Goal: Task Accomplishment & Management: Use online tool/utility

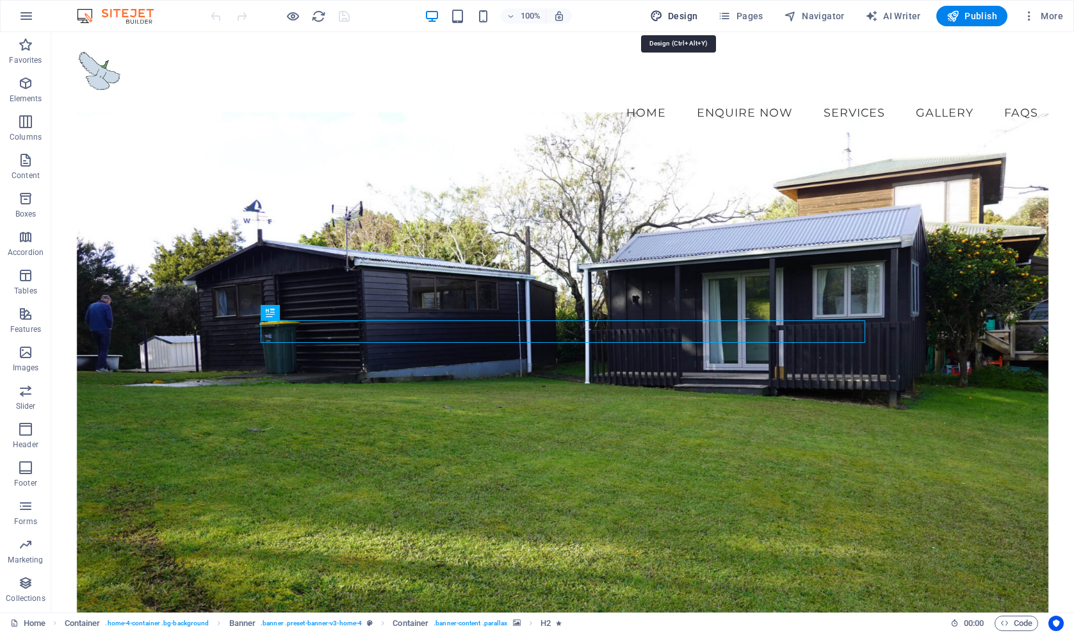
click at [685, 20] on span "Design" at bounding box center [674, 16] width 48 height 13
select select "px"
select select "200"
select select "px"
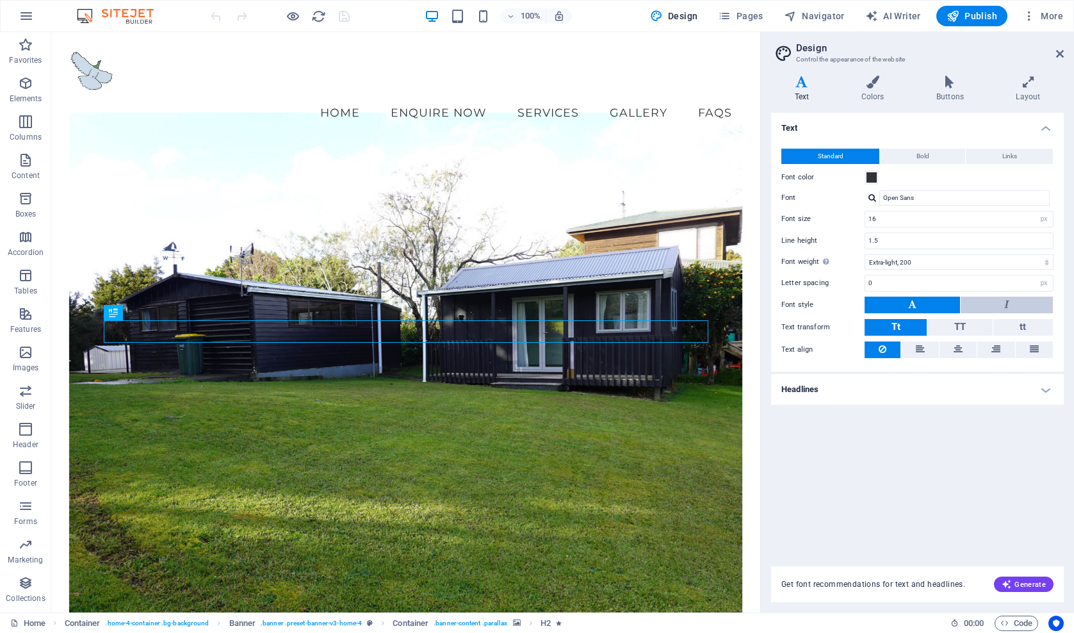
click at [999, 301] on button at bounding box center [1007, 305] width 92 height 17
click at [890, 308] on button at bounding box center [912, 305] width 95 height 17
click at [872, 89] on h4 "Colors" at bounding box center [875, 89] width 75 height 27
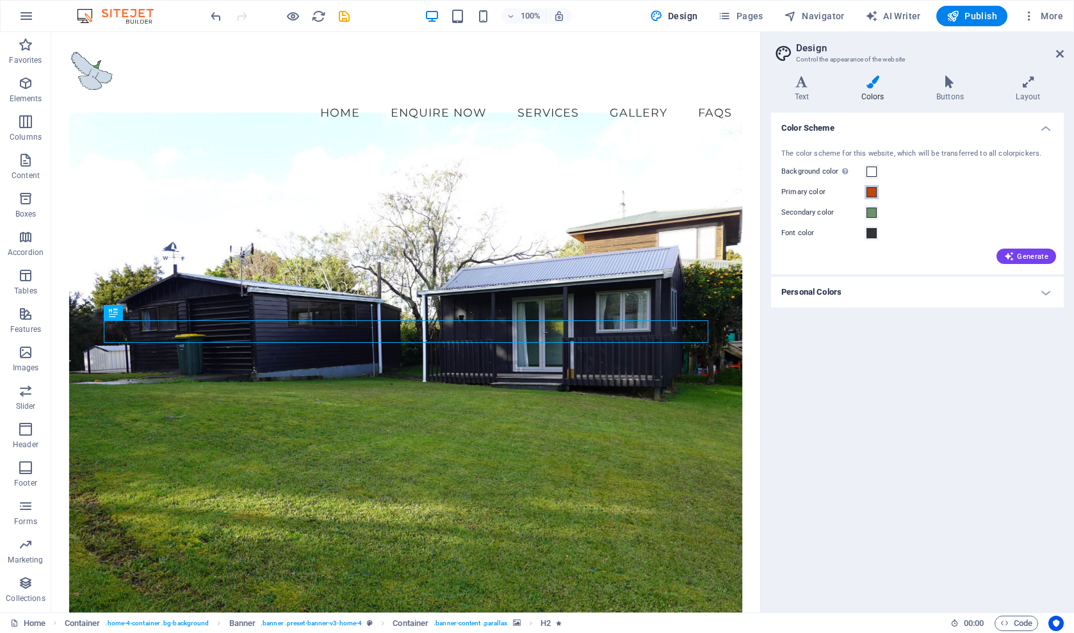
click at [871, 190] on span at bounding box center [872, 192] width 10 height 10
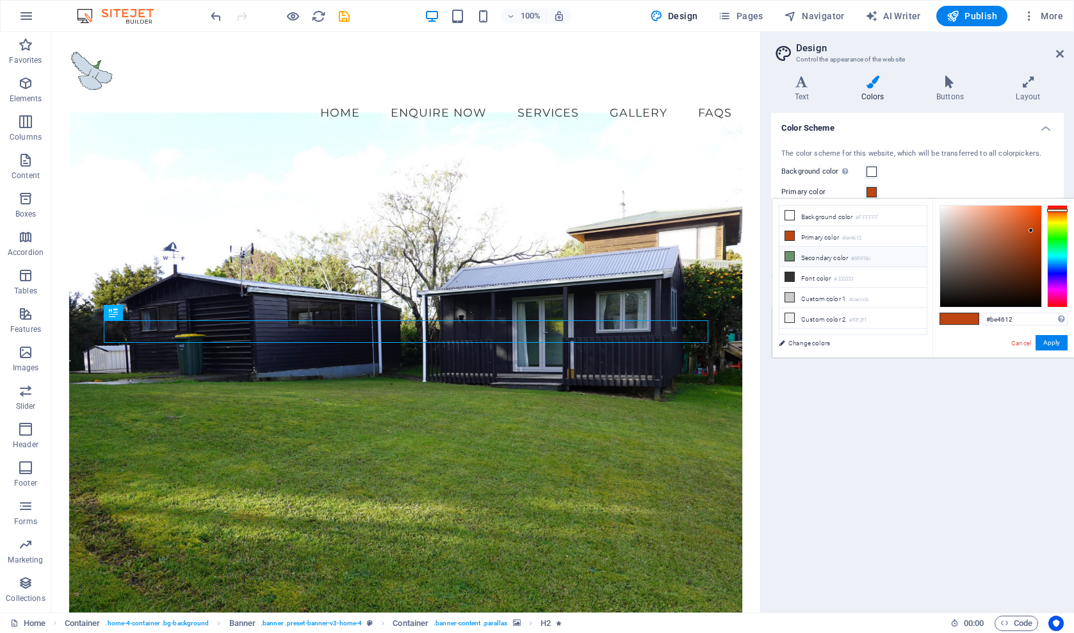
click at [828, 259] on li "Secondary color #69916c" at bounding box center [853, 257] width 147 height 20
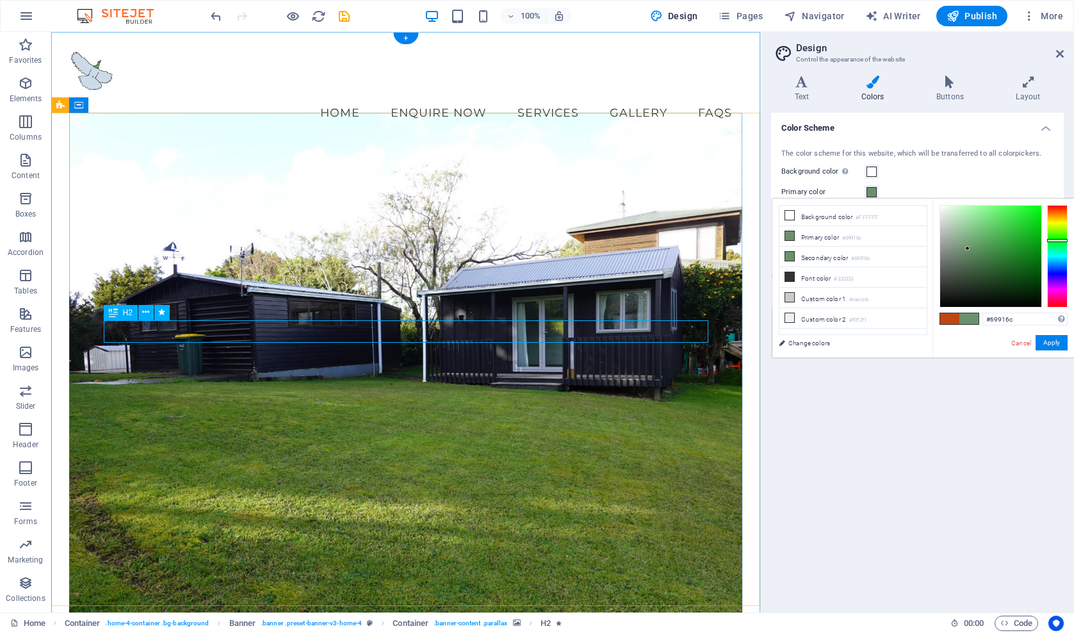
click at [1023, 345] on link "Cancel" at bounding box center [1021, 343] width 22 height 10
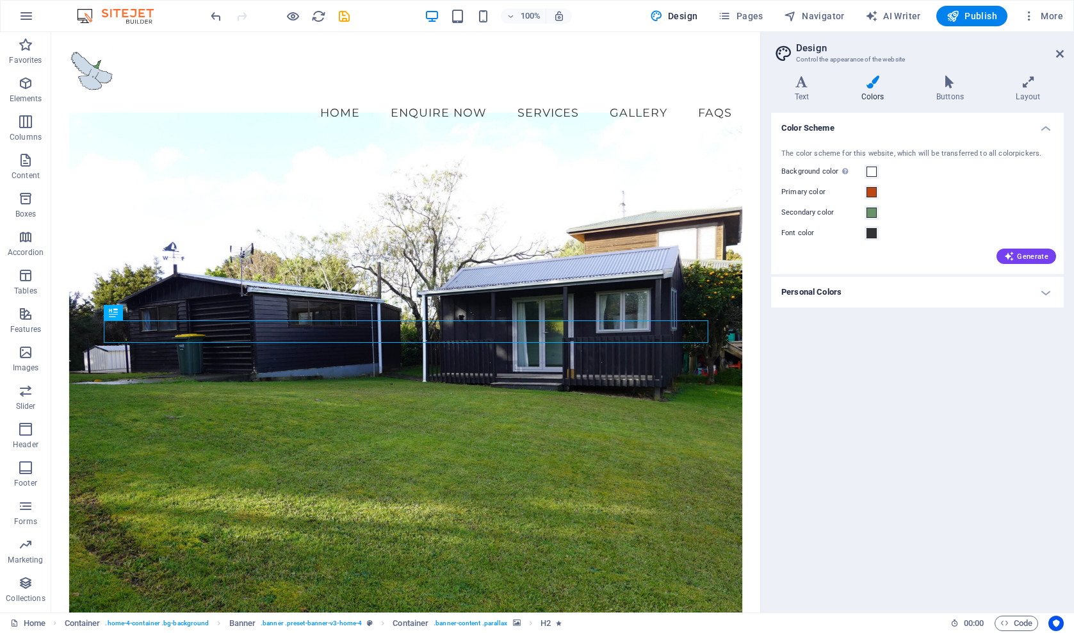
type input "#be4612"
click at [871, 190] on span at bounding box center [872, 192] width 10 height 10
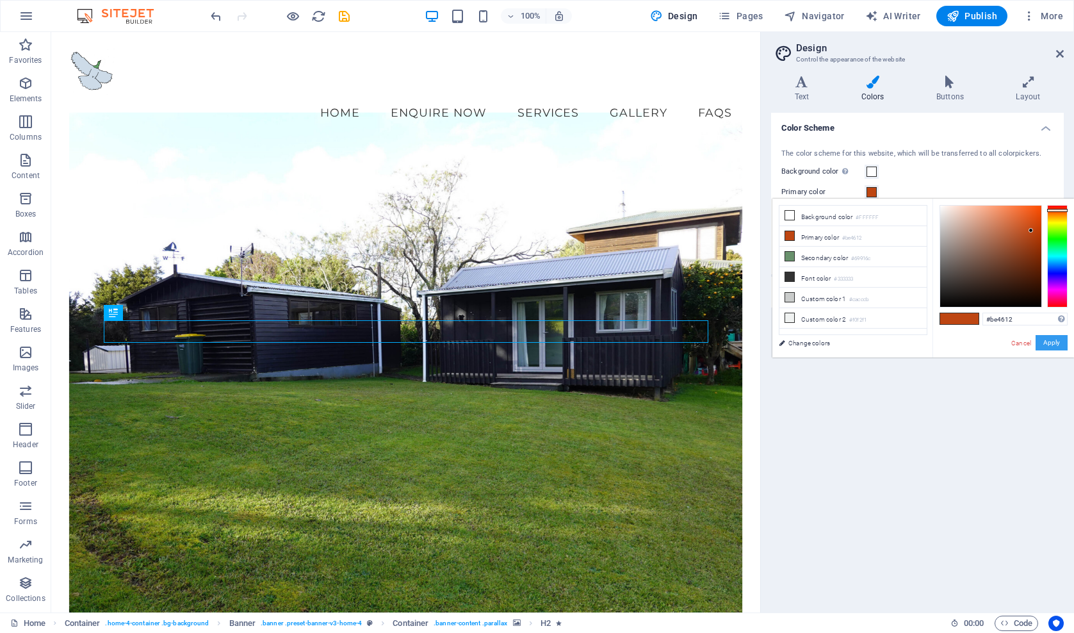
click at [1050, 343] on button "Apply" at bounding box center [1052, 342] width 32 height 15
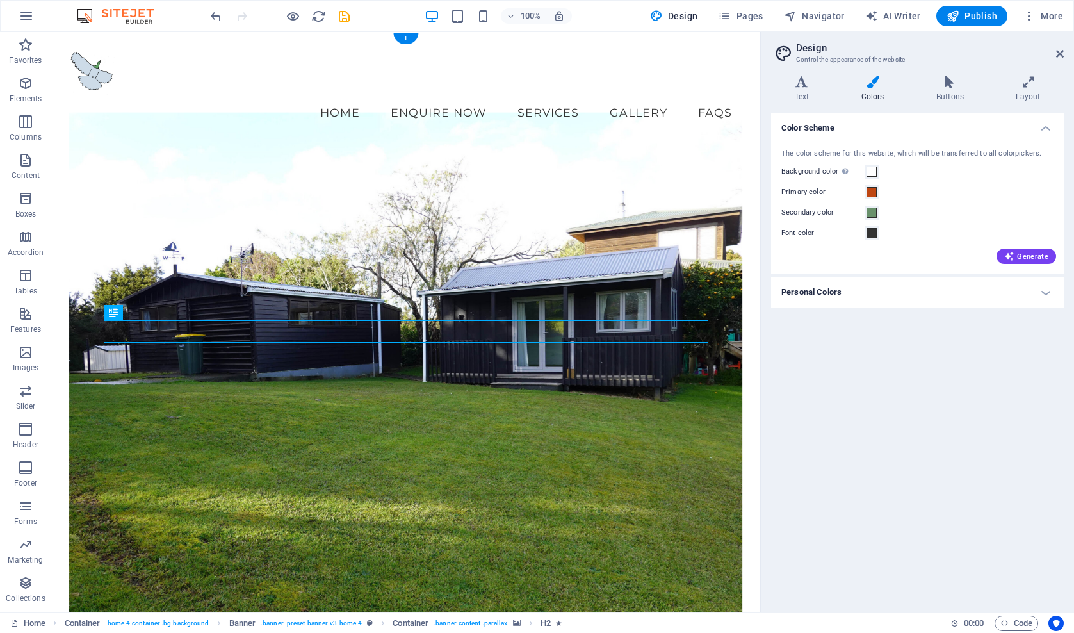
click at [455, 461] on figure at bounding box center [406, 376] width 674 height 528
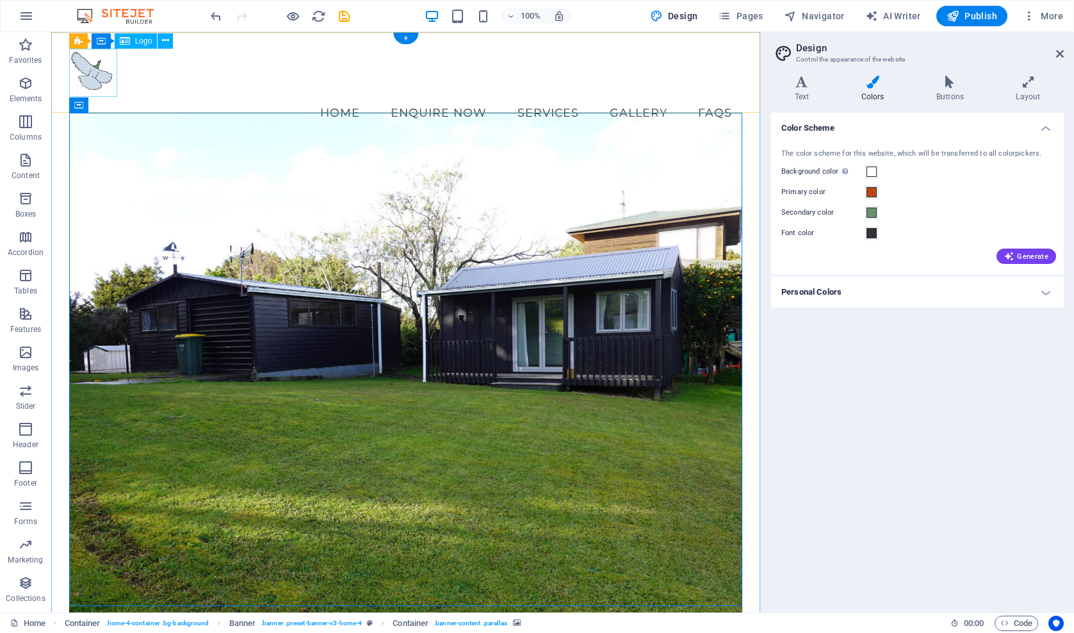
click at [89, 75] on div at bounding box center [406, 73] width 674 height 48
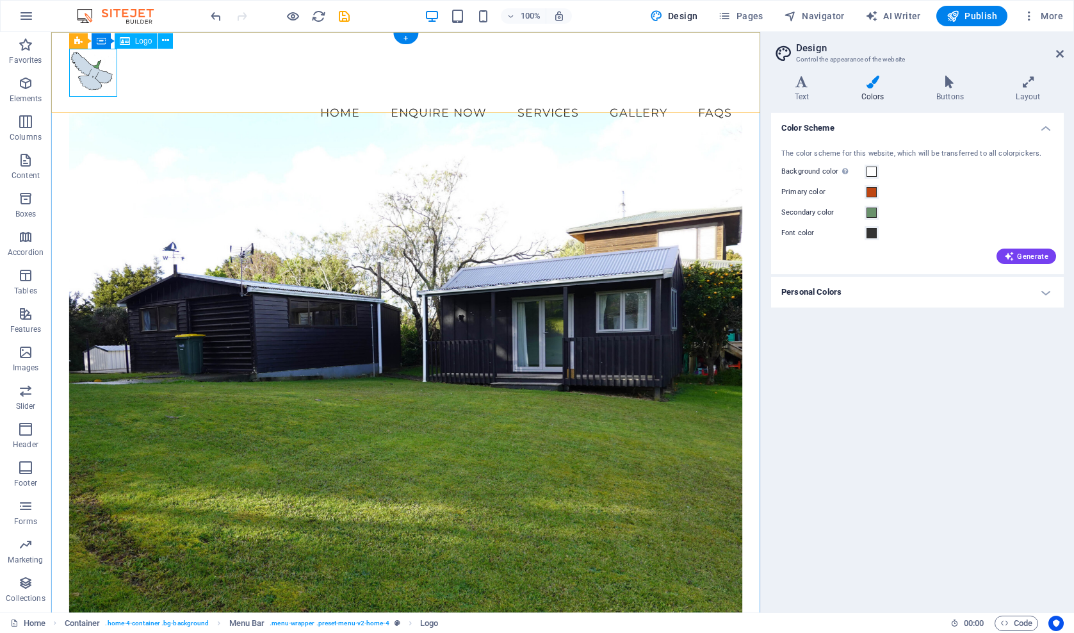
click at [100, 69] on div at bounding box center [406, 73] width 674 height 48
click at [826, 13] on span "Navigator" at bounding box center [814, 16] width 61 height 13
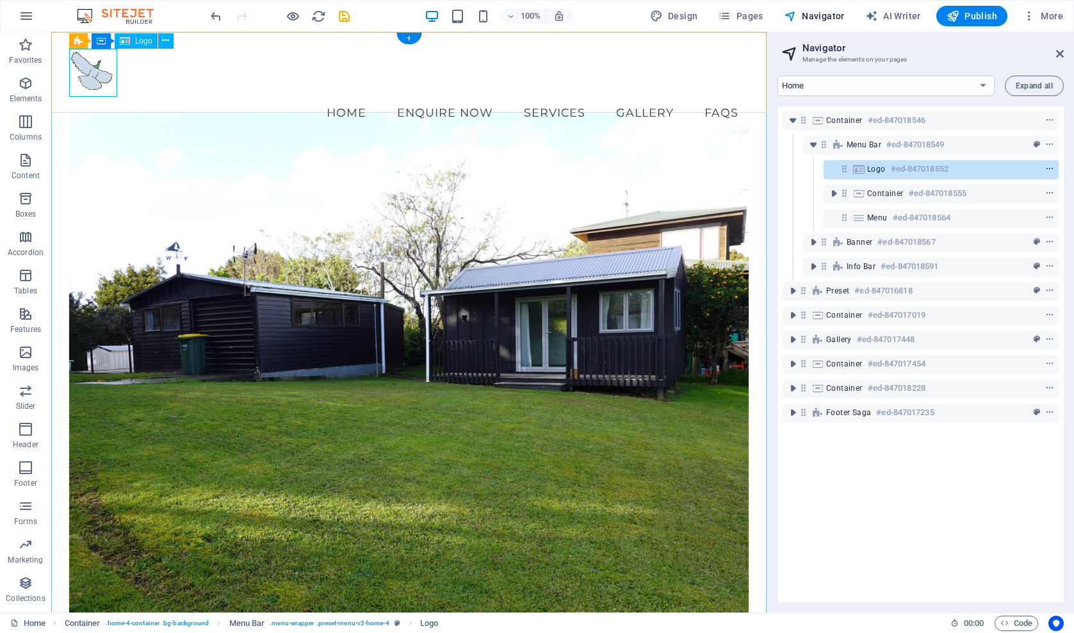
click at [1047, 169] on icon "context-menu" at bounding box center [1049, 169] width 9 height 9
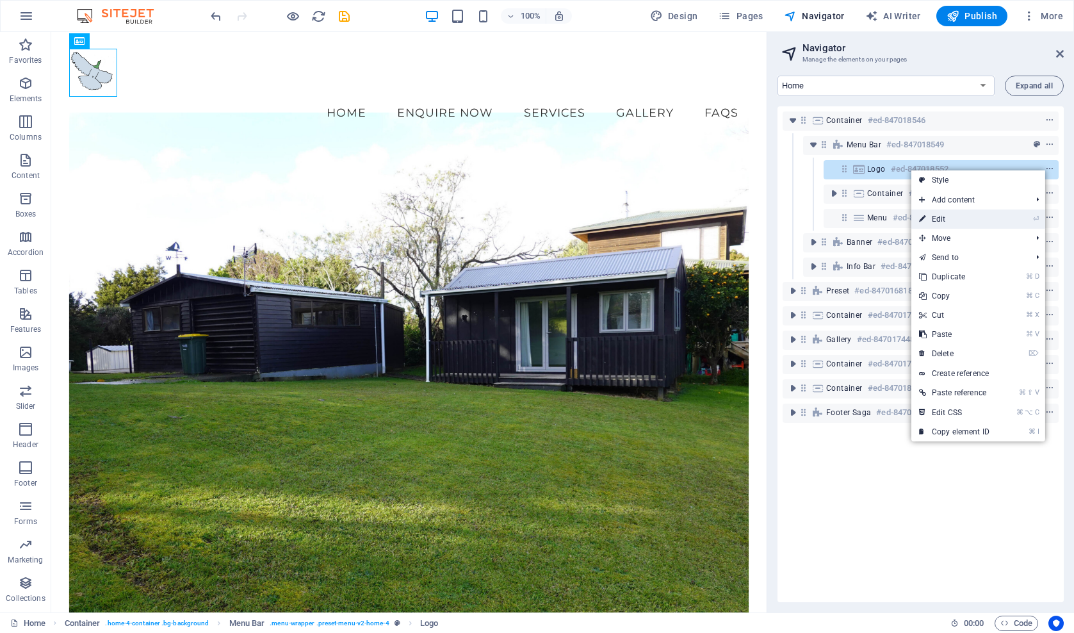
click at [946, 222] on link "⏎ Edit" at bounding box center [955, 218] width 86 height 19
select select "px"
select select "%"
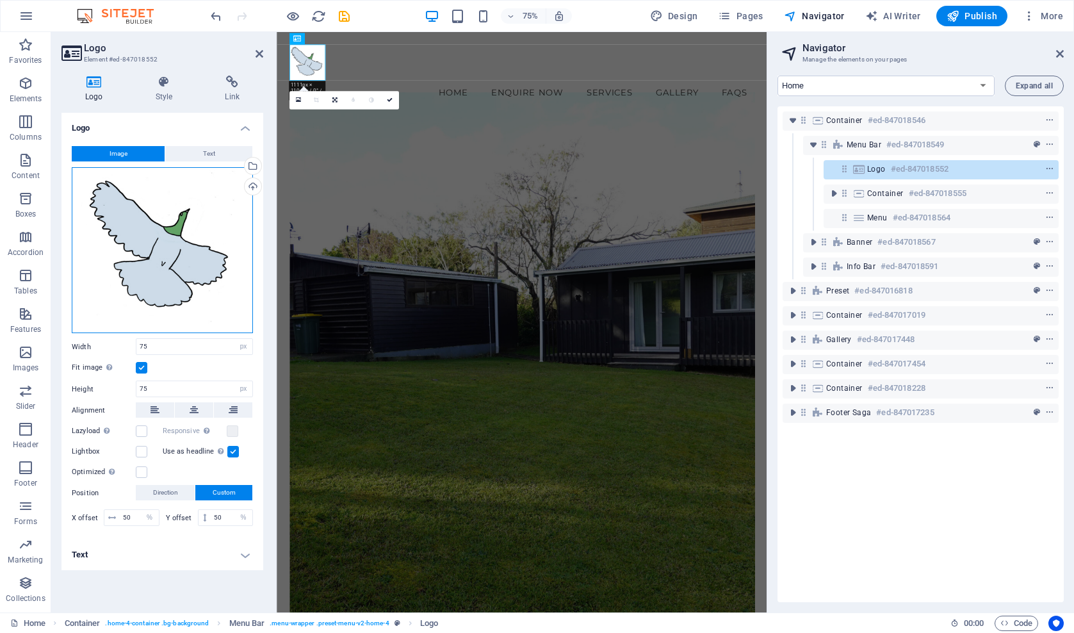
click at [142, 243] on div "Drag files here, click to choose files or select files from Files or our free s…" at bounding box center [162, 250] width 181 height 167
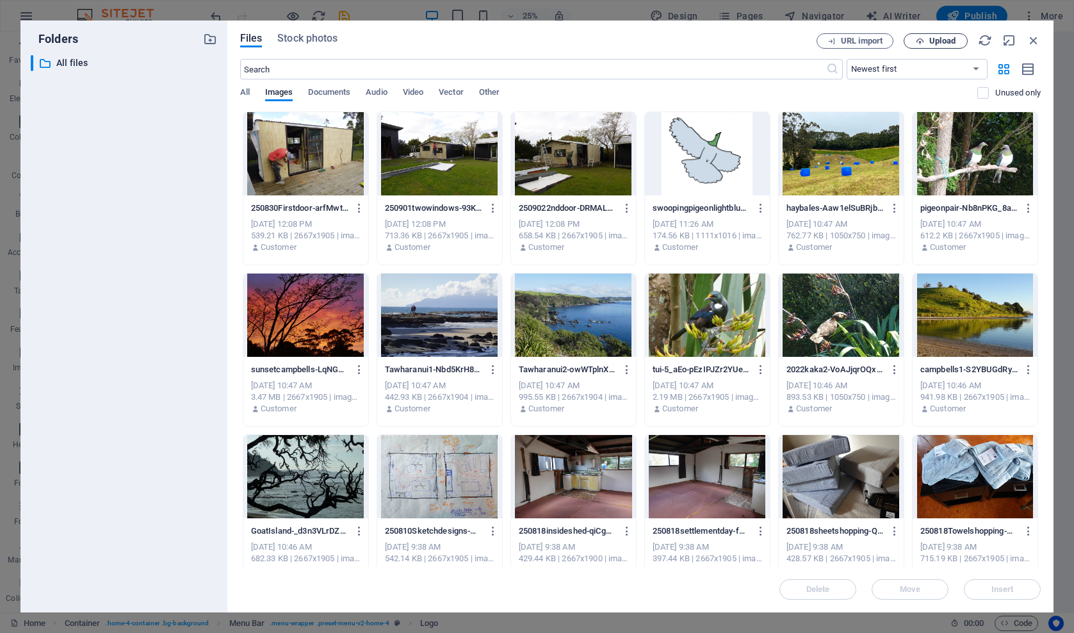
click at [930, 42] on span "Upload" at bounding box center [943, 41] width 26 height 8
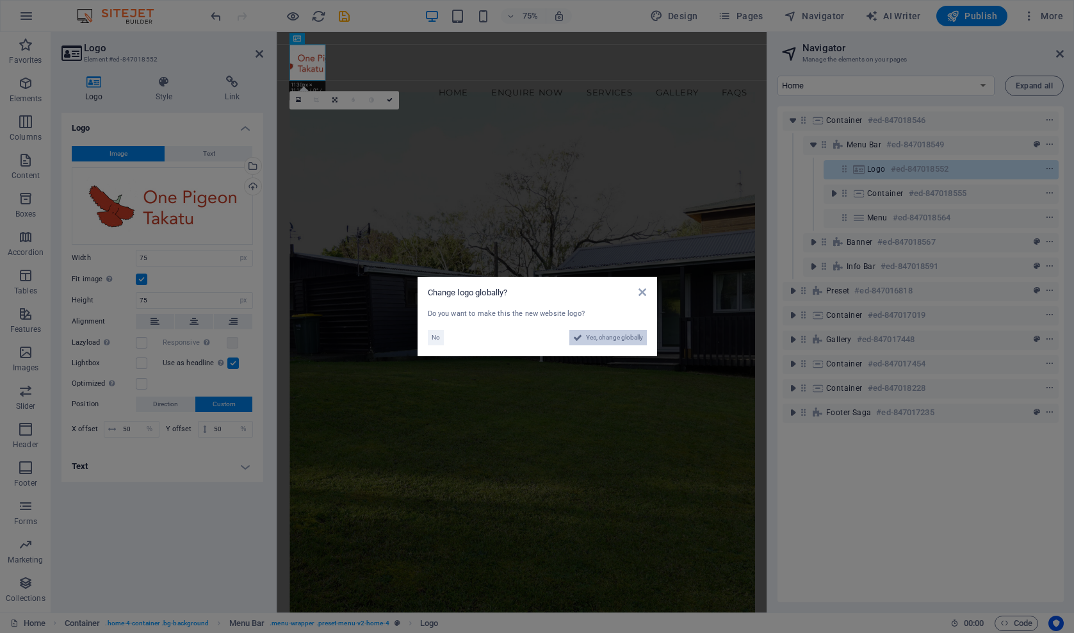
click at [623, 337] on span "Yes, change globally" at bounding box center [614, 337] width 57 height 15
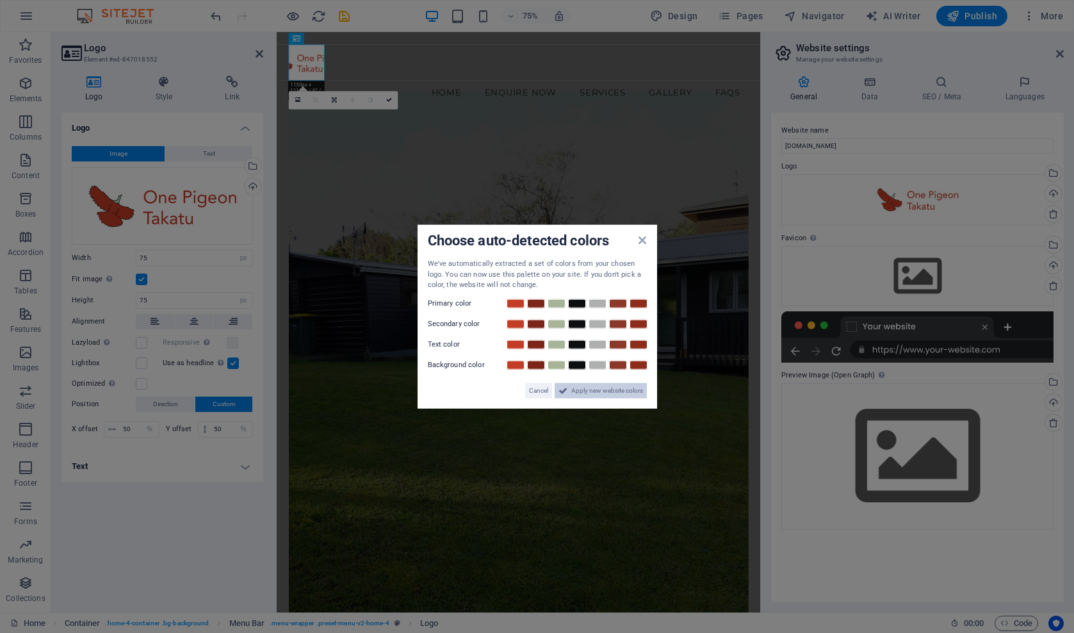
click at [582, 388] on span "Apply new website colors" at bounding box center [607, 389] width 72 height 15
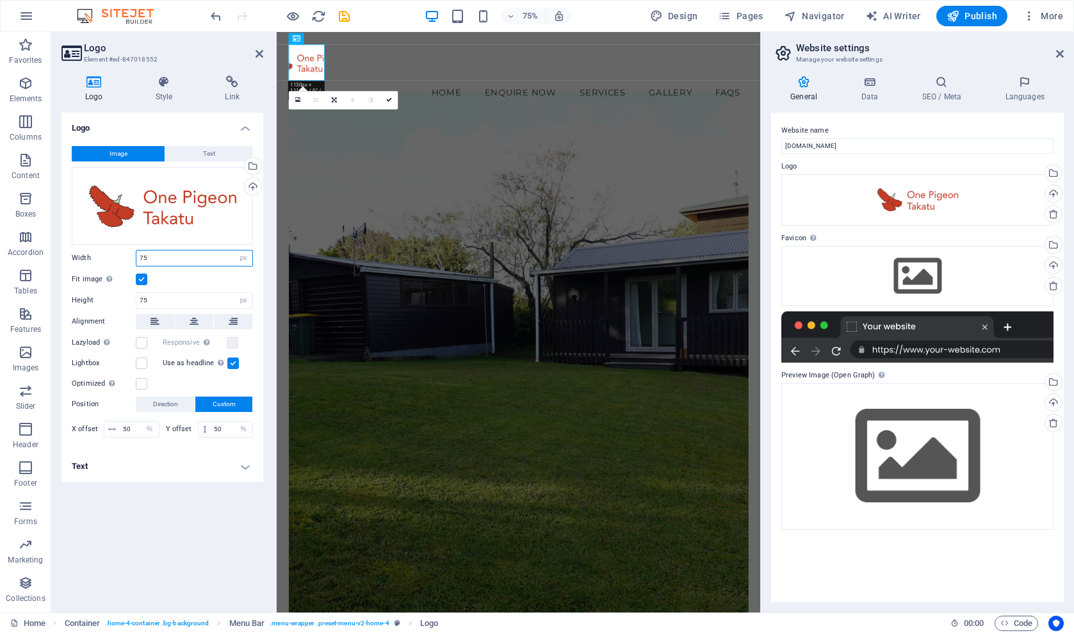
click at [147, 254] on input "75" at bounding box center [194, 257] width 116 height 15
click at [138, 255] on input "75" at bounding box center [194, 257] width 116 height 15
type input "175"
click at [346, 15] on icon "save" at bounding box center [344, 16] width 15 height 15
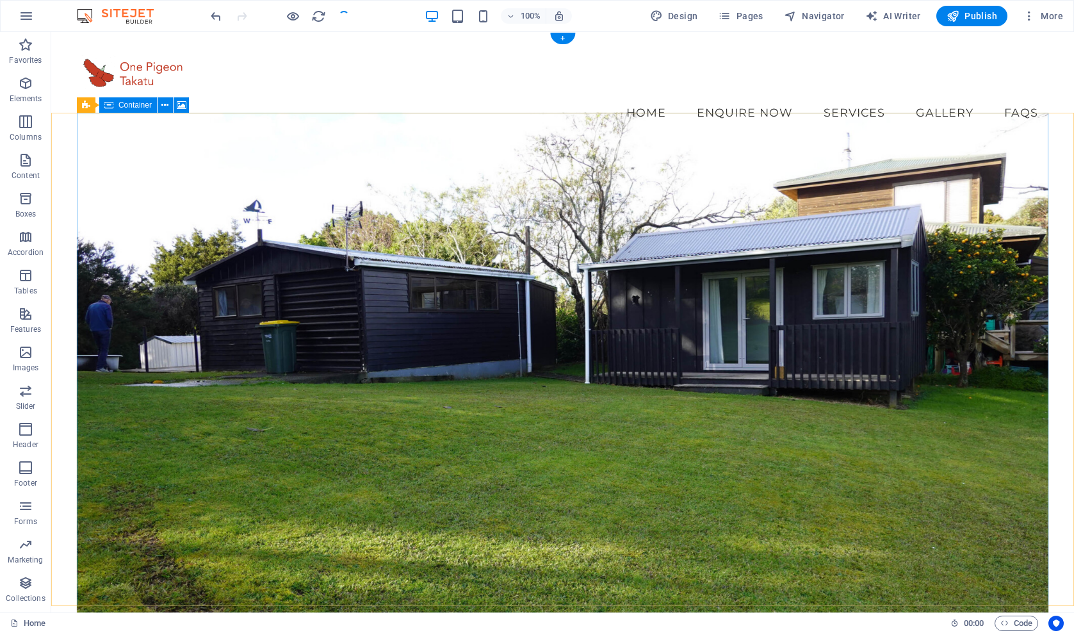
click at [318, 247] on figure at bounding box center [563, 376] width 972 height 528
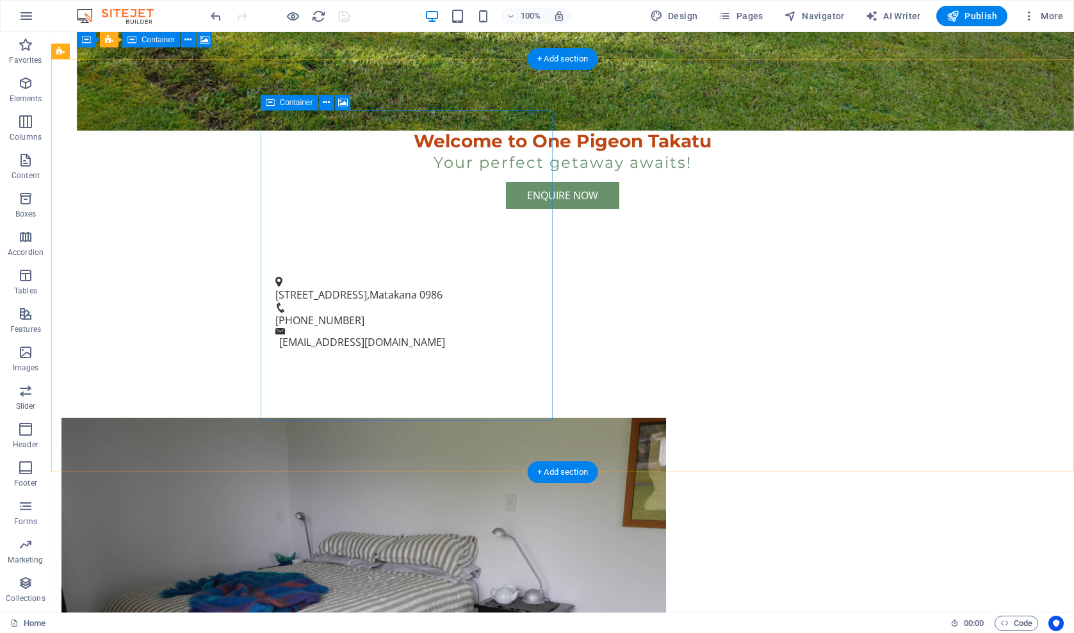
scroll to position [595, 0]
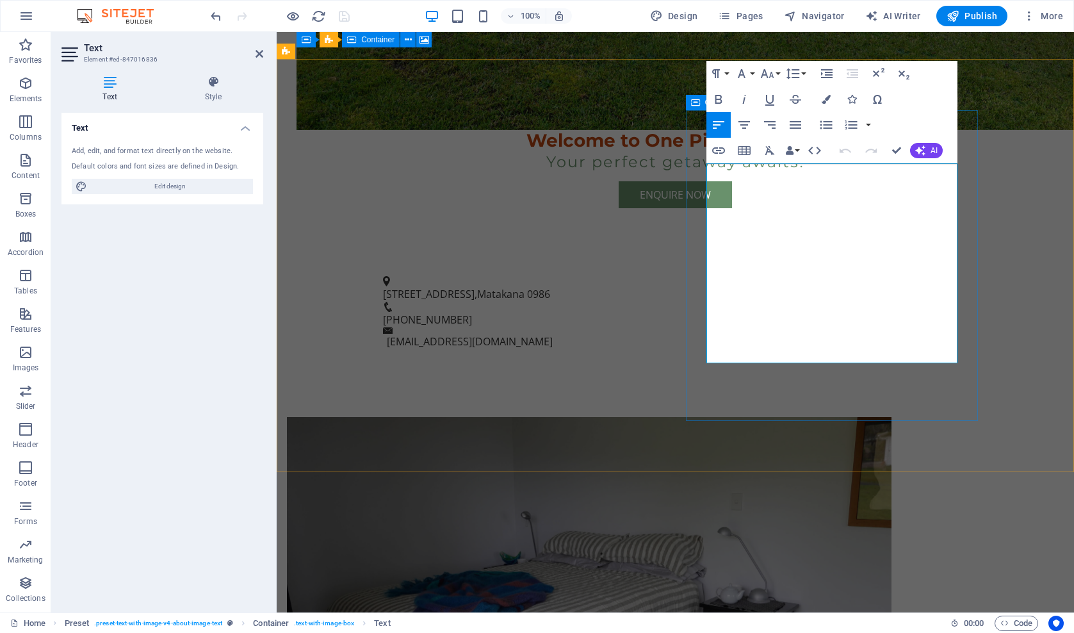
drag, startPoint x: 743, startPoint y: 249, endPoint x: 704, endPoint y: 253, distance: 39.3
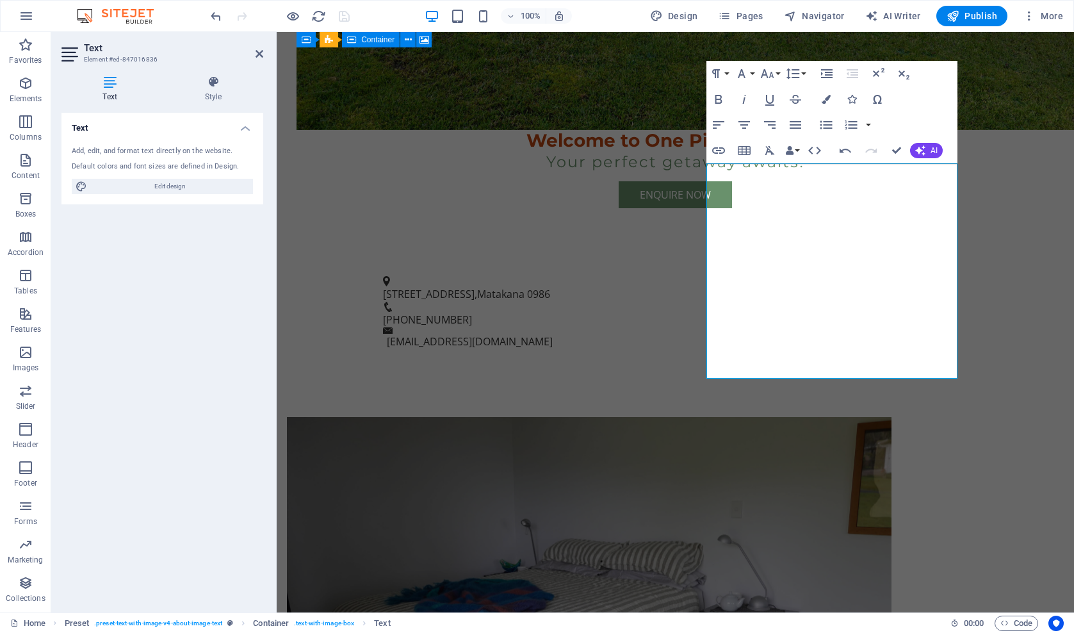
click at [215, 357] on div "Text Add, edit, and format text directly on the website. Default colors and fon…" at bounding box center [162, 357] width 202 height 489
click at [162, 274] on div "Text Add, edit, and format text directly on the website. Default colors and fon…" at bounding box center [162, 357] width 202 height 489
click at [261, 53] on icon at bounding box center [260, 54] width 8 height 10
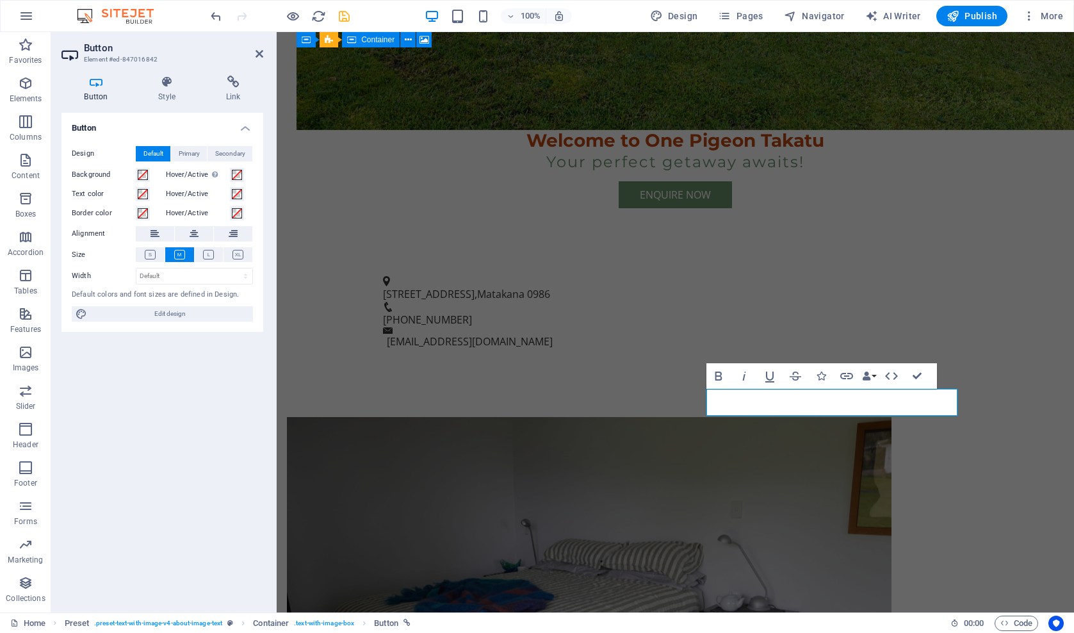
click at [160, 404] on div "Button Design Default Primary Secondary Background Hover/Active Switch to previ…" at bounding box center [162, 357] width 202 height 489
click at [258, 52] on icon at bounding box center [260, 54] width 8 height 10
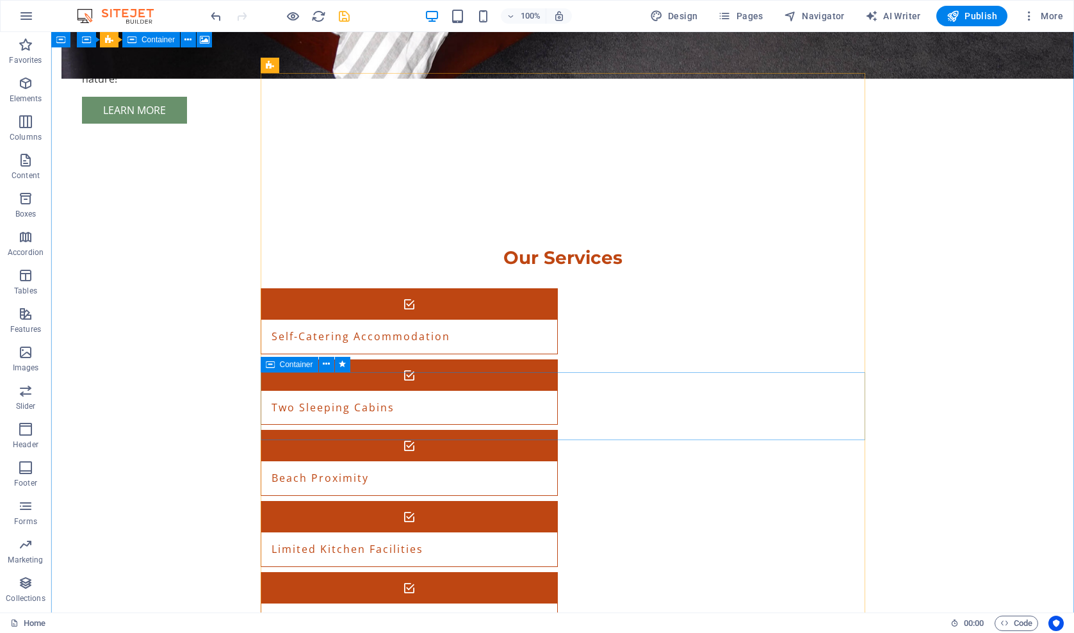
scroll to position [1514, 0]
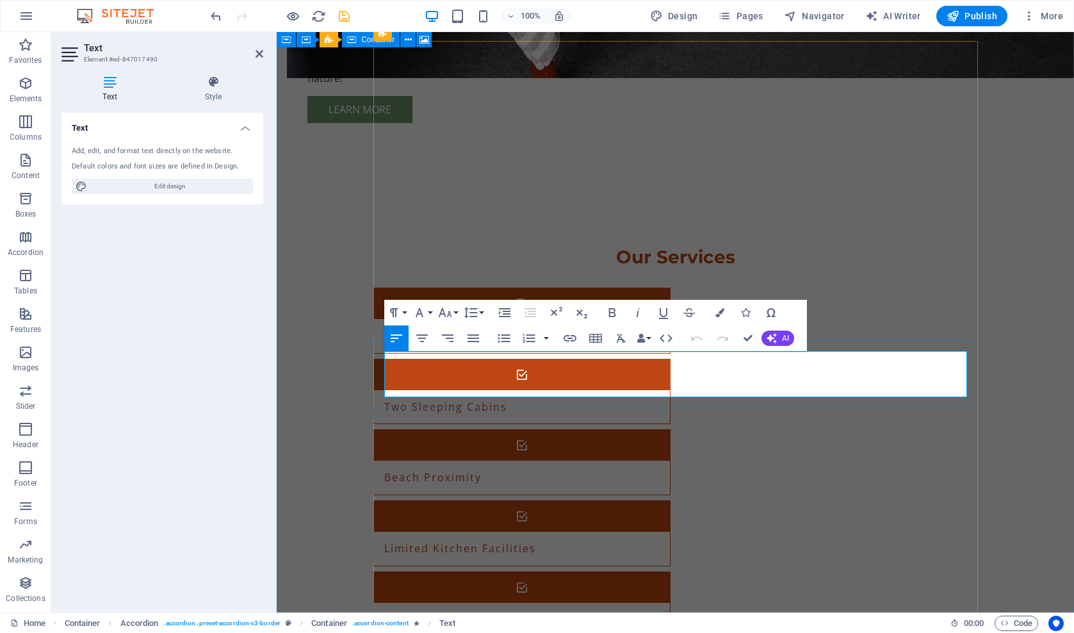
click at [256, 52] on icon at bounding box center [260, 54] width 8 height 10
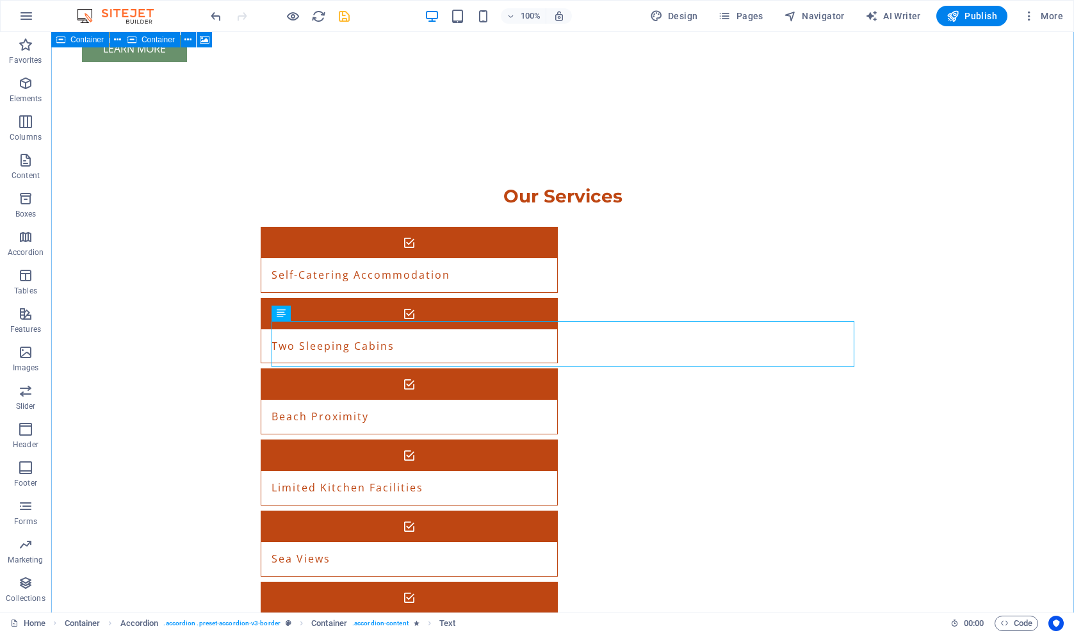
scroll to position [1577, 0]
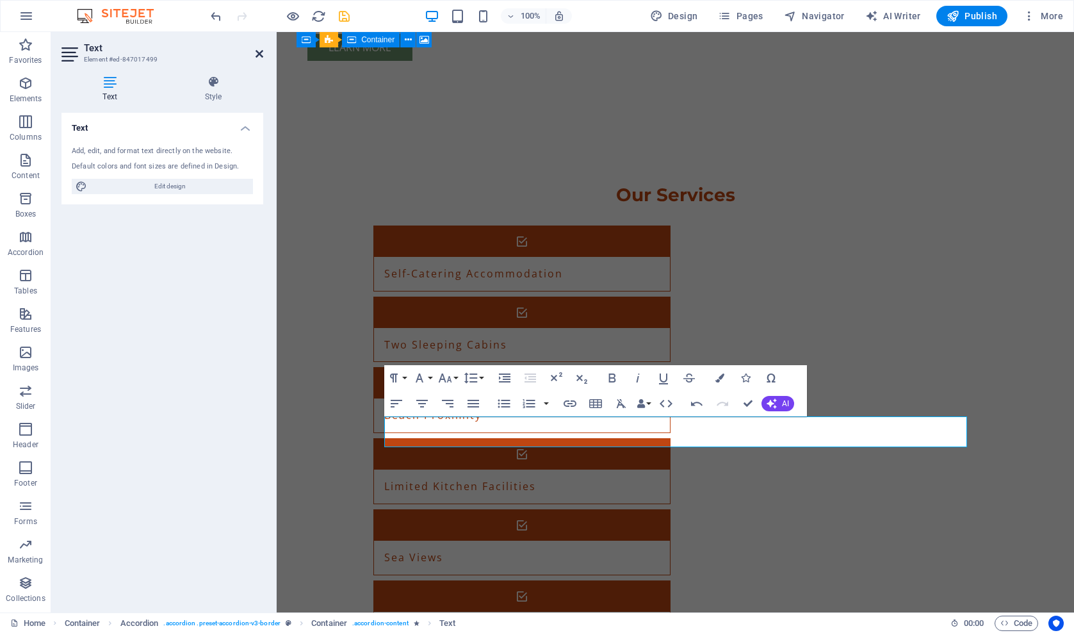
click at [259, 52] on icon at bounding box center [260, 54] width 8 height 10
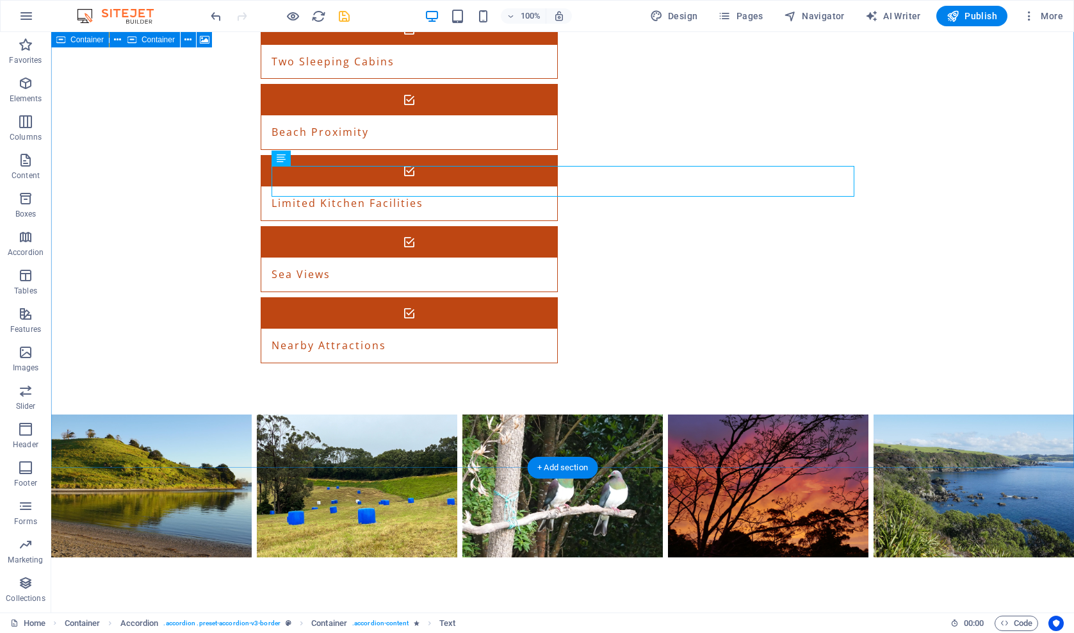
scroll to position [1868, 0]
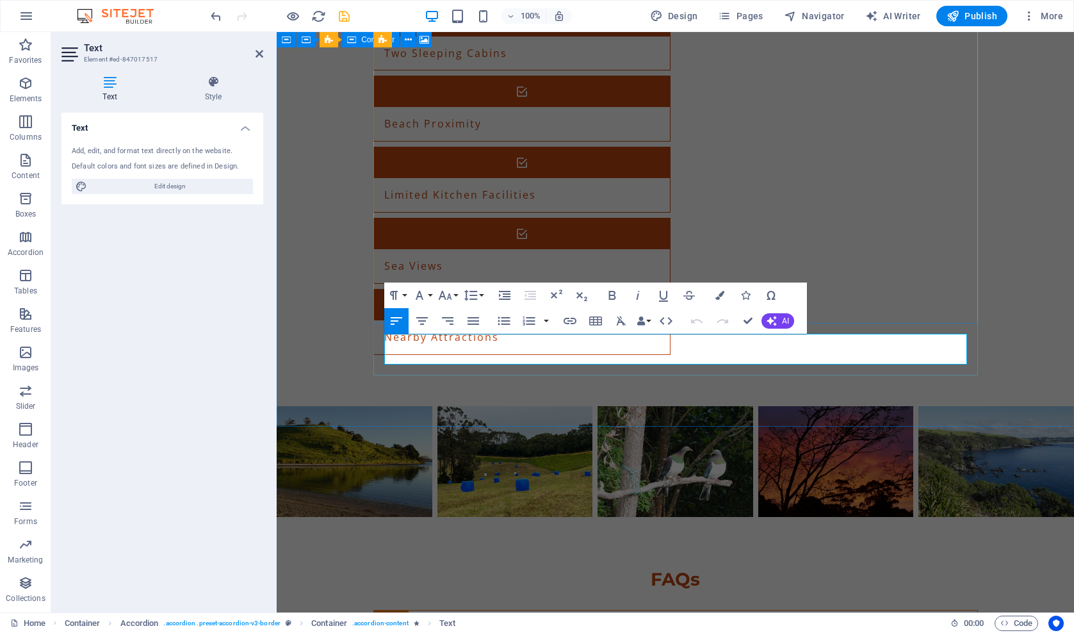
click at [167, 339] on div "Text Add, edit, and format text directly on the website. Default colors and fon…" at bounding box center [162, 357] width 202 height 489
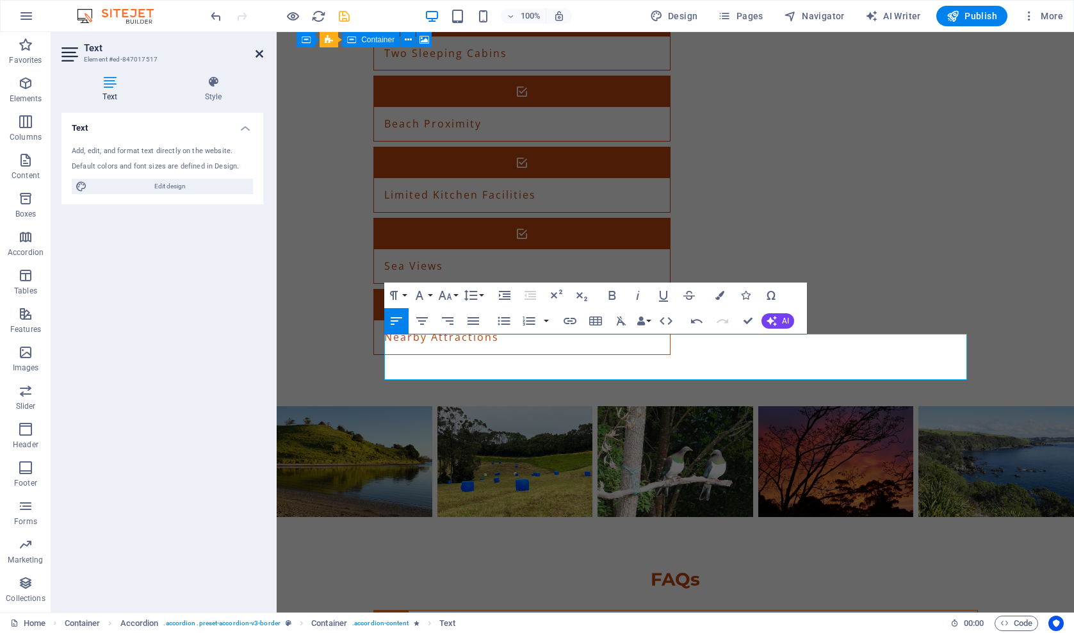
click at [260, 51] on icon at bounding box center [260, 54] width 8 height 10
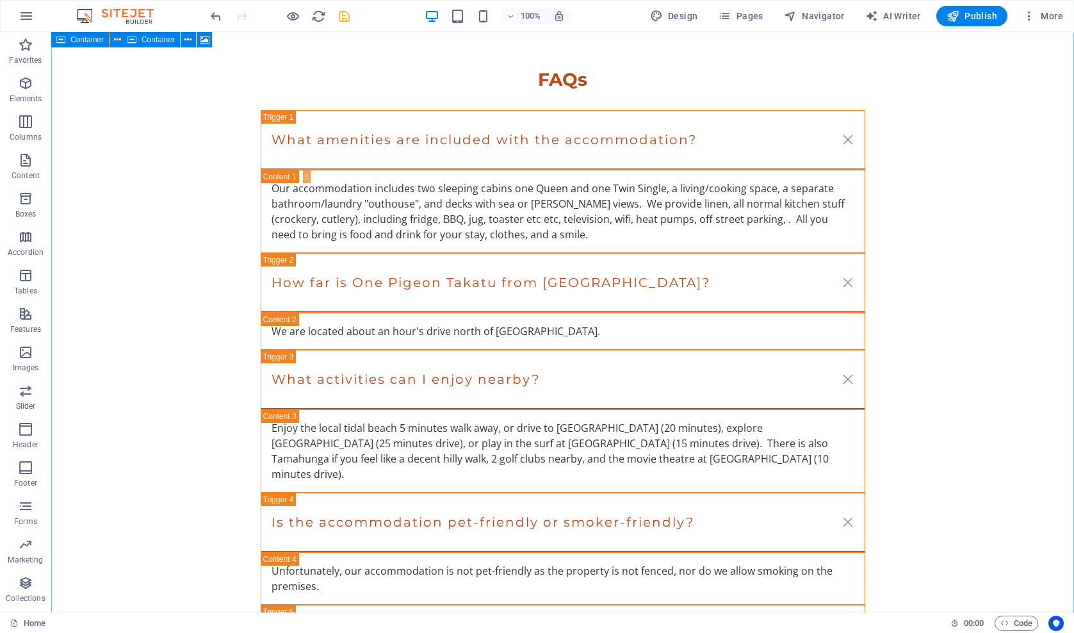
scroll to position [2403, 0]
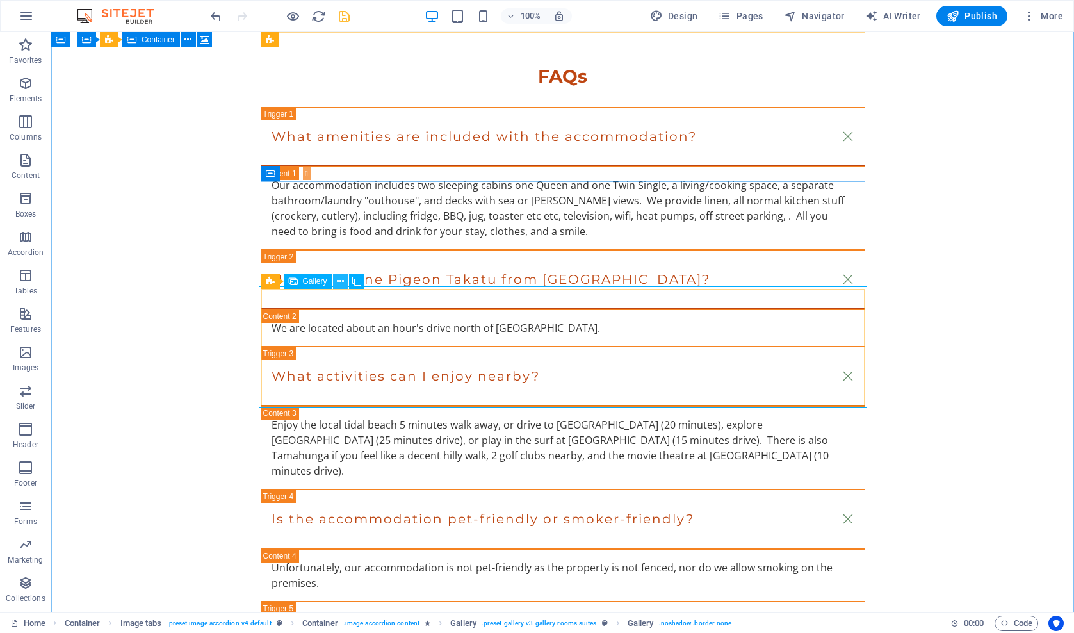
click at [342, 281] on icon at bounding box center [340, 281] width 7 height 13
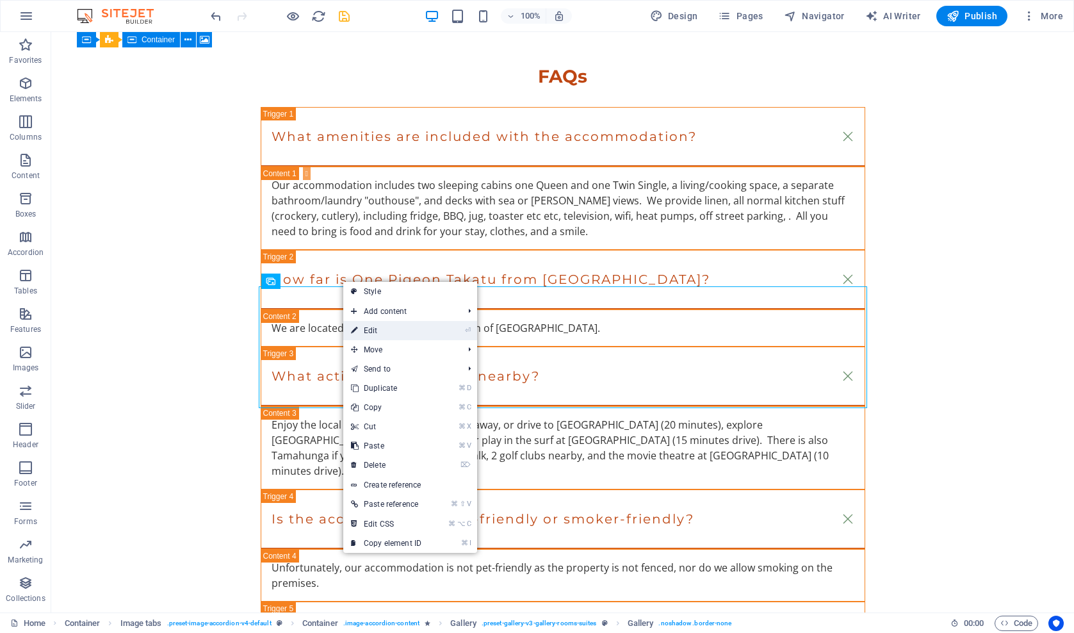
click at [375, 331] on link "⏎ Edit" at bounding box center [386, 330] width 86 height 19
select select "4"
select select "px"
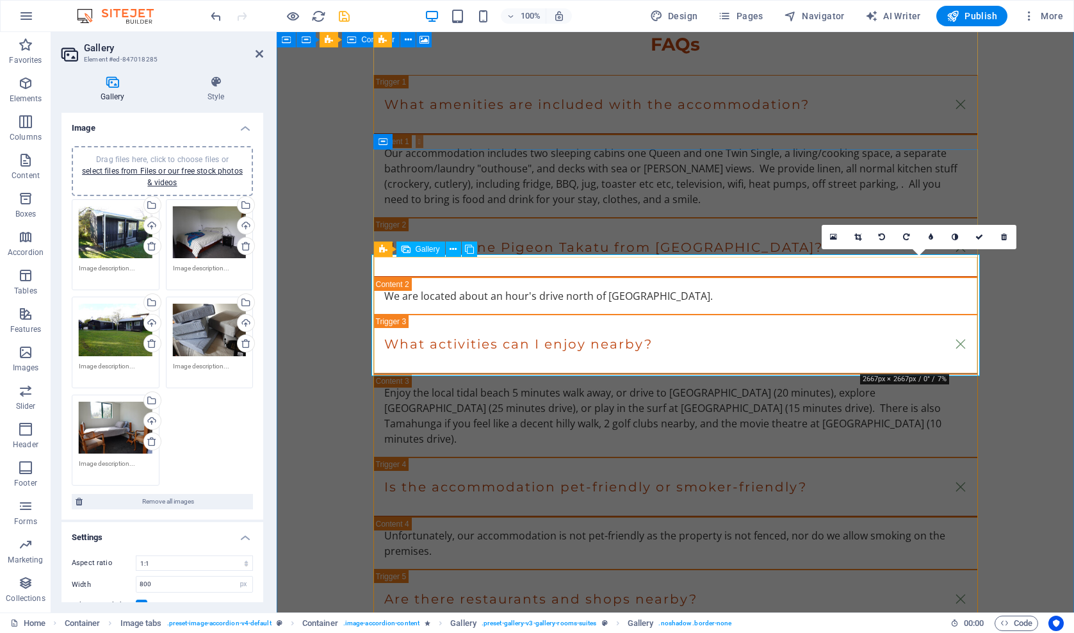
drag, startPoint x: 967, startPoint y: 263, endPoint x: 1257, endPoint y: 288, distance: 291.2
click at [1006, 236] on icon at bounding box center [1004, 237] width 6 height 8
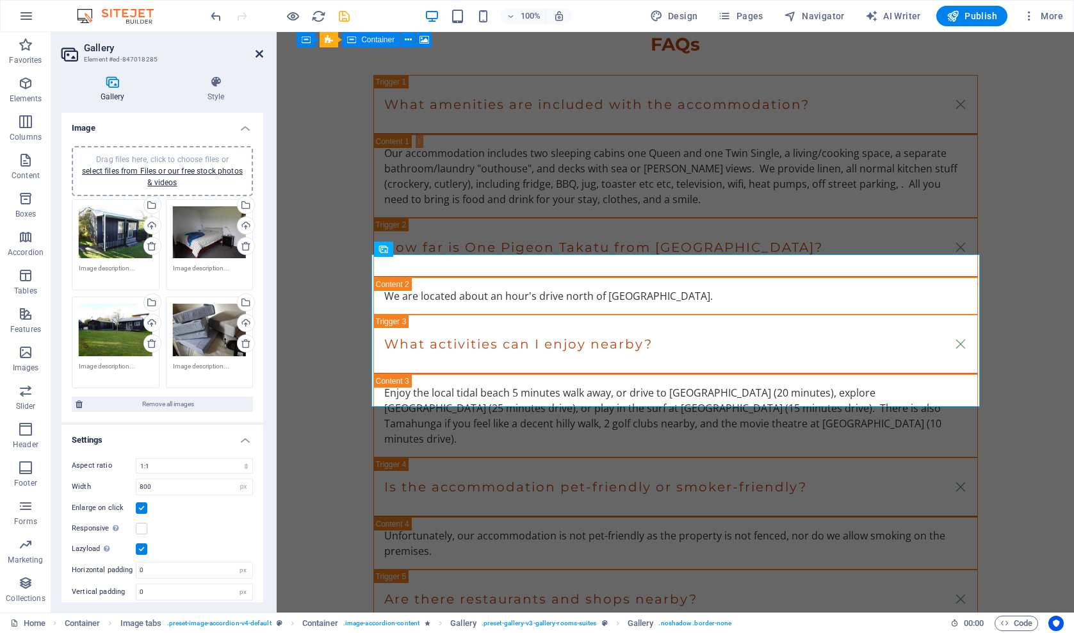
click at [261, 54] on icon at bounding box center [260, 54] width 8 height 10
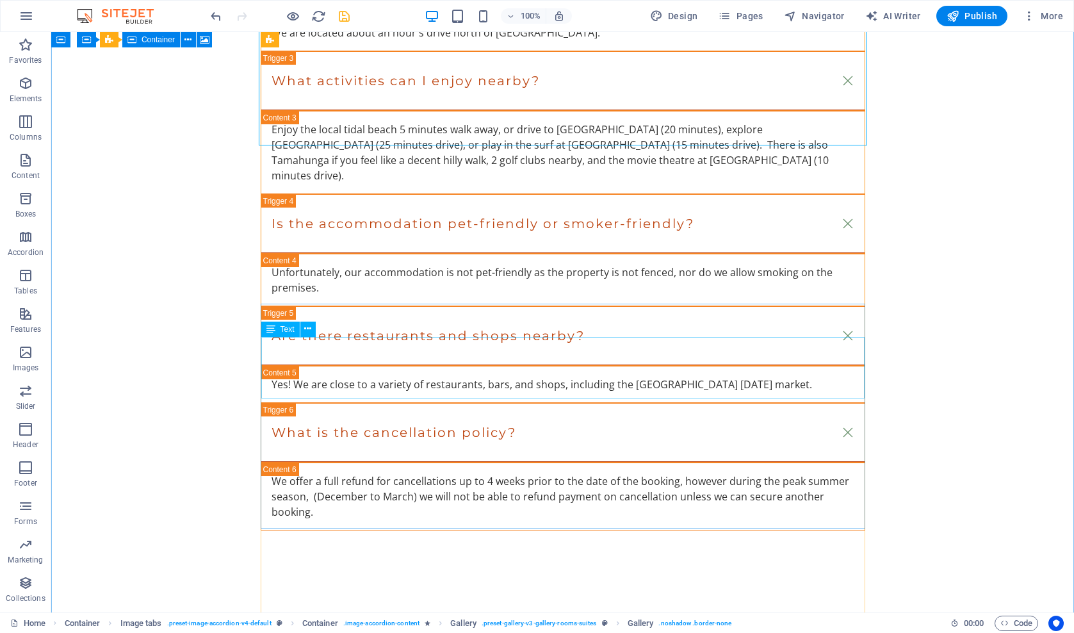
scroll to position [2705, 0]
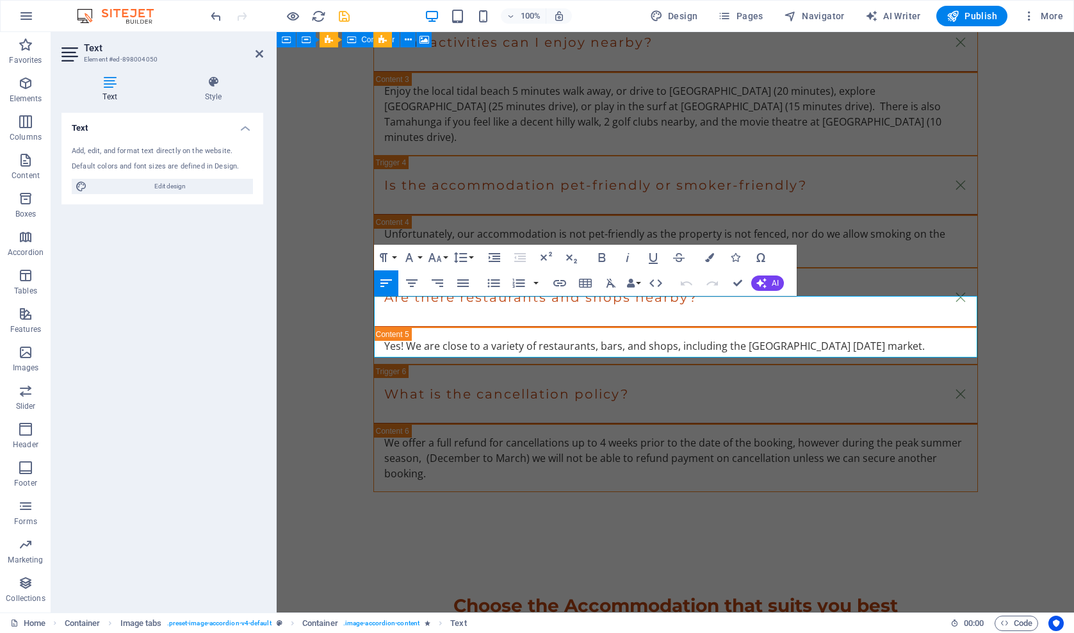
drag, startPoint x: 717, startPoint y: 335, endPoint x: 644, endPoint y: 352, distance: 74.9
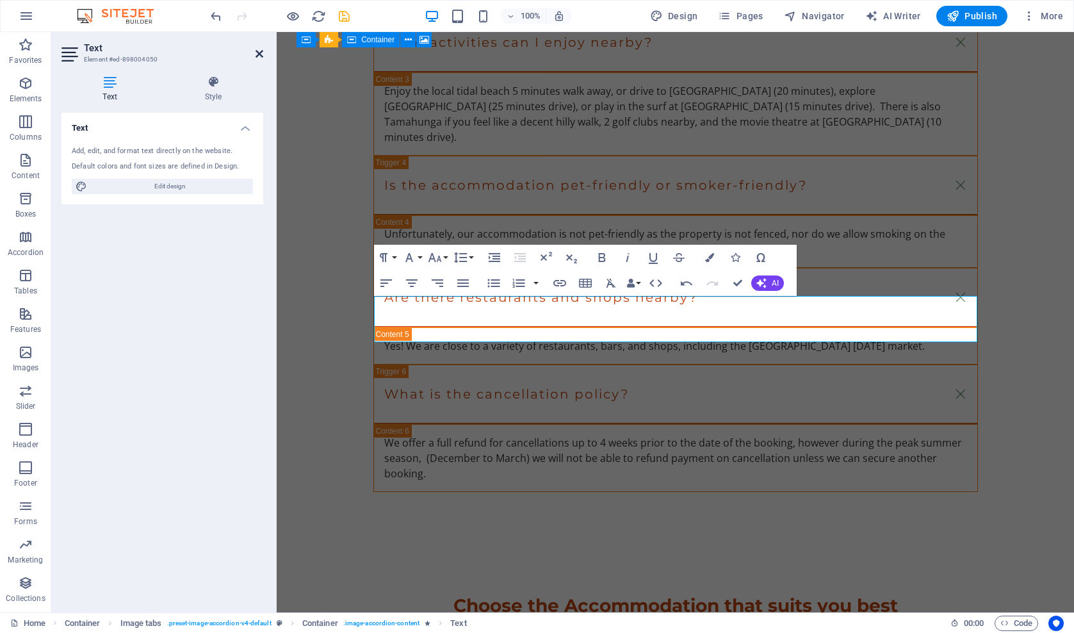
click at [256, 53] on icon at bounding box center [260, 54] width 8 height 10
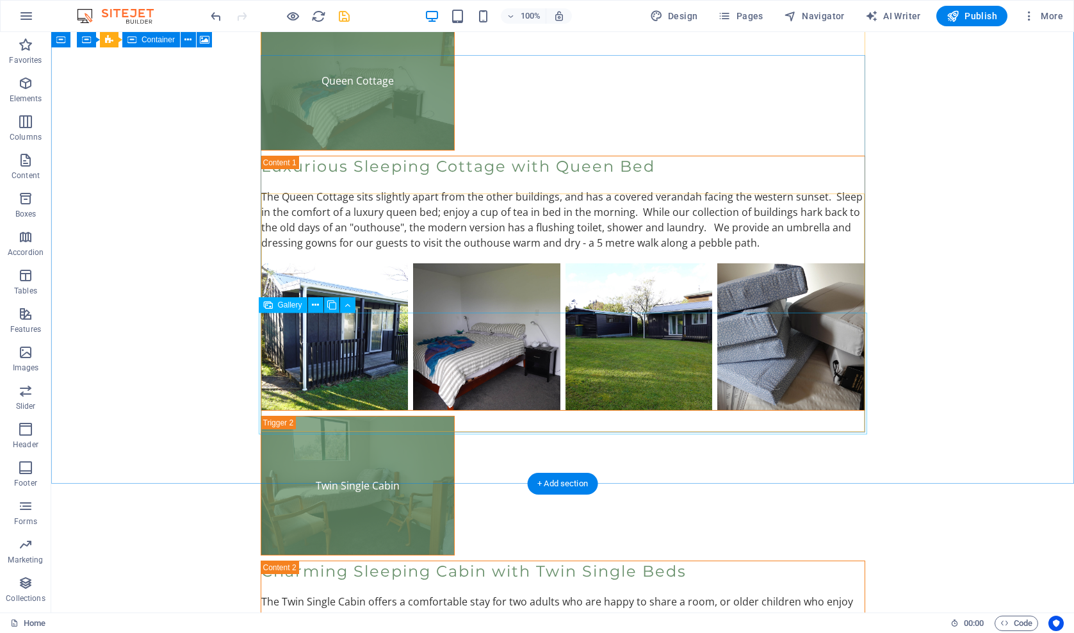
scroll to position [3395, 0]
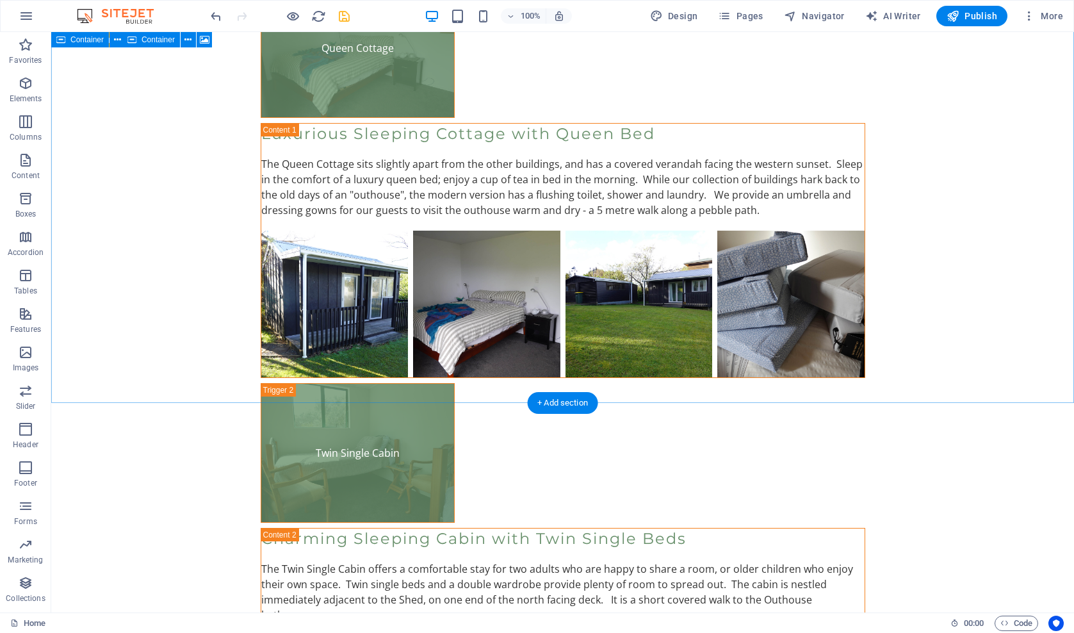
click at [133, 172] on div "Choose the Accommodation that suits you best Queen Cottage Luxurious Sleeping C…" at bounding box center [562, 608] width 1023 height 1446
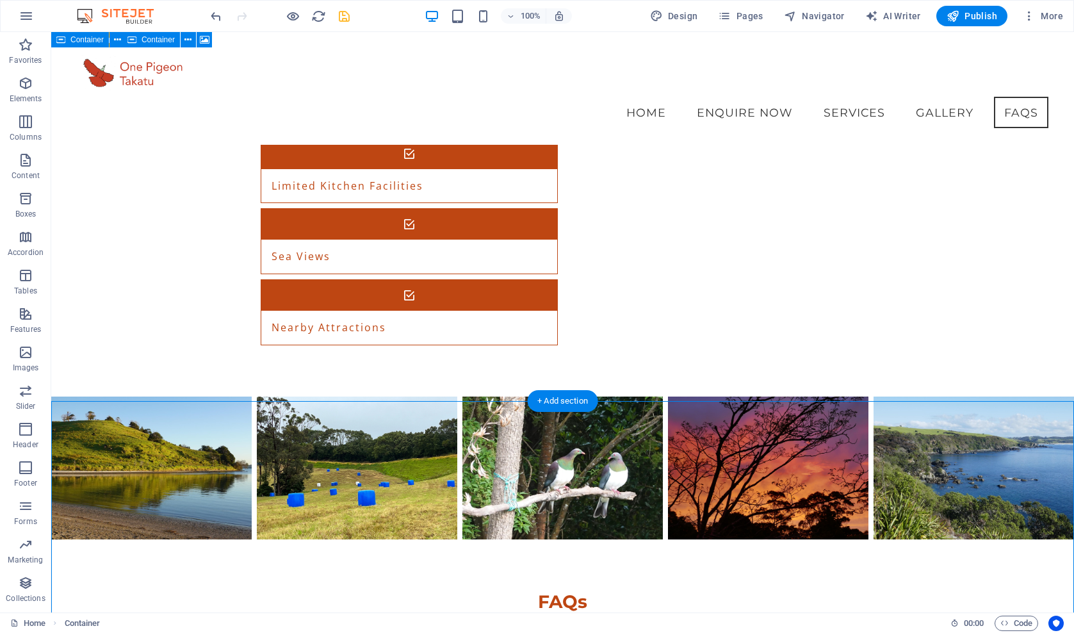
scroll to position [1822, 0]
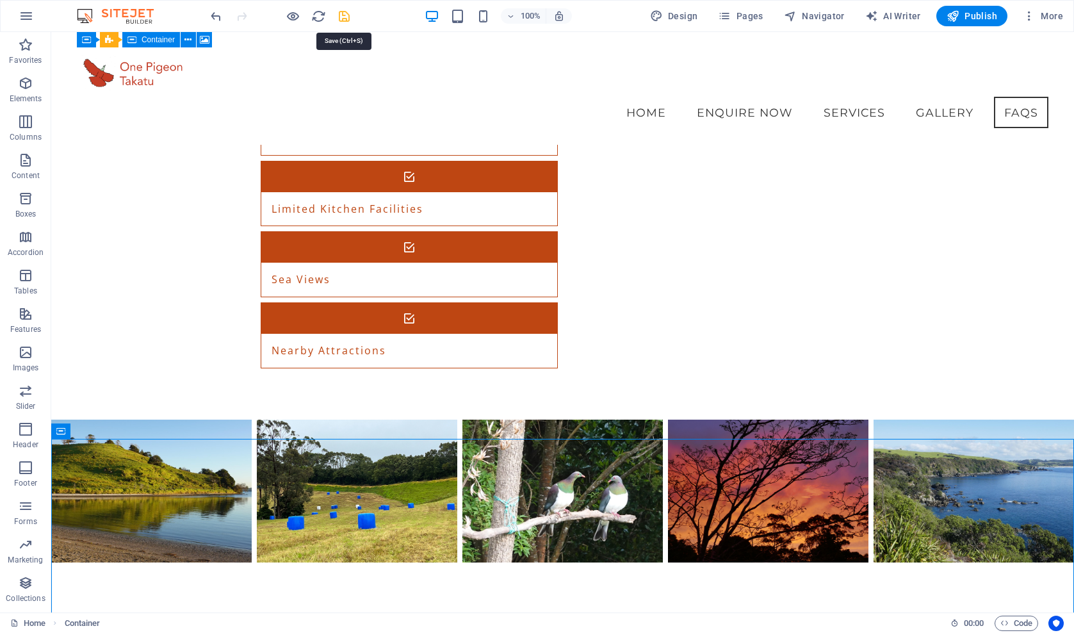
click at [343, 16] on icon "save" at bounding box center [344, 16] width 15 height 15
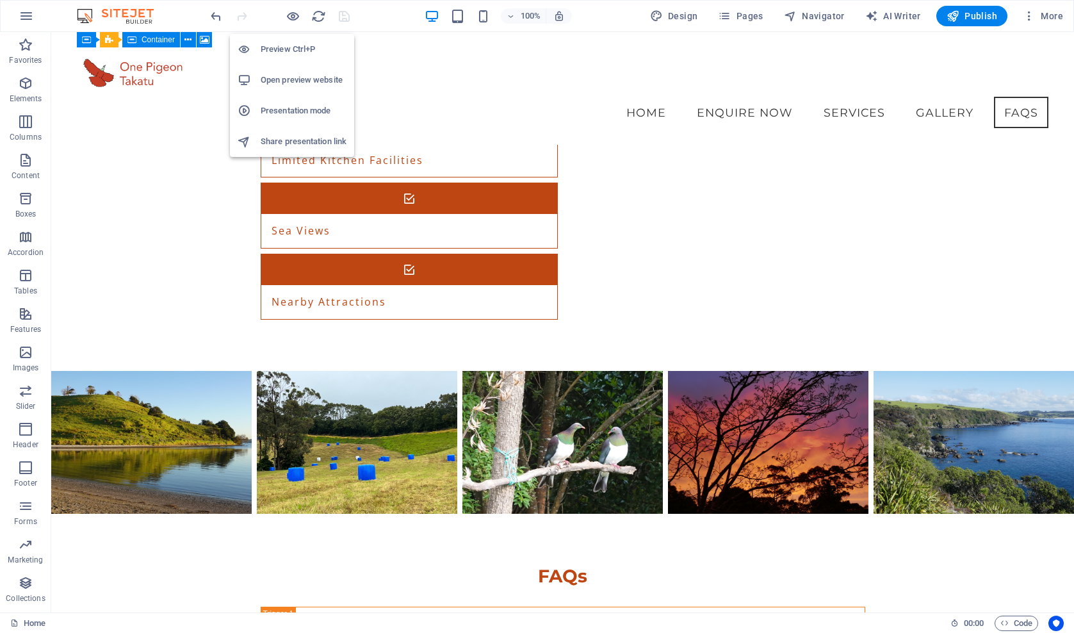
click at [282, 78] on h6 "Open preview website" at bounding box center [304, 79] width 86 height 15
click at [293, 15] on icon "button" at bounding box center [293, 16] width 15 height 15
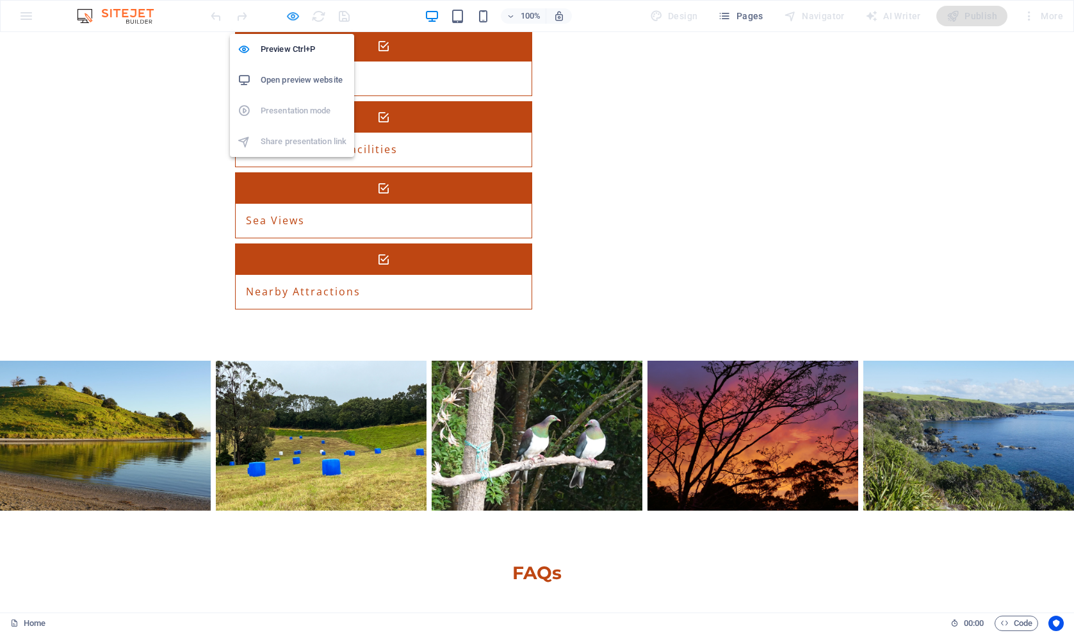
click at [293, 15] on icon "button" at bounding box center [293, 16] width 15 height 15
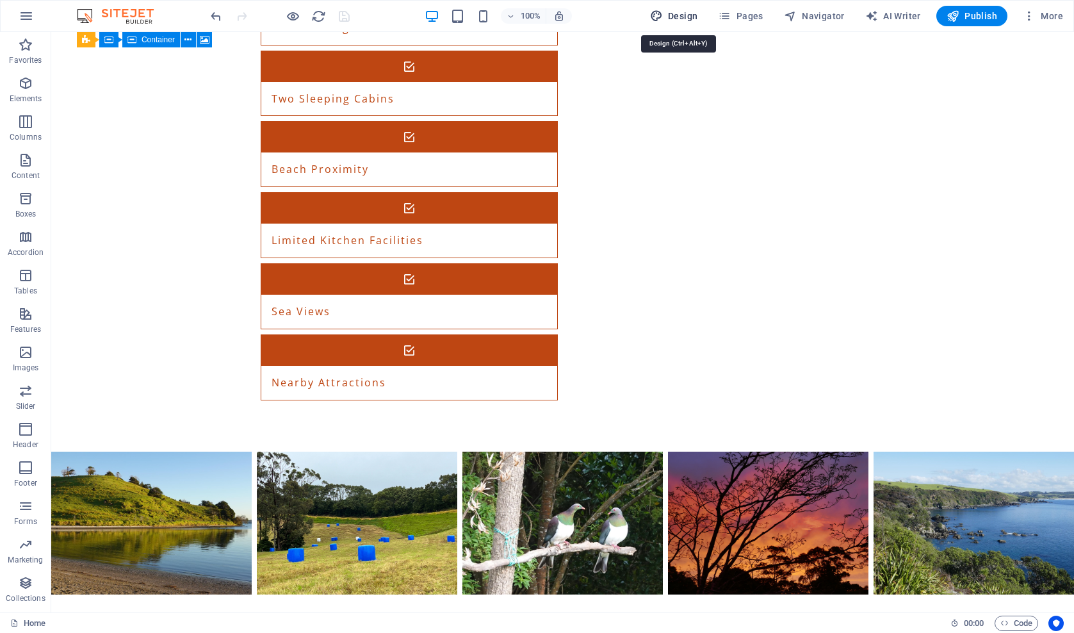
click at [680, 15] on span "Design" at bounding box center [674, 16] width 48 height 13
select select "px"
select select "200"
select select "px"
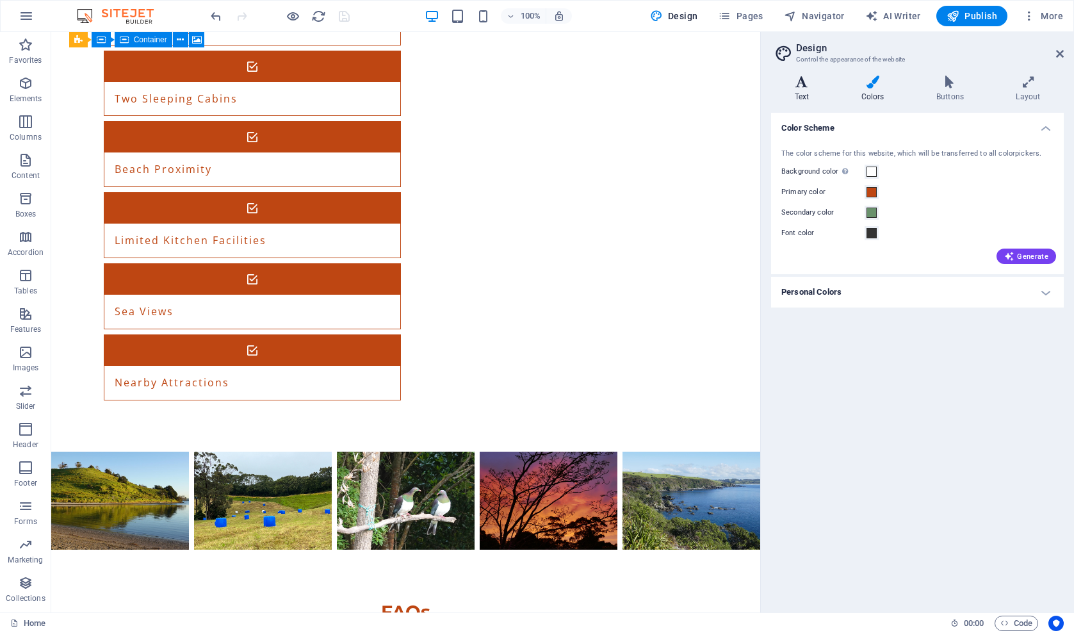
click at [798, 85] on icon at bounding box center [801, 82] width 61 height 13
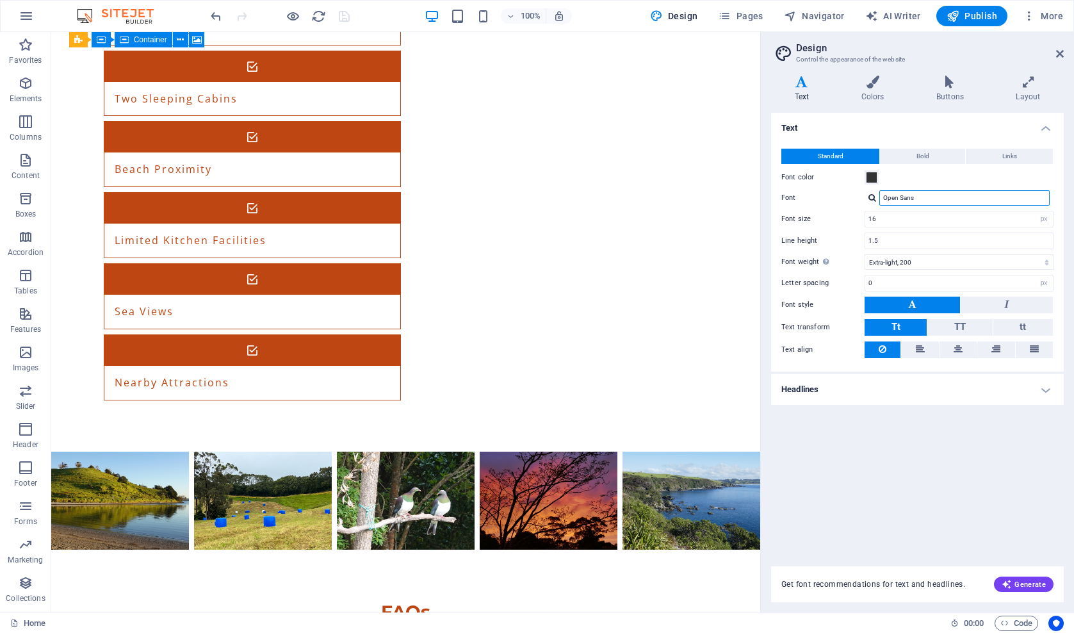
click at [922, 196] on input "Open Sans" at bounding box center [965, 197] width 170 height 15
click at [872, 197] on div at bounding box center [873, 197] width 8 height 8
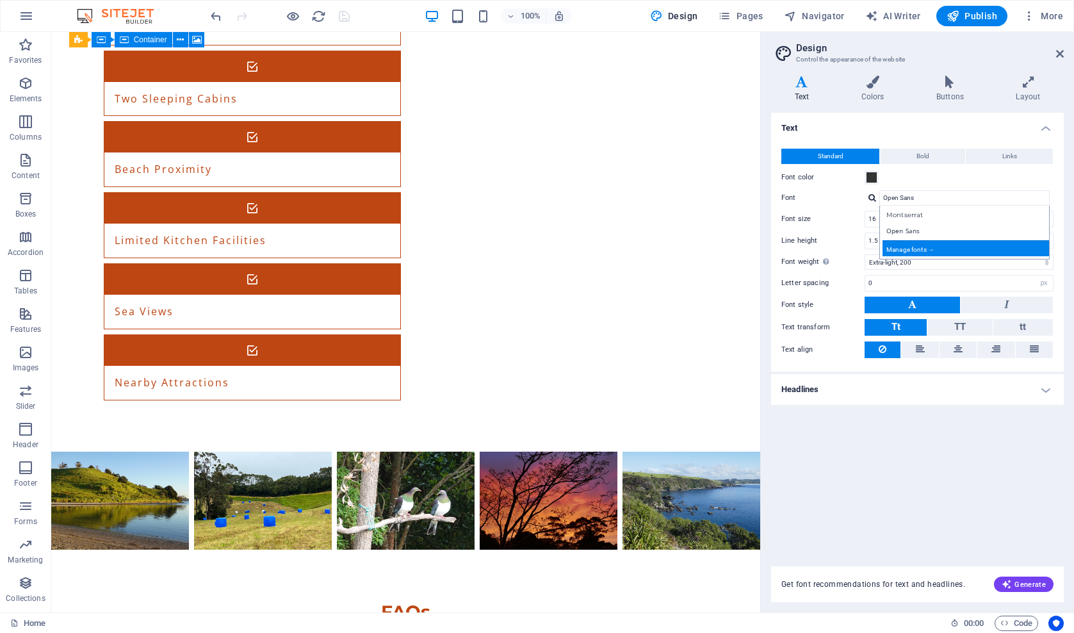
click at [909, 248] on div "Manage fonts →" at bounding box center [967, 248] width 169 height 16
select select "popularity"
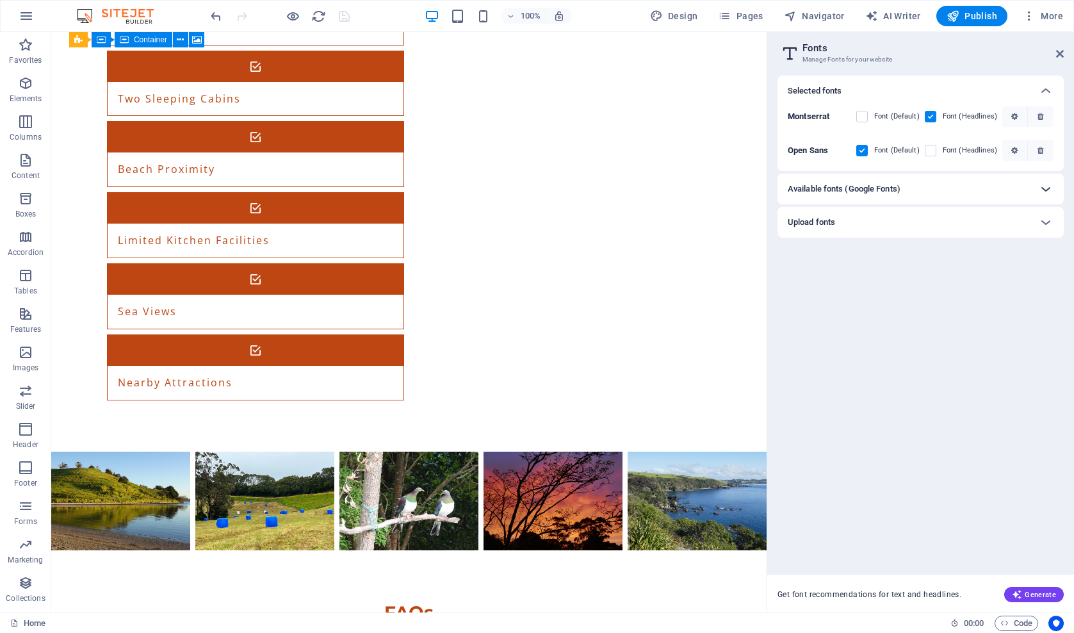
click at [1044, 190] on icon at bounding box center [1045, 188] width 15 height 15
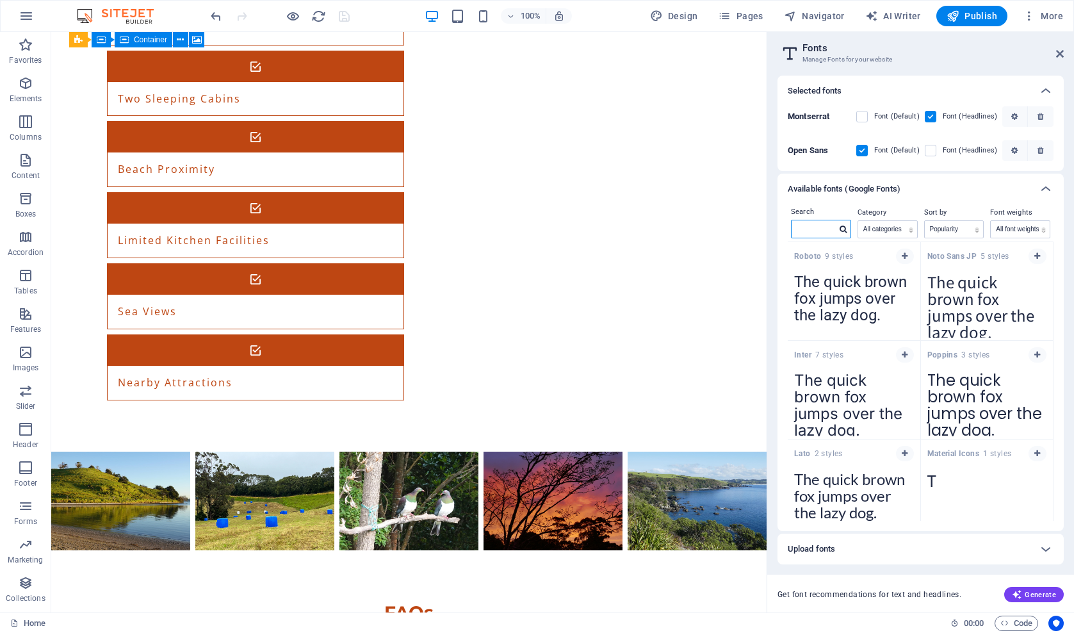
click at [814, 231] on input "text" at bounding box center [814, 228] width 45 height 17
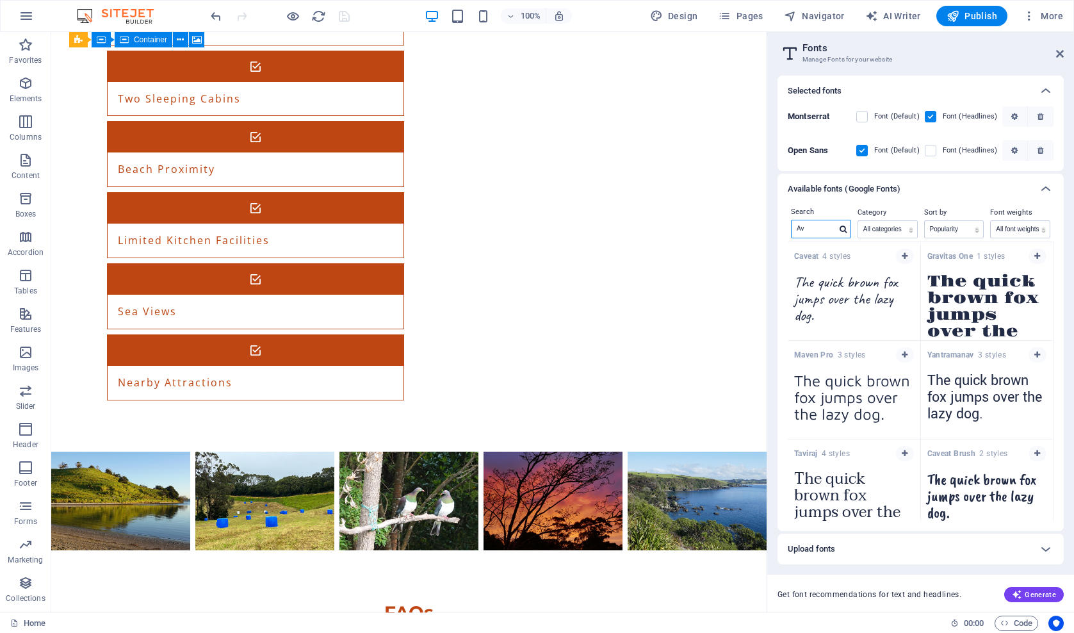
type input "A"
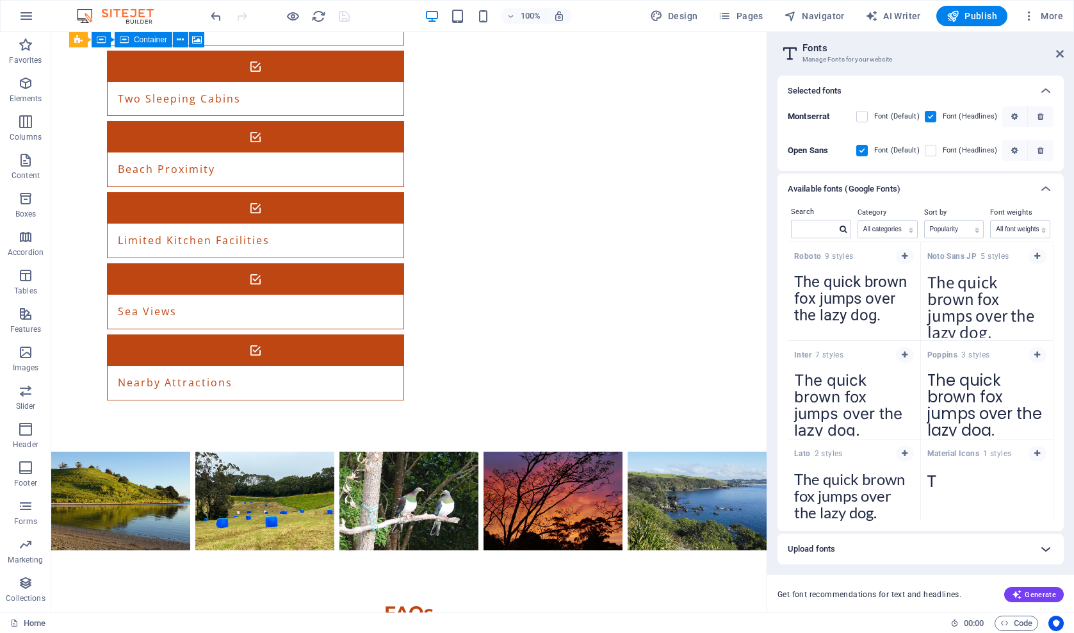
click at [1043, 550] on icon at bounding box center [1045, 548] width 15 height 15
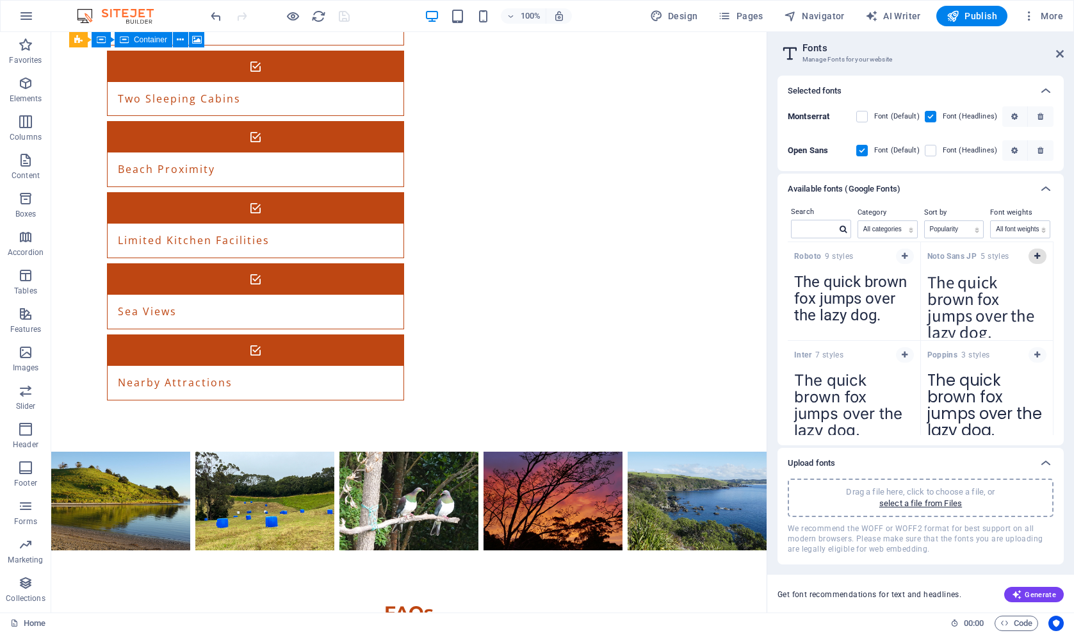
click at [1035, 255] on icon "button" at bounding box center [1038, 256] width 6 height 8
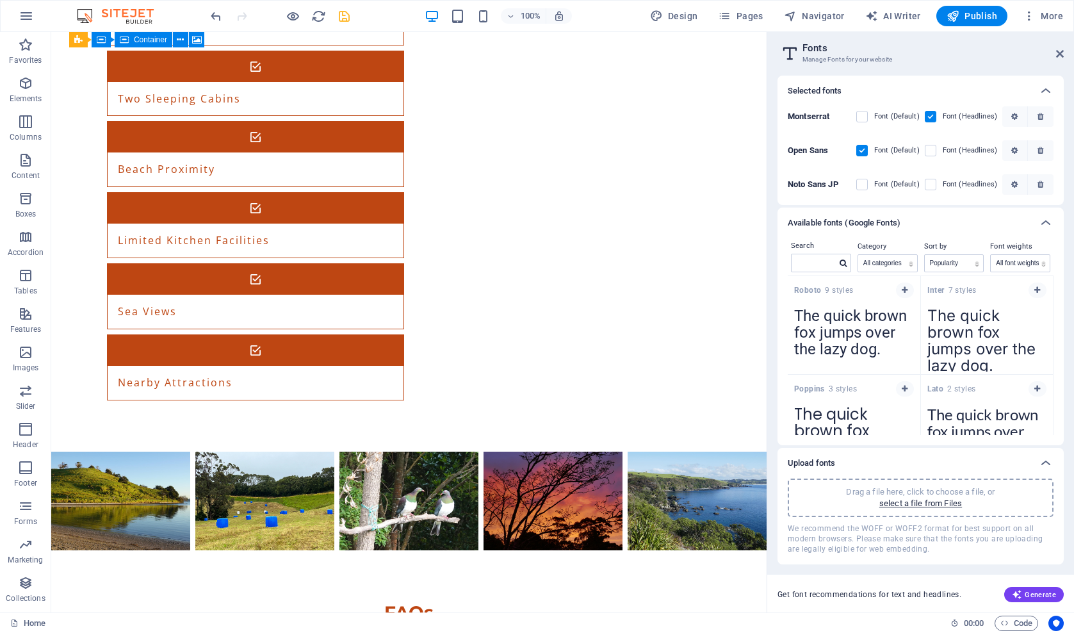
scroll to position [0, 0]
click at [1063, 51] on icon at bounding box center [1060, 54] width 8 height 10
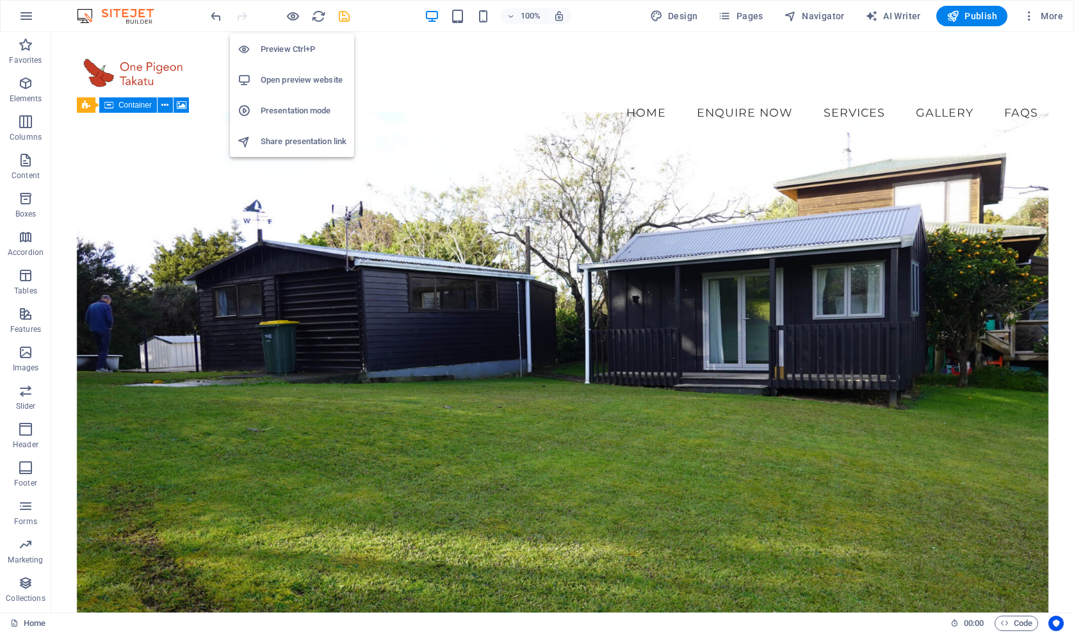
click at [288, 76] on h6 "Open preview website" at bounding box center [304, 79] width 86 height 15
click at [290, 15] on icon "button" at bounding box center [293, 16] width 15 height 15
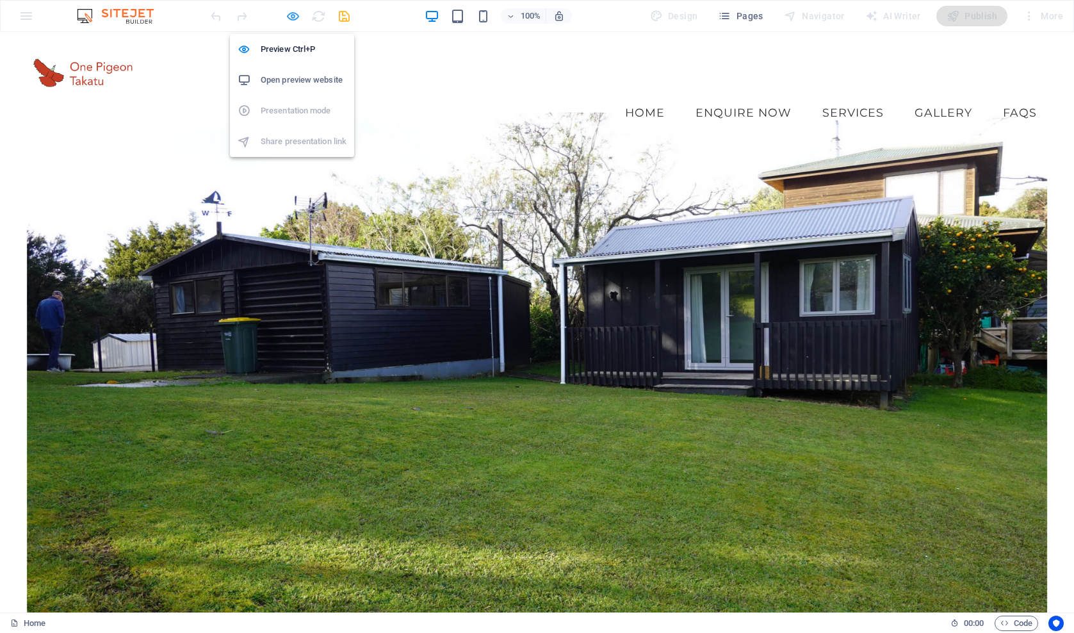
click at [293, 15] on icon "button" at bounding box center [293, 16] width 15 height 15
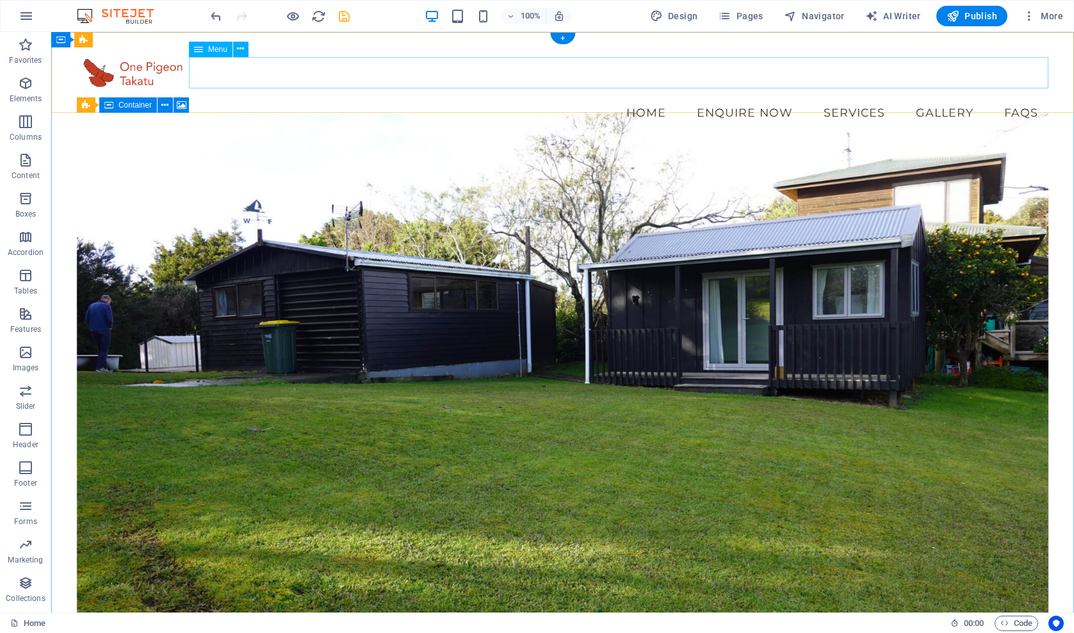
click at [755, 97] on nav "Home Enquire Now Services Gallery FAQs" at bounding box center [563, 113] width 972 height 32
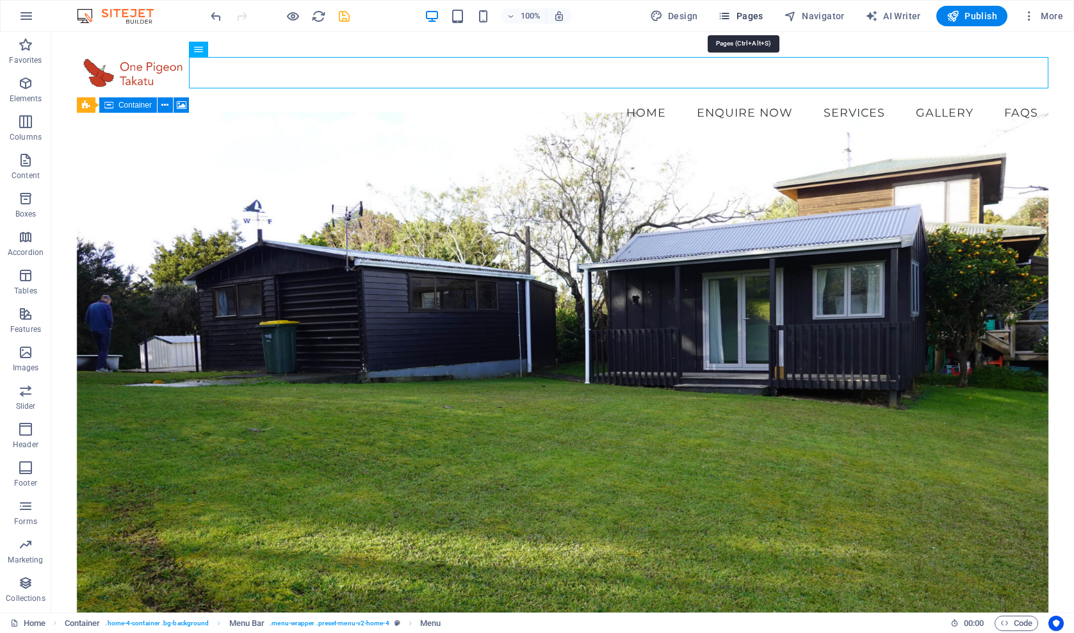
click at [743, 12] on span "Pages" at bounding box center [740, 16] width 45 height 13
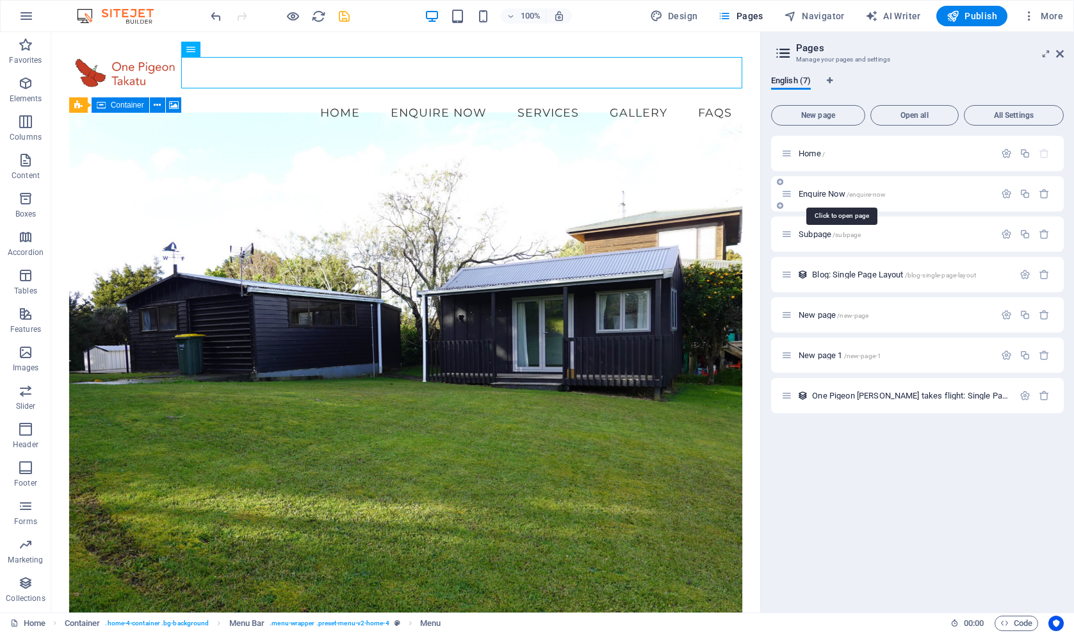
click at [820, 195] on span "Enquire Now /enquire-now" at bounding box center [842, 194] width 87 height 10
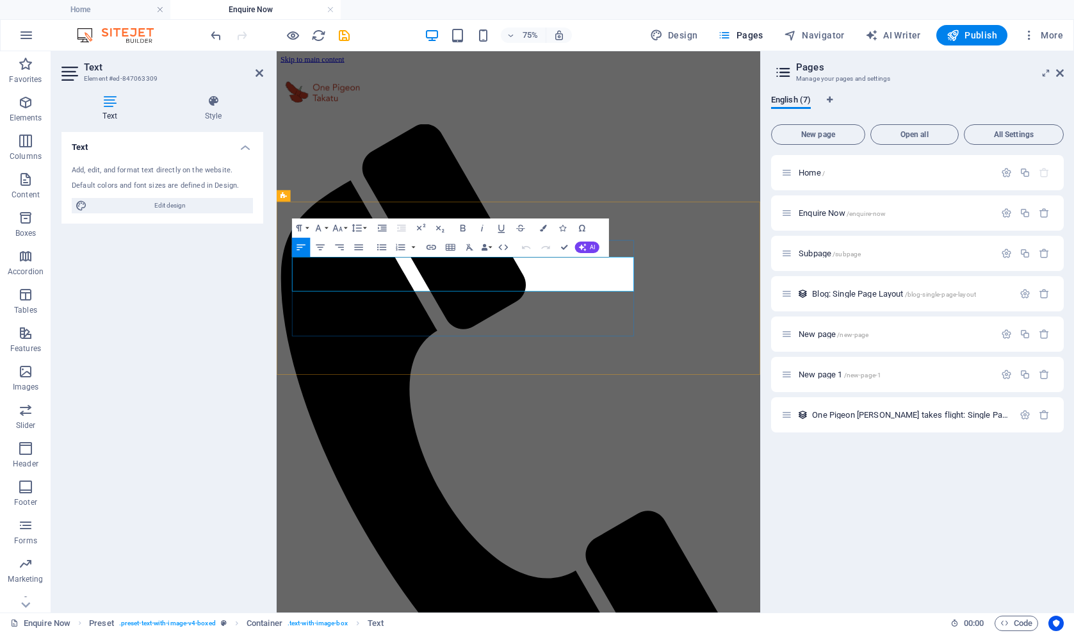
click at [258, 74] on icon at bounding box center [260, 73] width 8 height 10
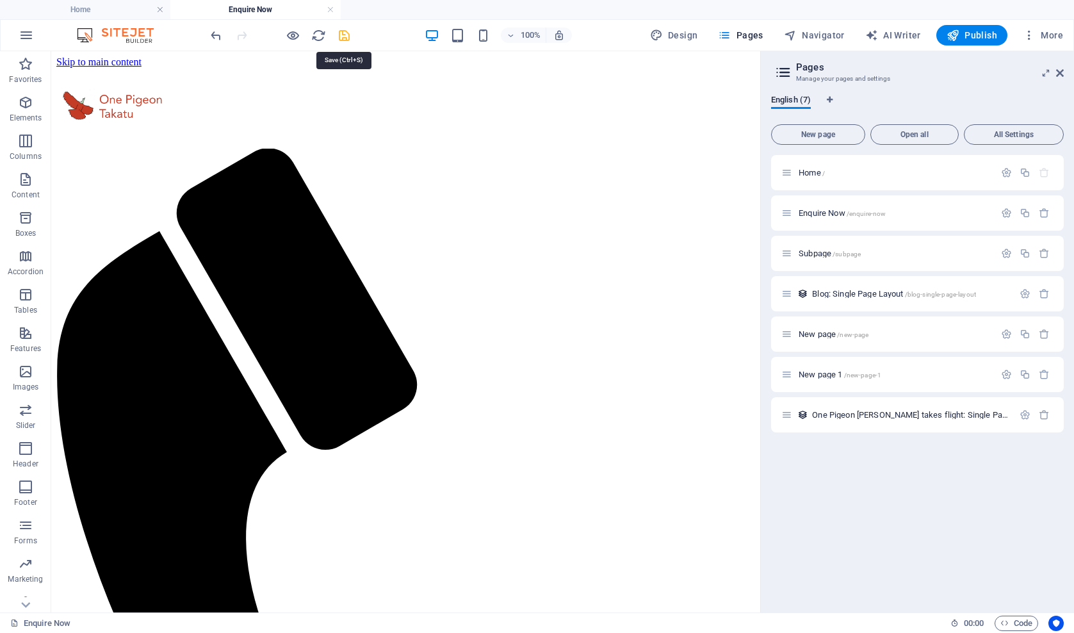
click at [343, 35] on icon "save" at bounding box center [344, 35] width 15 height 15
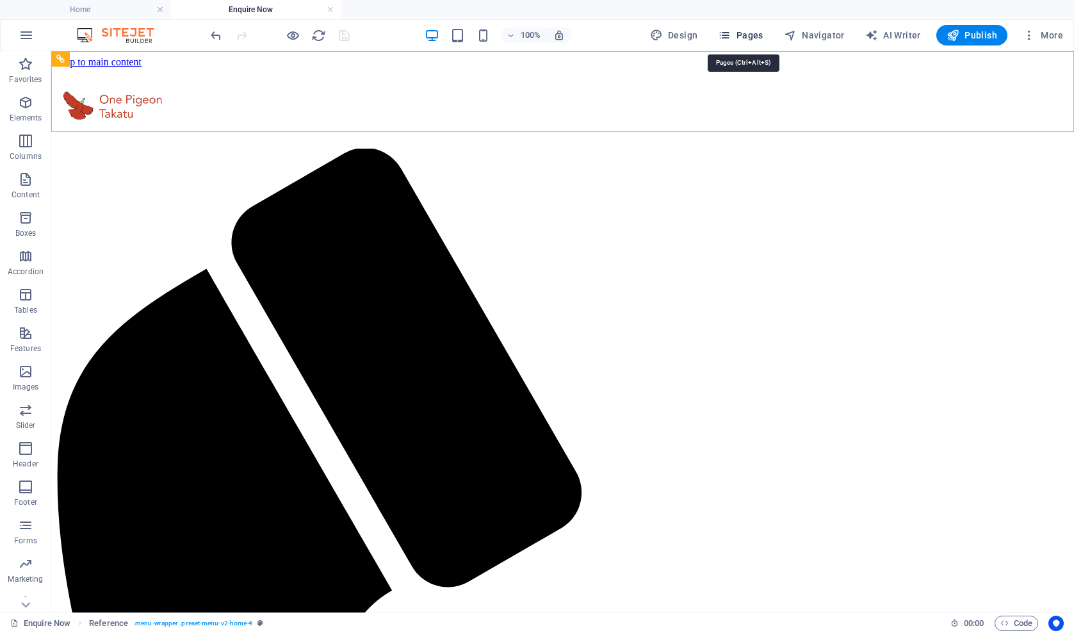
click at [746, 37] on span "Pages" at bounding box center [740, 35] width 45 height 13
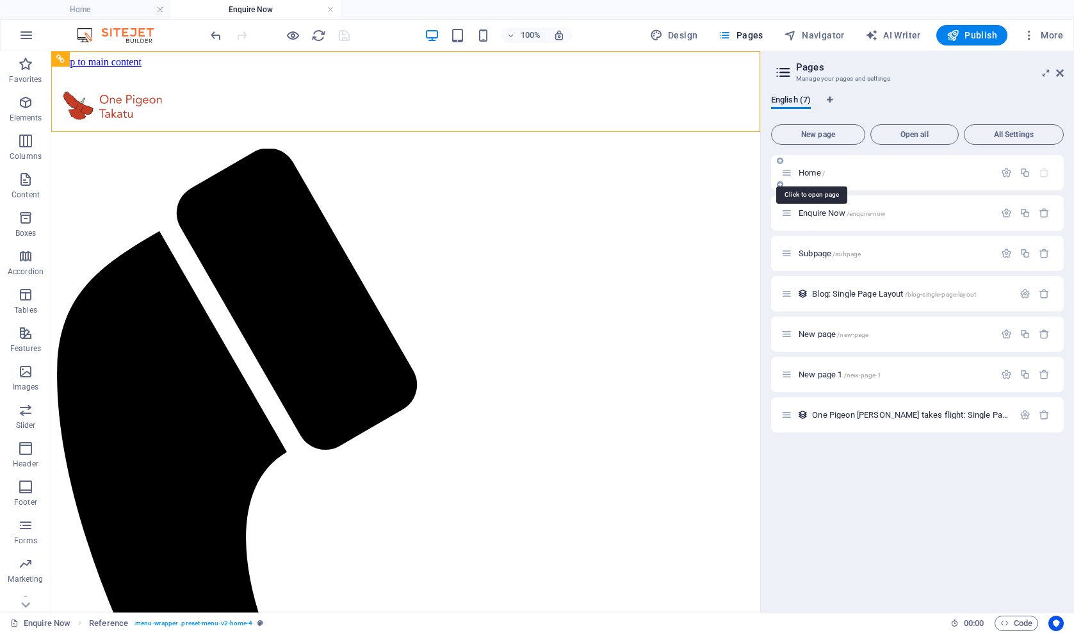
click at [808, 173] on span "Home /" at bounding box center [812, 173] width 26 height 10
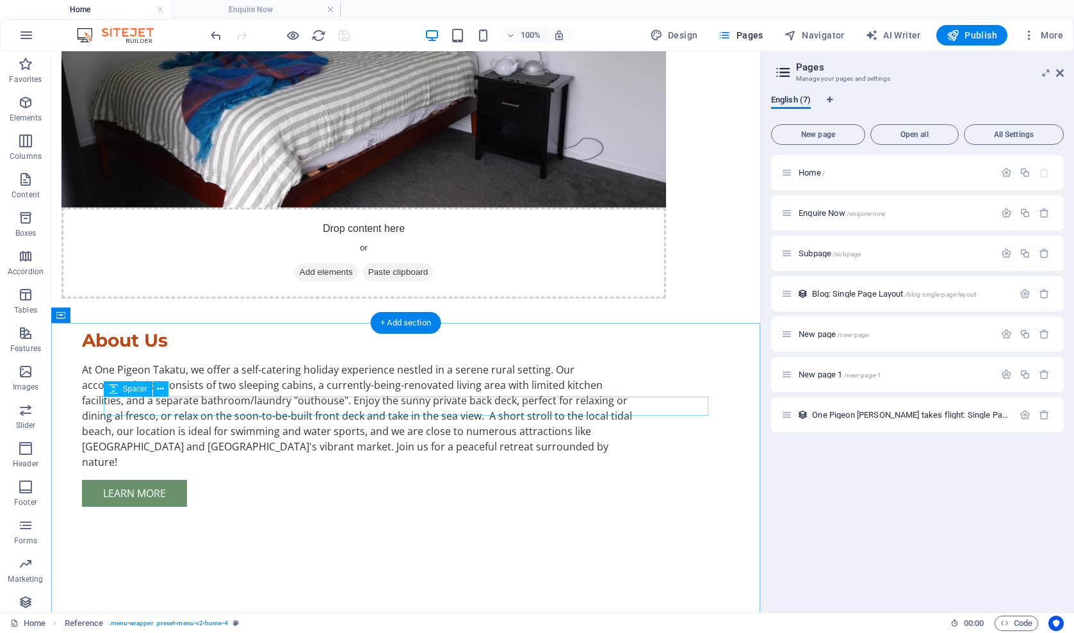
scroll to position [1138, 0]
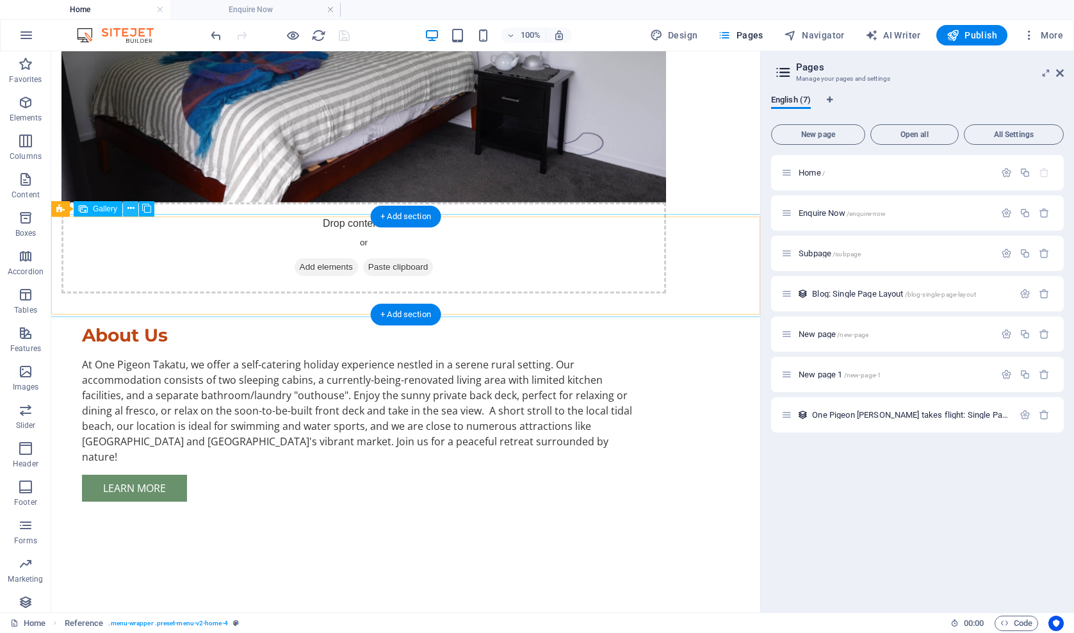
click at [129, 206] on icon at bounding box center [130, 208] width 7 height 13
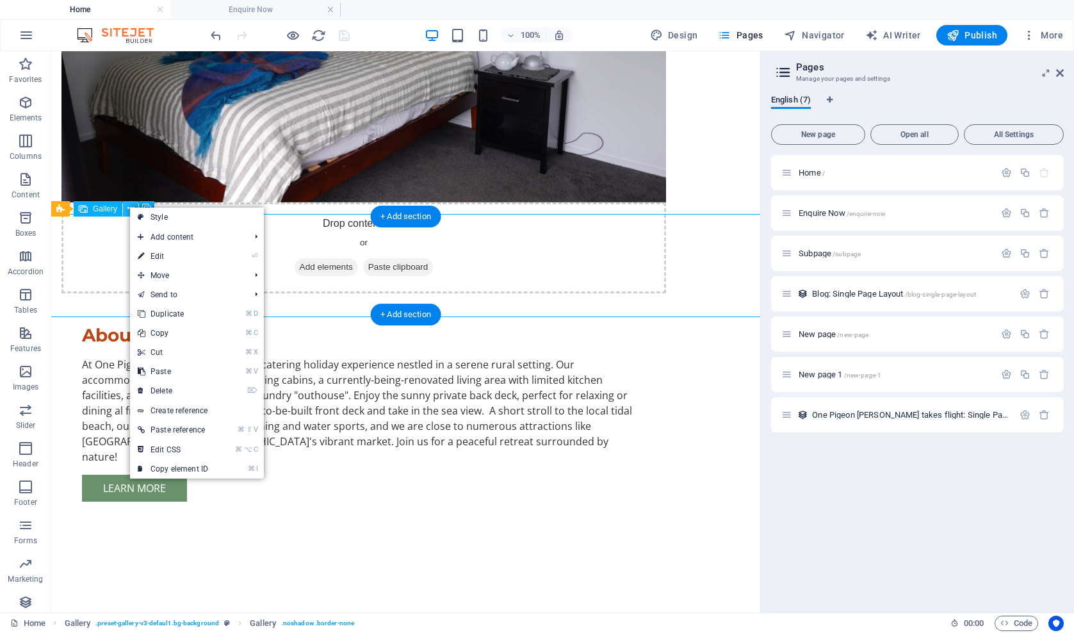
click at [129, 206] on icon at bounding box center [130, 208] width 7 height 13
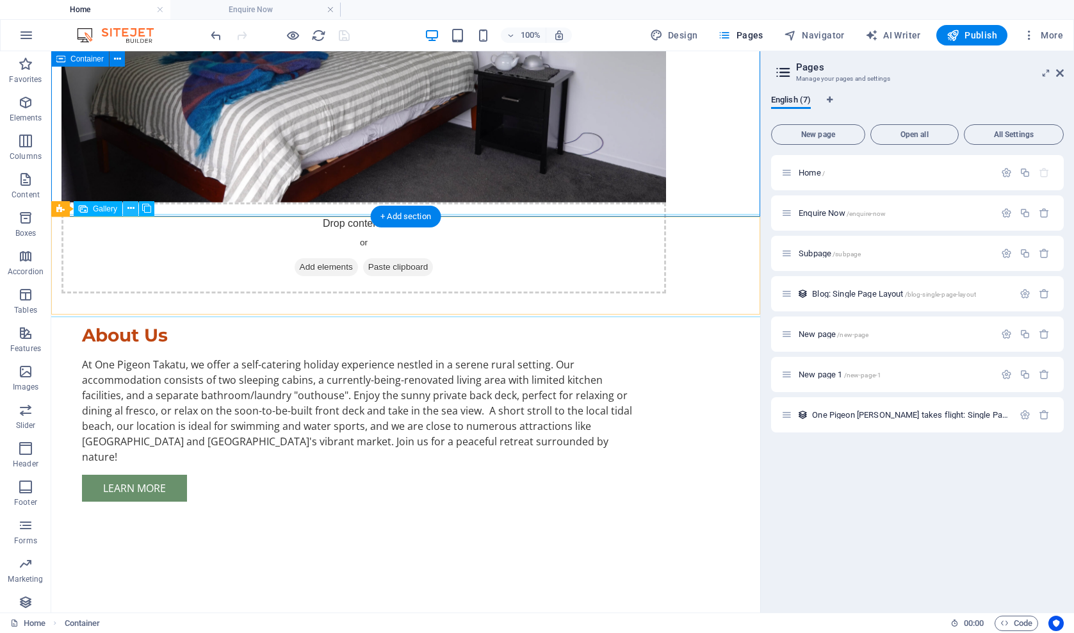
click at [130, 206] on icon at bounding box center [130, 208] width 7 height 13
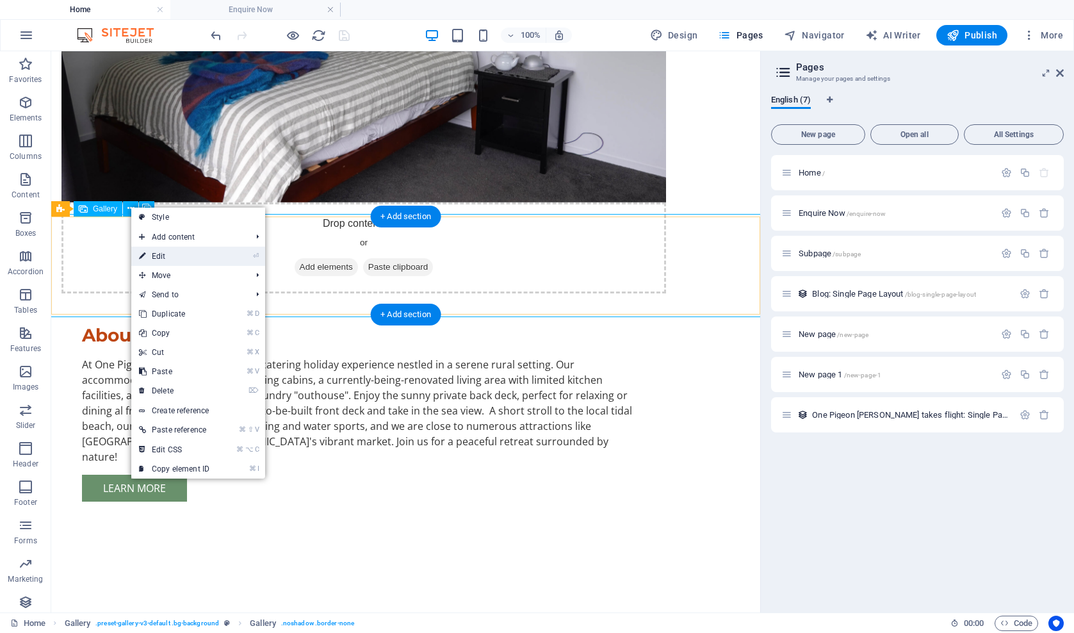
click at [154, 252] on link "⏎ Edit" at bounding box center [174, 256] width 86 height 19
select select "px"
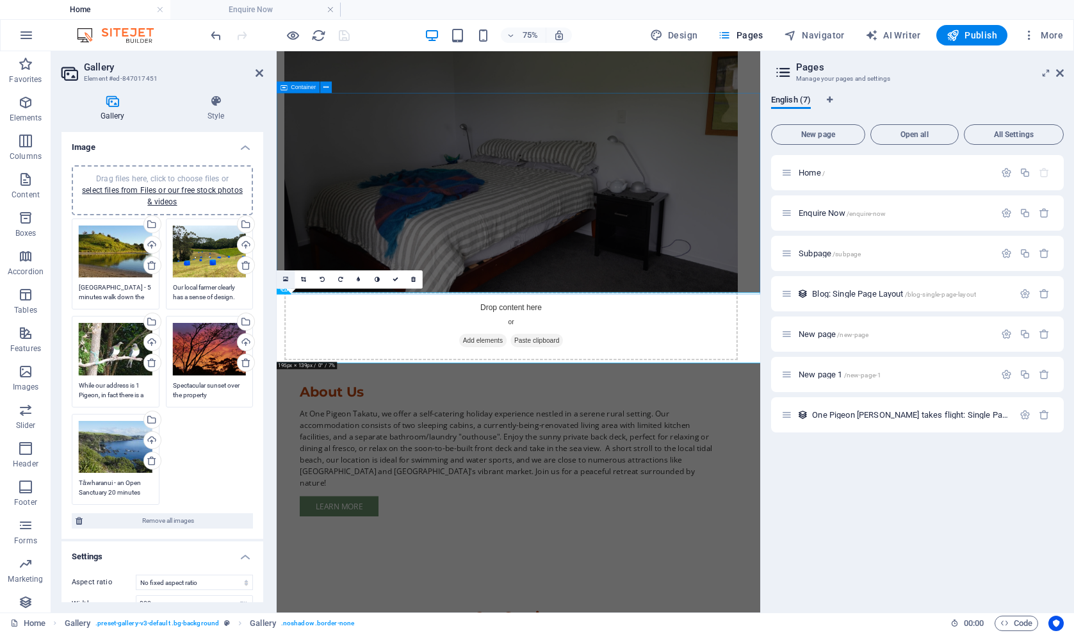
click at [286, 280] on icon at bounding box center [285, 279] width 5 height 7
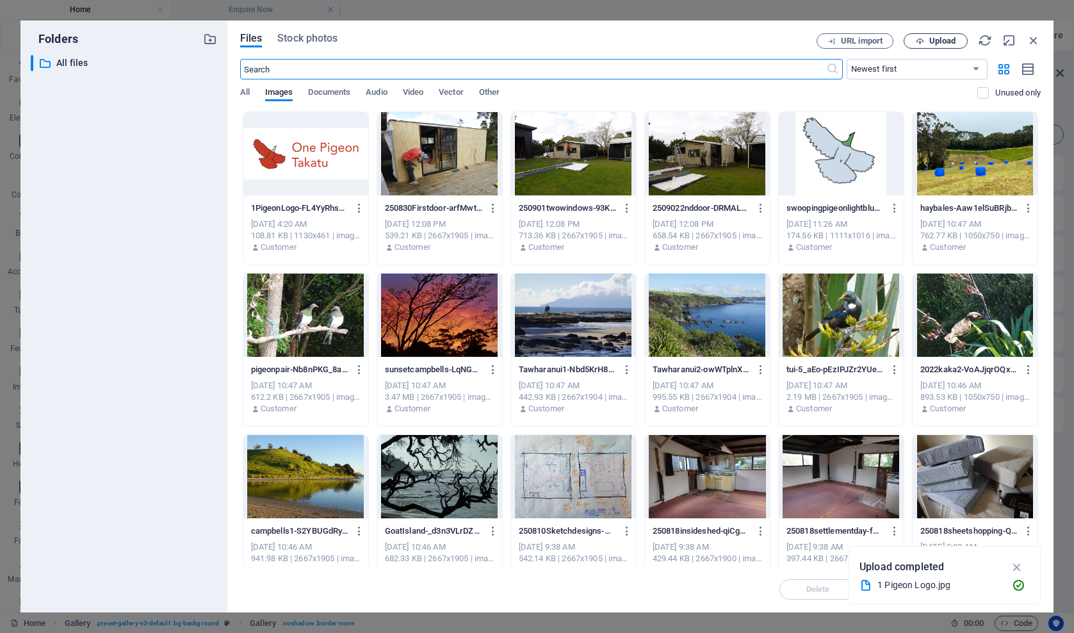
click at [918, 40] on icon "button" at bounding box center [920, 41] width 8 height 8
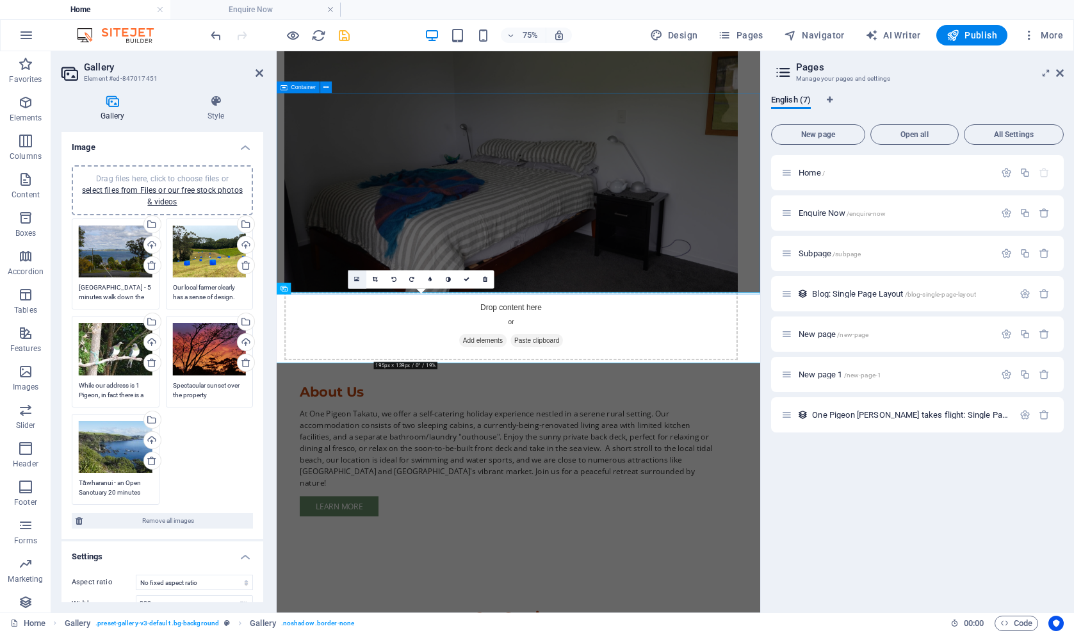
click at [358, 279] on icon at bounding box center [356, 279] width 5 height 7
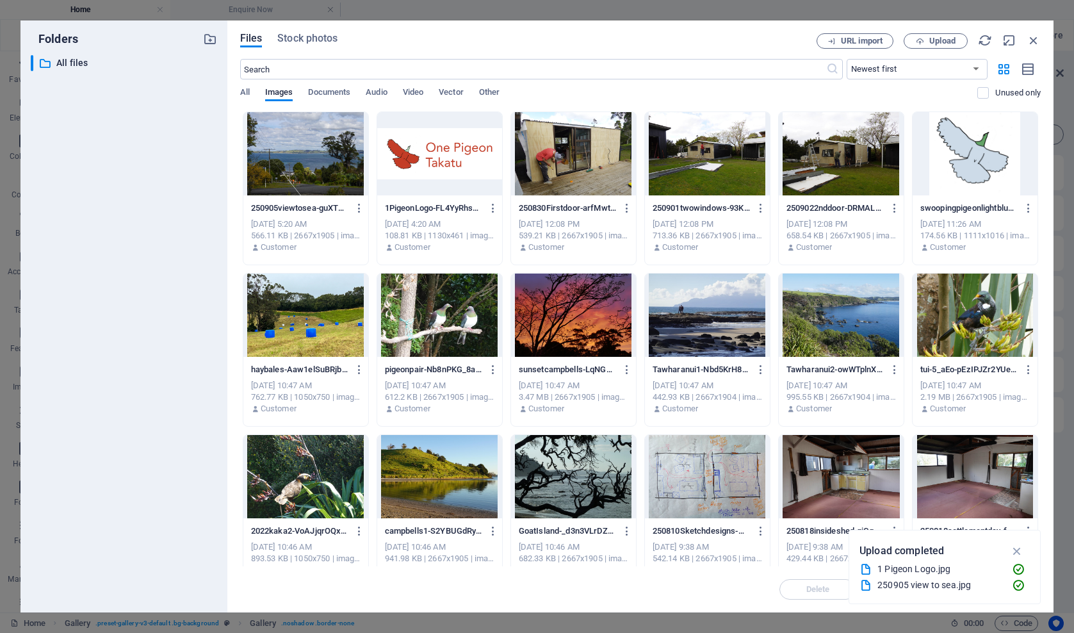
click at [284, 159] on div at bounding box center [305, 153] width 125 height 83
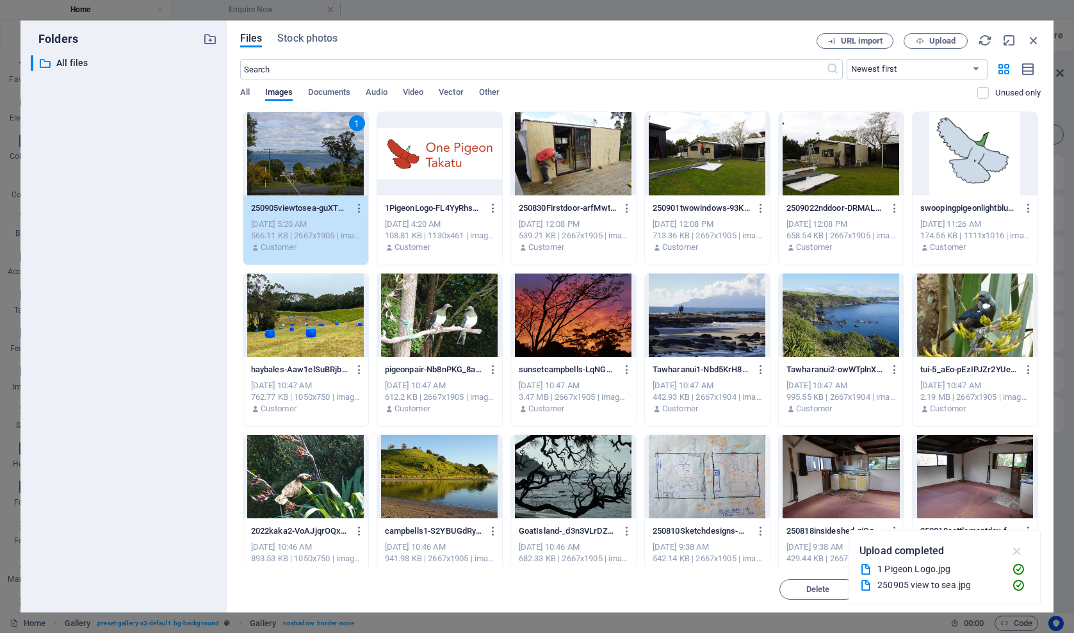
click at [1017, 550] on icon "button" at bounding box center [1017, 551] width 15 height 14
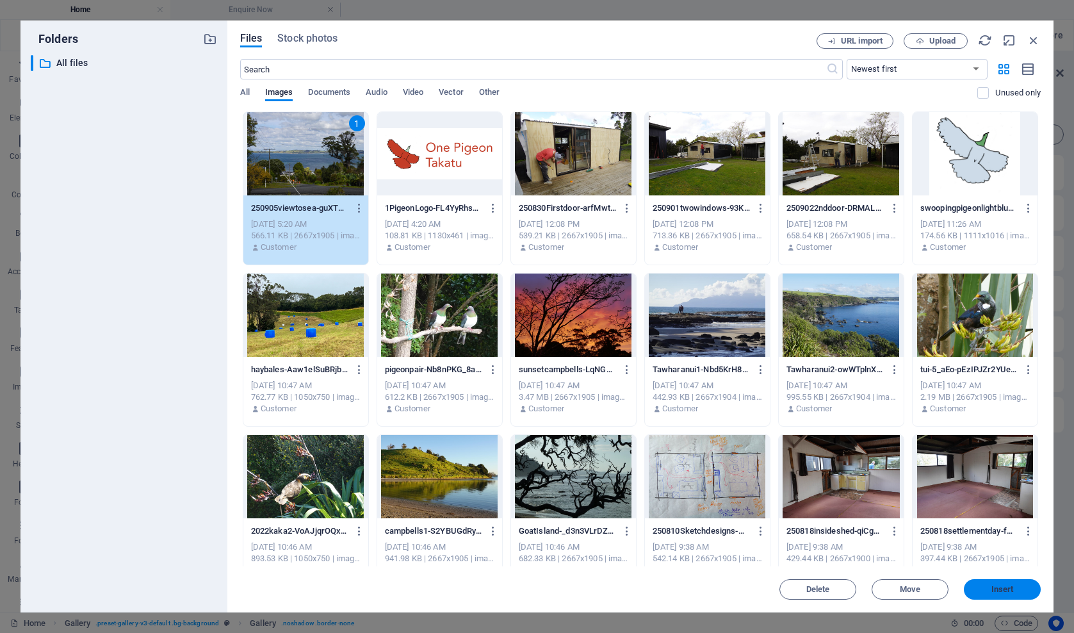
click at [992, 587] on span "Insert" at bounding box center [1003, 590] width 22 height 8
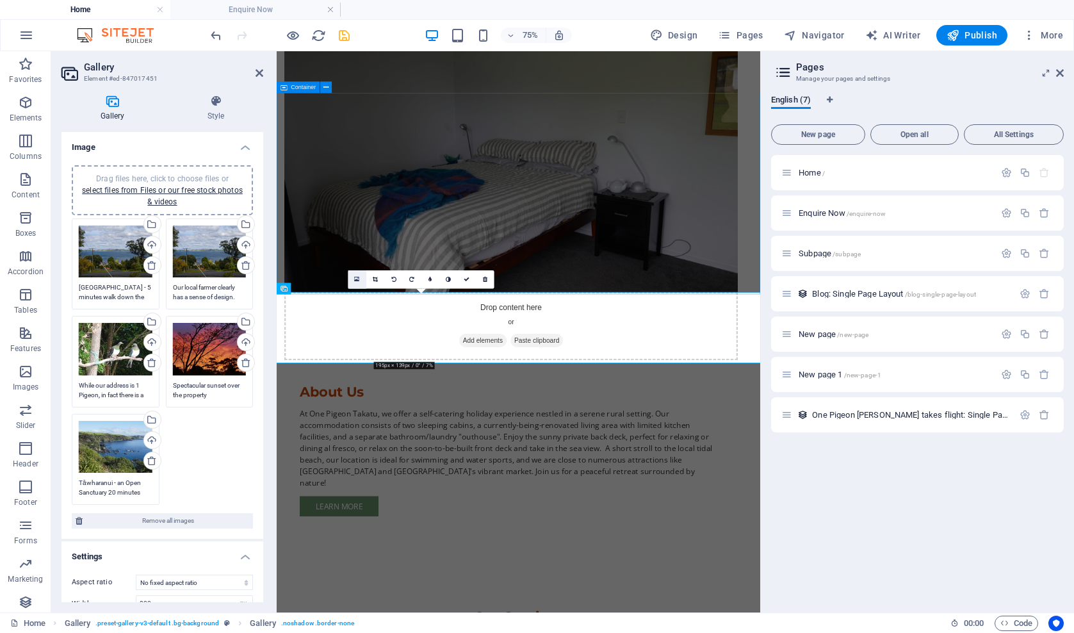
click at [359, 279] on icon at bounding box center [356, 279] width 5 height 7
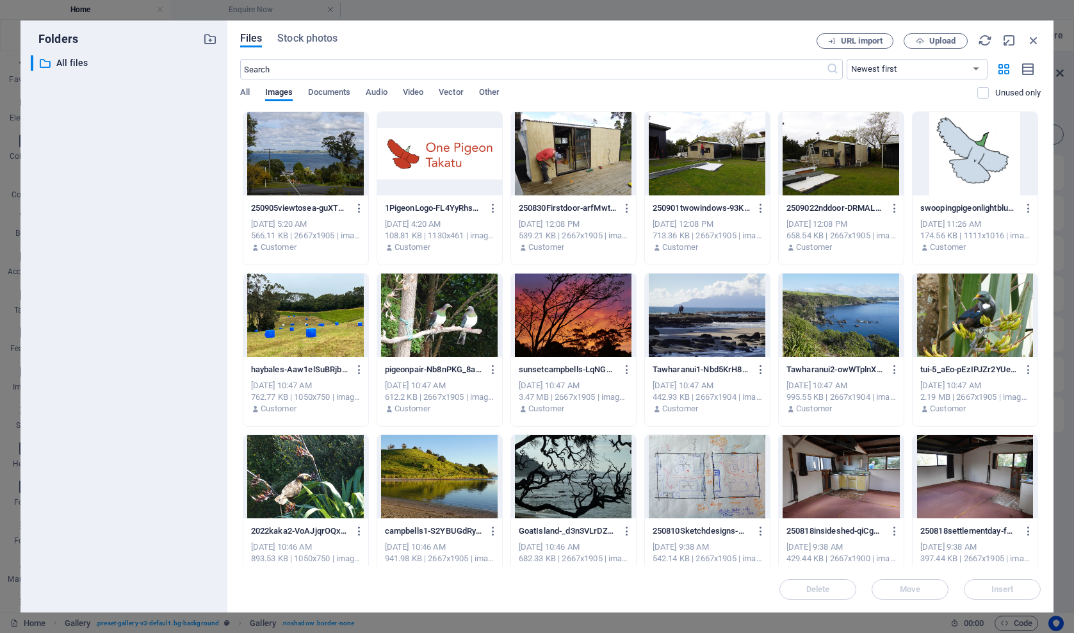
click at [436, 484] on div at bounding box center [439, 476] width 125 height 83
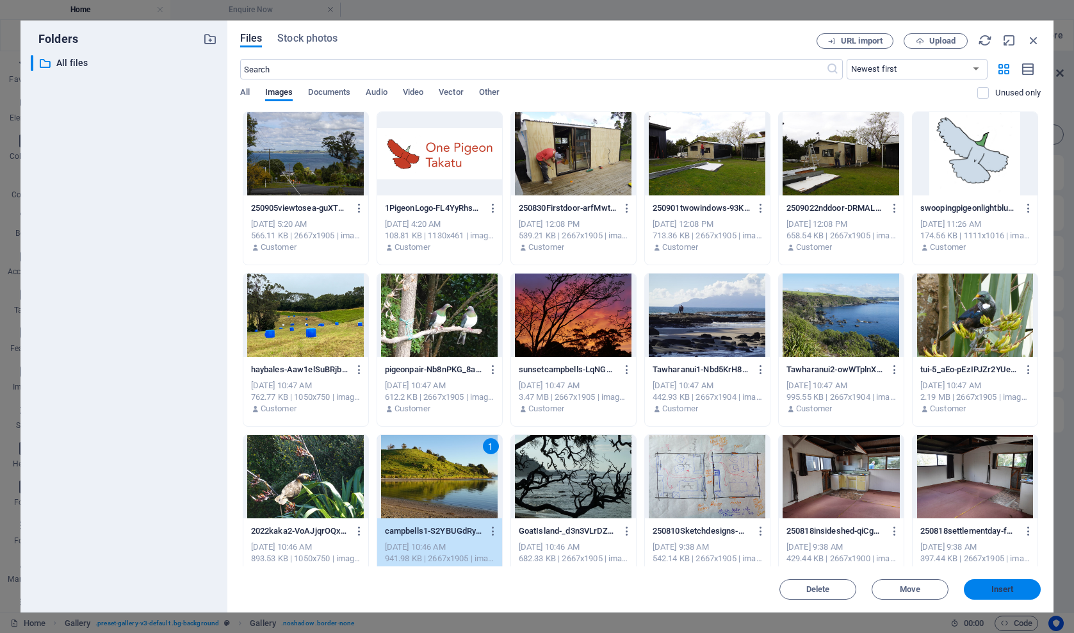
click at [1001, 589] on span "Insert" at bounding box center [1003, 590] width 22 height 8
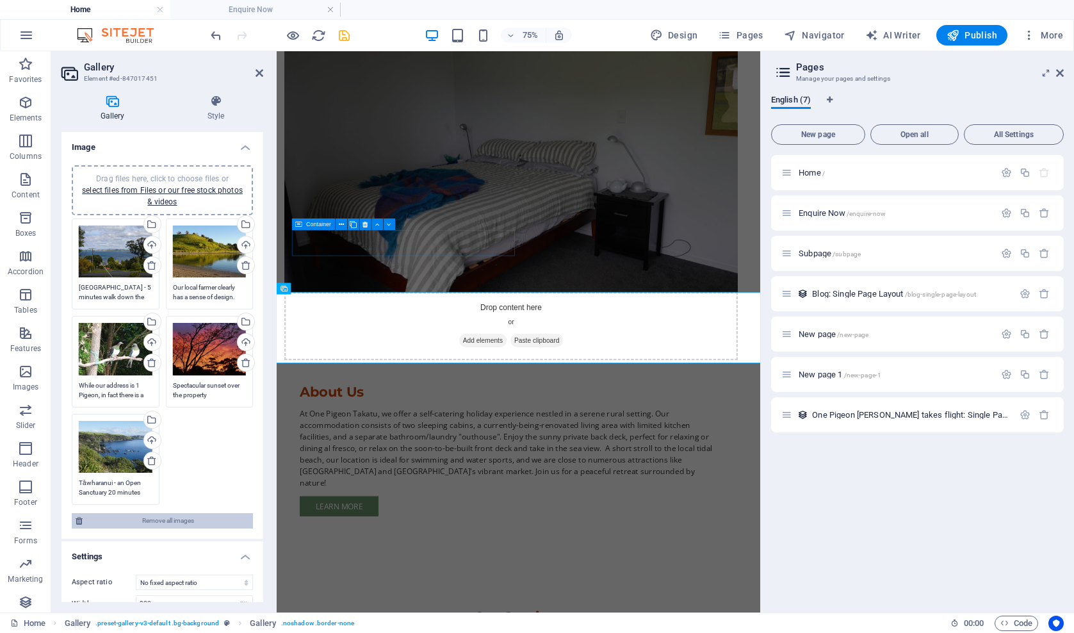
scroll to position [0, 0]
click at [260, 72] on icon at bounding box center [260, 73] width 8 height 10
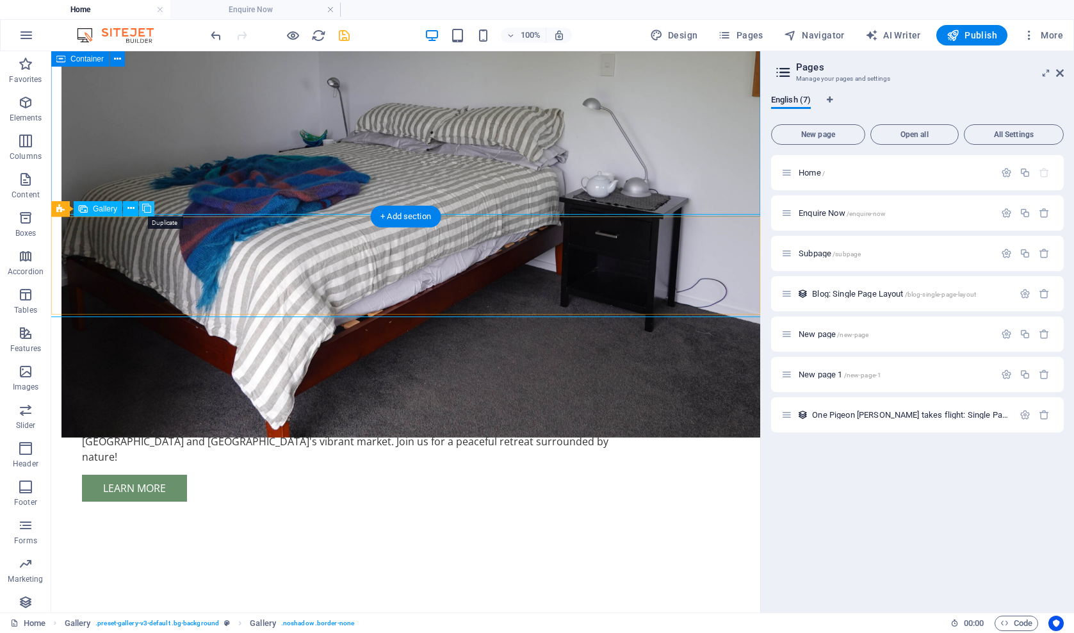
click at [147, 208] on icon at bounding box center [146, 208] width 9 height 13
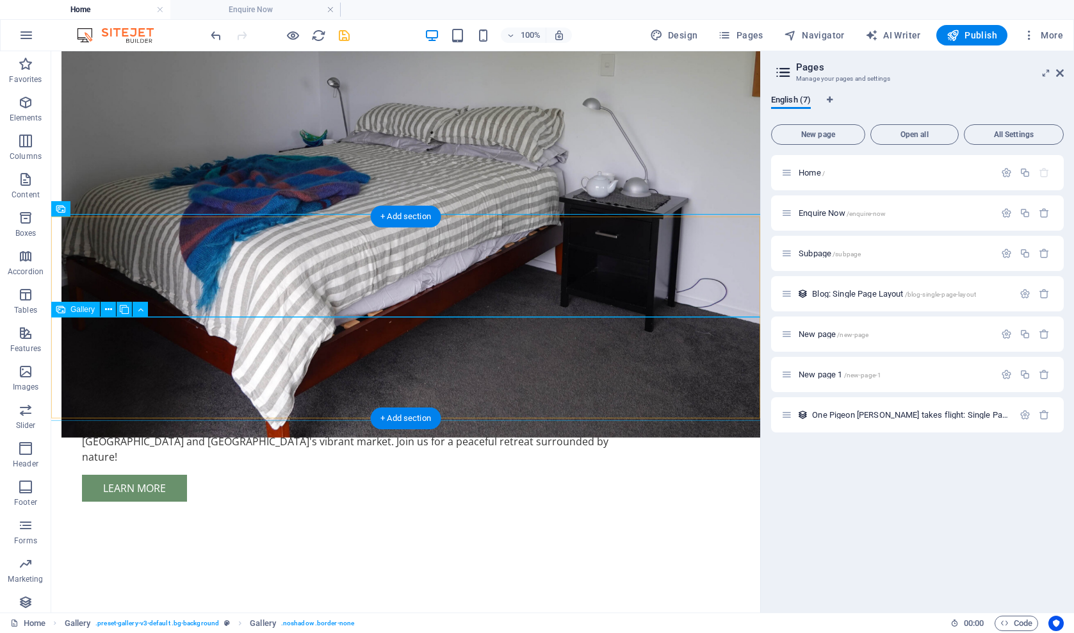
click at [109, 309] on icon at bounding box center [108, 309] width 7 height 13
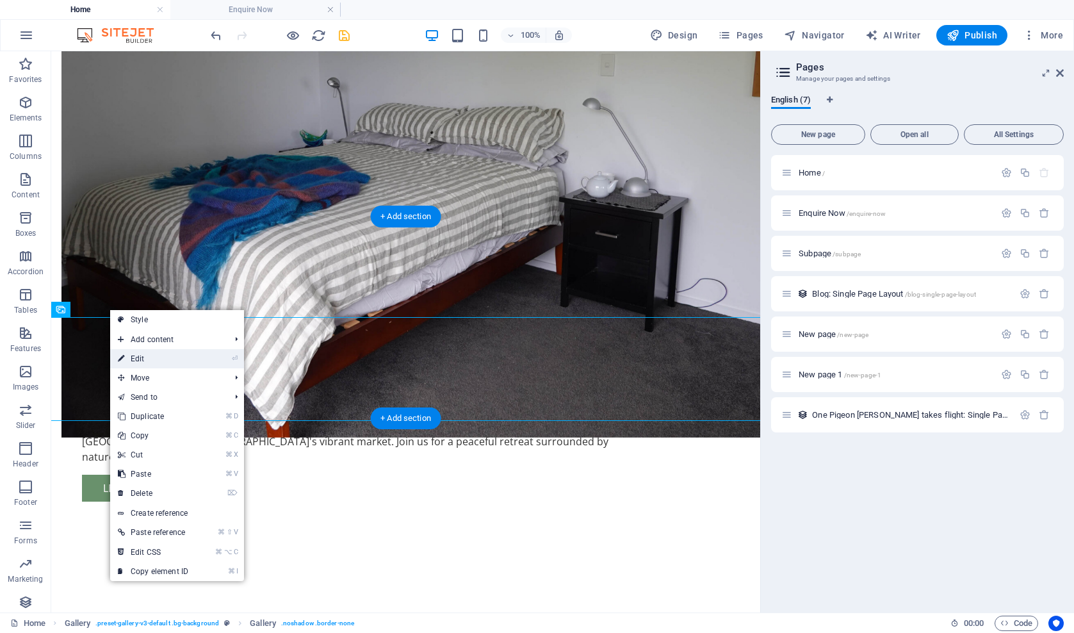
click at [131, 360] on link "⏎ Edit" at bounding box center [153, 358] width 86 height 19
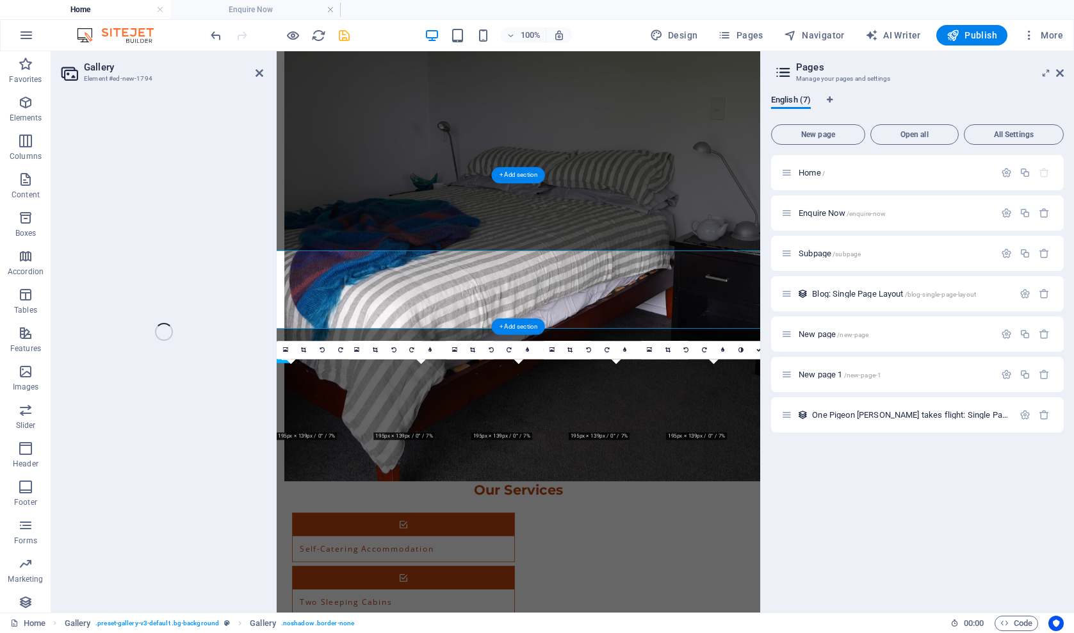
select select "px"
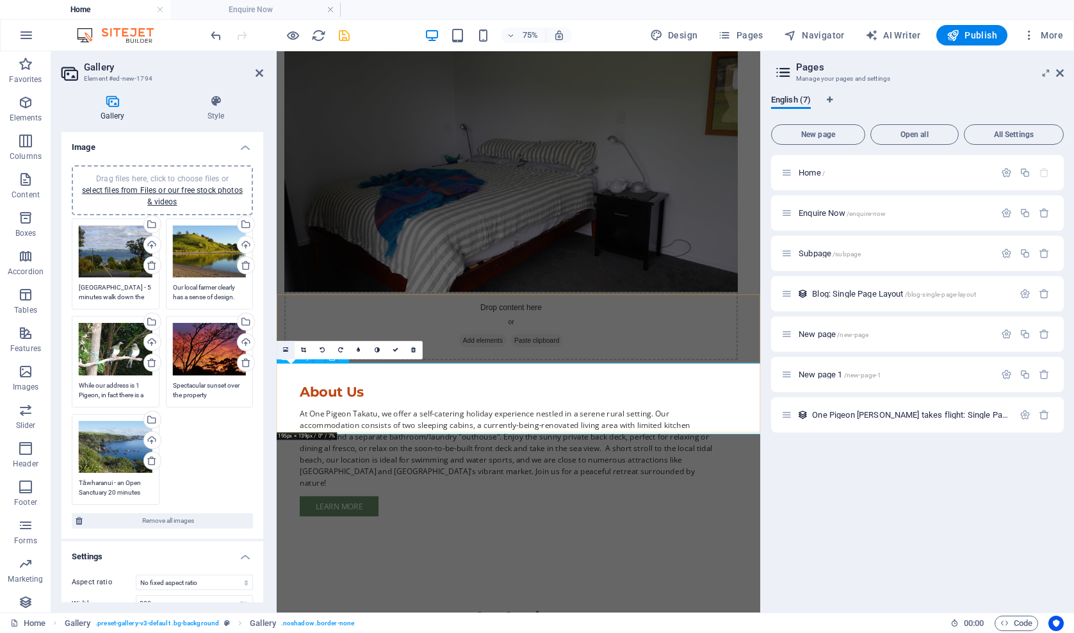
click at [286, 348] on icon at bounding box center [285, 350] width 5 height 7
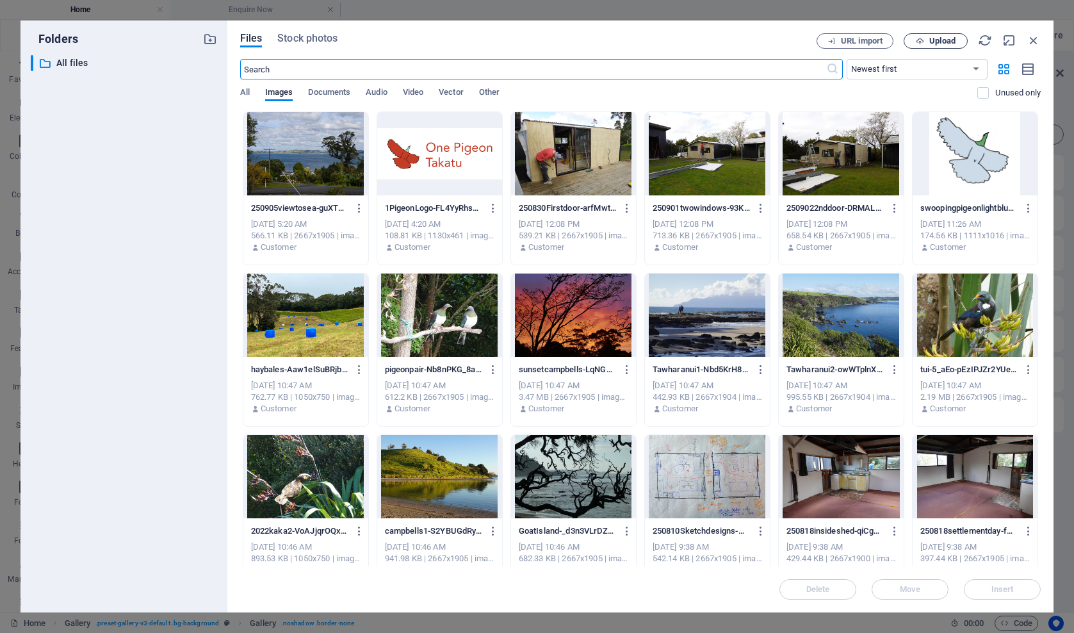
click at [933, 41] on span "Upload" at bounding box center [943, 41] width 26 height 8
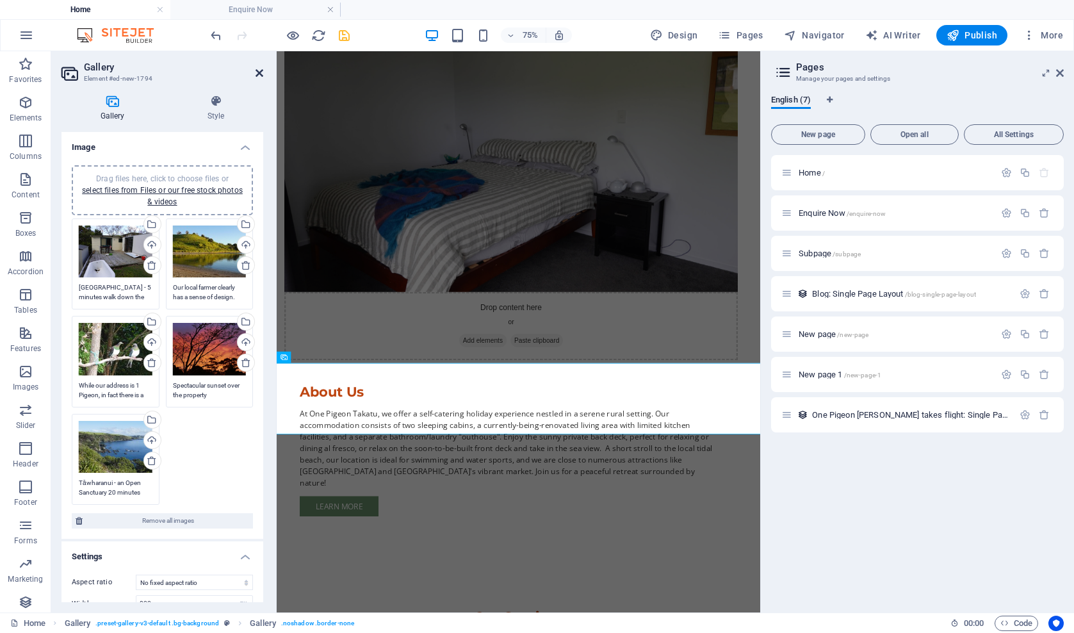
click at [259, 74] on icon at bounding box center [260, 73] width 8 height 10
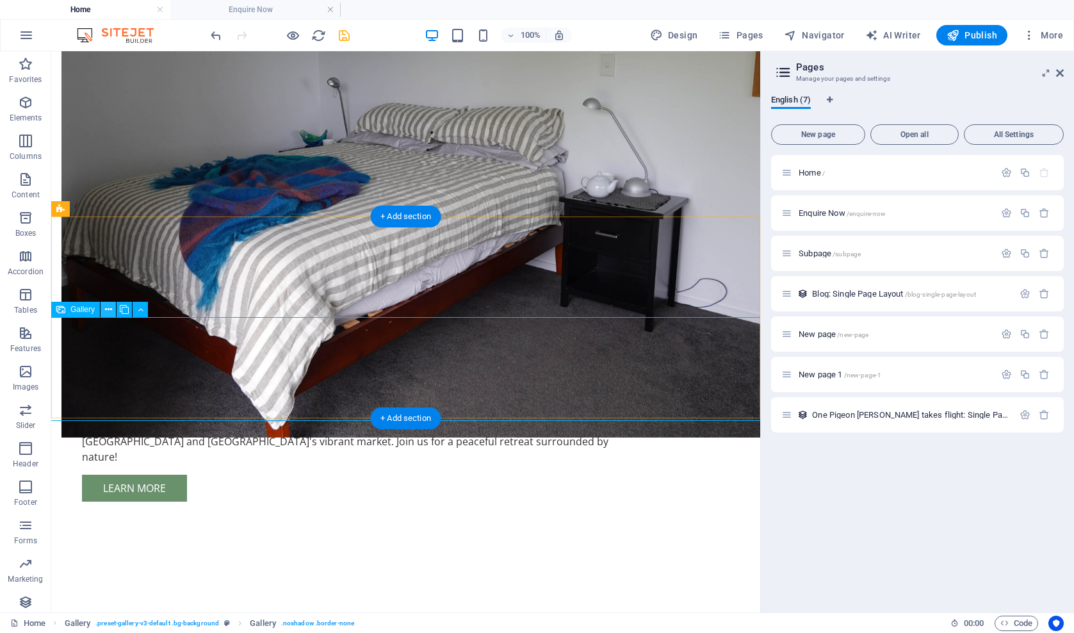
click at [108, 309] on icon at bounding box center [108, 309] width 7 height 13
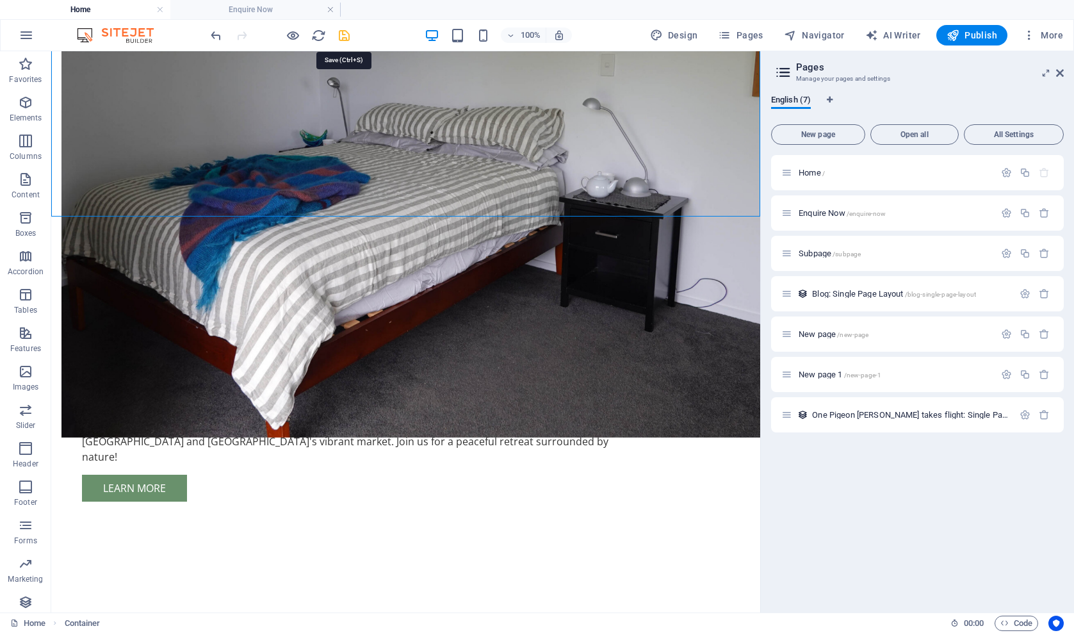
click at [344, 35] on icon "save" at bounding box center [344, 35] width 15 height 15
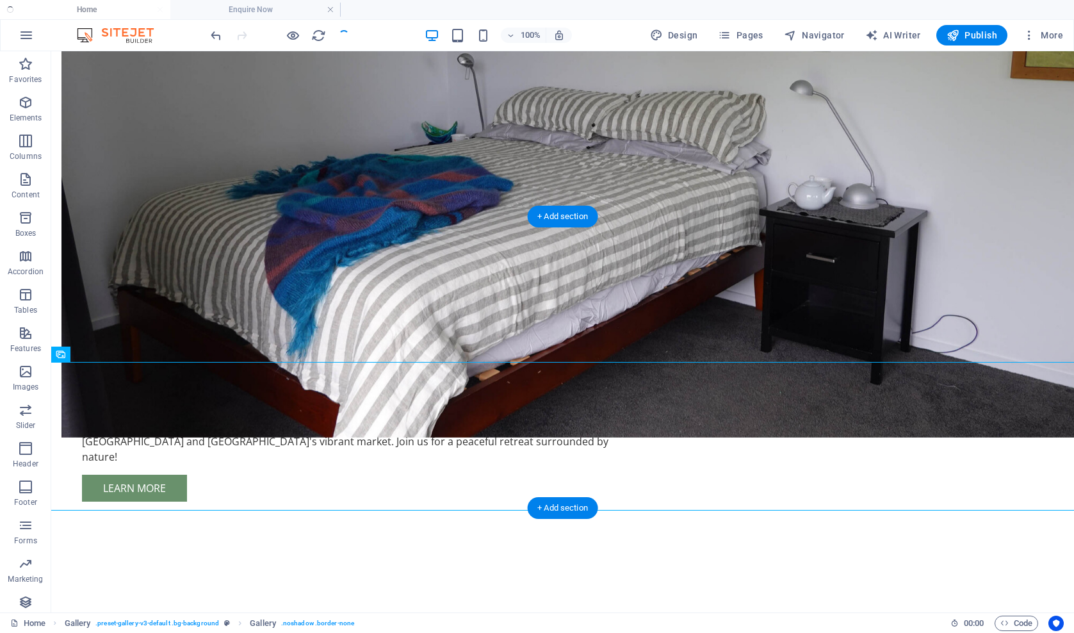
select select "px"
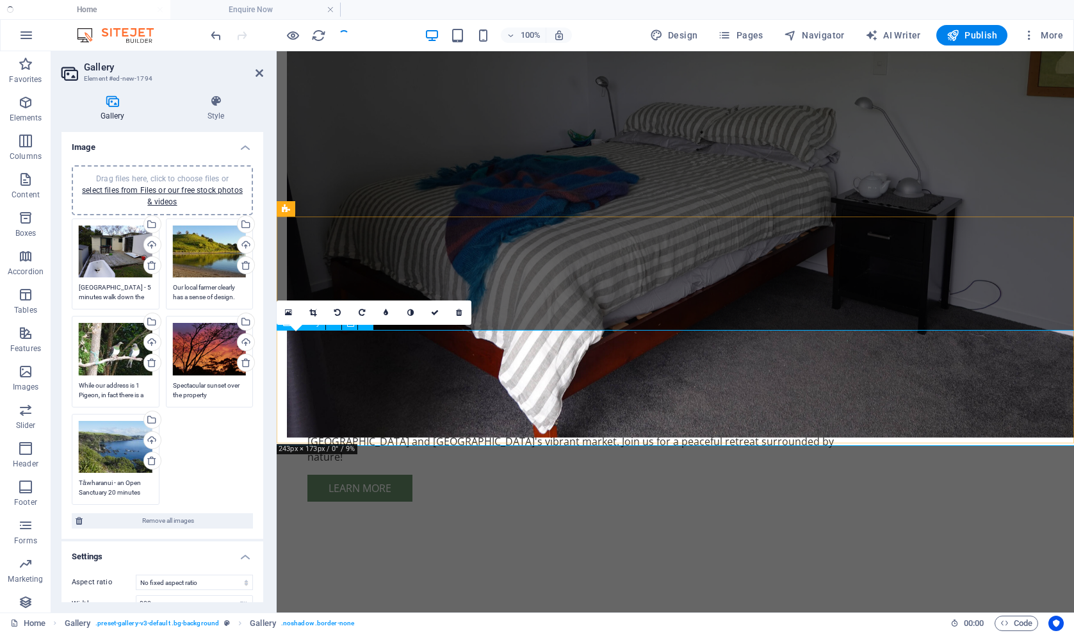
click at [459, 313] on icon at bounding box center [459, 313] width 6 height 8
type textarea "Our local farmer clearly has a sense of design. One [GEOGRAPHIC_DATA] borders o…"
type textarea "While our address is 1 Pigeon, in fact there is a resident pair of kerer,u we c…"
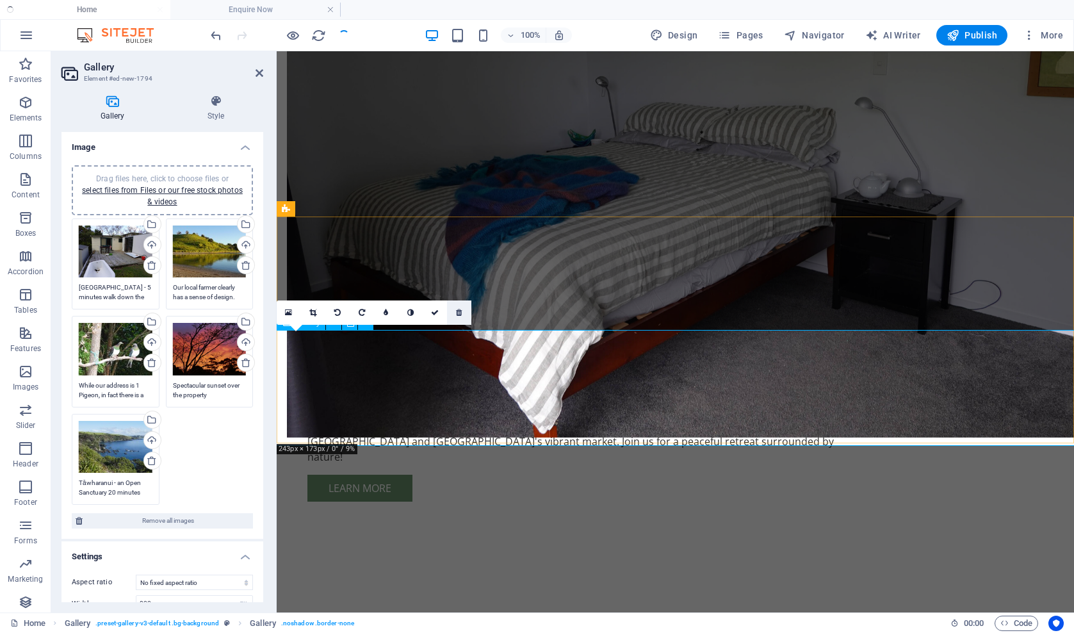
type textarea "Spectacular sunset over the property"
type textarea "Tāwharanui - an Open Sanctuary 20 minutes drive up the road, and one of our fav…"
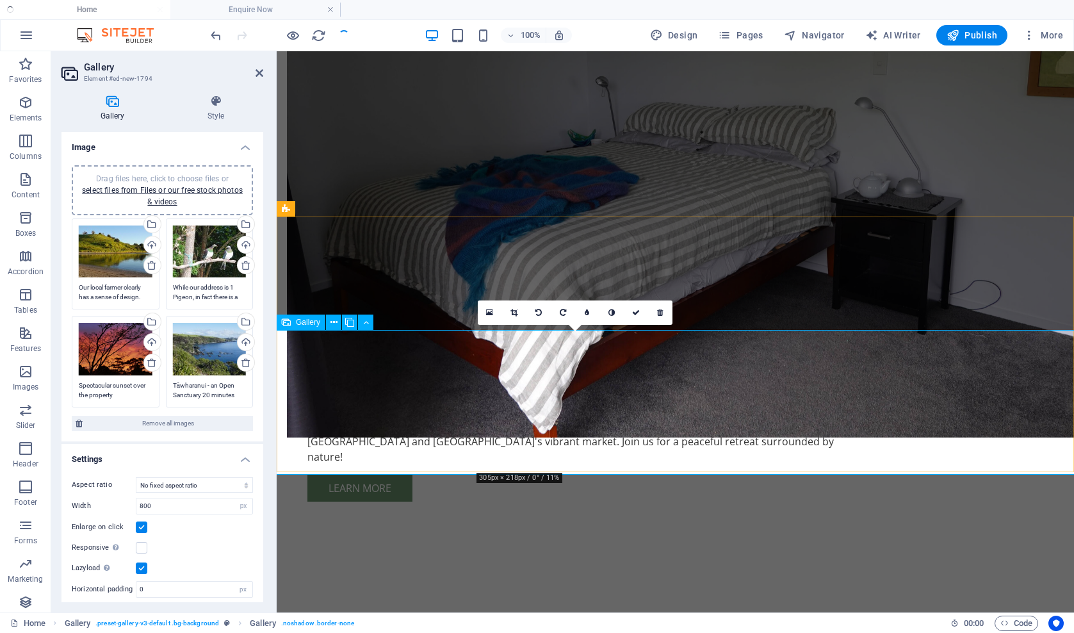
click at [661, 313] on icon at bounding box center [660, 313] width 6 height 8
type textarea "Spectacular sunset over the property"
type textarea "Tāwharanui - an Open Sanctuary 20 minutes drive up the road, and one of our fav…"
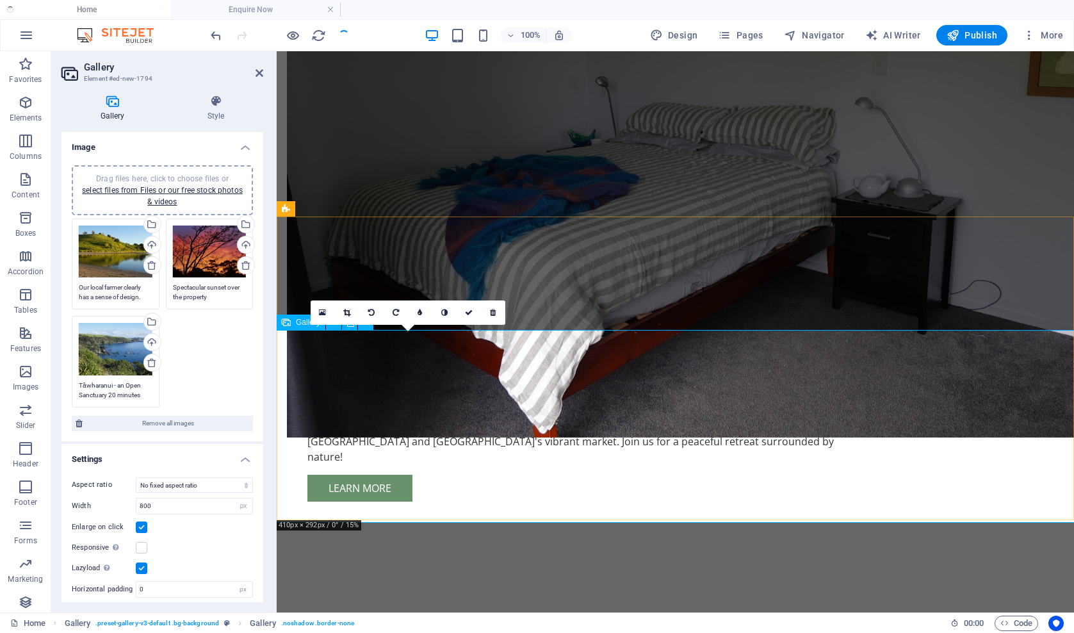
click at [493, 311] on icon at bounding box center [493, 313] width 6 height 8
type textarea "Spectacular sunset over the property"
type textarea "Tāwharanui - an Open Sanctuary 20 minutes drive up the road, and one of our fav…"
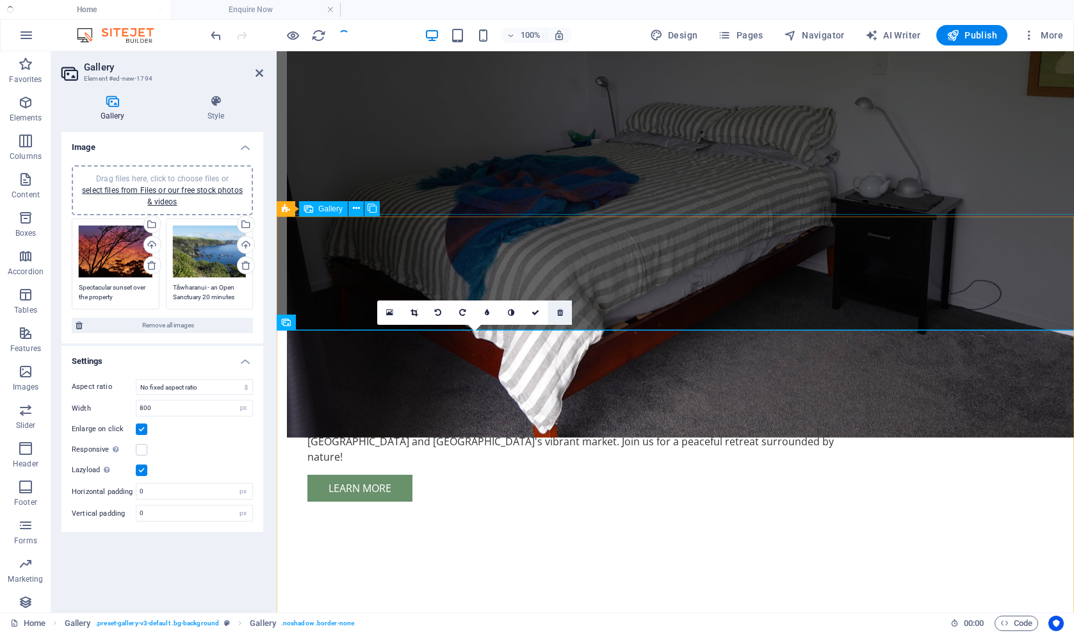
click at [560, 313] on icon at bounding box center [560, 313] width 6 height 8
type textarea "Tāwharanui - an Open Sanctuary 20 minutes drive up the road, and one of our fav…"
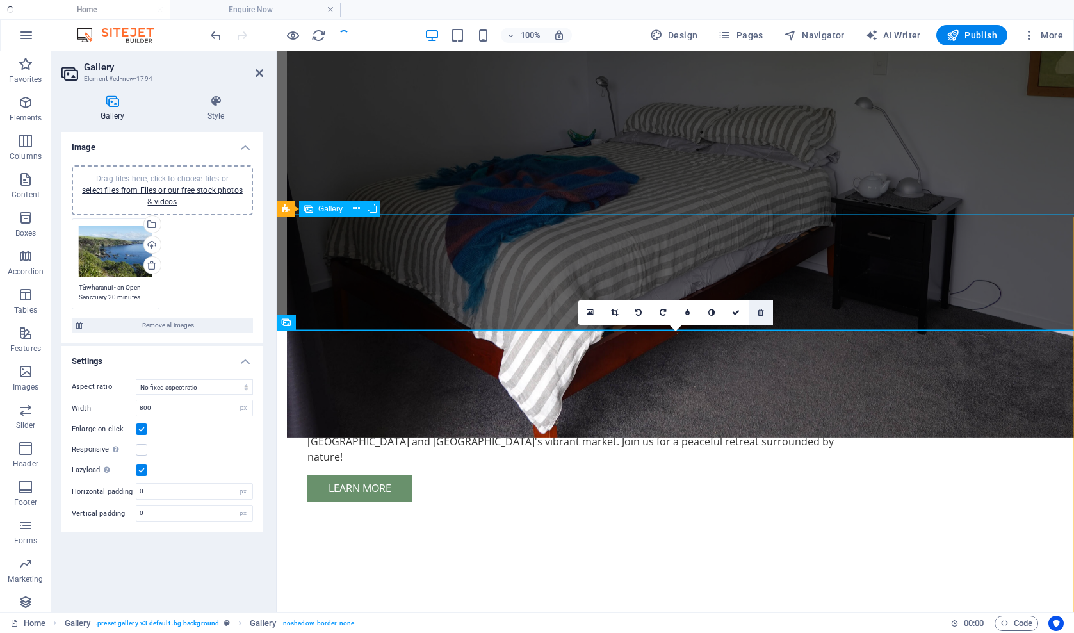
click at [761, 313] on icon at bounding box center [761, 313] width 6 height 8
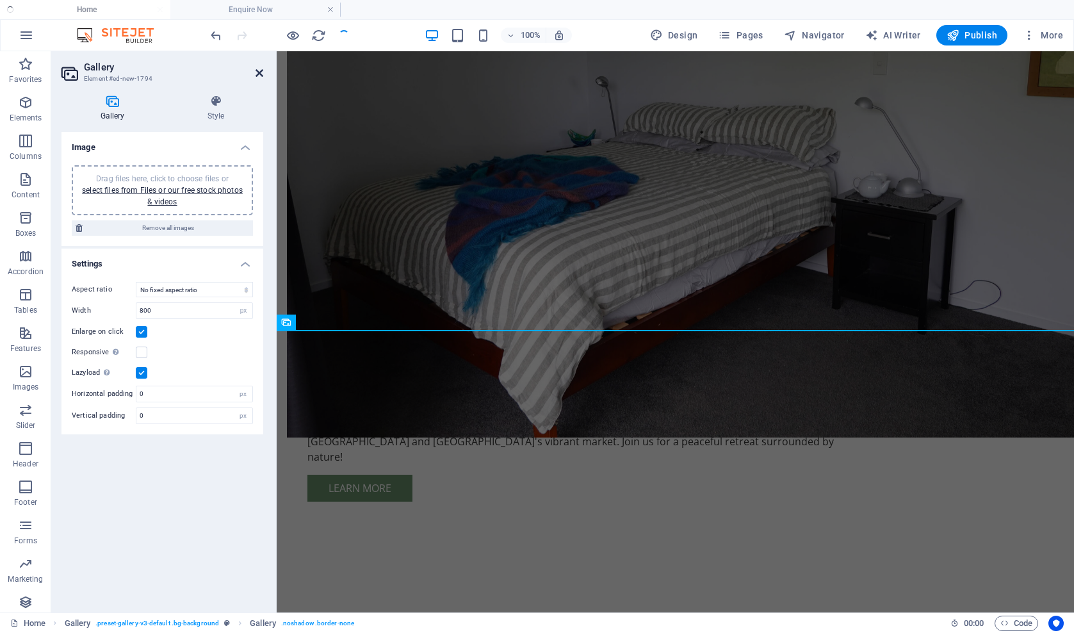
drag, startPoint x: 258, startPoint y: 74, endPoint x: 207, endPoint y: 28, distance: 68.5
click at [258, 74] on icon at bounding box center [260, 73] width 8 height 10
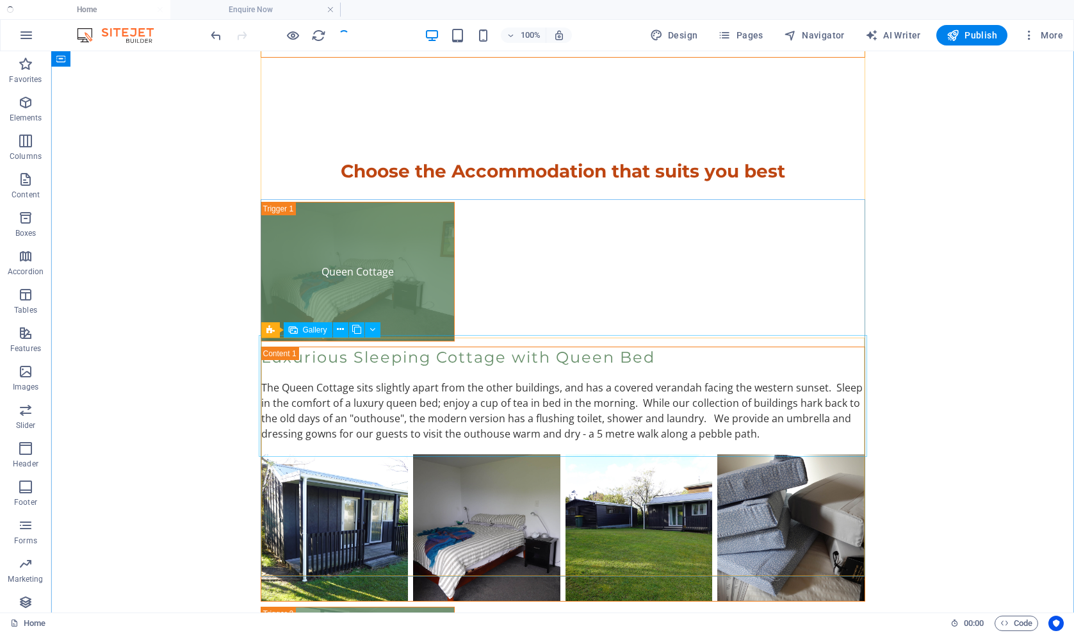
scroll to position [3191, 0]
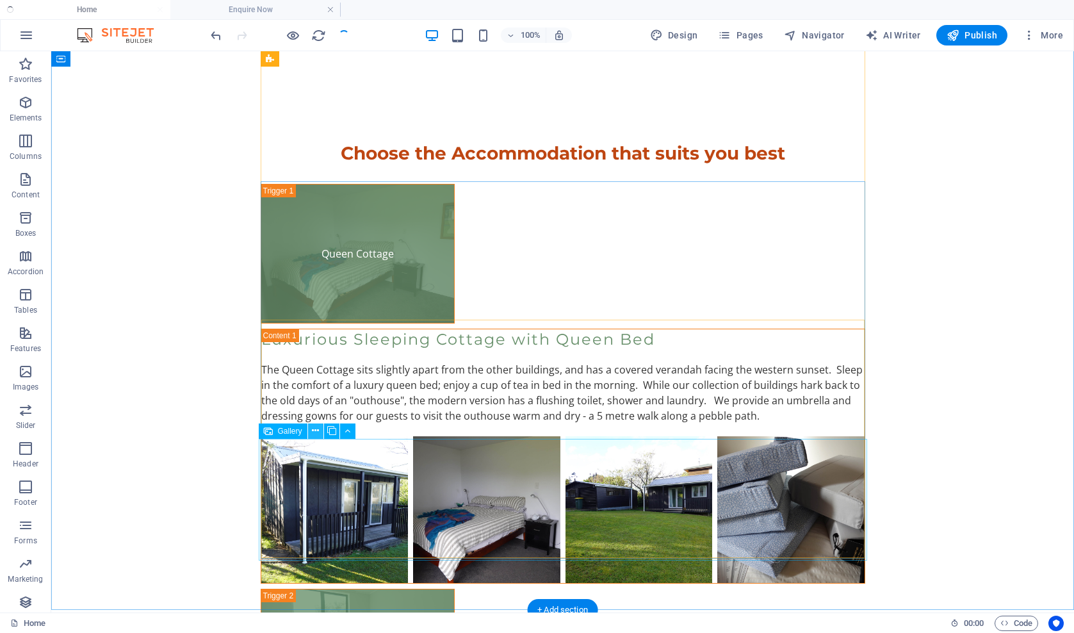
click at [315, 430] on icon at bounding box center [315, 430] width 7 height 13
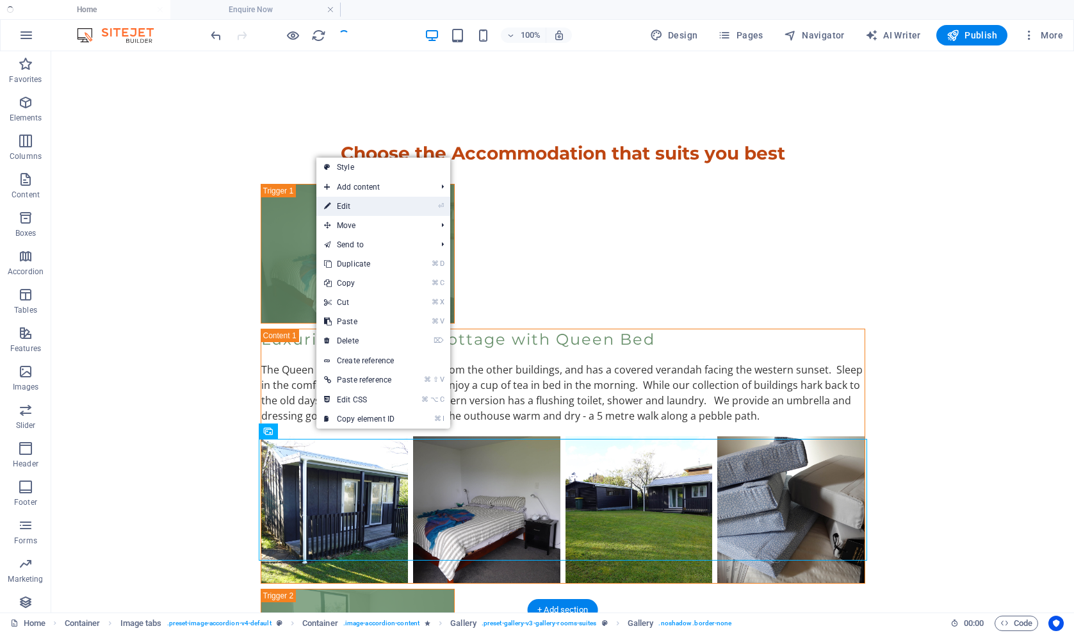
click at [353, 209] on link "⏎ Edit" at bounding box center [359, 206] width 86 height 19
select select "4"
select select "px"
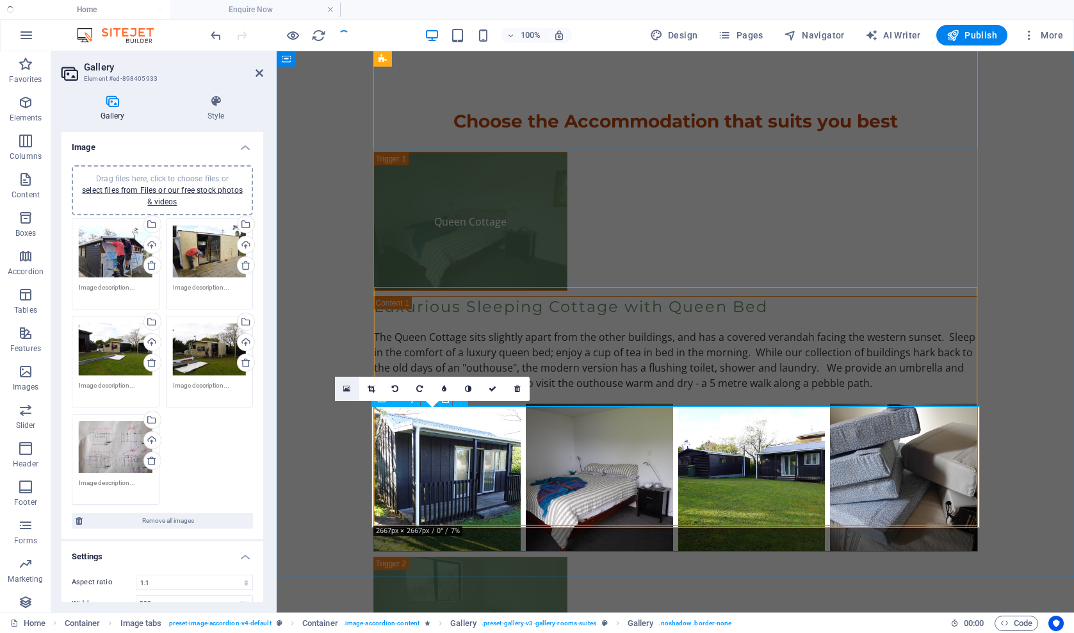
click at [345, 389] on icon at bounding box center [346, 388] width 7 height 9
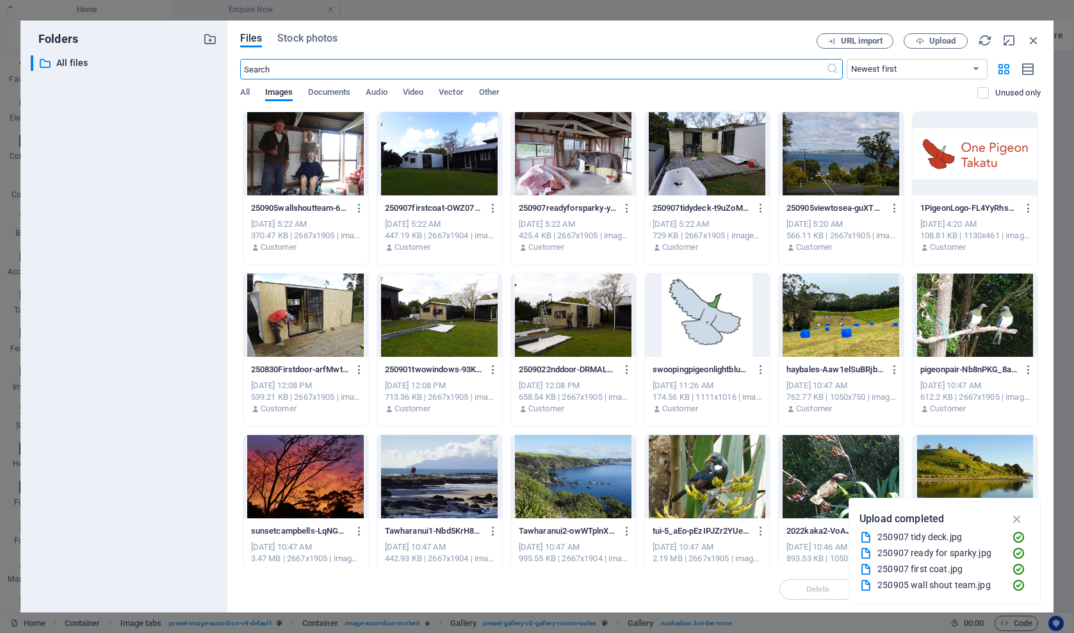
click at [448, 168] on div at bounding box center [439, 153] width 125 height 83
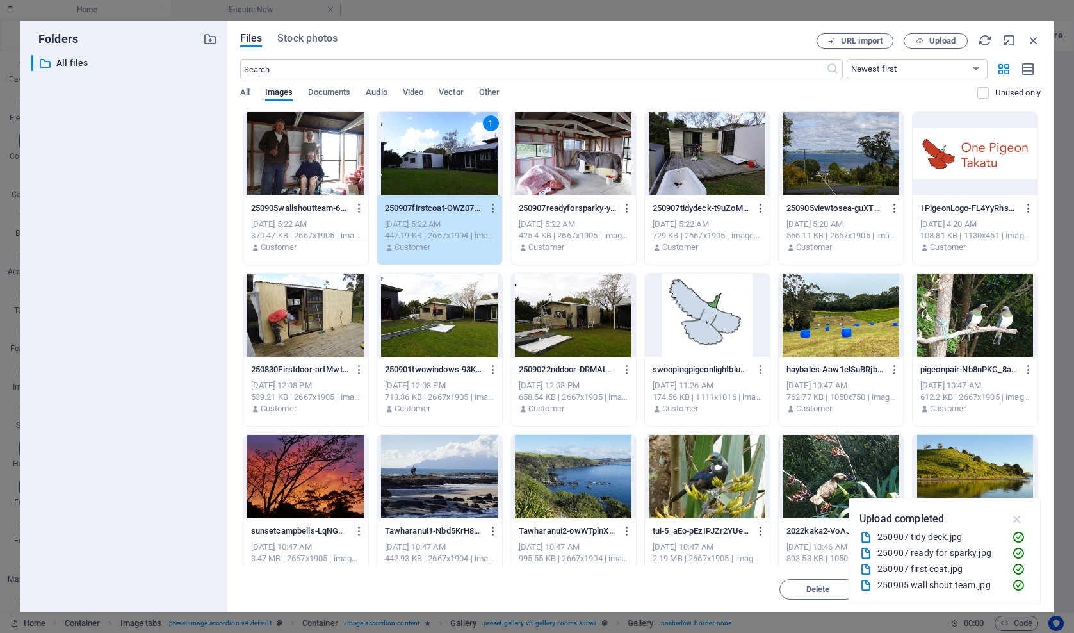
click at [1016, 519] on icon "button" at bounding box center [1017, 519] width 15 height 14
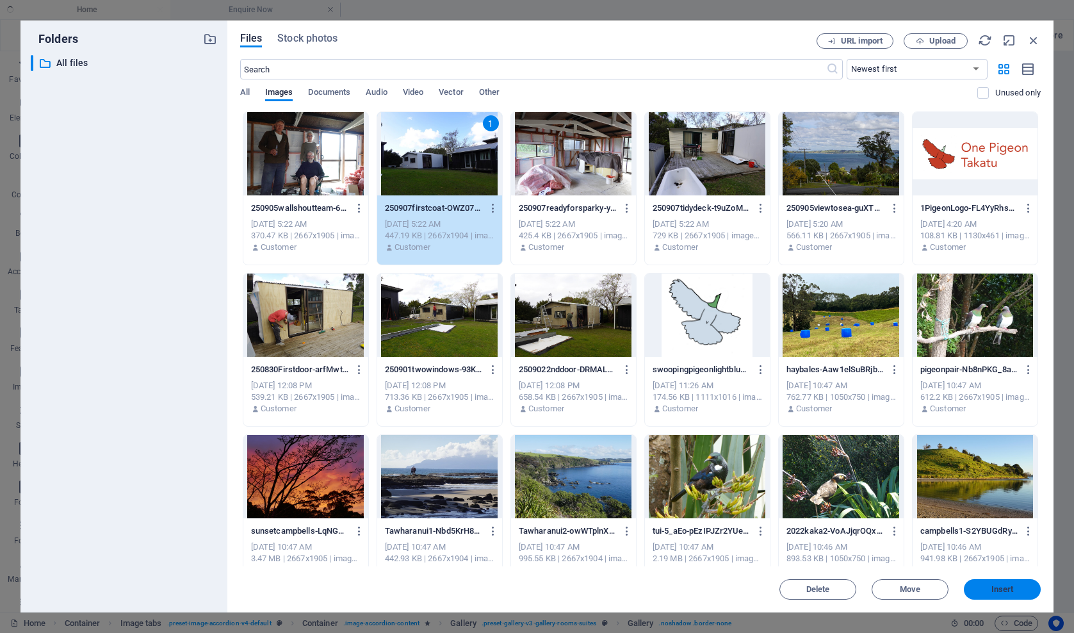
click at [985, 589] on span "Insert" at bounding box center [1002, 590] width 67 height 8
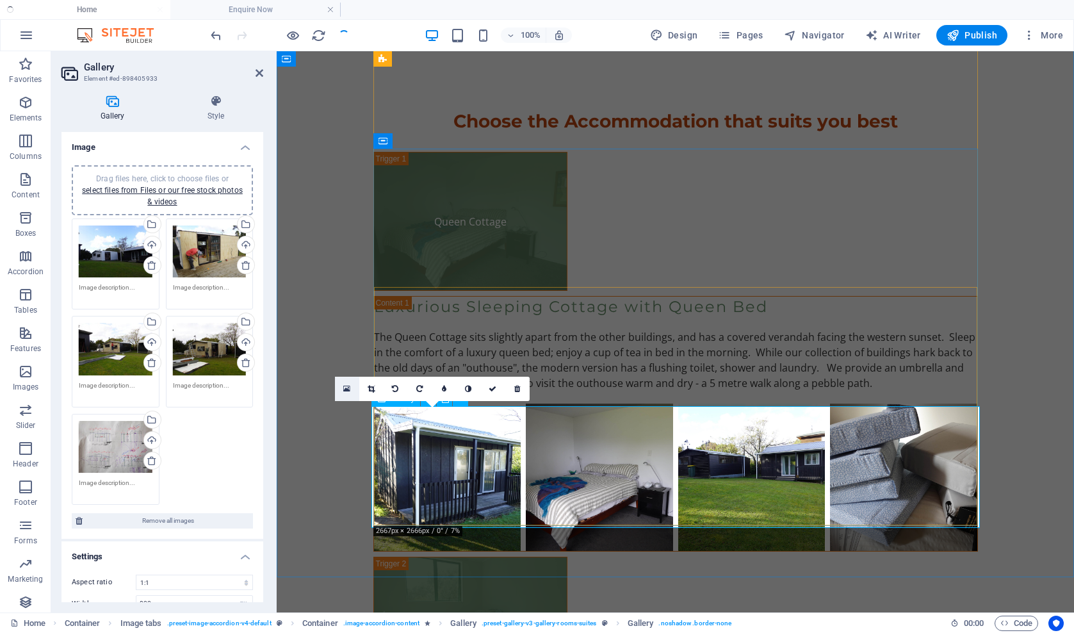
click at [349, 389] on icon at bounding box center [346, 388] width 7 height 9
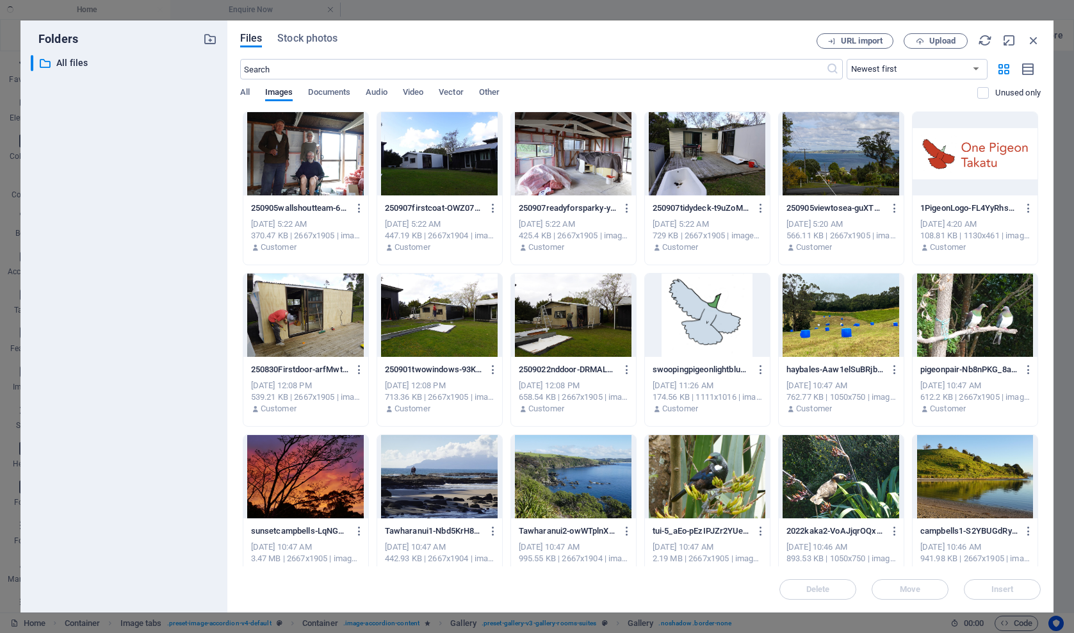
click at [552, 334] on div at bounding box center [573, 315] width 125 height 83
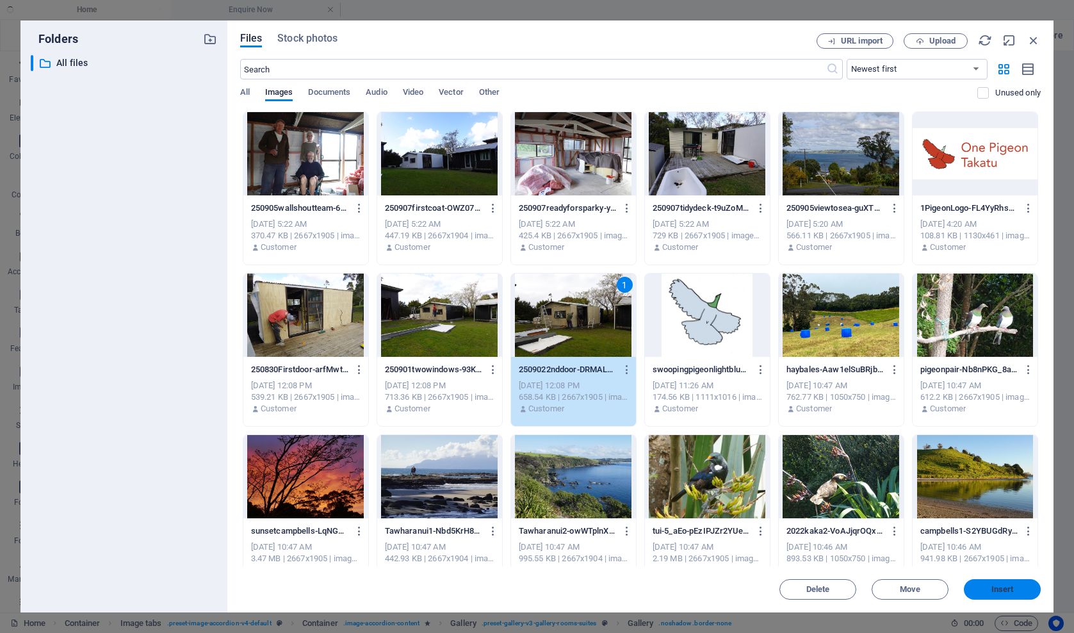
click at [981, 590] on span "Insert" at bounding box center [1002, 590] width 67 height 8
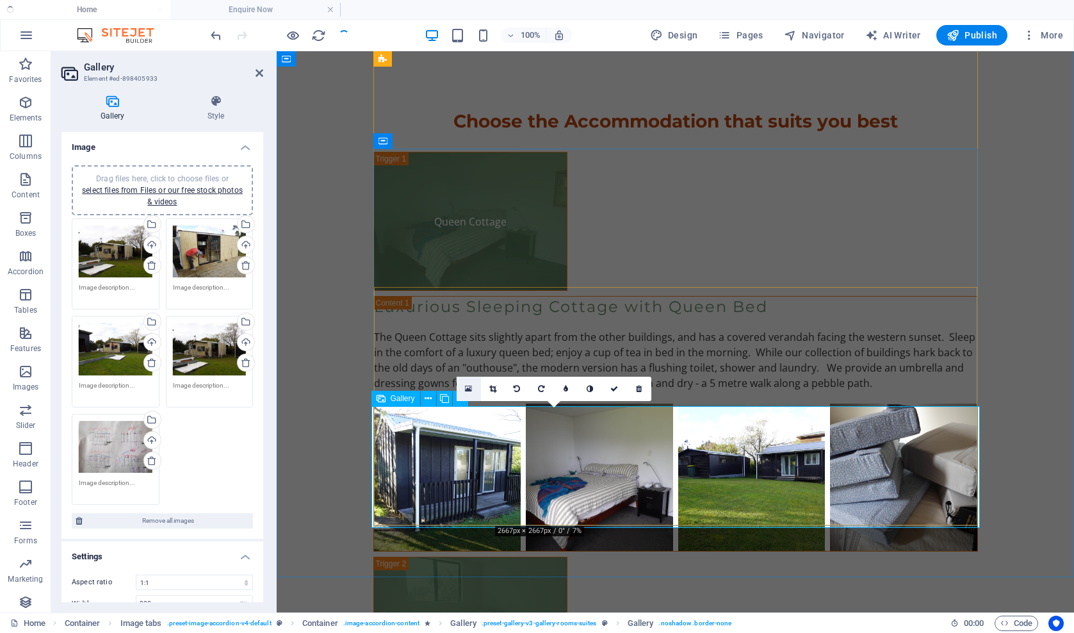
click at [468, 389] on icon at bounding box center [468, 388] width 7 height 9
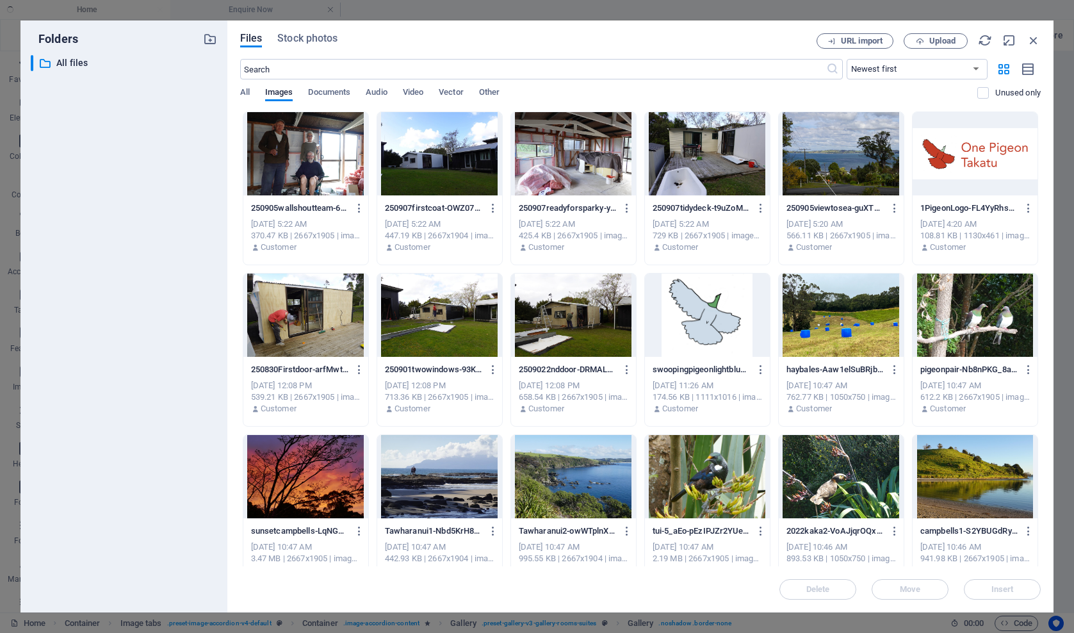
click at [570, 325] on div at bounding box center [573, 315] width 125 height 83
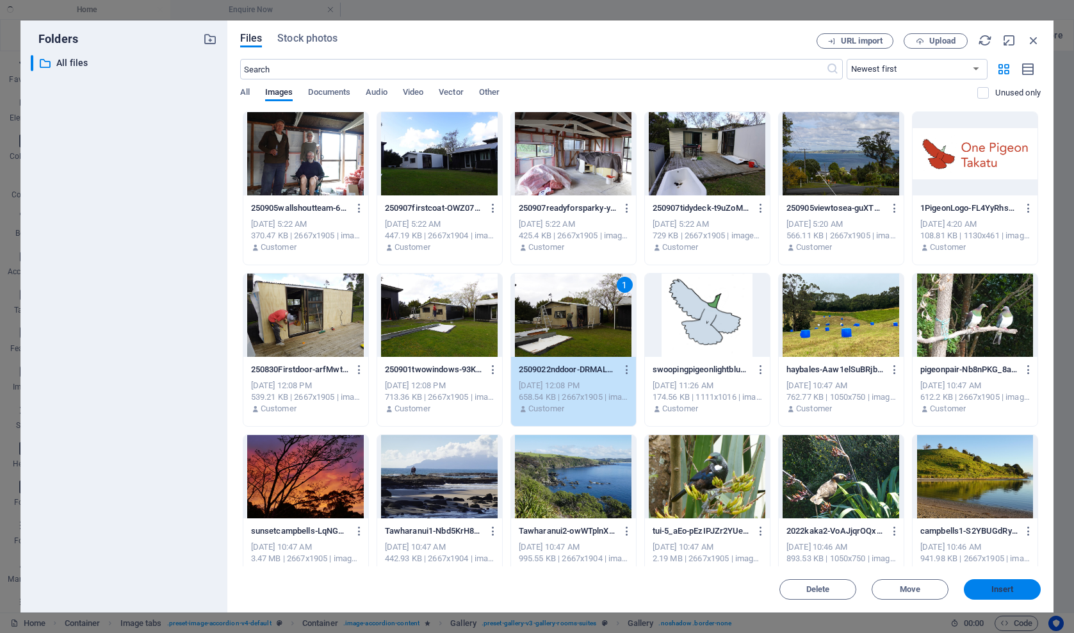
click at [988, 589] on span "Insert" at bounding box center [1002, 590] width 67 height 8
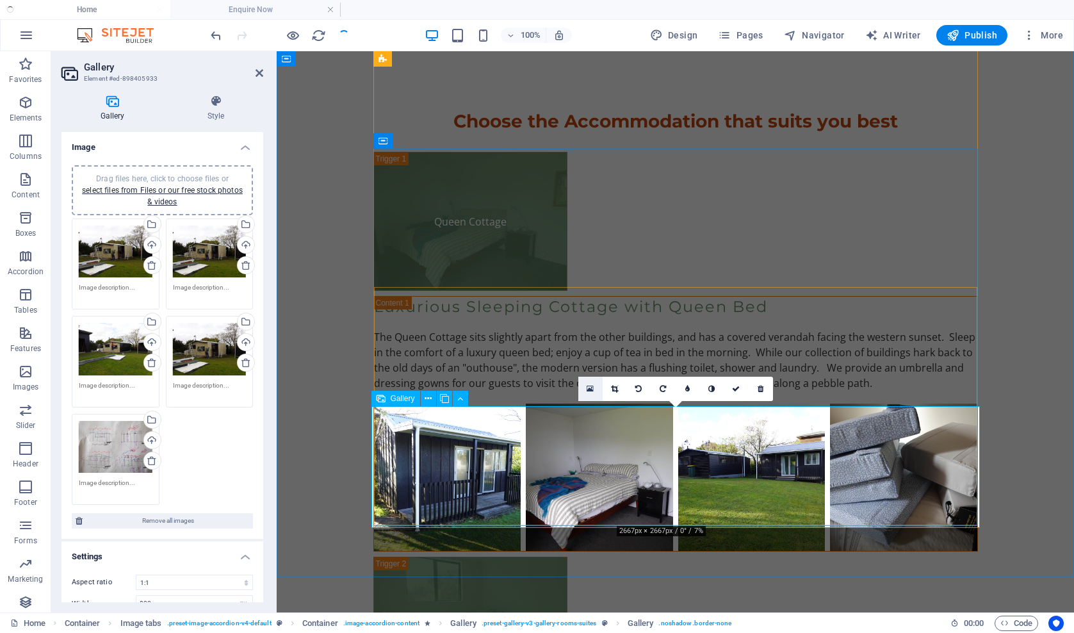
click at [590, 389] on icon at bounding box center [590, 388] width 7 height 9
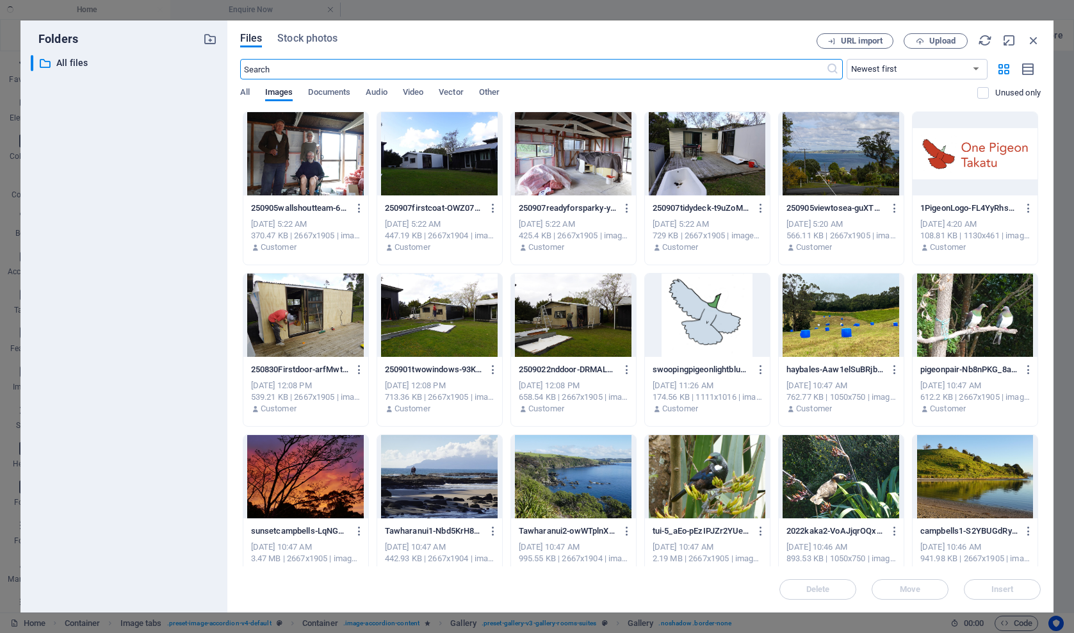
scroll to position [0, 0]
click at [431, 178] on div at bounding box center [439, 153] width 125 height 83
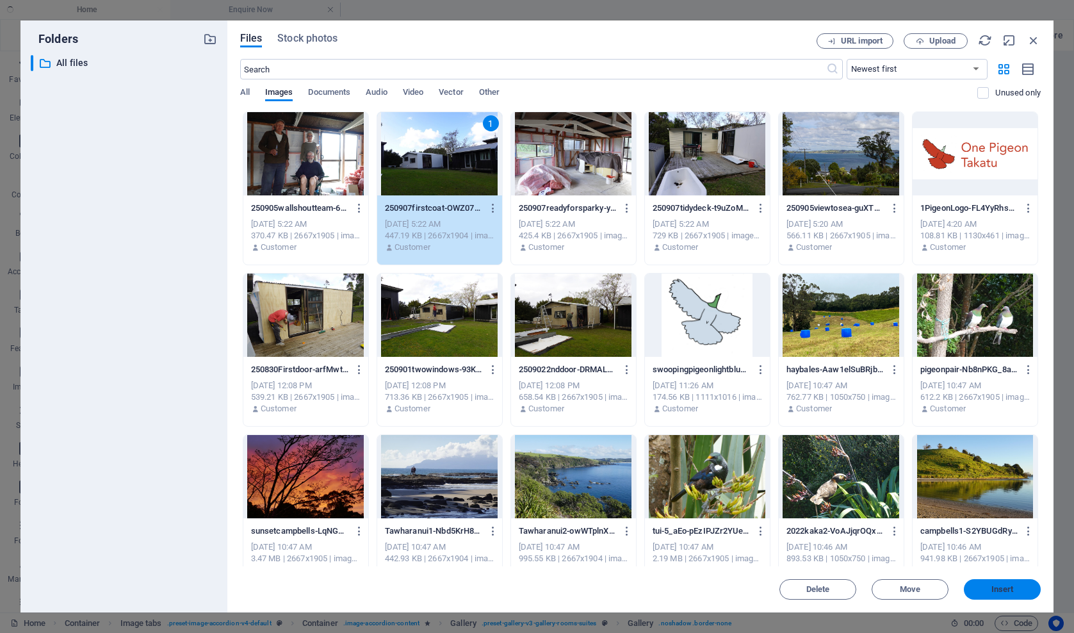
click at [987, 591] on span "Insert" at bounding box center [1002, 590] width 67 height 8
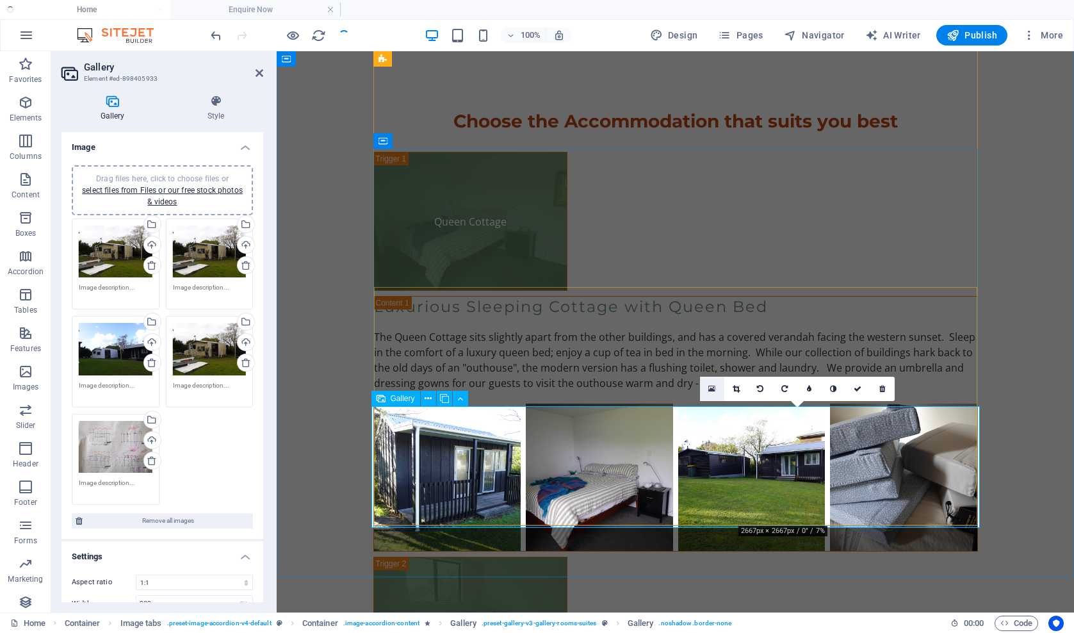
click at [710, 388] on icon at bounding box center [711, 388] width 7 height 9
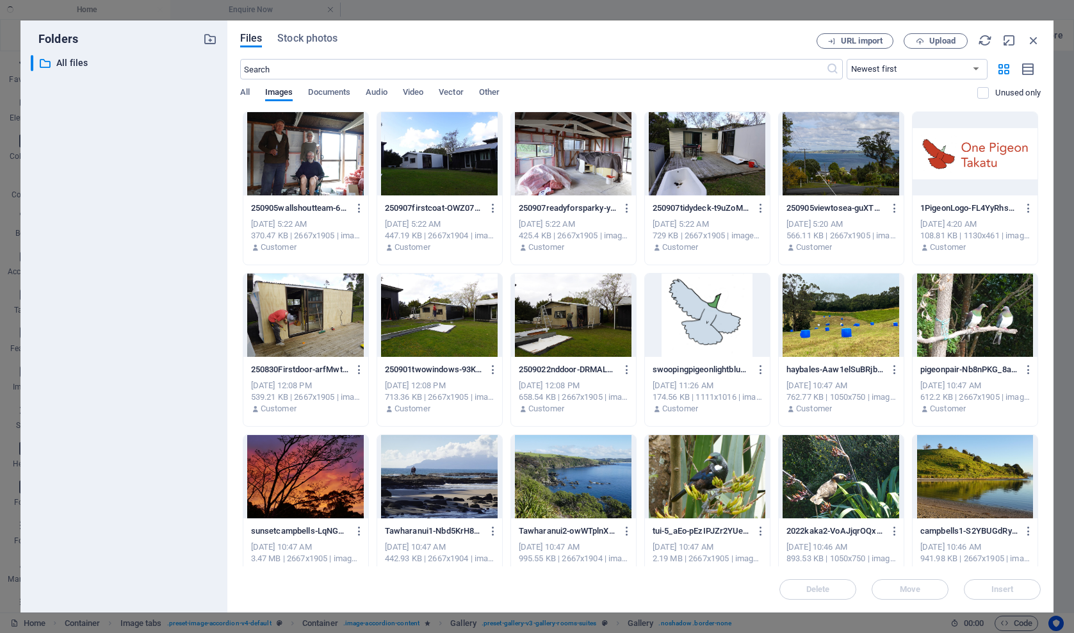
click at [316, 165] on div at bounding box center [305, 153] width 125 height 83
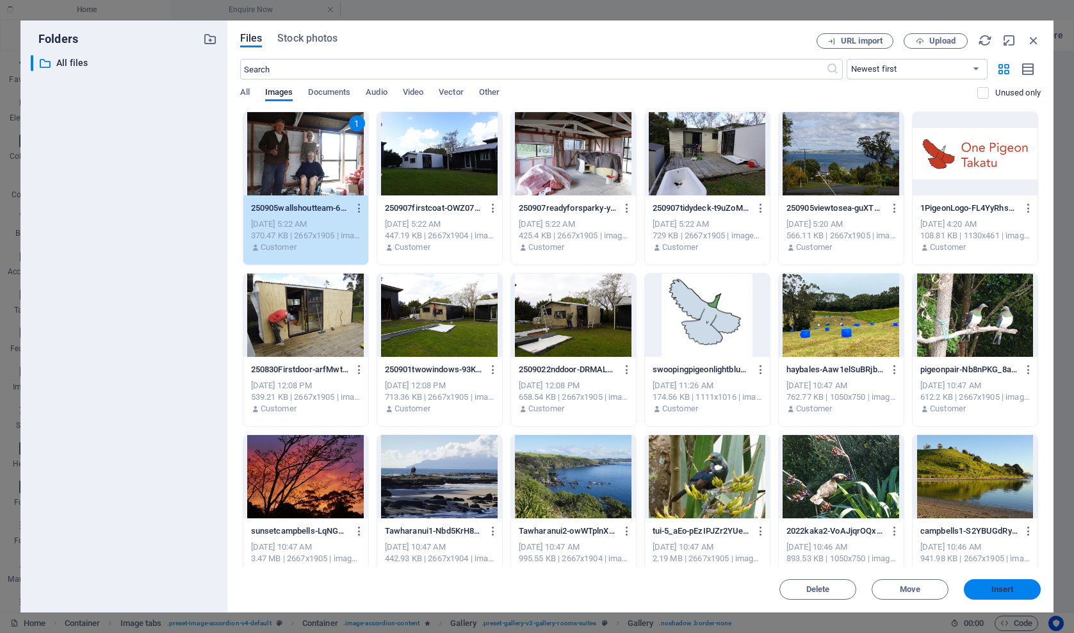
click at [1002, 593] on span "Insert" at bounding box center [1003, 590] width 22 height 8
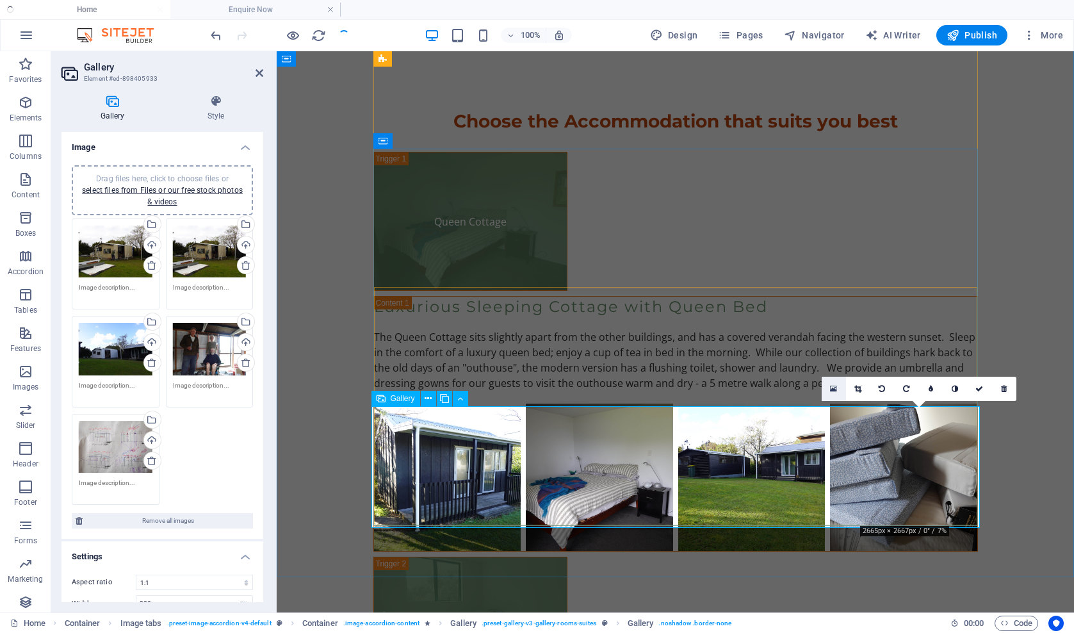
click at [835, 389] on icon at bounding box center [833, 388] width 7 height 9
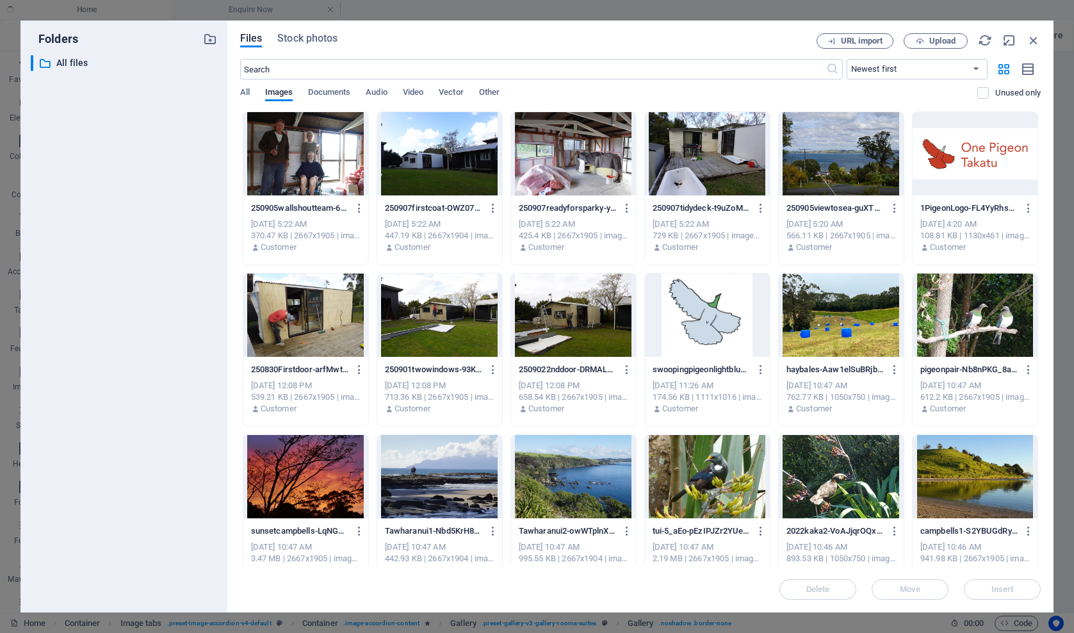
click at [698, 151] on div at bounding box center [707, 153] width 125 height 83
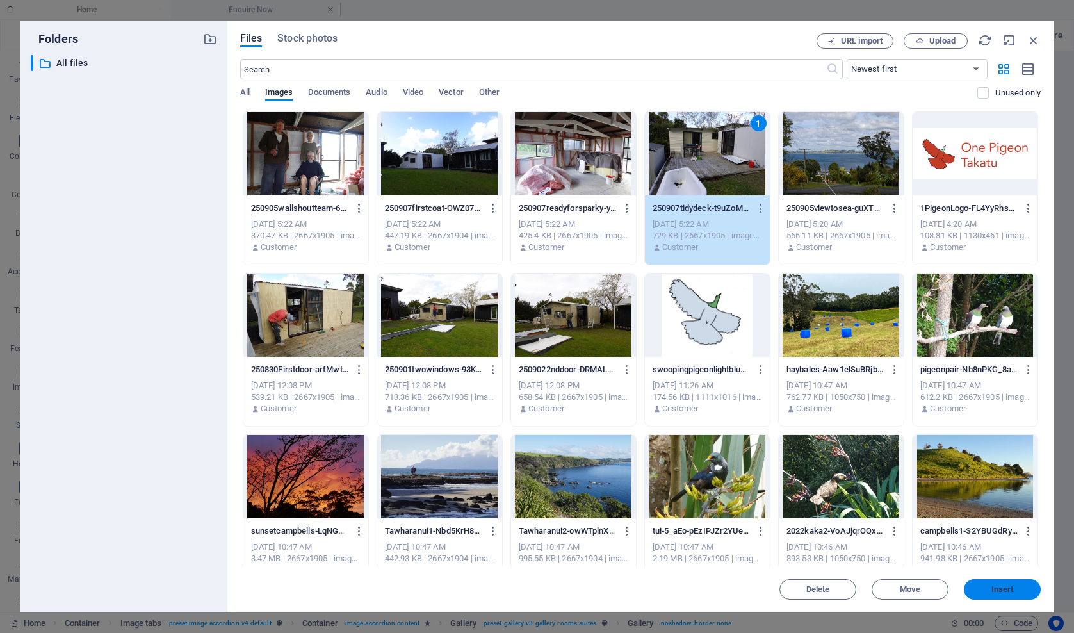
click at [995, 588] on span "Insert" at bounding box center [1003, 590] width 22 height 8
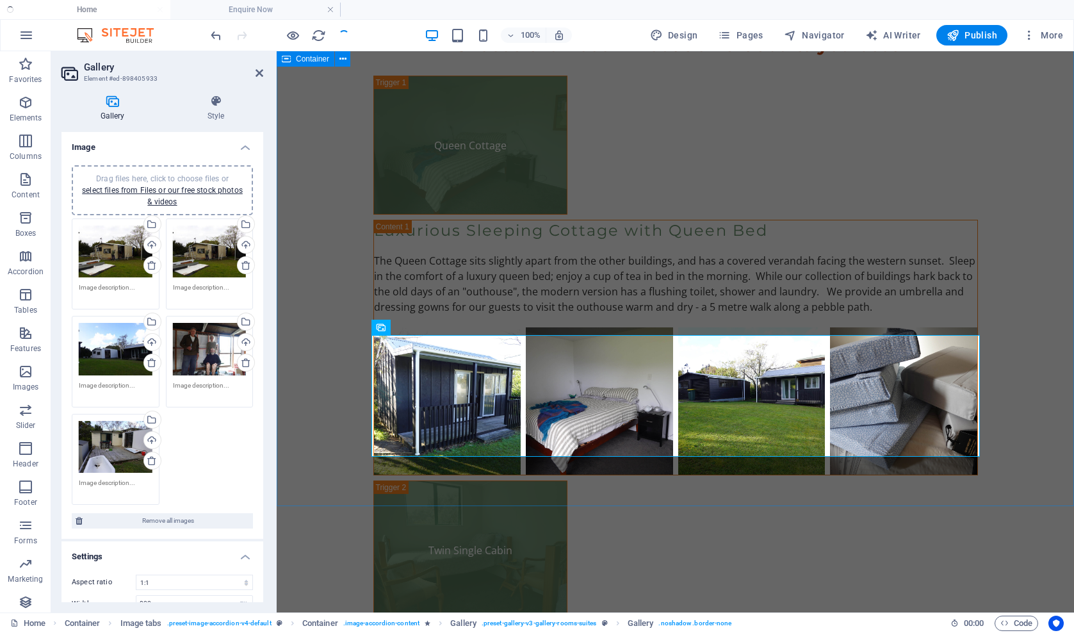
scroll to position [3269, 0]
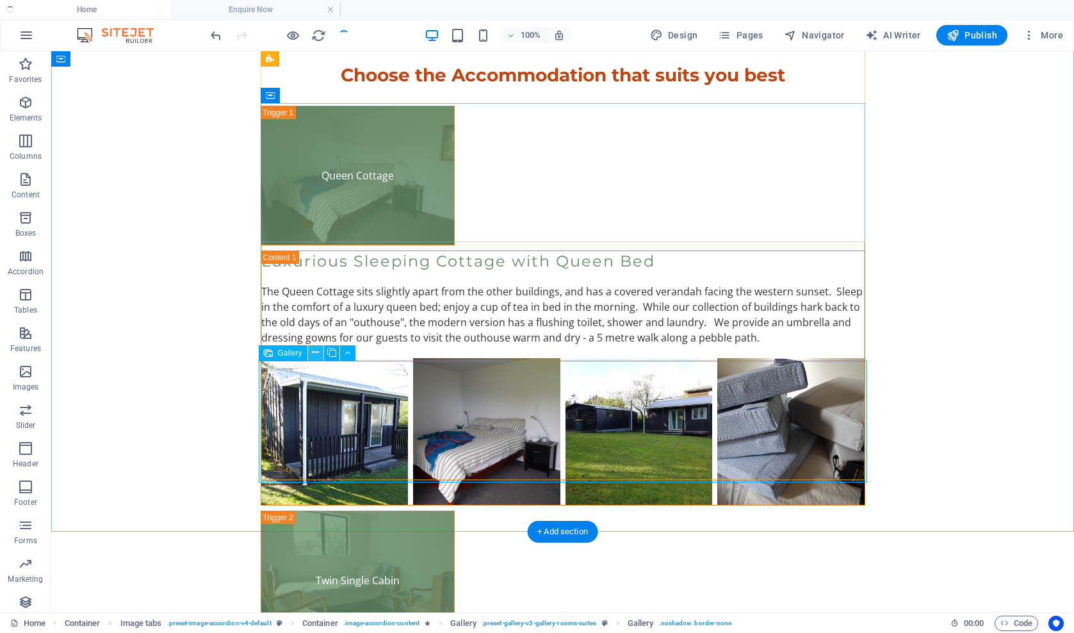
click at [316, 352] on icon at bounding box center [315, 352] width 7 height 13
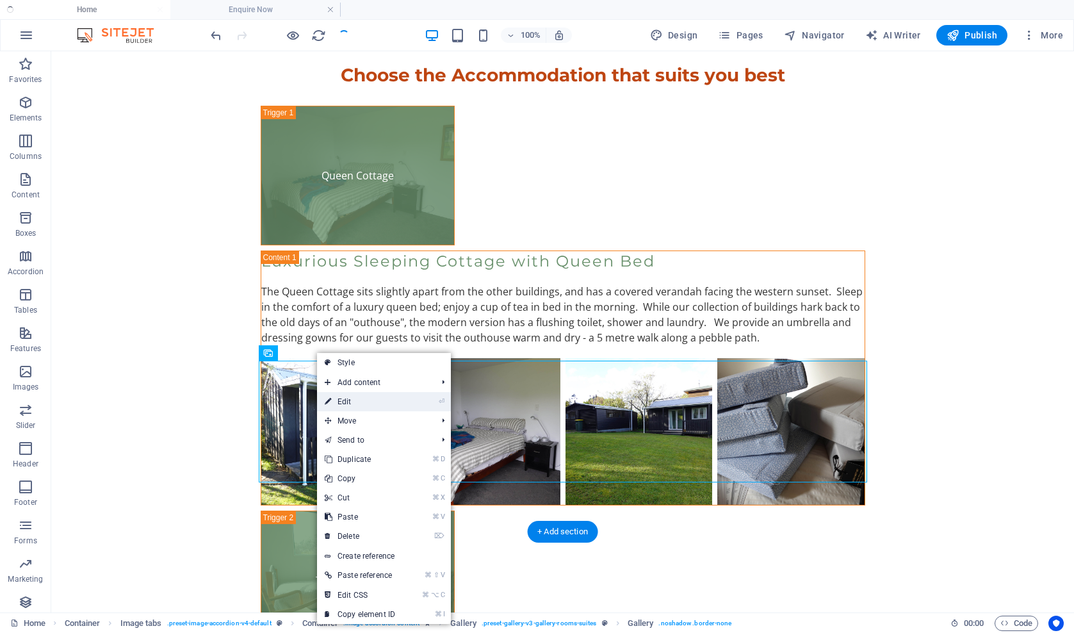
click at [340, 402] on link "⏎ Edit" at bounding box center [360, 401] width 86 height 19
select select "4"
select select "px"
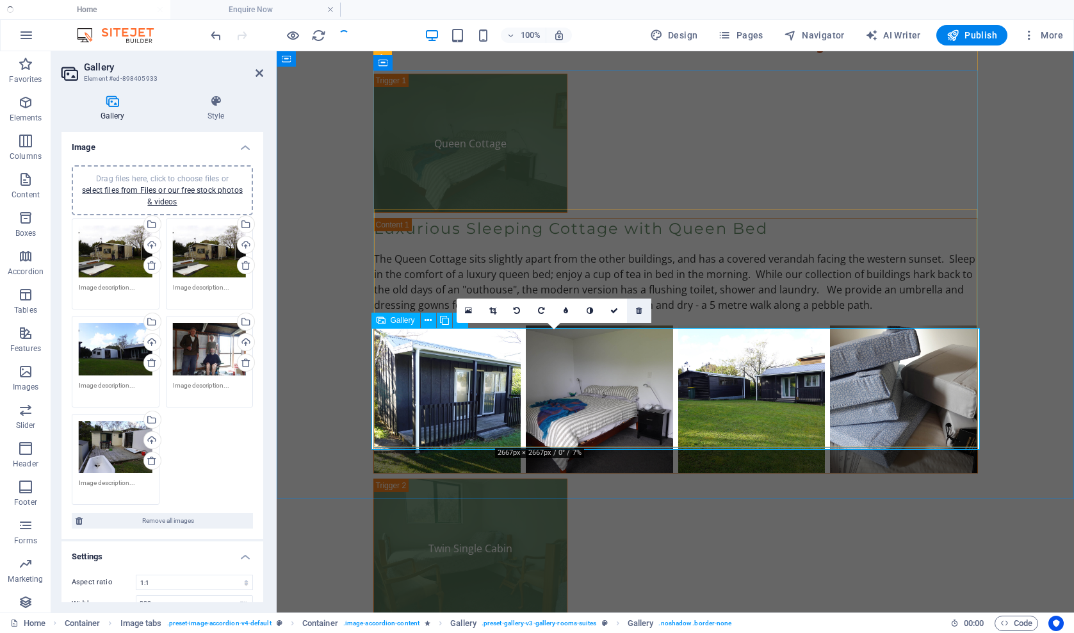
click at [638, 311] on icon at bounding box center [639, 311] width 6 height 8
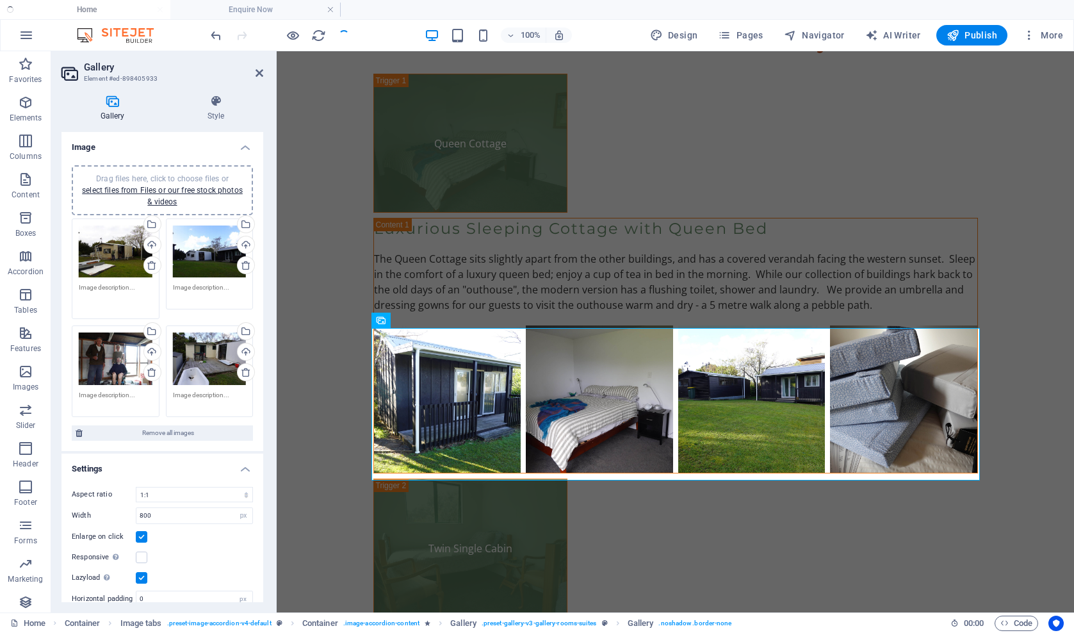
click at [109, 287] on textarea at bounding box center [116, 297] width 74 height 29
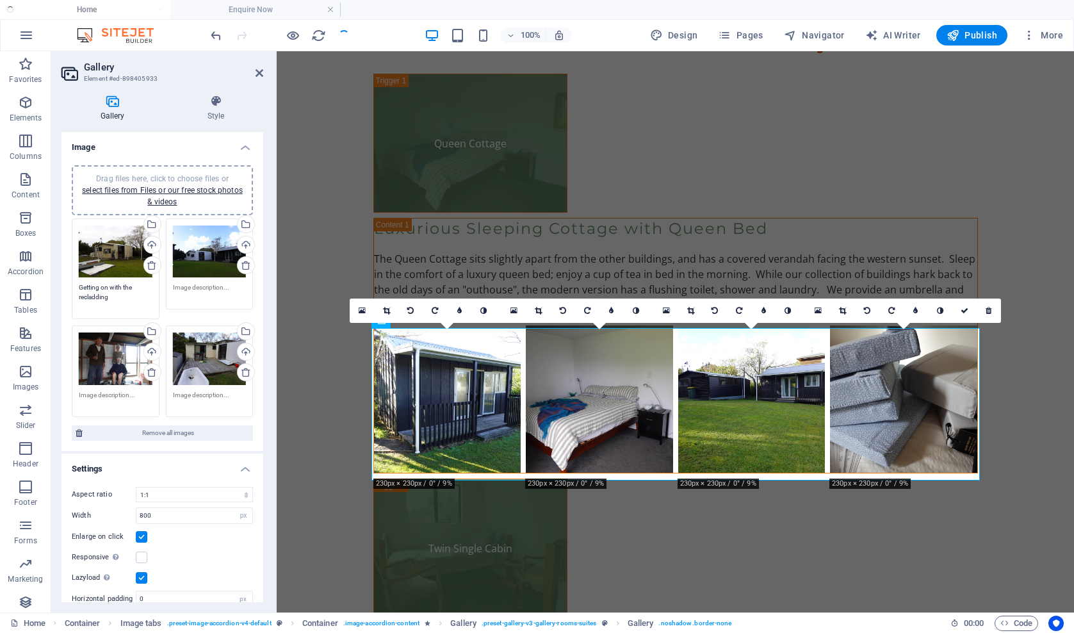
type textarea "Getting on with the recladding"
click at [199, 290] on textarea at bounding box center [210, 297] width 74 height 29
type textarea "First top coat on before the rain"
click at [92, 395] on textarea at bounding box center [116, 399] width 74 height 19
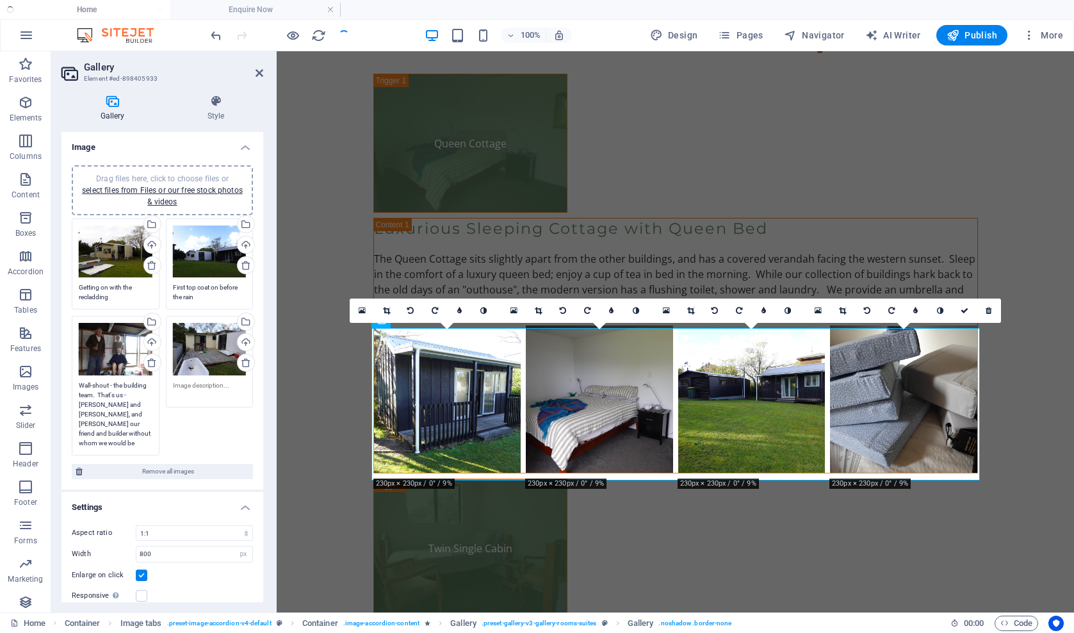
type textarea "Wall-shout - the building team. That's us - [PERSON_NAME] and [PERSON_NAME], an…"
click at [192, 382] on textarea at bounding box center [210, 390] width 74 height 19
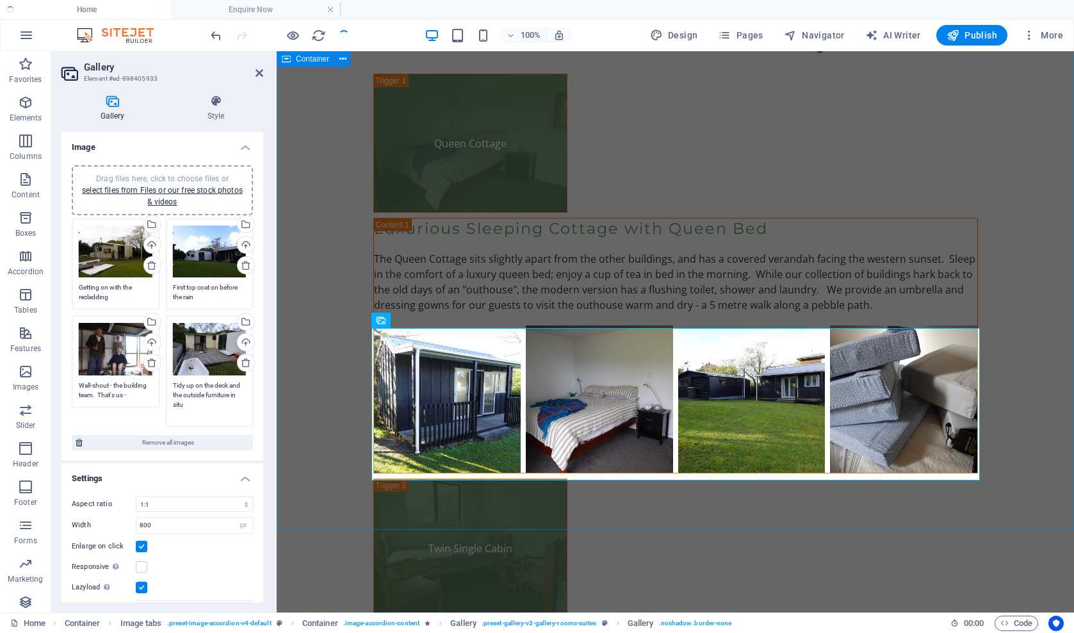
type textarea "Tidy up on the deck and the outside furniture in situ"
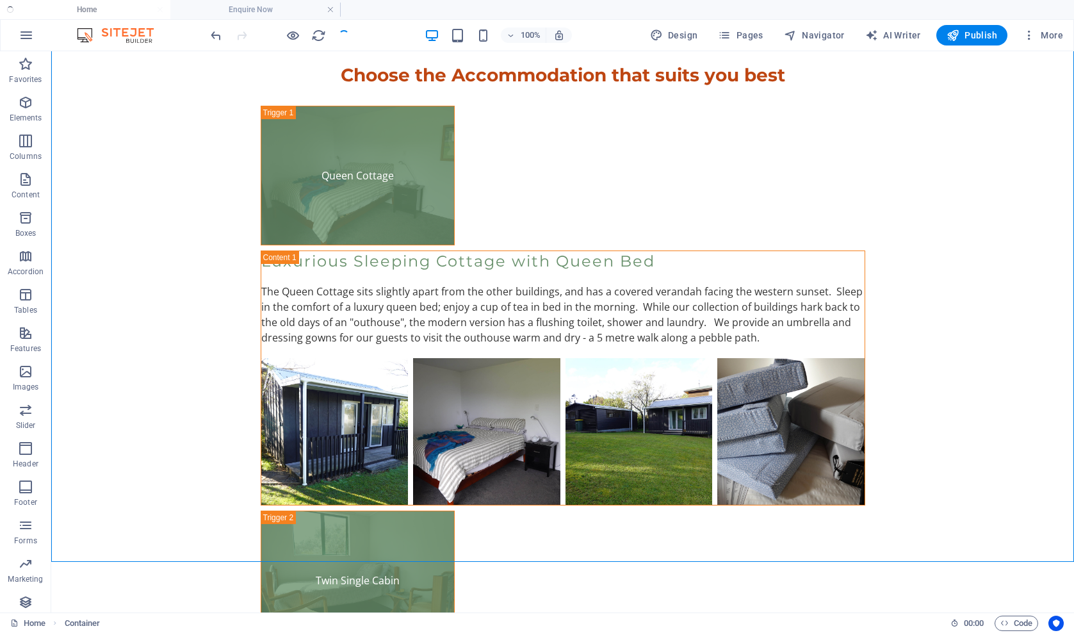
click at [344, 34] on div at bounding box center [279, 35] width 143 height 20
click at [317, 37] on icon "reload" at bounding box center [318, 35] width 15 height 15
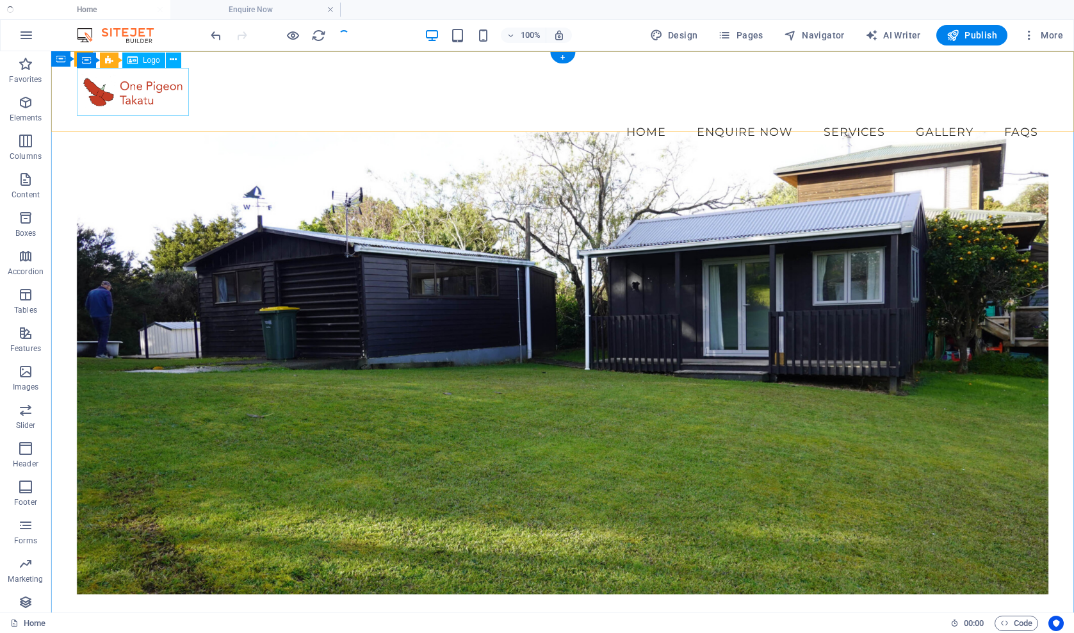
scroll to position [0, 0]
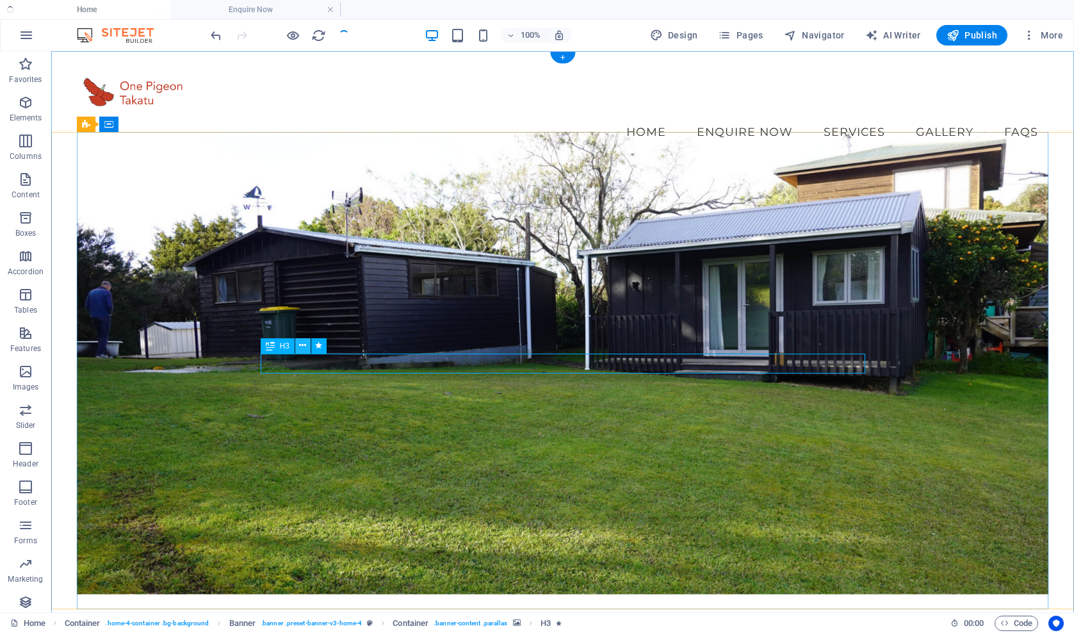
click at [303, 347] on icon at bounding box center [302, 345] width 7 height 13
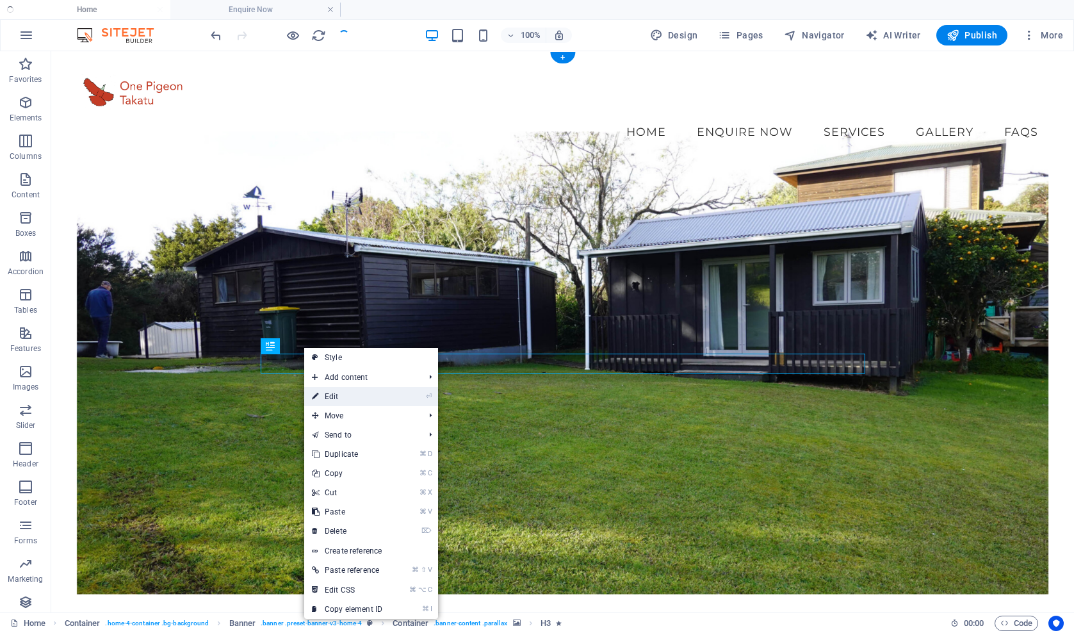
click at [336, 400] on link "⏎ Edit" at bounding box center [347, 396] width 86 height 19
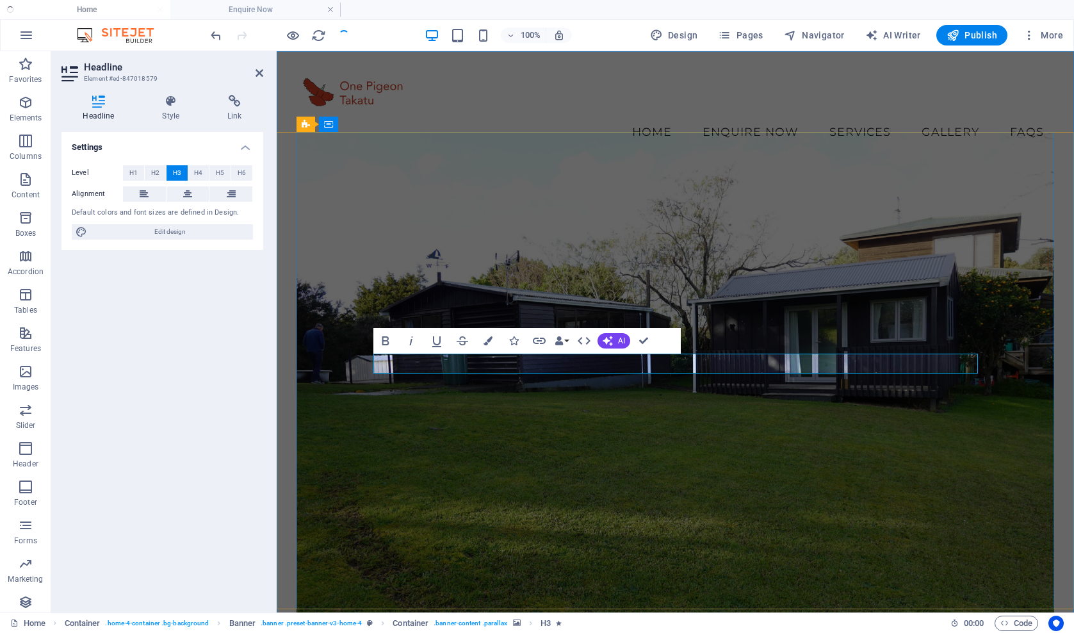
click at [635, 481] on figure at bounding box center [676, 386] width 758 height 511
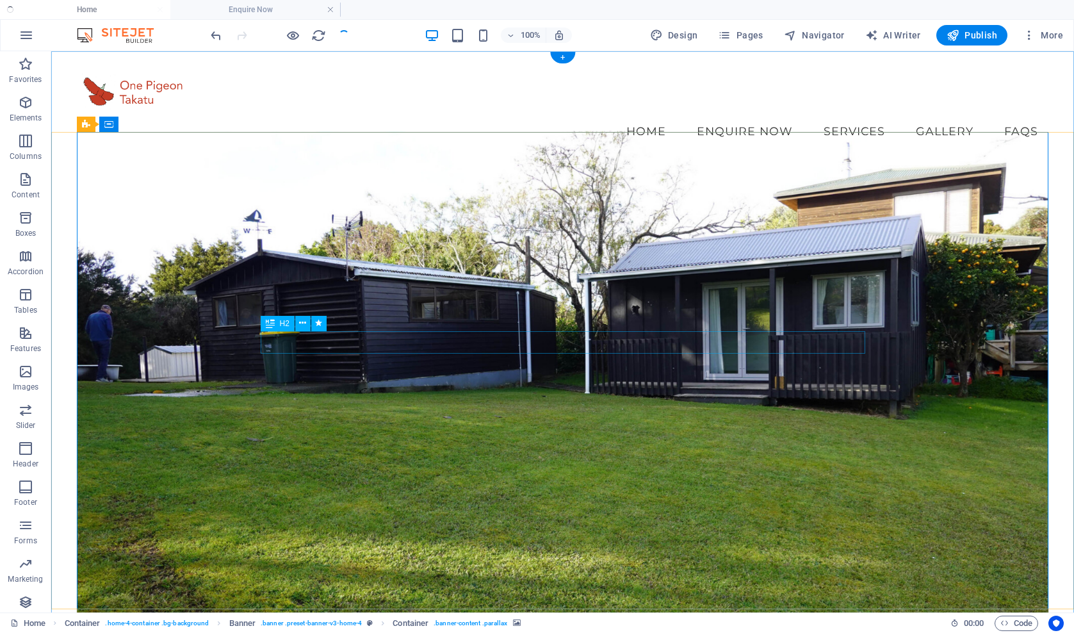
scroll to position [3, 0]
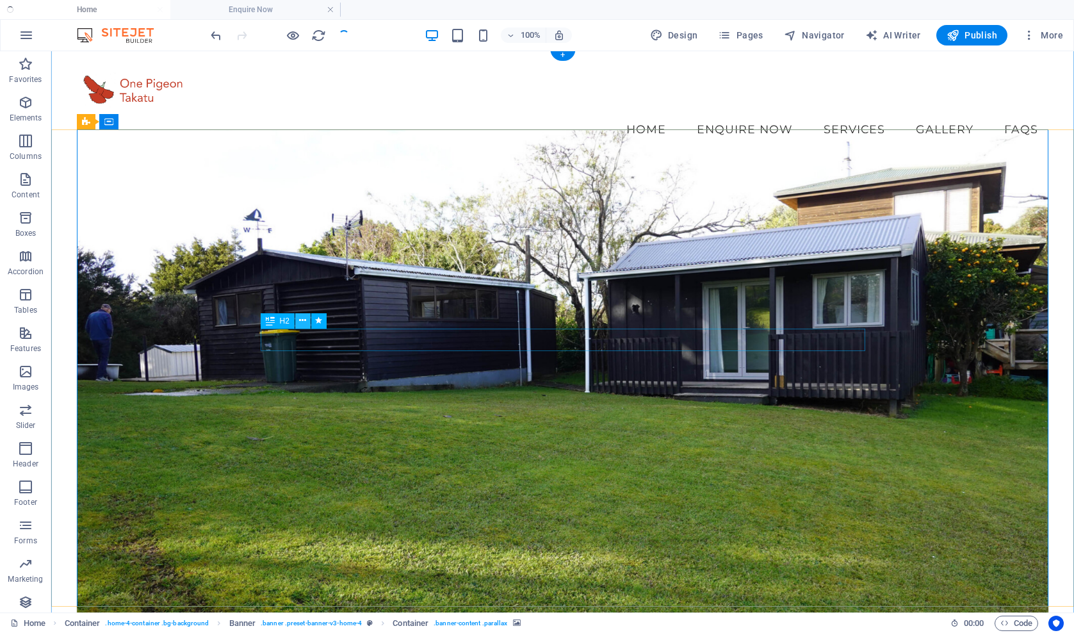
click at [307, 322] on button at bounding box center [302, 320] width 15 height 15
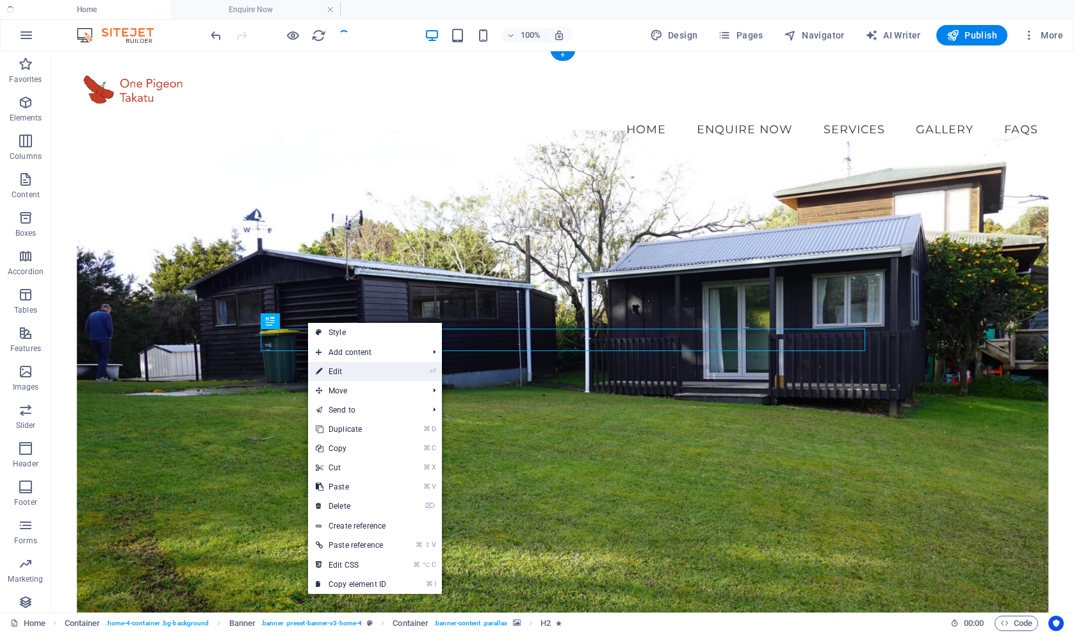
click at [325, 370] on link "⏎ Edit" at bounding box center [351, 371] width 86 height 19
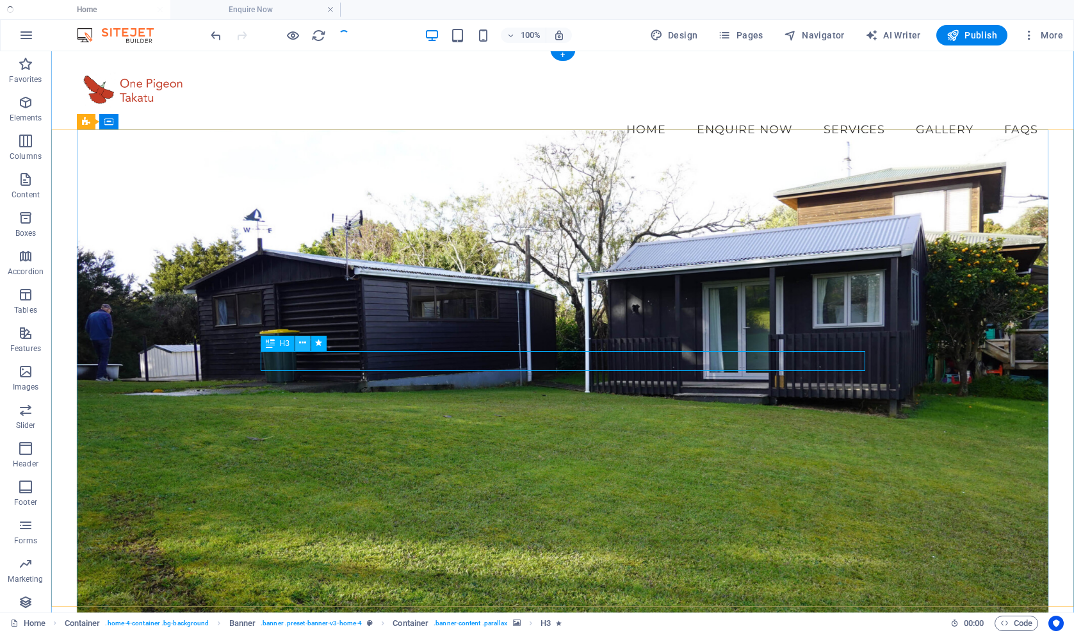
click at [303, 344] on icon at bounding box center [302, 342] width 7 height 13
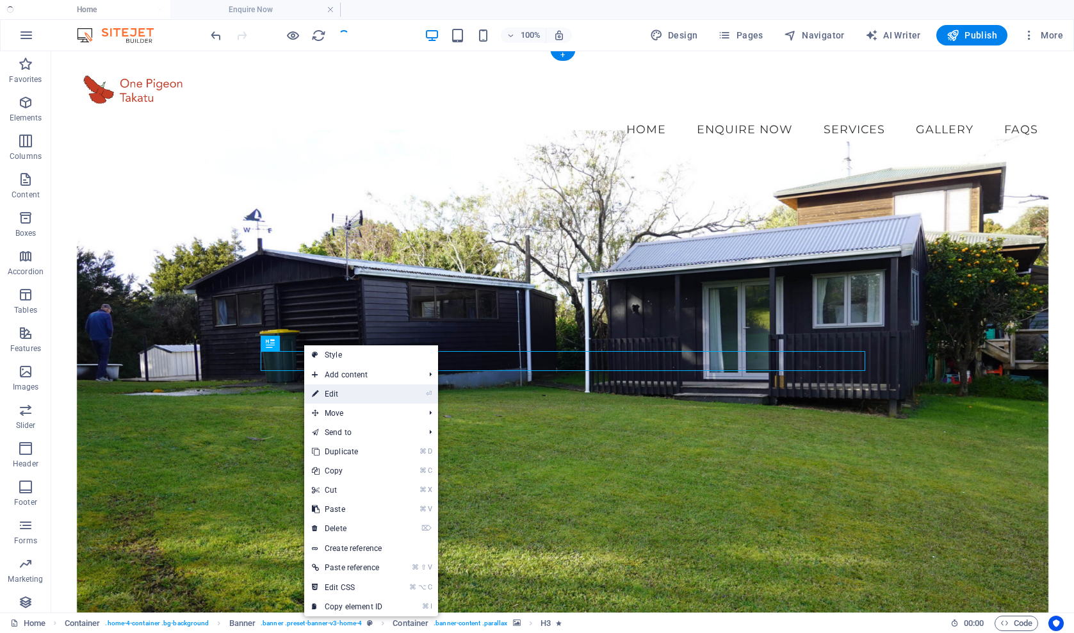
click at [334, 396] on link "⏎ Edit" at bounding box center [347, 393] width 86 height 19
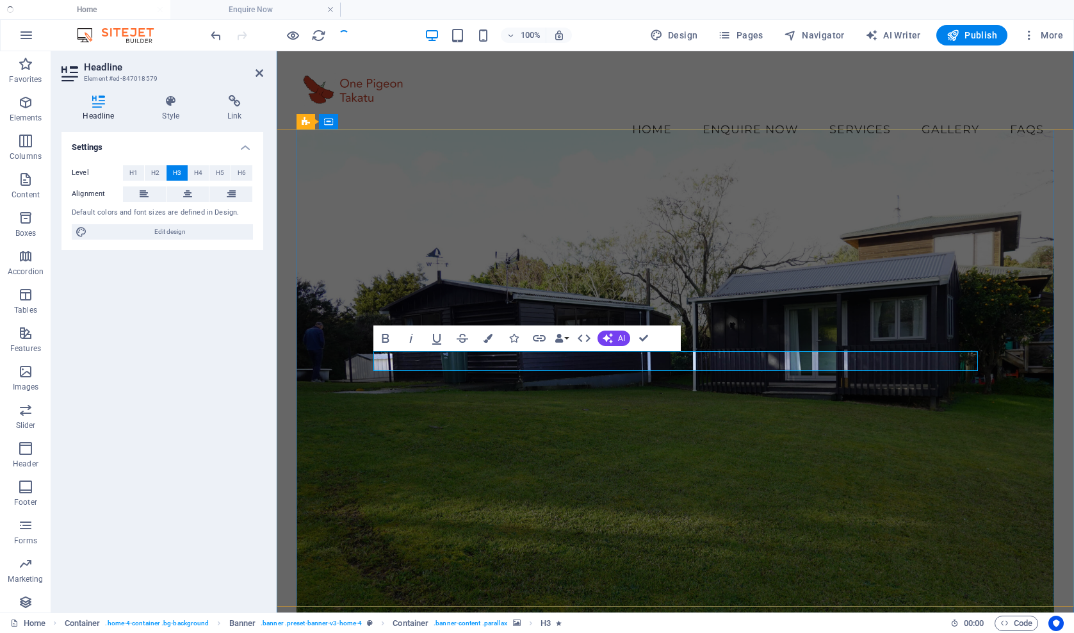
drag, startPoint x: 754, startPoint y: 360, endPoint x: 676, endPoint y: 361, distance: 78.2
click at [615, 437] on figure at bounding box center [676, 385] width 758 height 511
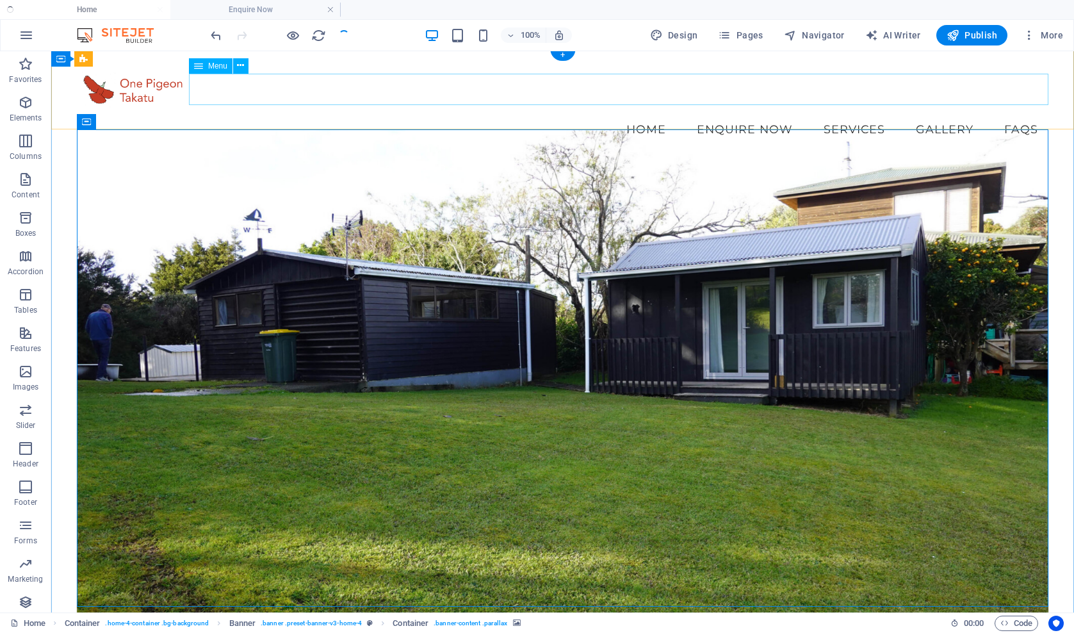
click at [270, 113] on nav "Home Enquire Now Services Gallery FAQs" at bounding box center [563, 129] width 972 height 32
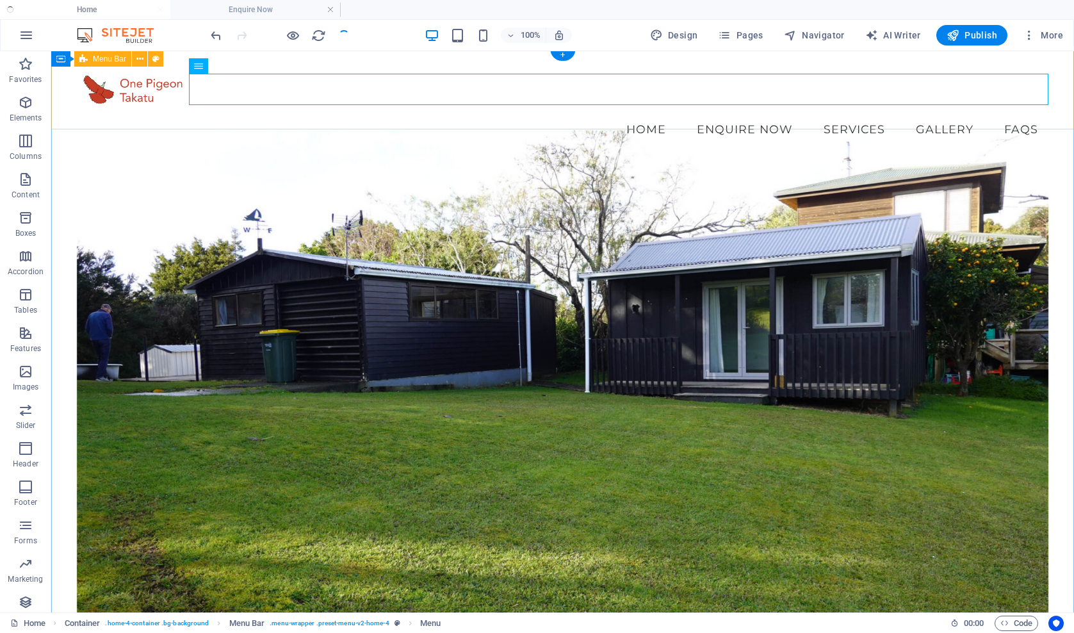
click at [285, 62] on div "Menu Home Enquire Now Services Gallery FAQs" at bounding box center [562, 105] width 1023 height 113
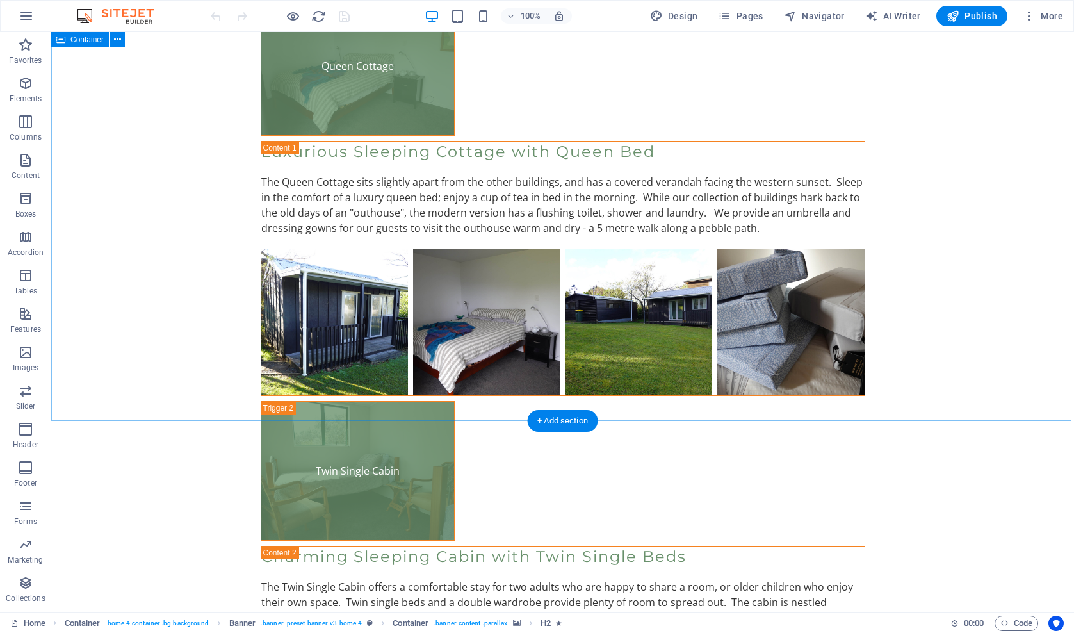
scroll to position [3377, 0]
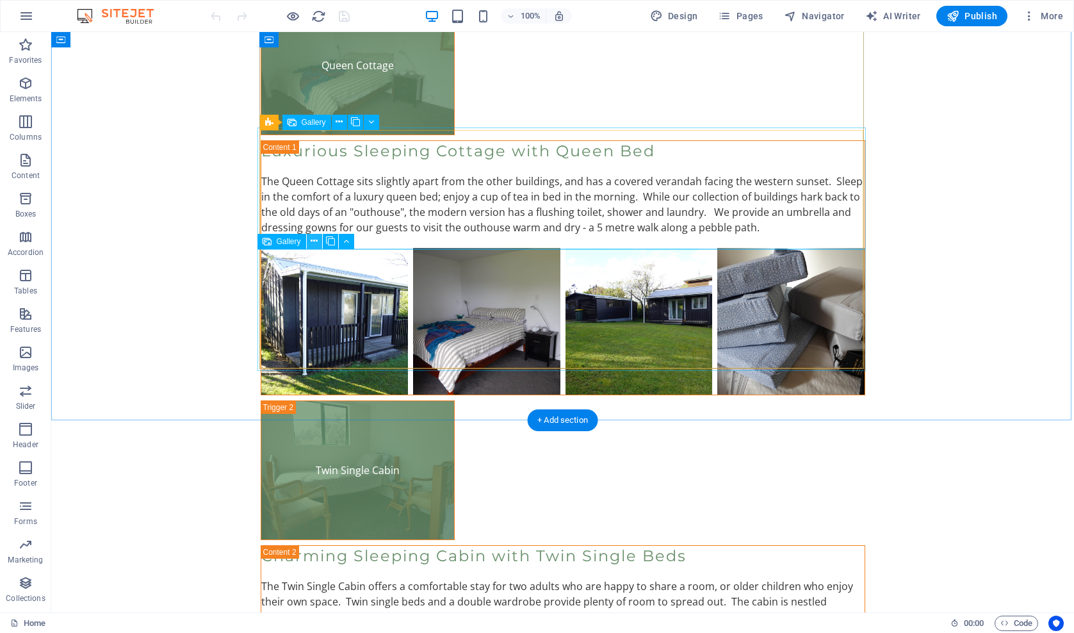
click at [314, 239] on icon at bounding box center [314, 240] width 7 height 13
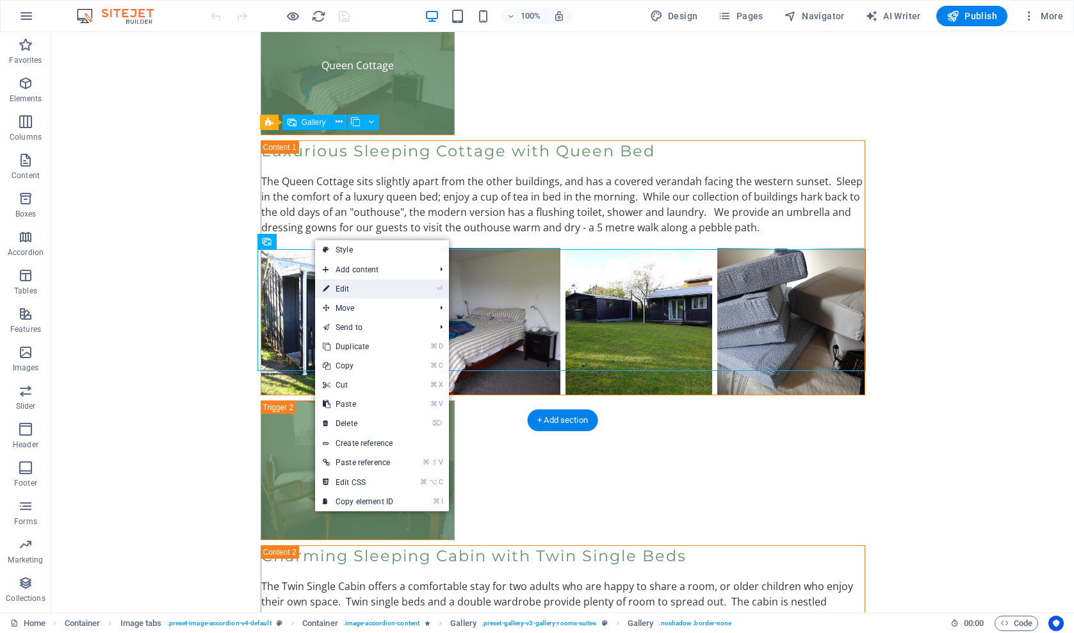
click at [342, 290] on link "⏎ Edit" at bounding box center [358, 288] width 86 height 19
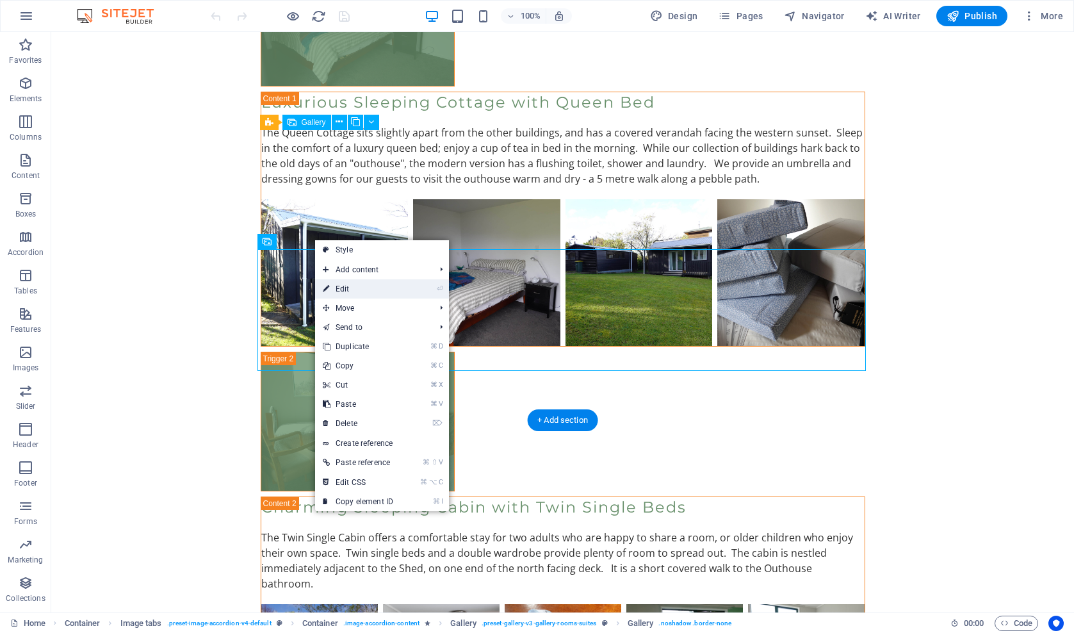
select select "4"
select select "px"
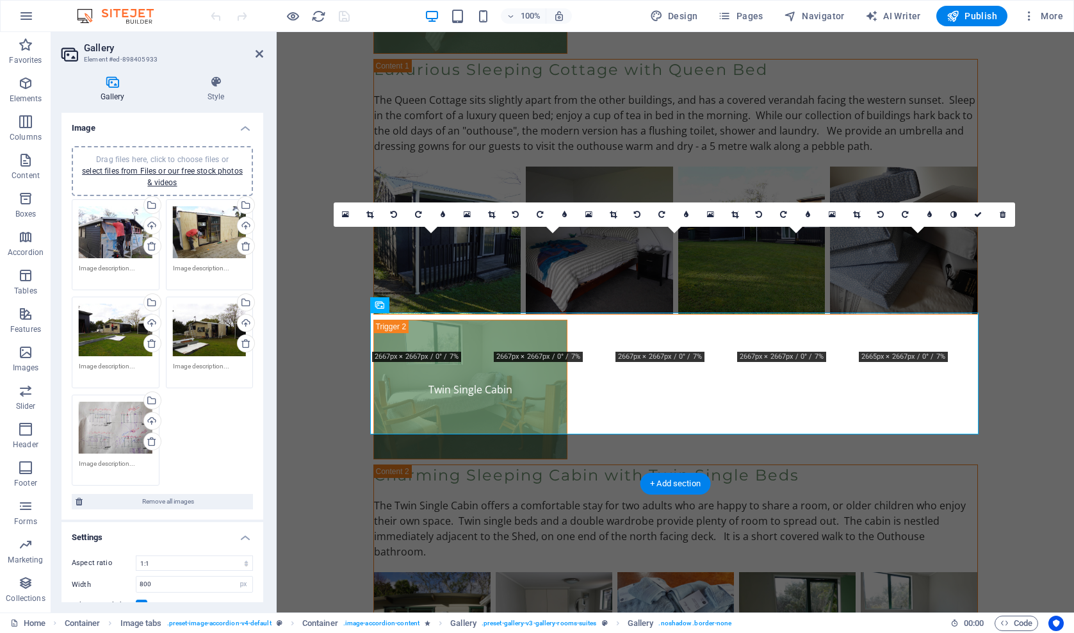
scroll to position [3281, 0]
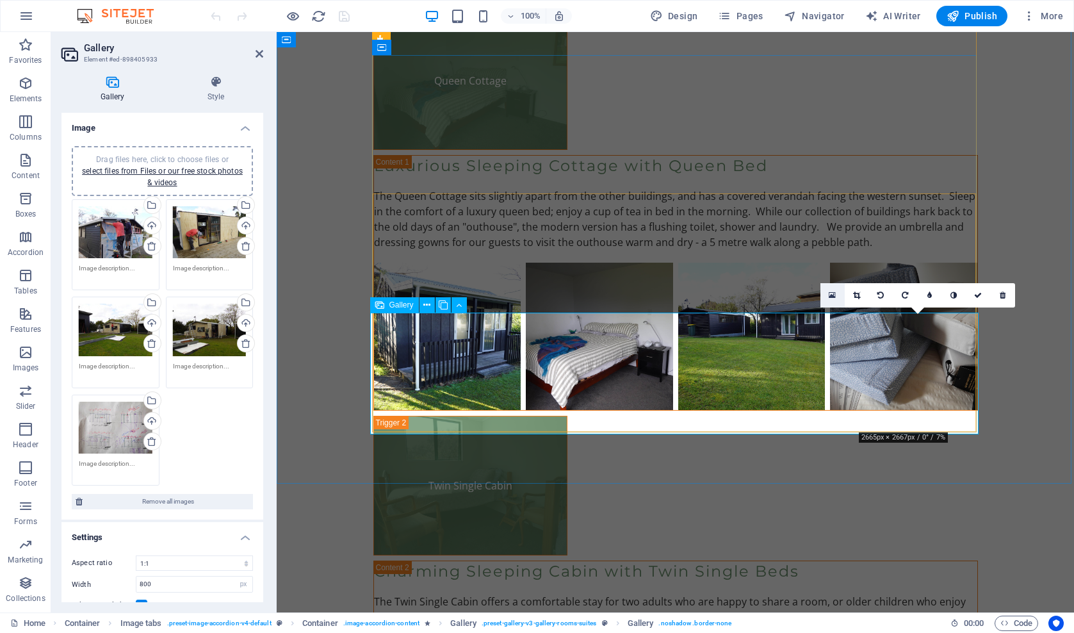
click at [833, 294] on icon at bounding box center [832, 295] width 7 height 9
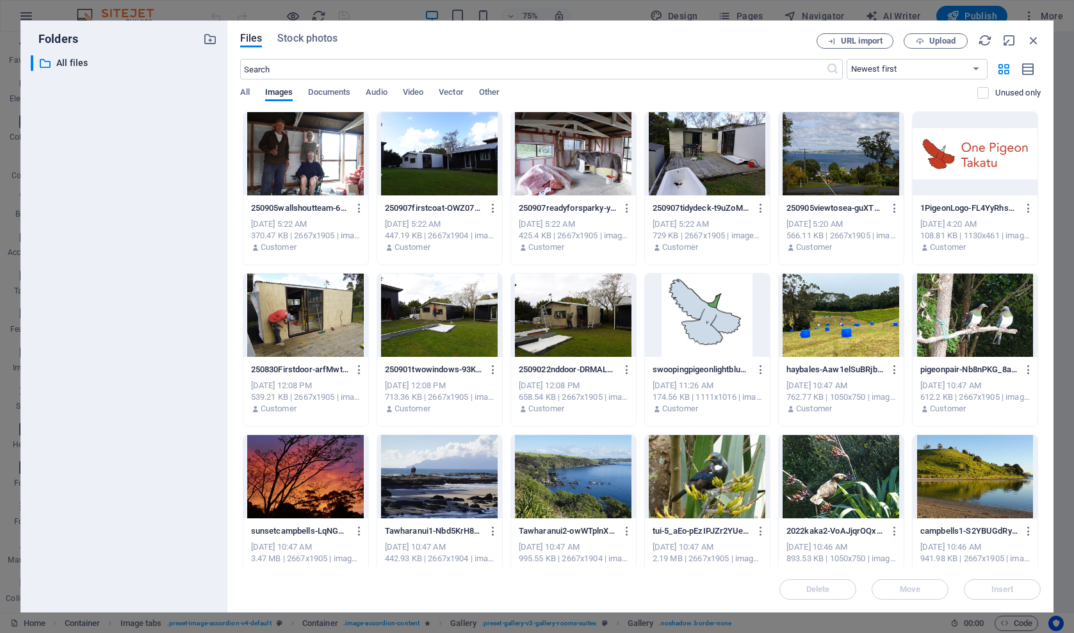
click at [705, 166] on div at bounding box center [707, 153] width 125 height 83
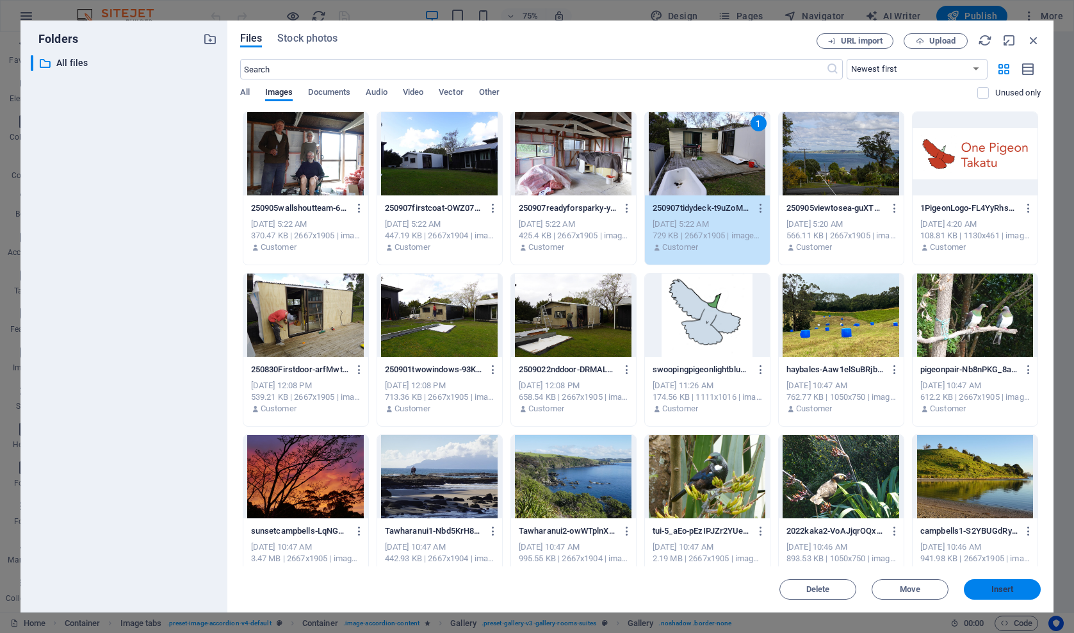
click at [993, 590] on span "Insert" at bounding box center [1003, 590] width 22 height 8
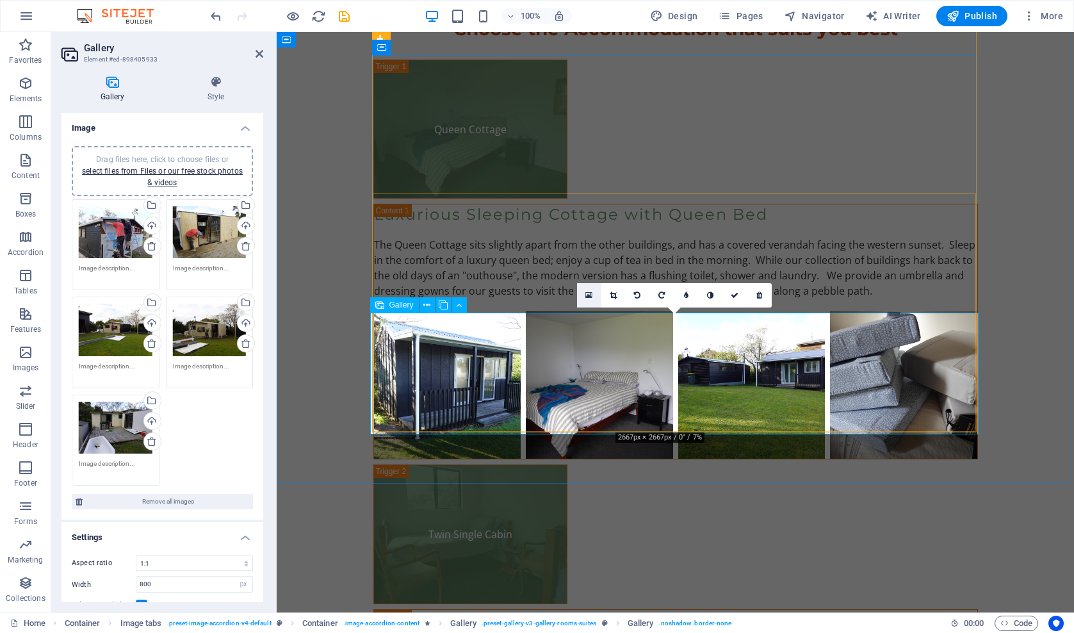
click at [589, 294] on icon at bounding box center [589, 295] width 7 height 9
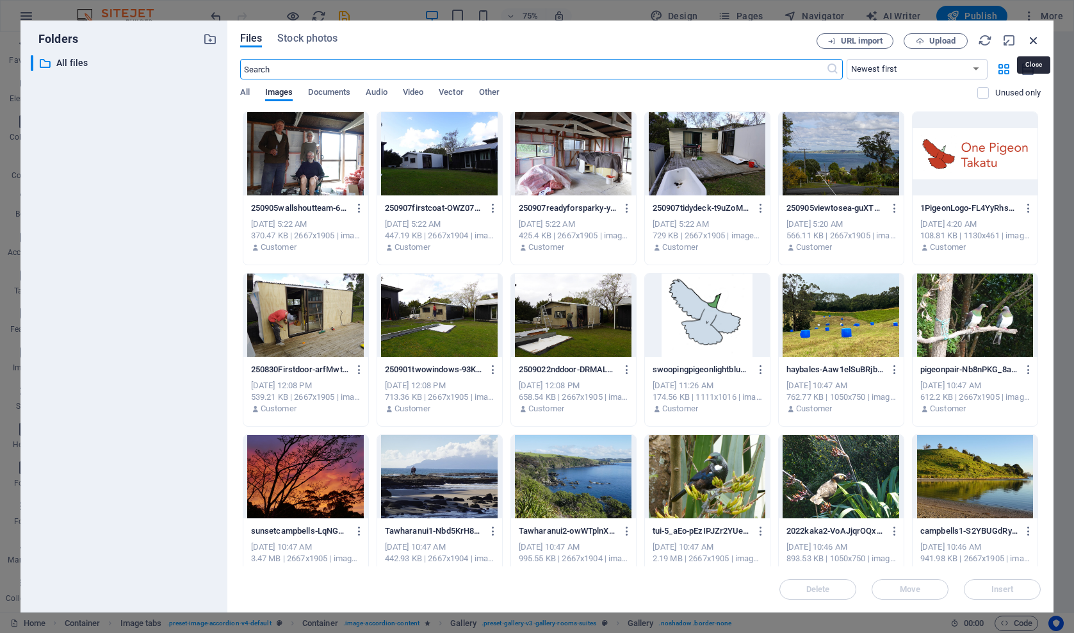
click at [1032, 40] on icon "button" at bounding box center [1034, 40] width 14 height 14
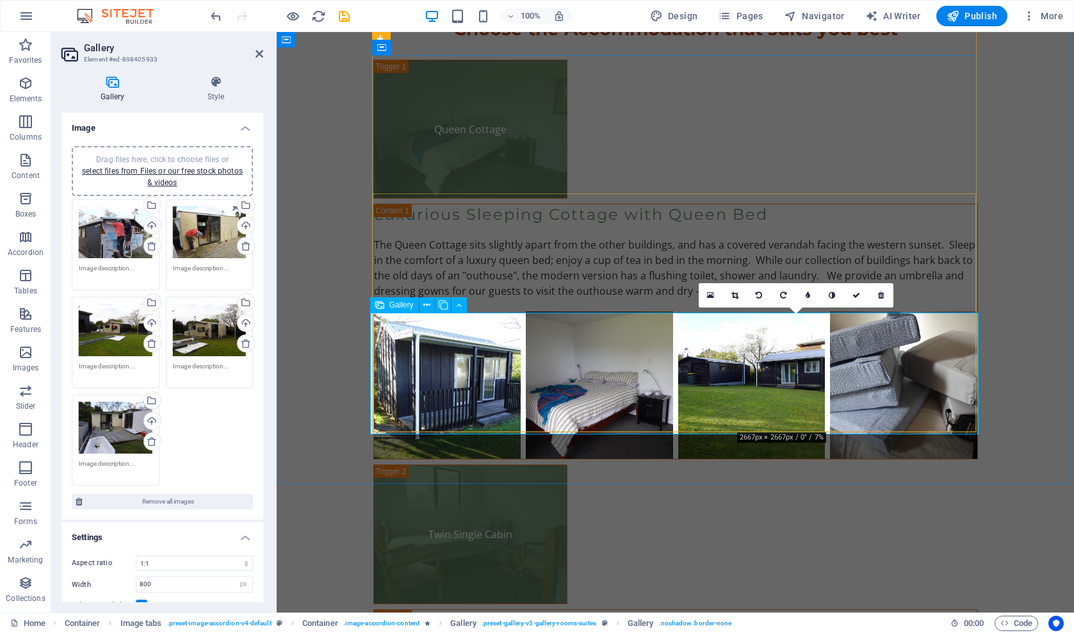
click at [710, 293] on icon at bounding box center [710, 295] width 7 height 9
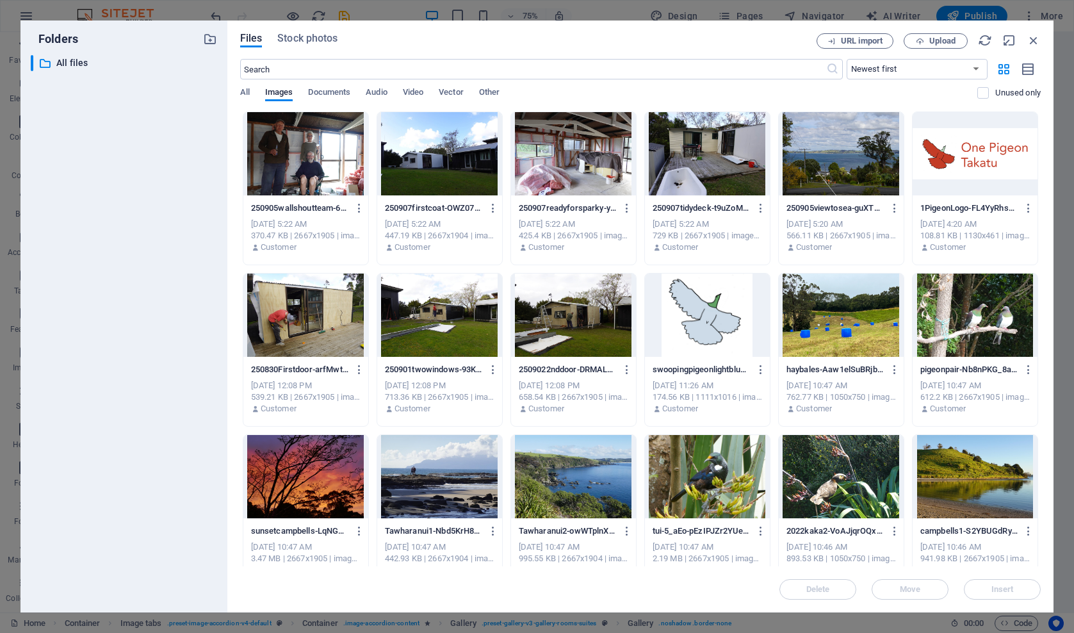
click at [434, 163] on div at bounding box center [439, 153] width 125 height 83
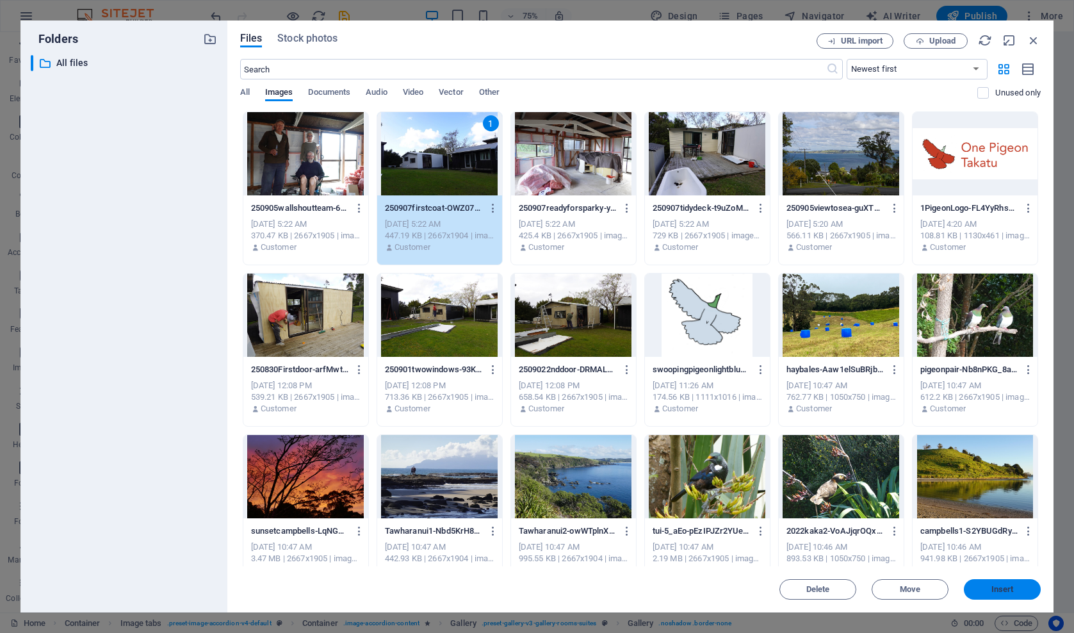
click at [994, 587] on span "Insert" at bounding box center [1003, 590] width 22 height 8
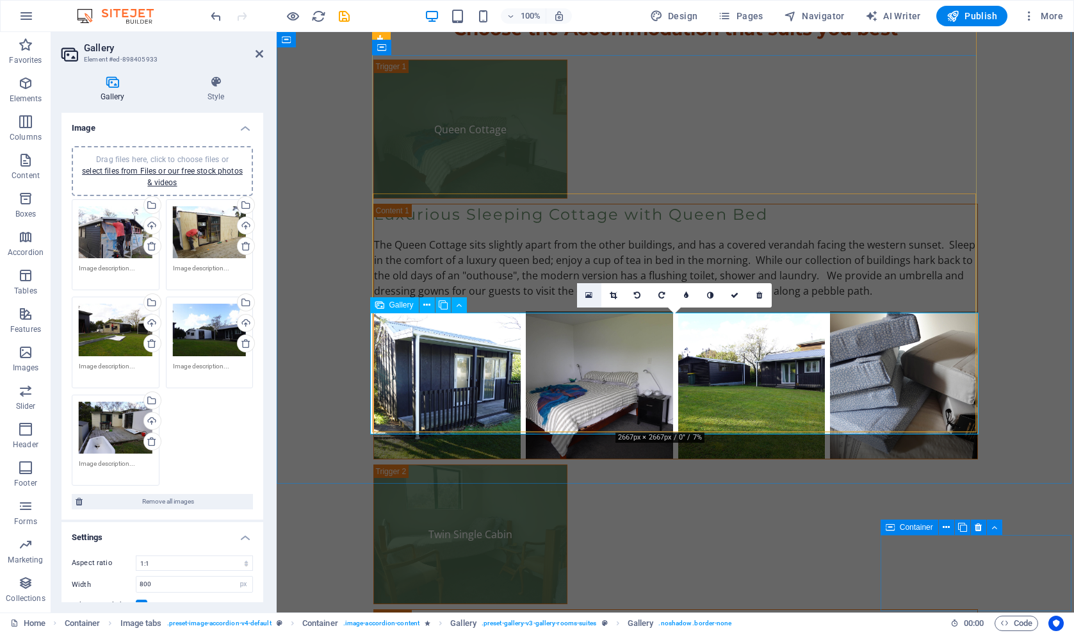
click at [589, 297] on icon at bounding box center [589, 295] width 7 height 9
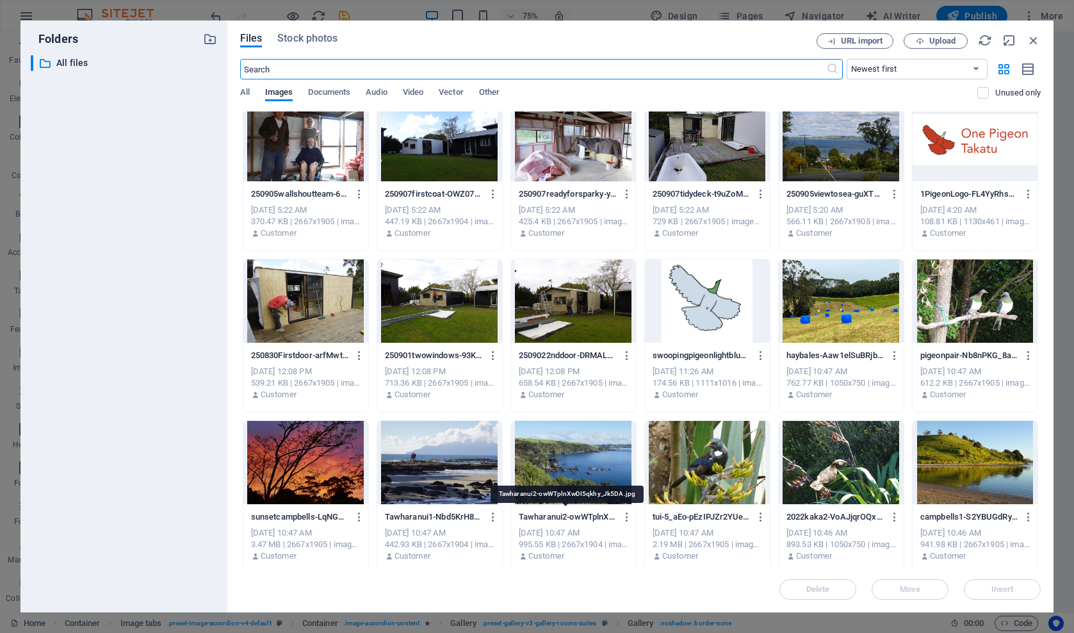
scroll to position [13, 0]
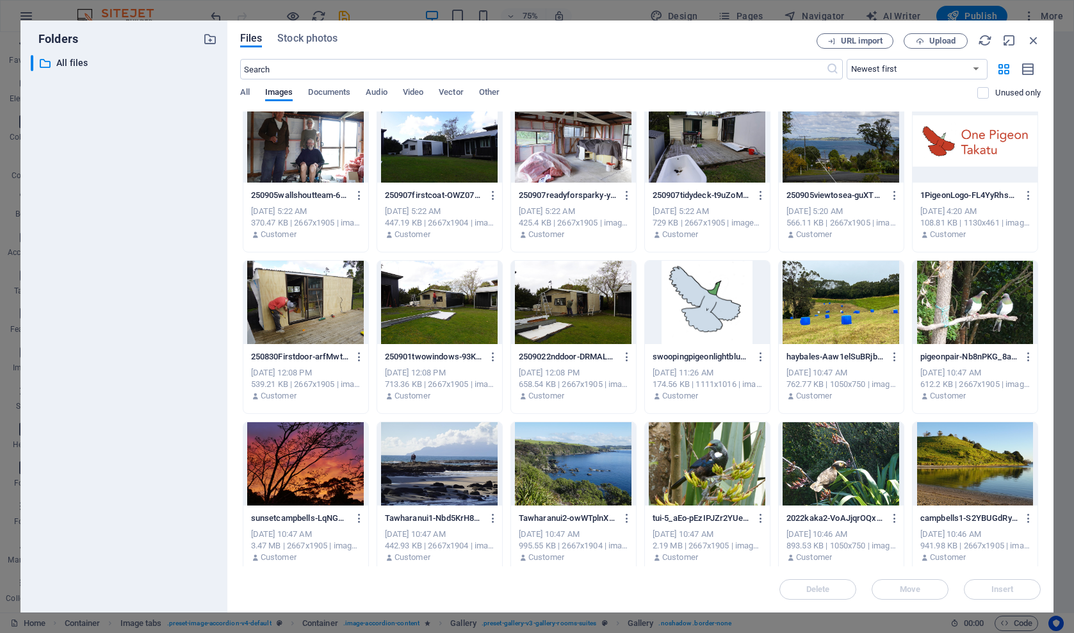
click at [564, 299] on div at bounding box center [573, 302] width 125 height 83
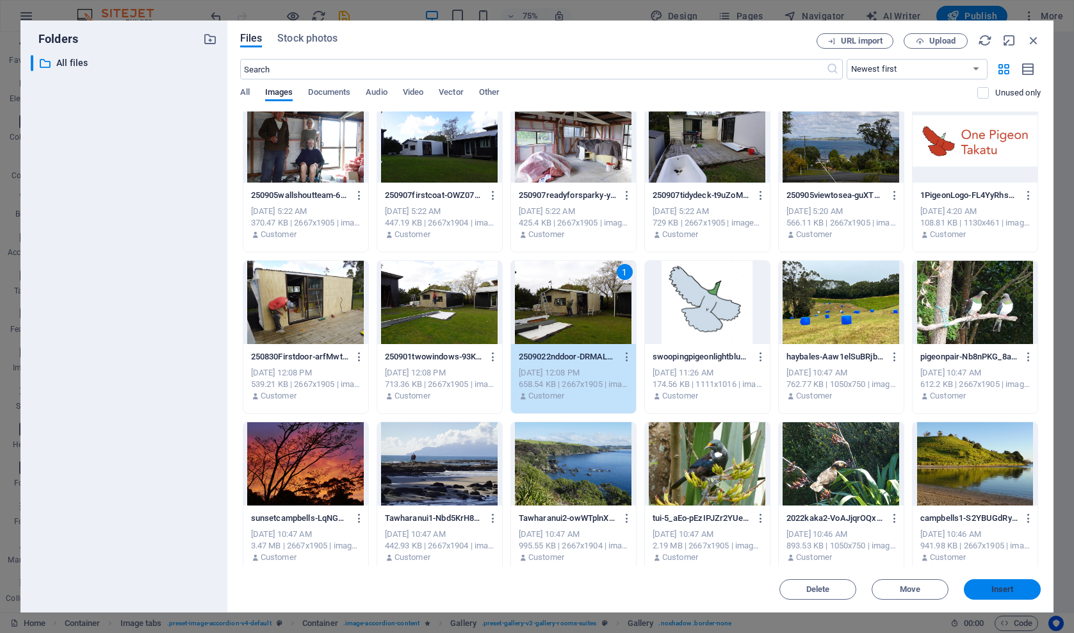
click at [977, 590] on span "Insert" at bounding box center [1002, 590] width 67 height 8
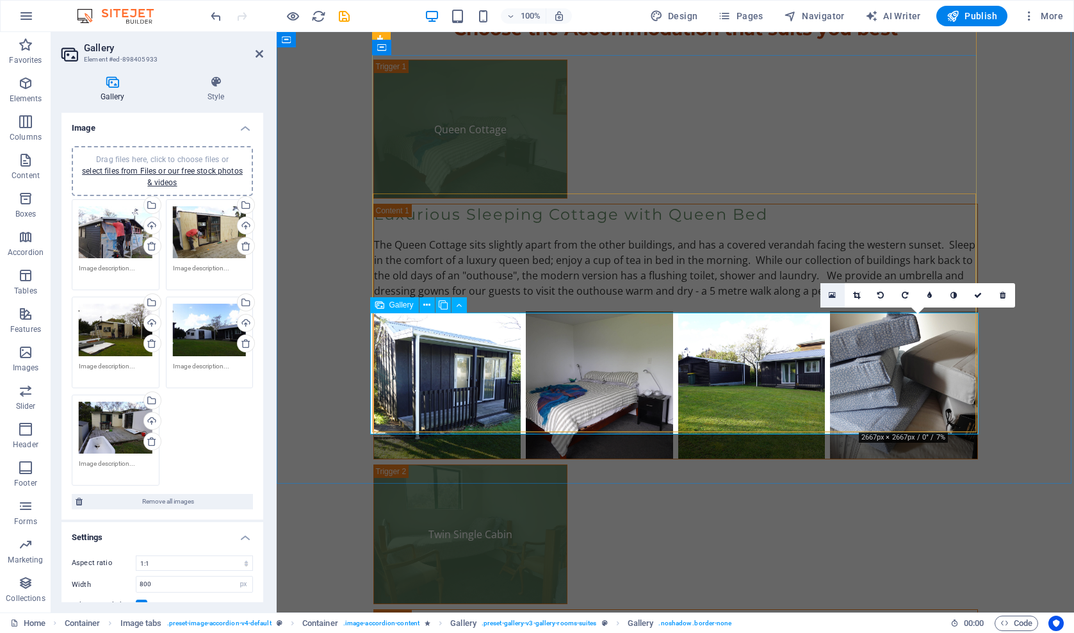
click at [833, 294] on icon at bounding box center [832, 295] width 7 height 9
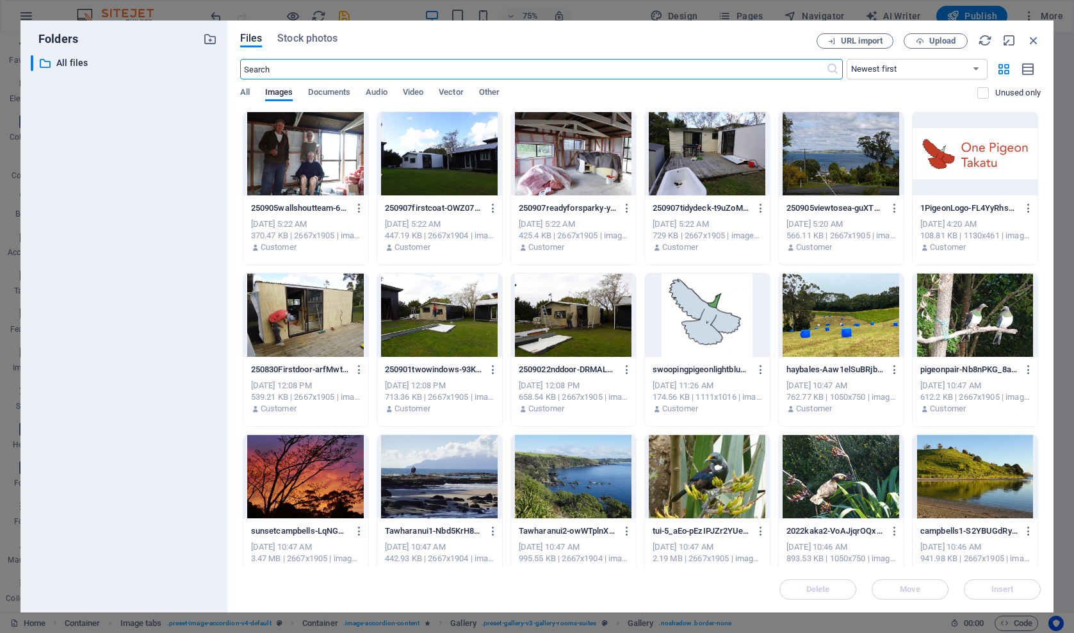
click at [313, 149] on div at bounding box center [305, 153] width 125 height 83
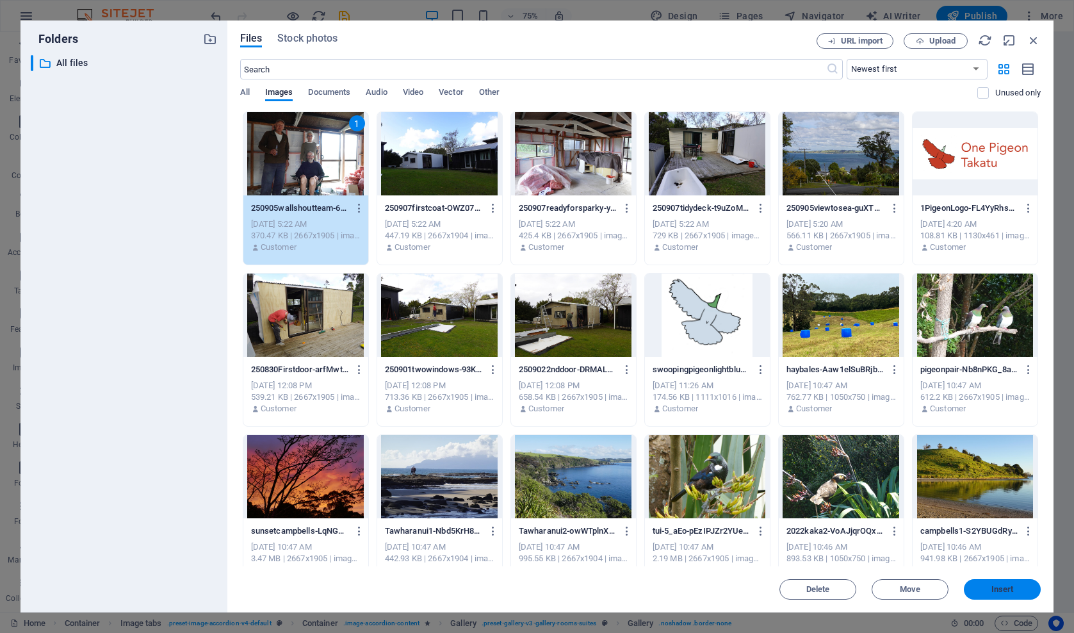
click at [987, 584] on button "Insert" at bounding box center [1002, 589] width 77 height 20
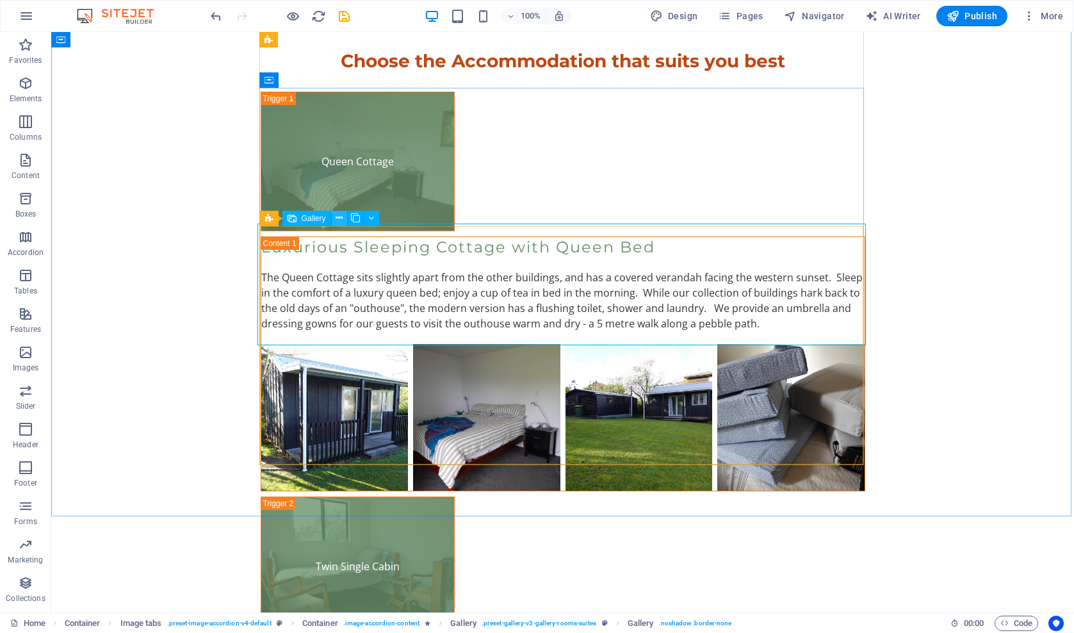
click at [338, 217] on icon at bounding box center [339, 217] width 7 height 13
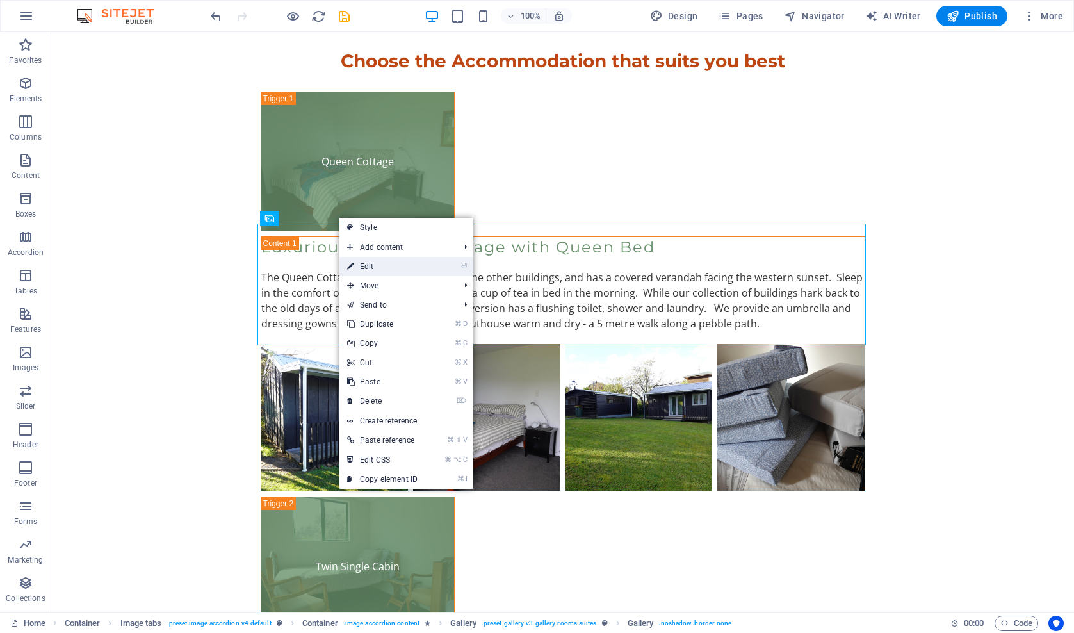
click at [370, 266] on link "⏎ Edit" at bounding box center [383, 266] width 86 height 19
select select "4"
select select "px"
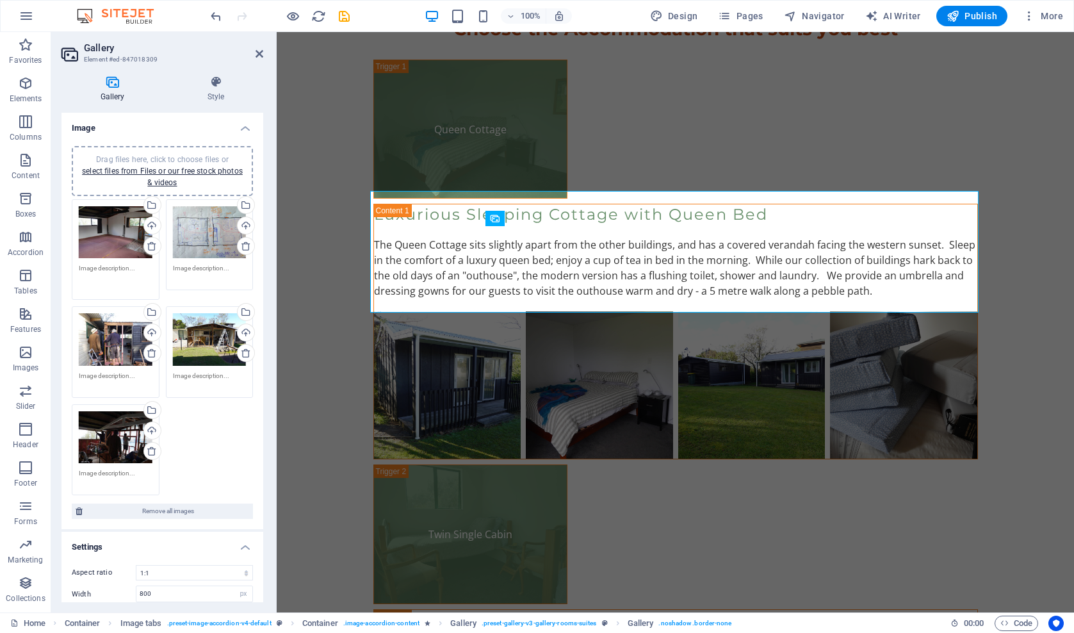
click at [79, 269] on textarea at bounding box center [116, 277] width 74 height 29
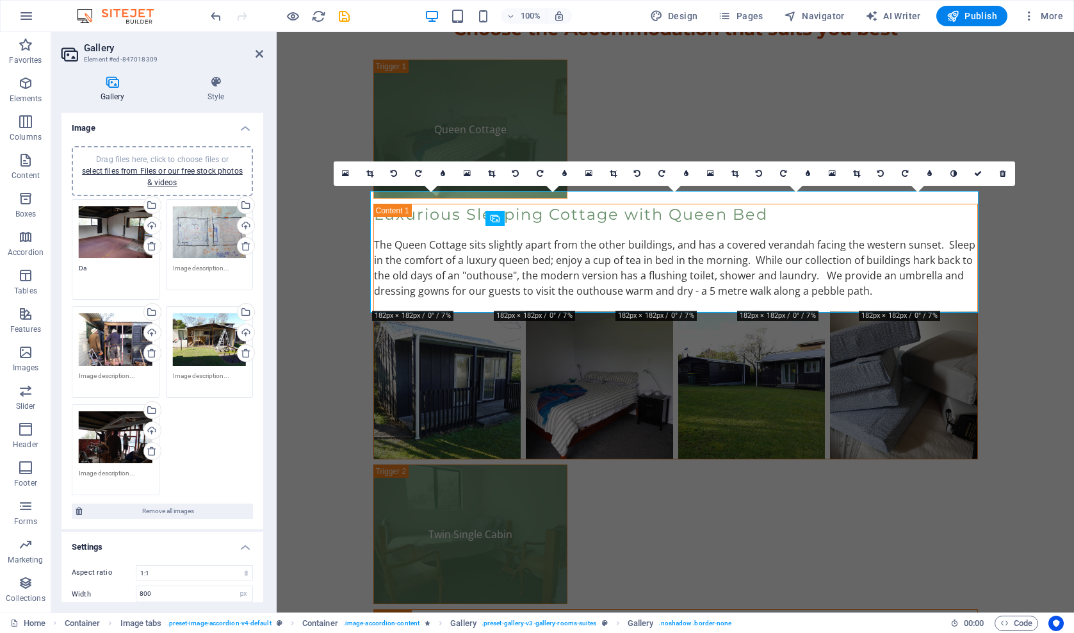
type textarea "D"
type textarea "Ground Zero - taking possession"
drag, startPoint x: 79, startPoint y: 269, endPoint x: 196, endPoint y: 268, distance: 117.2
click at [196, 268] on textarea at bounding box center [210, 277] width 74 height 29
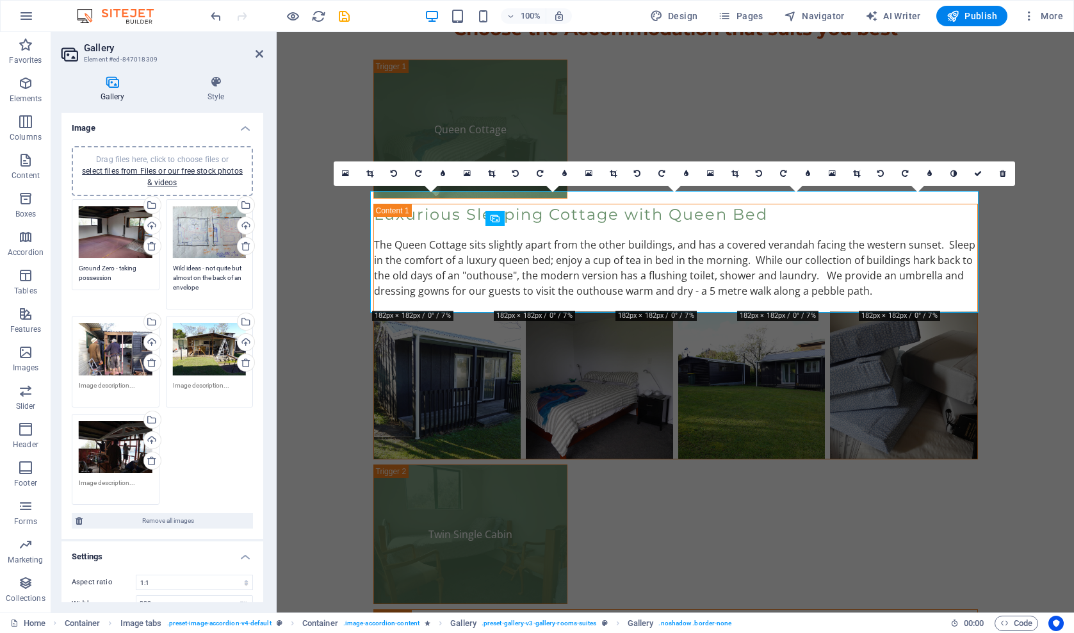
type textarea "Wild ideas - not quite but almost on the back of an envelope"
click at [100, 384] on textarea at bounding box center [116, 390] width 74 height 19
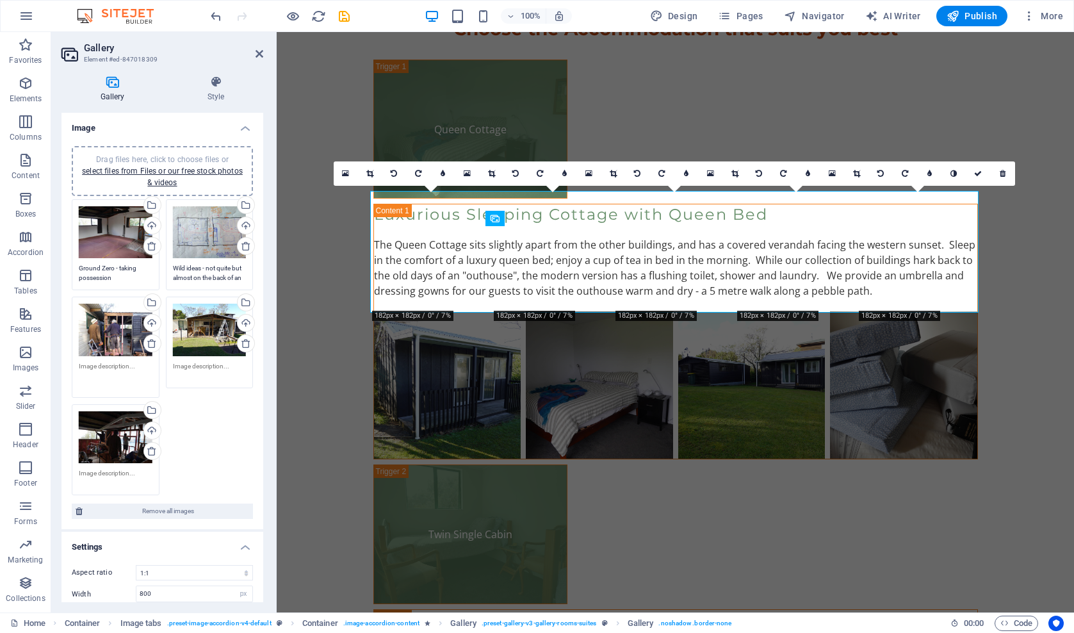
click at [100, 384] on textarea at bounding box center [116, 375] width 74 height 29
type textarea "Removing the old cladding"
click at [184, 365] on textarea at bounding box center [210, 375] width 74 height 29
type textarea "Reframing to suit our window plan"
click at [101, 470] on textarea at bounding box center [116, 473] width 74 height 29
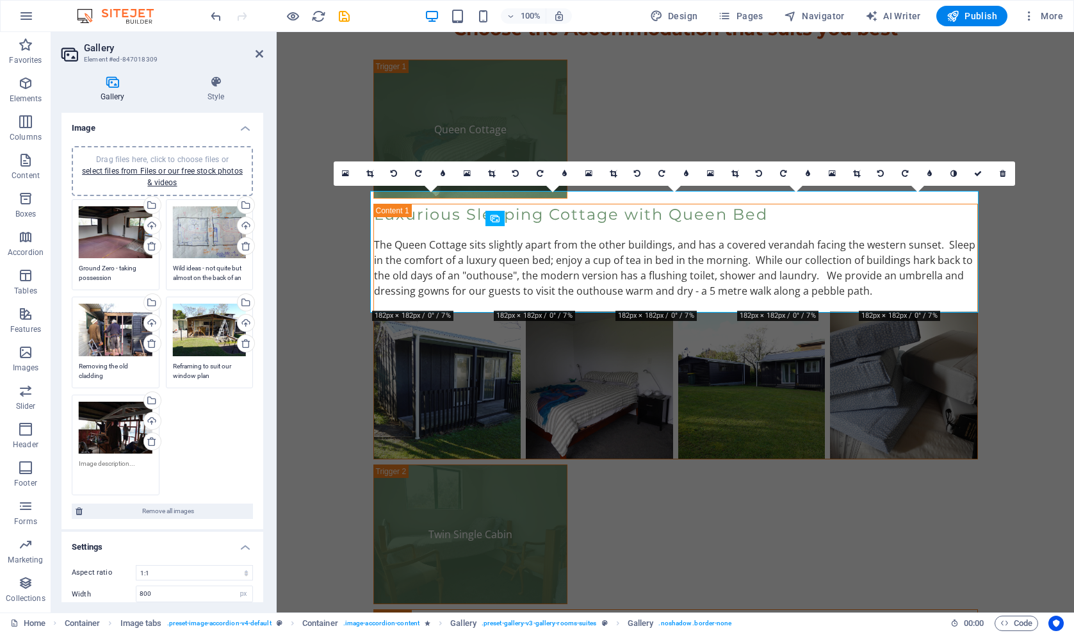
click at [101, 470] on textarea at bounding box center [116, 473] width 74 height 29
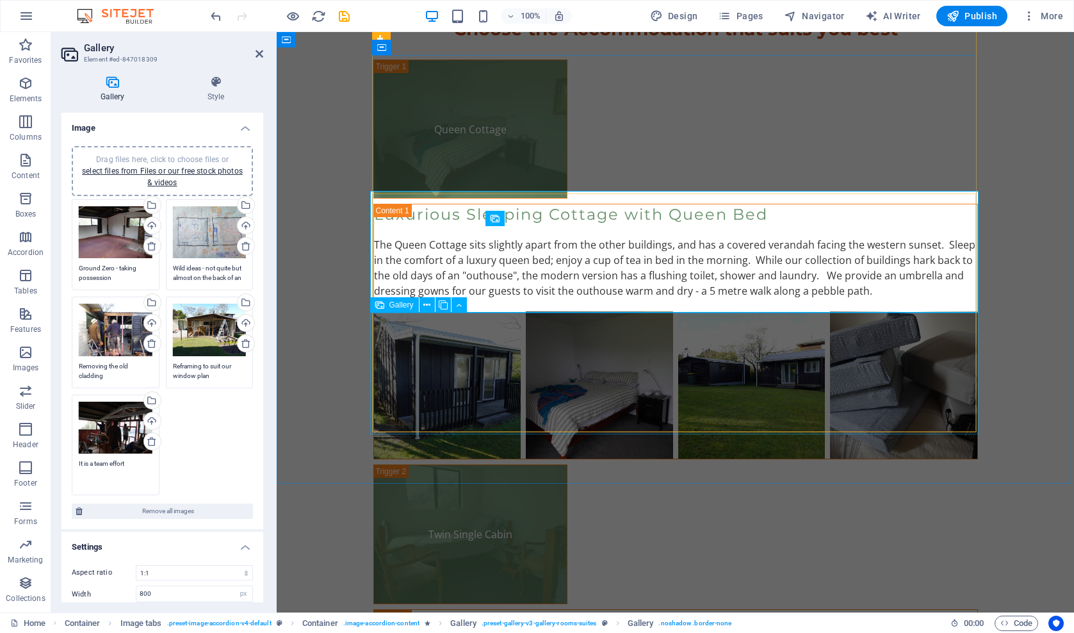
type textarea "It is a team effort"
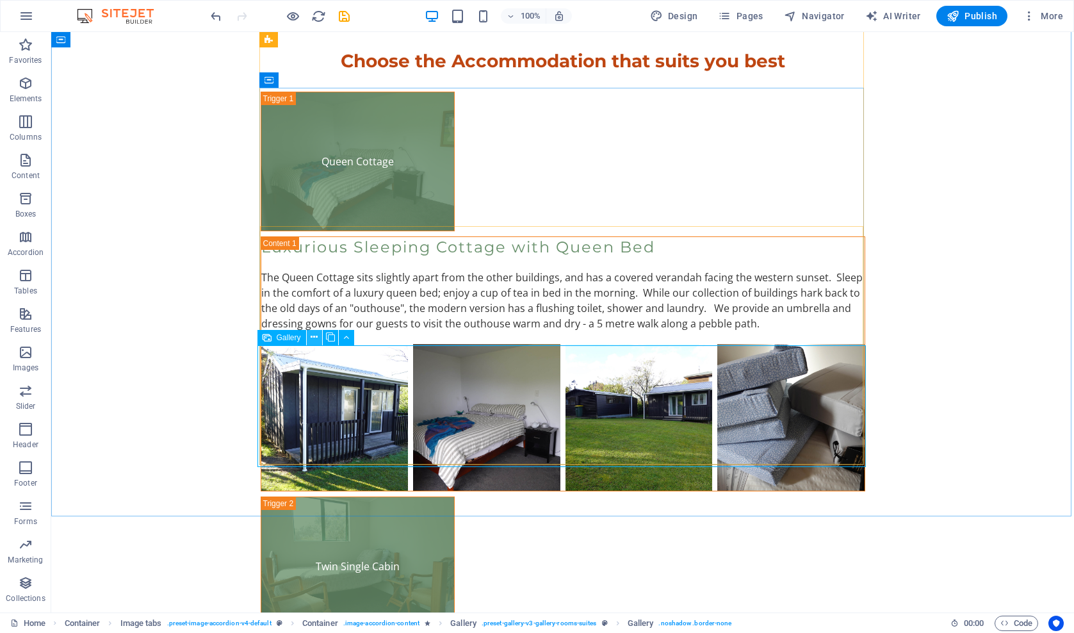
click at [313, 337] on icon at bounding box center [314, 337] width 7 height 13
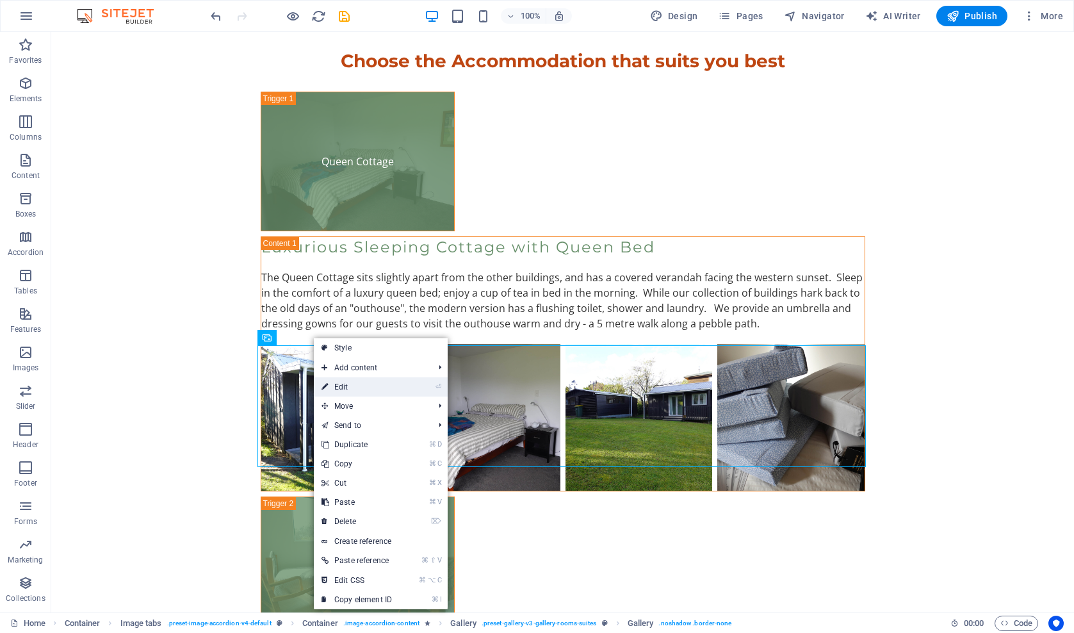
click at [335, 389] on link "⏎ Edit" at bounding box center [357, 386] width 86 height 19
select select "4"
select select "px"
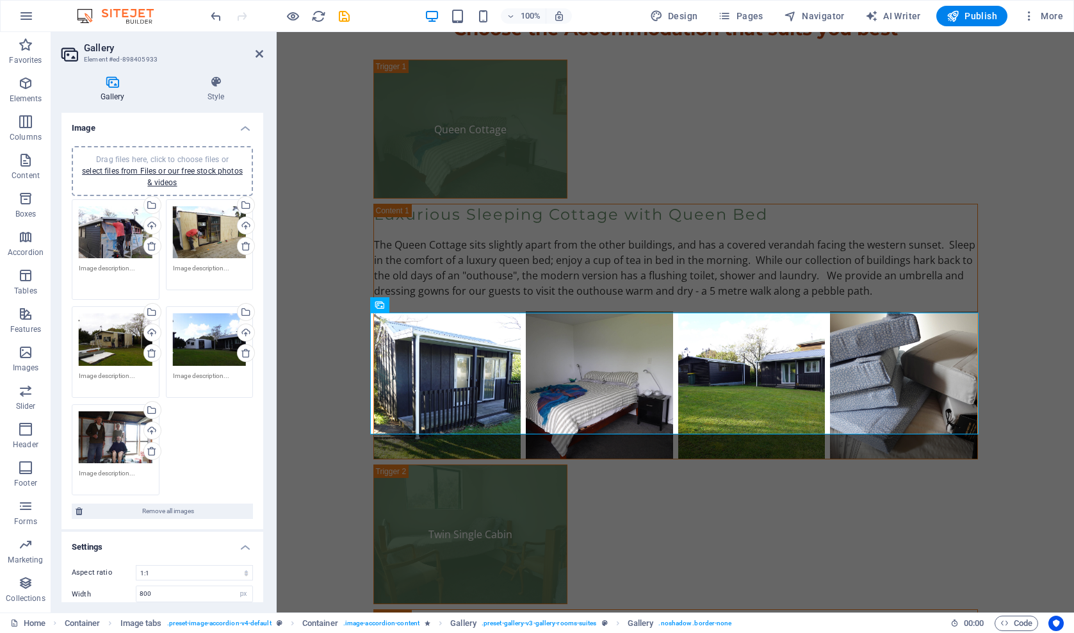
click at [79, 266] on textarea at bounding box center [116, 277] width 74 height 29
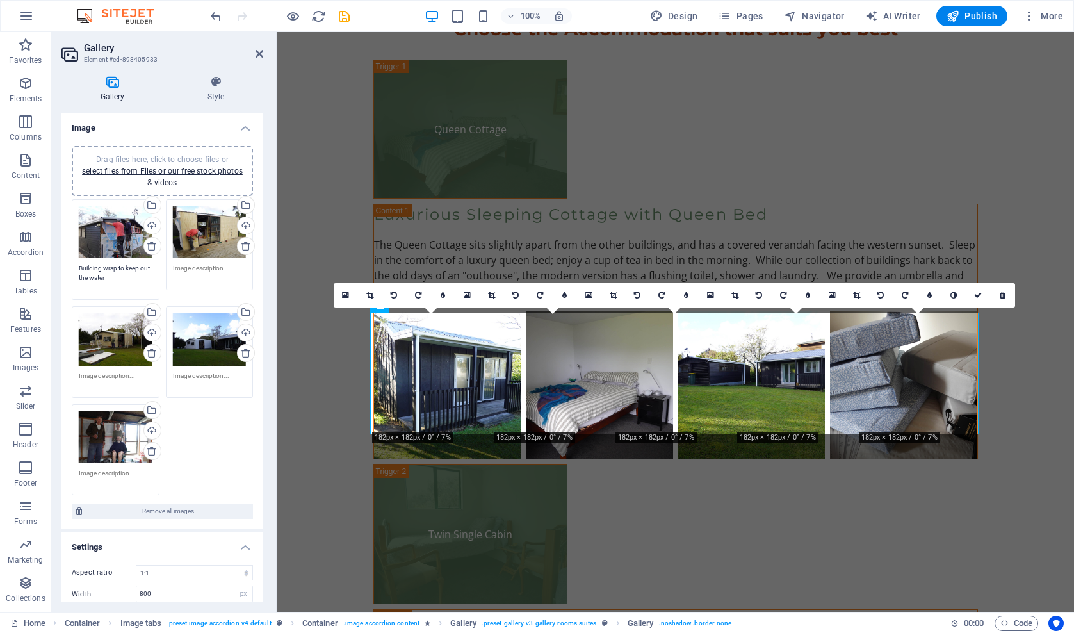
type textarea "Building wrap to keep out the water"
click at [173, 265] on textarea at bounding box center [210, 277] width 74 height 29
type textarea "Ply on top for strength and warmth"
click at [97, 373] on textarea at bounding box center [116, 380] width 74 height 19
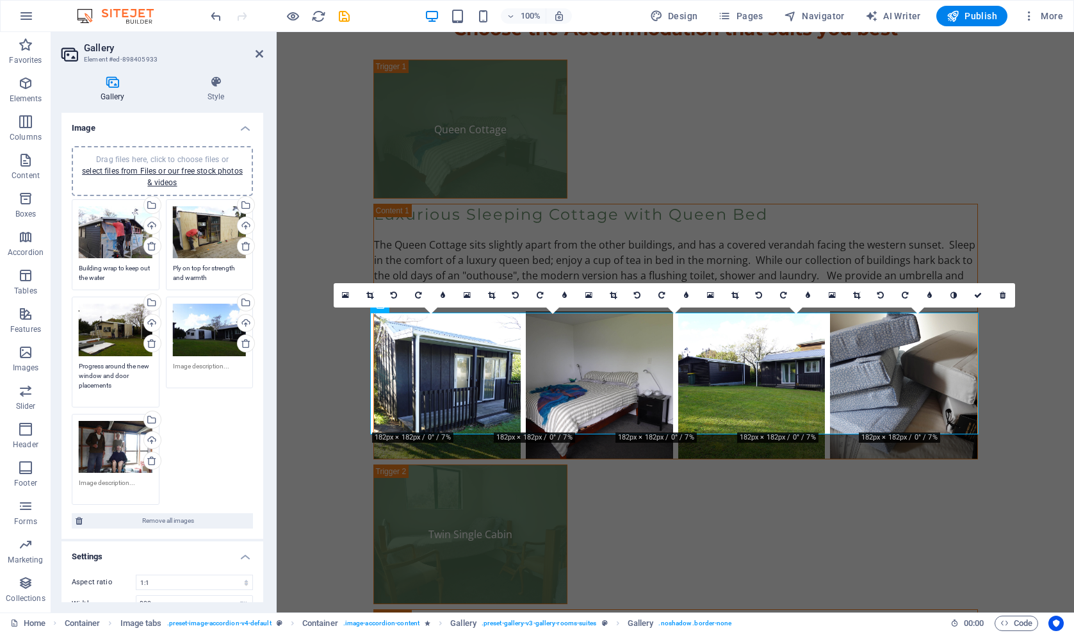
type textarea "Progress around the new window and door placements"
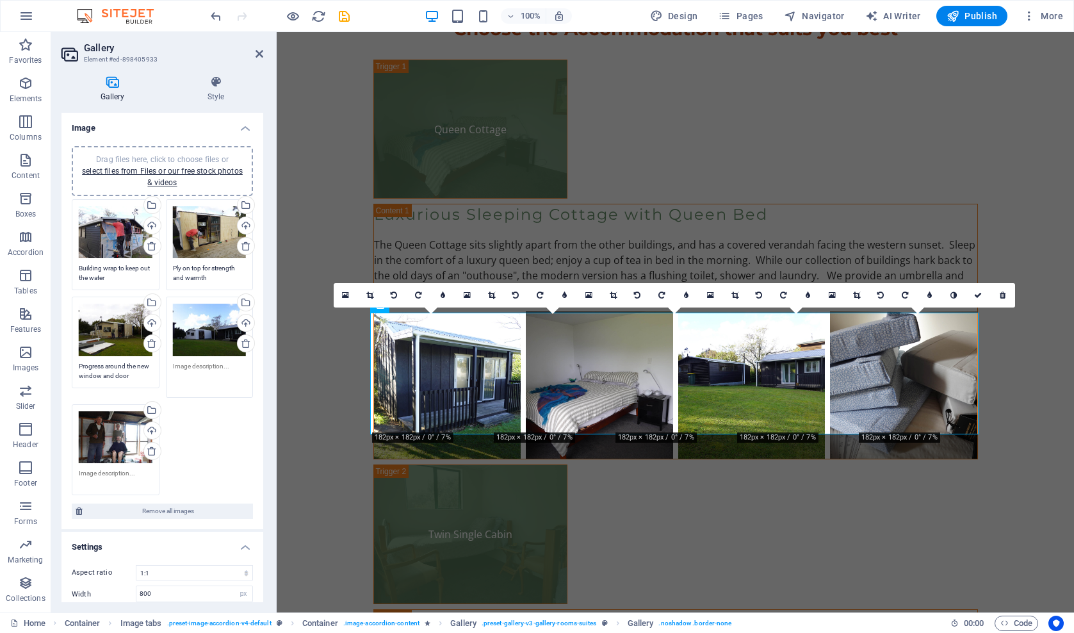
click at [176, 364] on textarea at bounding box center [210, 375] width 74 height 29
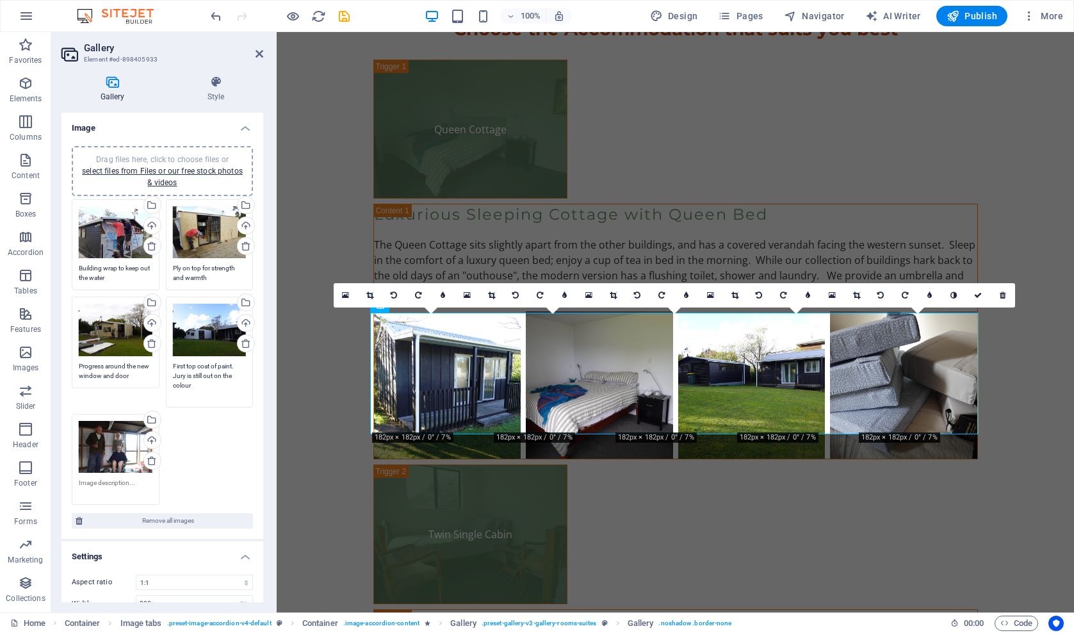
type textarea "First top coat of paint. Jury is still out on the colour"
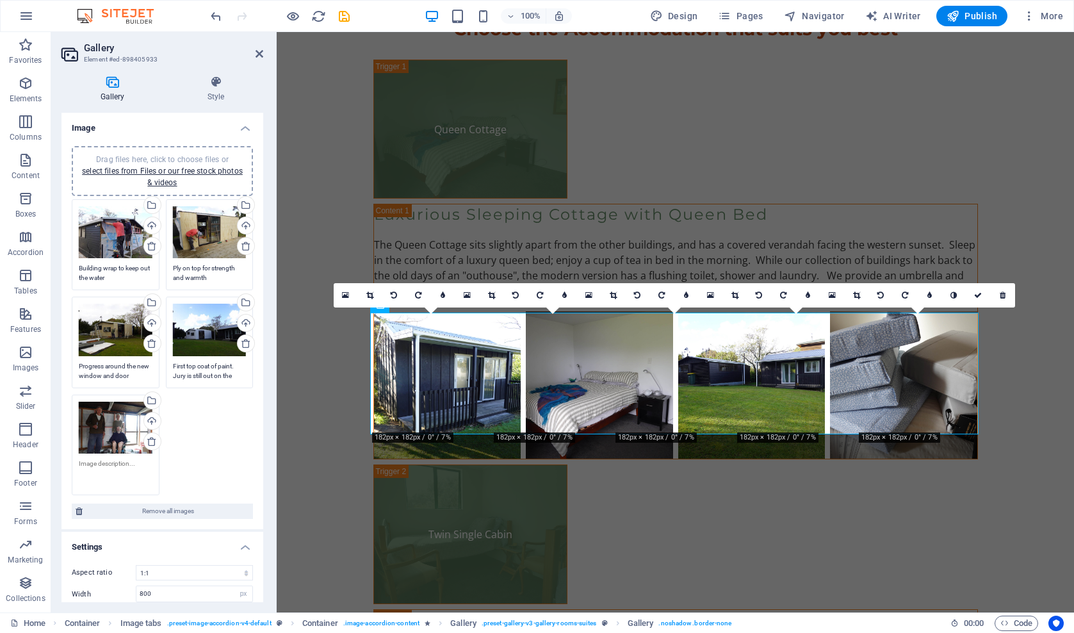
click at [95, 482] on textarea at bounding box center [116, 473] width 74 height 29
type textarea "Wall shout. We've made it. Now for the inside!"
click at [258, 54] on icon at bounding box center [260, 54] width 8 height 10
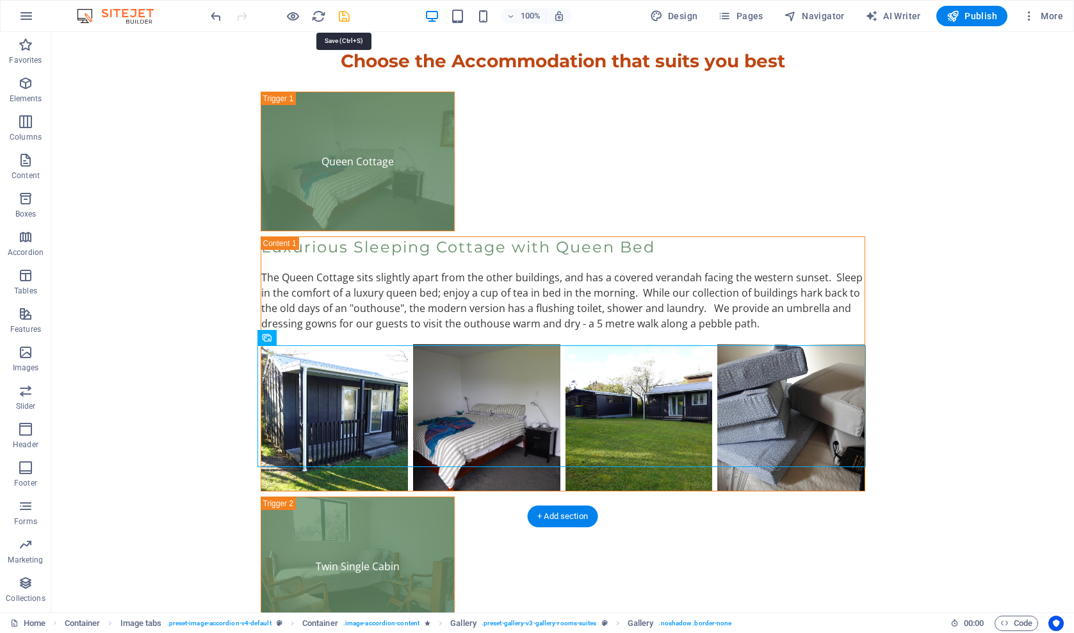
click at [341, 15] on icon "save" at bounding box center [344, 16] width 15 height 15
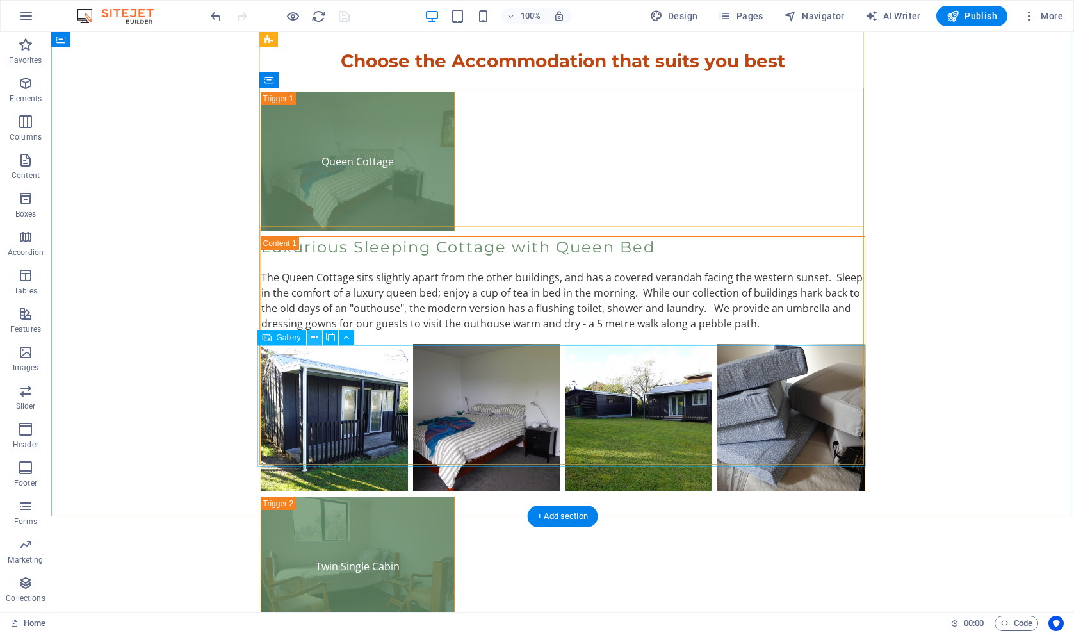
click at [314, 339] on icon at bounding box center [314, 337] width 7 height 13
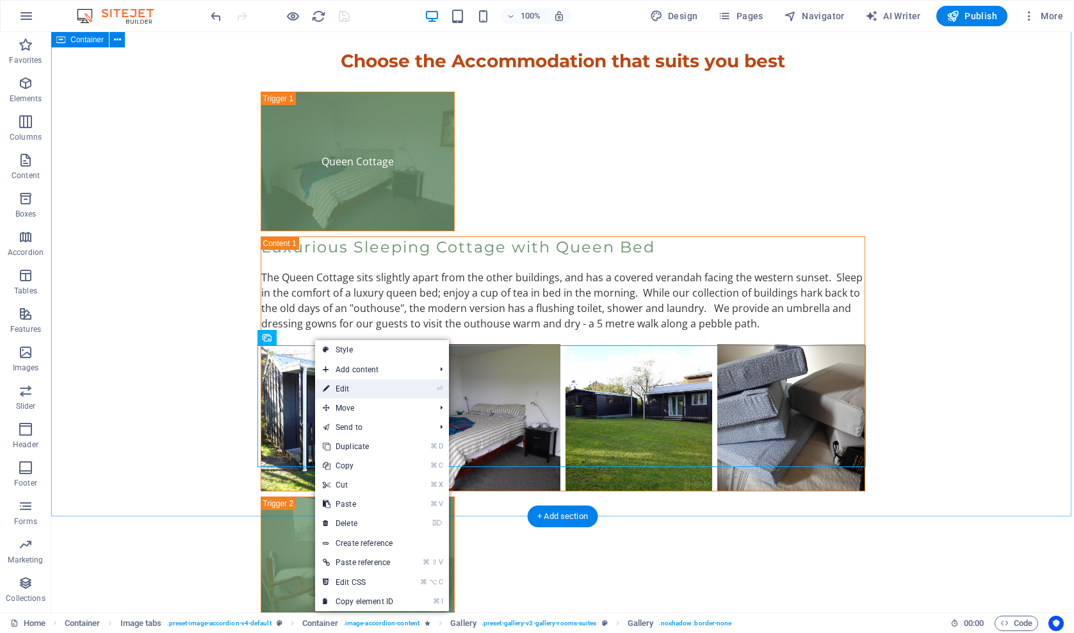
click at [339, 393] on link "⏎ Edit" at bounding box center [358, 388] width 86 height 19
select select "4"
select select "px"
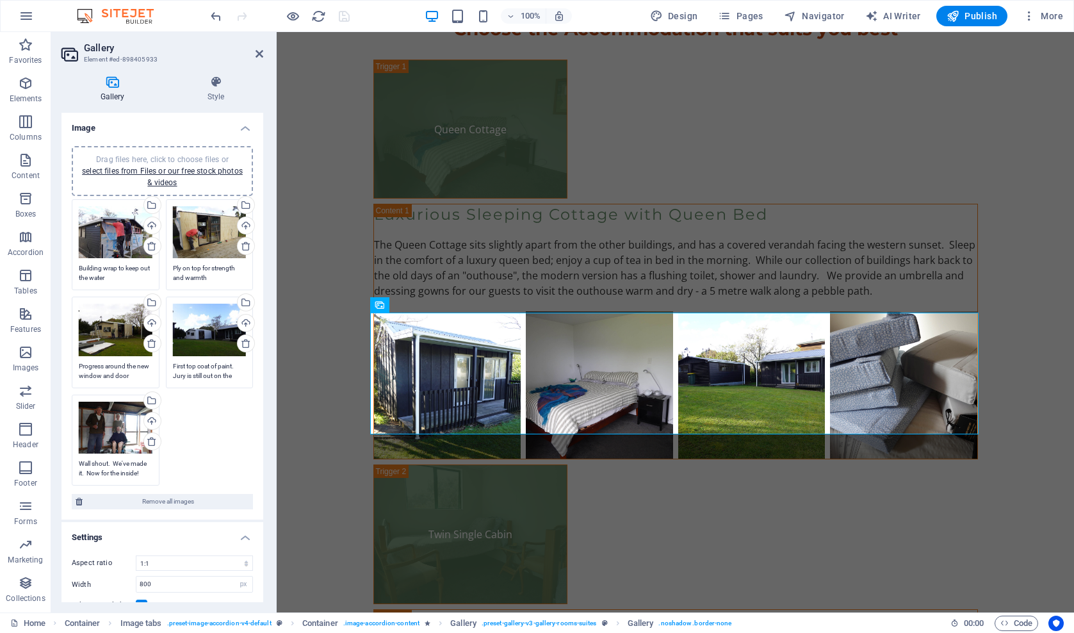
click at [145, 470] on textarea "Wall shout. We've made it. Now for the inside!" at bounding box center [116, 468] width 74 height 19
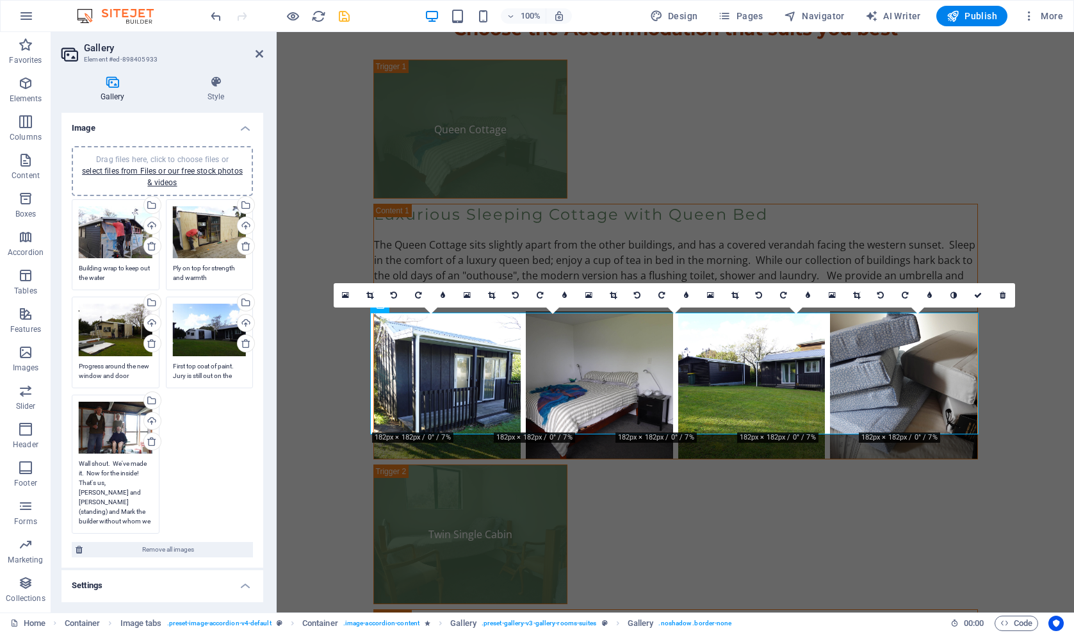
click at [197, 471] on div "Drag files here, click to choose files or select files from Files or our free s…" at bounding box center [163, 366] width 188 height 341
click at [84, 470] on textarea "Wall shout. We've made it. Now for the inside! That's us, Stewart and Ngaire (s…" at bounding box center [116, 492] width 74 height 67
type textarea "Wall shout. We've made it round all four walls - now for the inside! That's us,…"
click at [200, 467] on div "Drag files here, click to choose files or select files from Files or our free s…" at bounding box center [163, 371] width 188 height 351
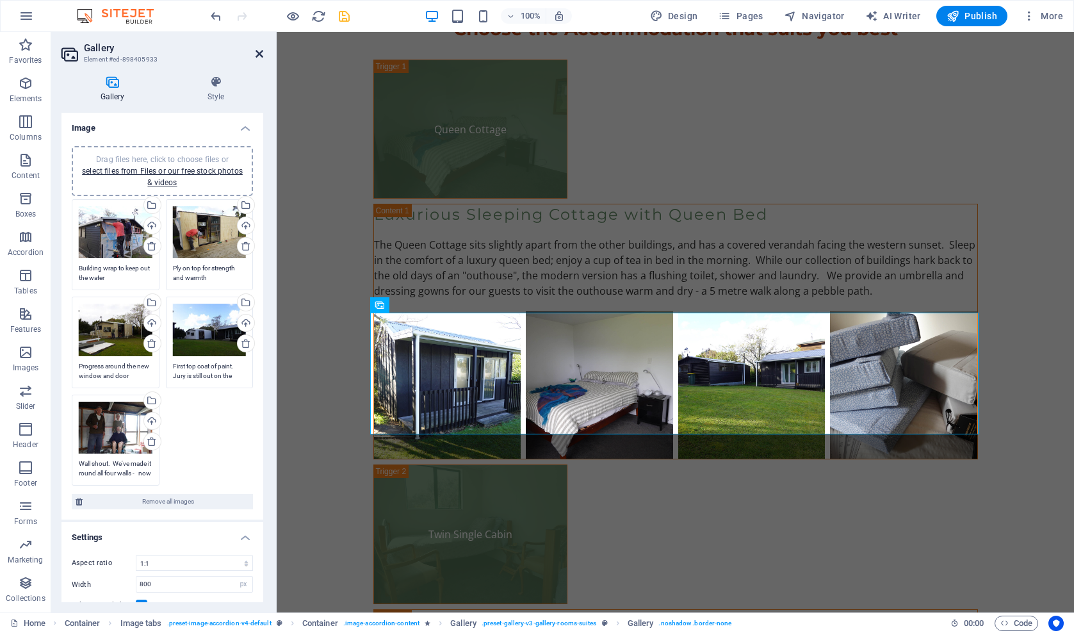
click at [258, 57] on icon at bounding box center [260, 54] width 8 height 10
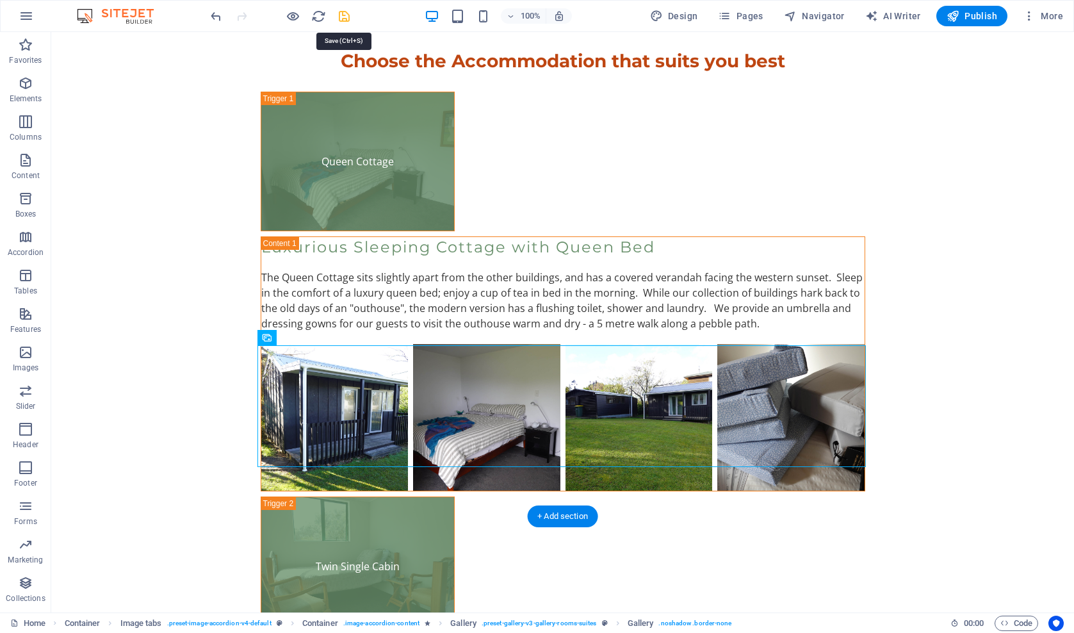
click at [343, 13] on icon "save" at bounding box center [344, 16] width 15 height 15
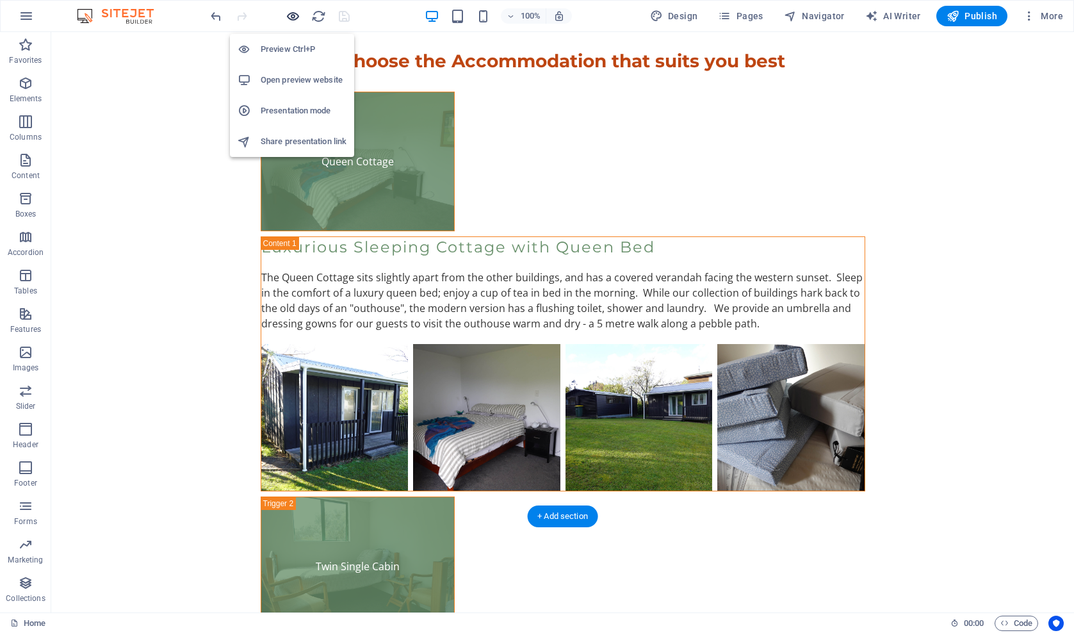
click at [289, 18] on icon "button" at bounding box center [293, 16] width 15 height 15
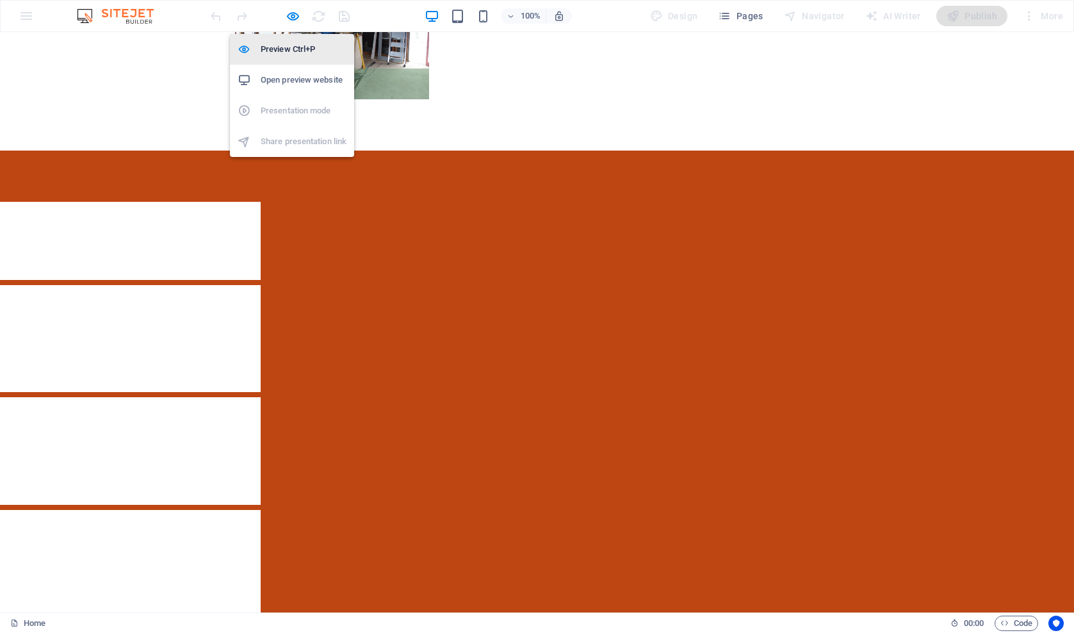
scroll to position [1877, 0]
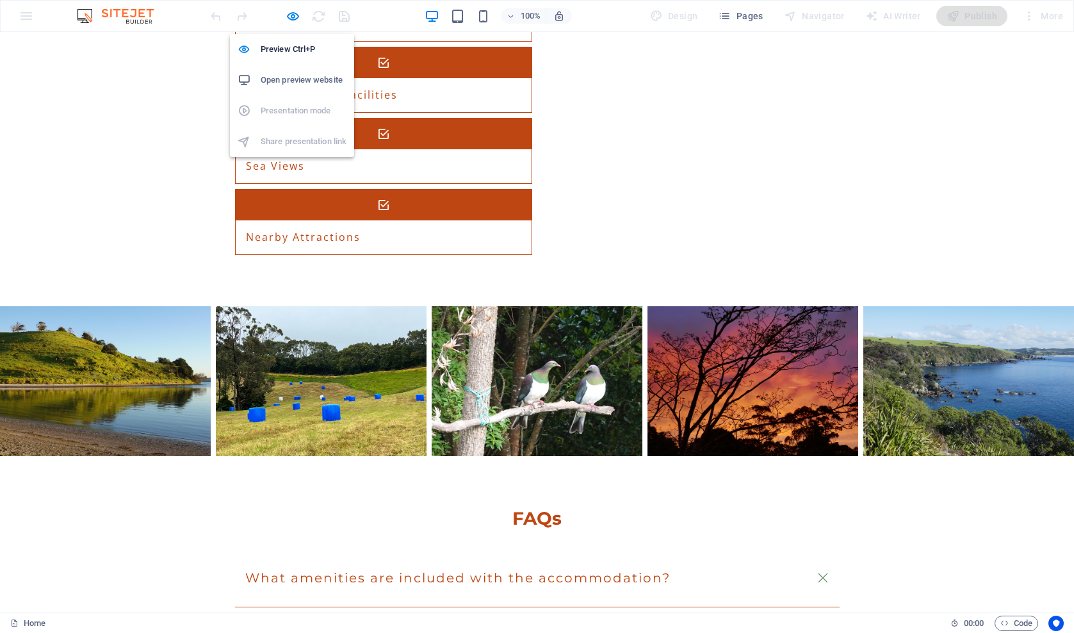
click at [273, 79] on h6 "Open preview website" at bounding box center [304, 79] width 86 height 15
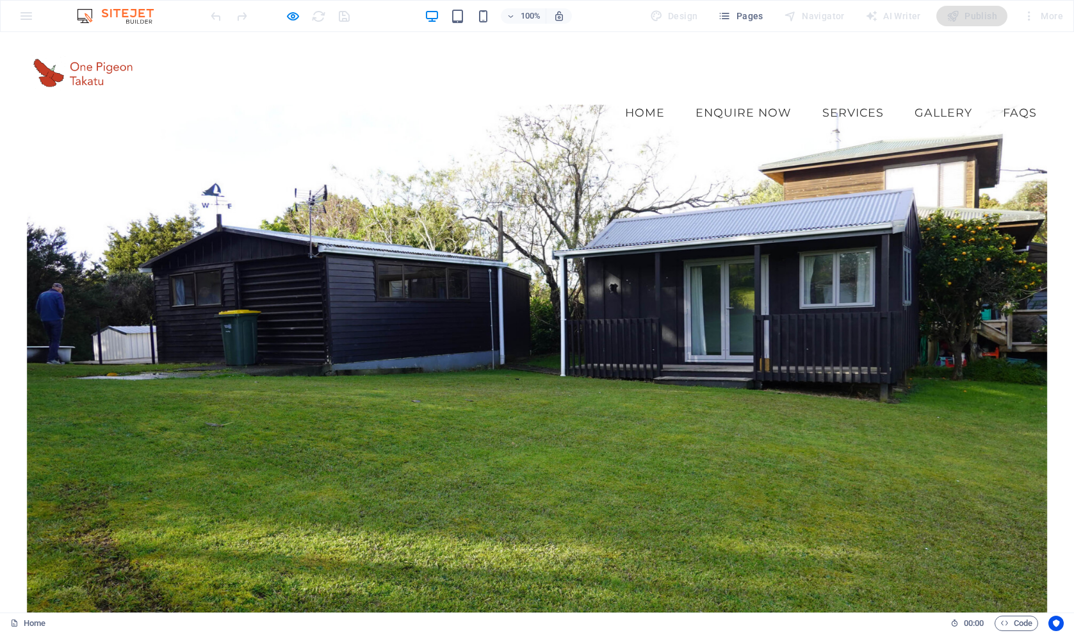
scroll to position [0, 0]
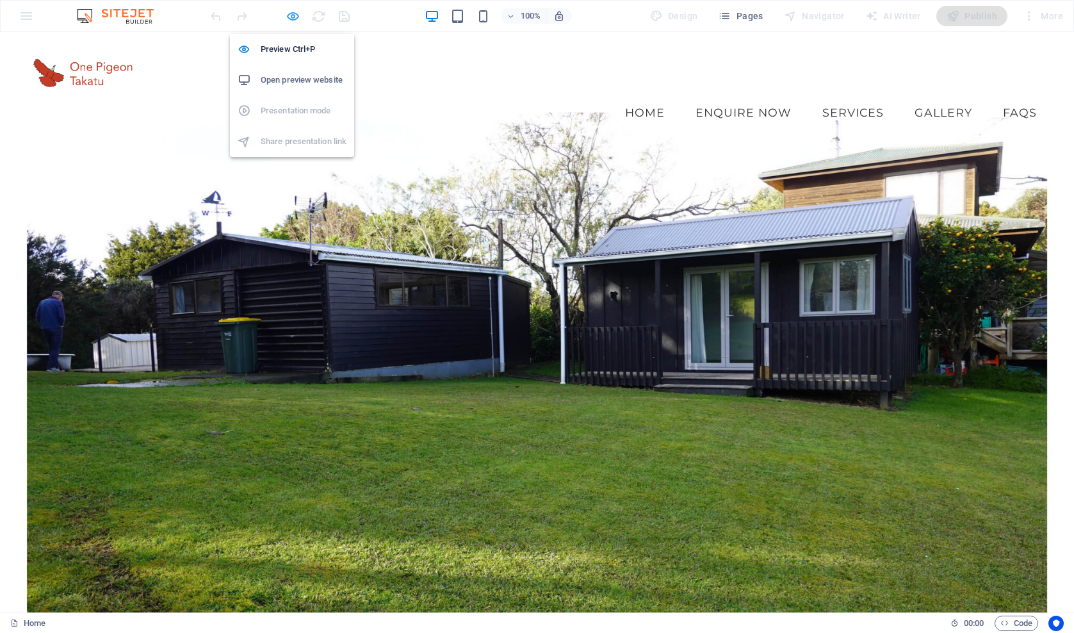
click at [295, 22] on icon "button" at bounding box center [293, 16] width 15 height 15
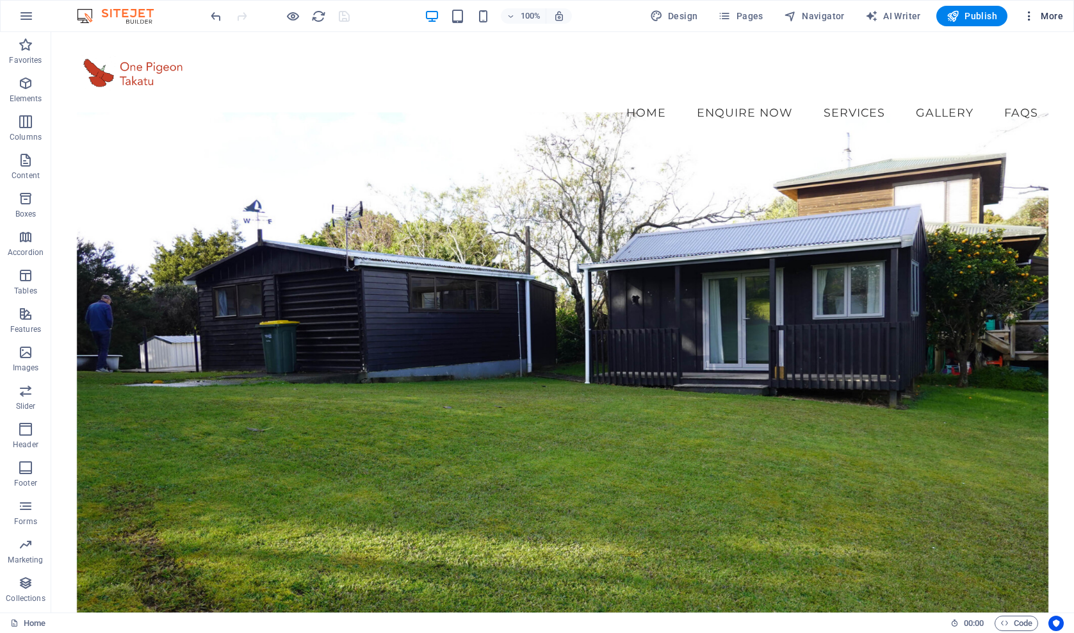
click at [1029, 16] on icon "button" at bounding box center [1029, 16] width 13 height 13
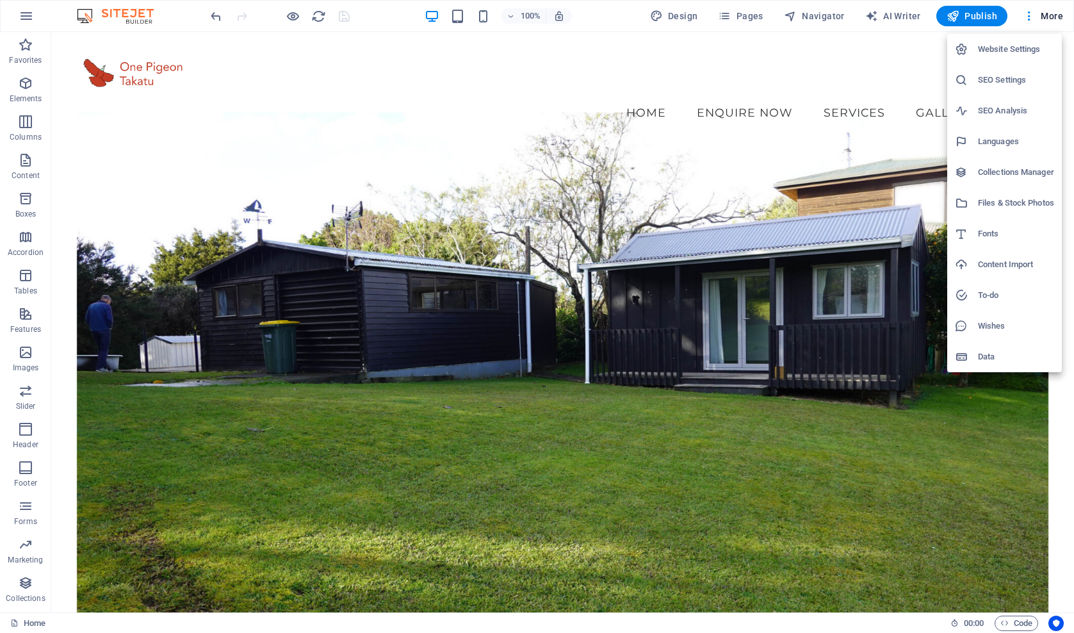
click at [1001, 81] on h6 "SEO Settings" at bounding box center [1016, 79] width 76 height 15
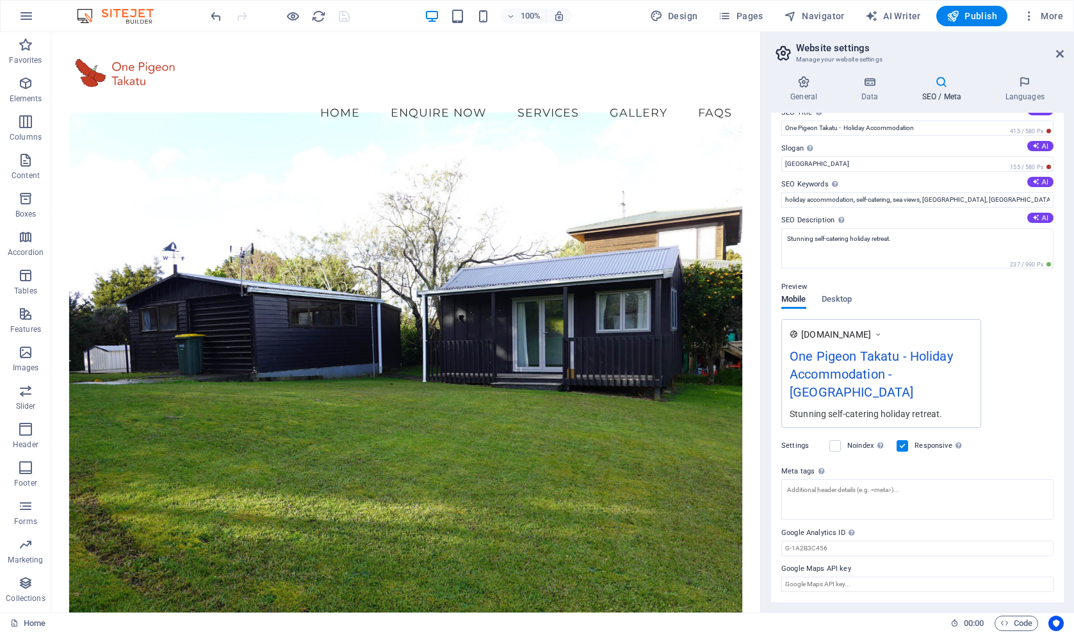
scroll to position [17, 0]
click at [1061, 53] on icon at bounding box center [1060, 54] width 8 height 10
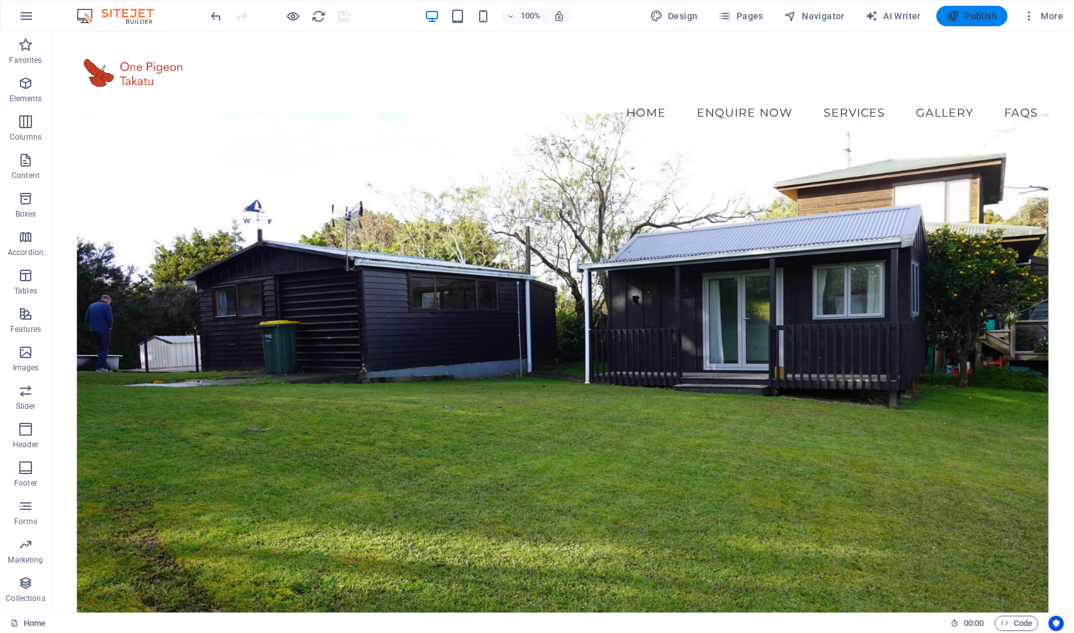
click at [971, 18] on span "Publish" at bounding box center [972, 16] width 51 height 13
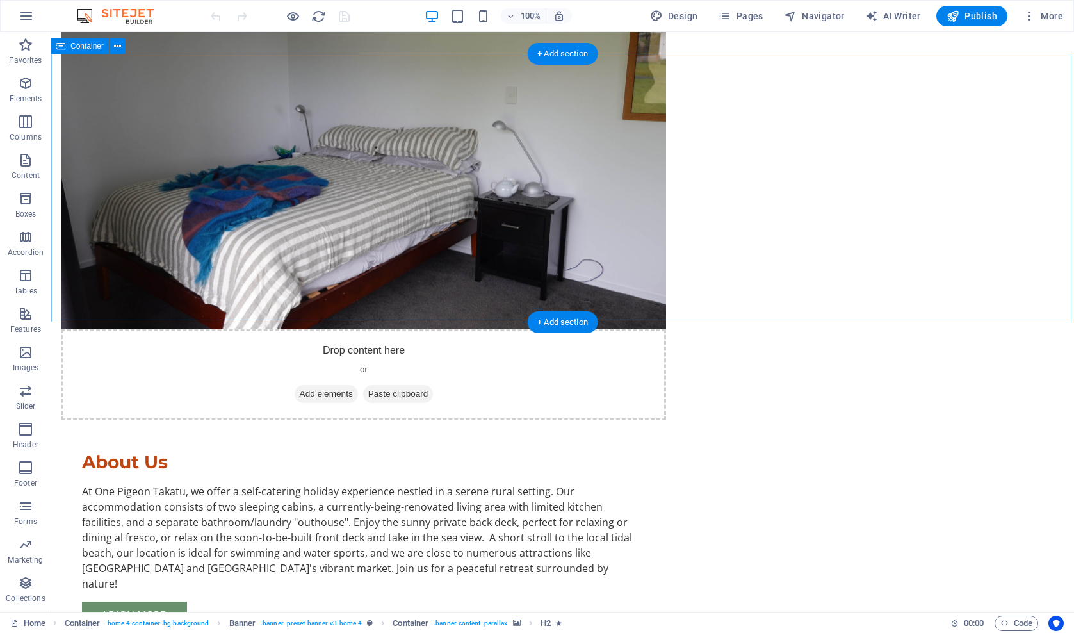
scroll to position [1054, 0]
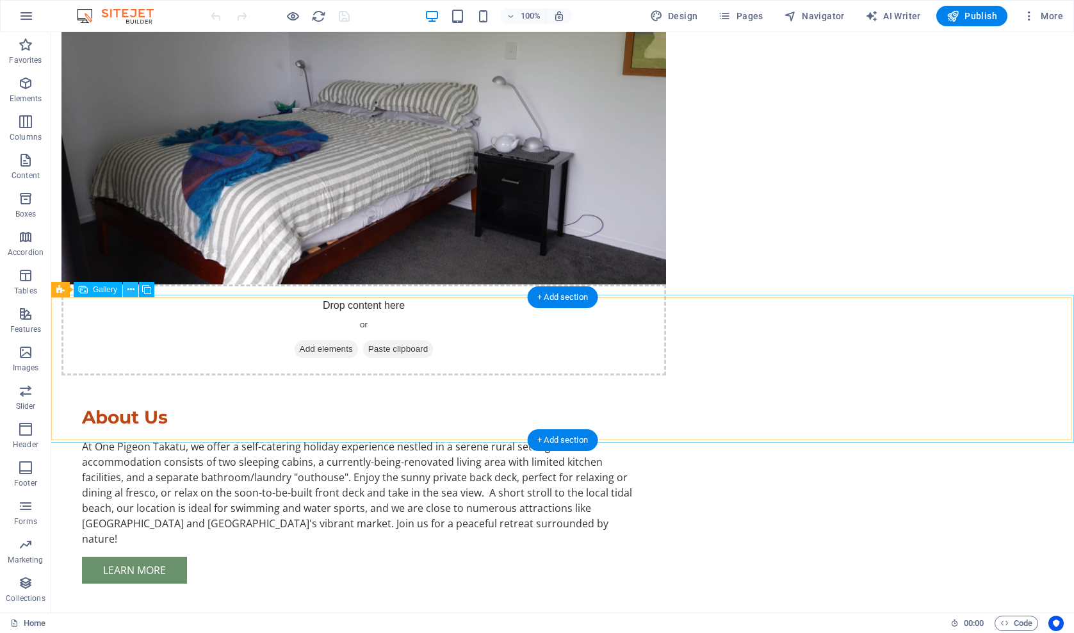
click at [131, 291] on icon at bounding box center [130, 289] width 7 height 13
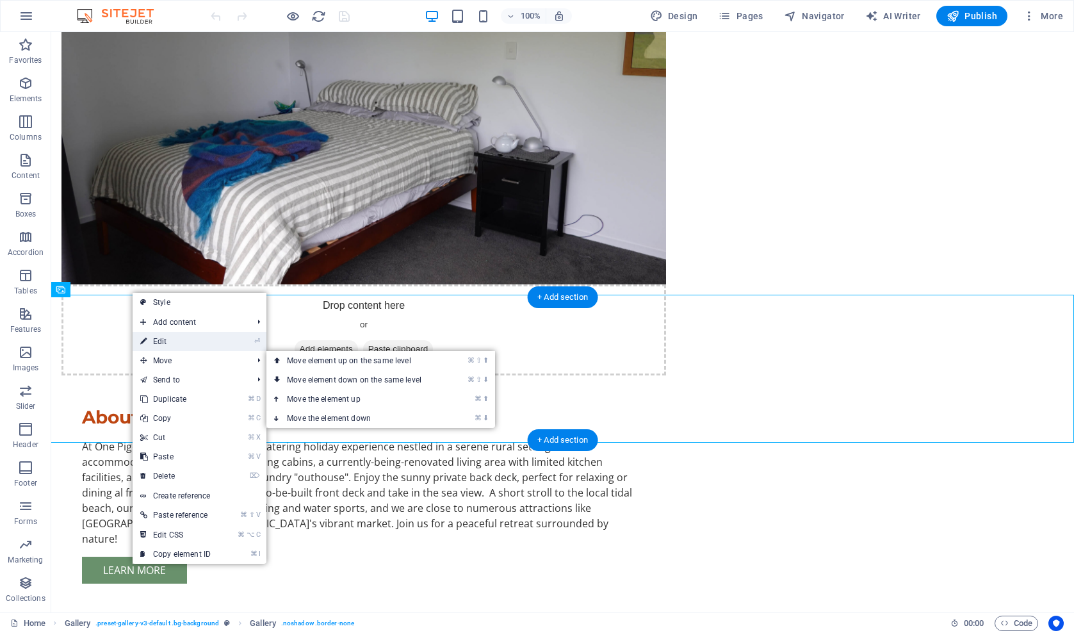
click at [163, 338] on link "⏎ Edit" at bounding box center [176, 341] width 86 height 19
select select "px"
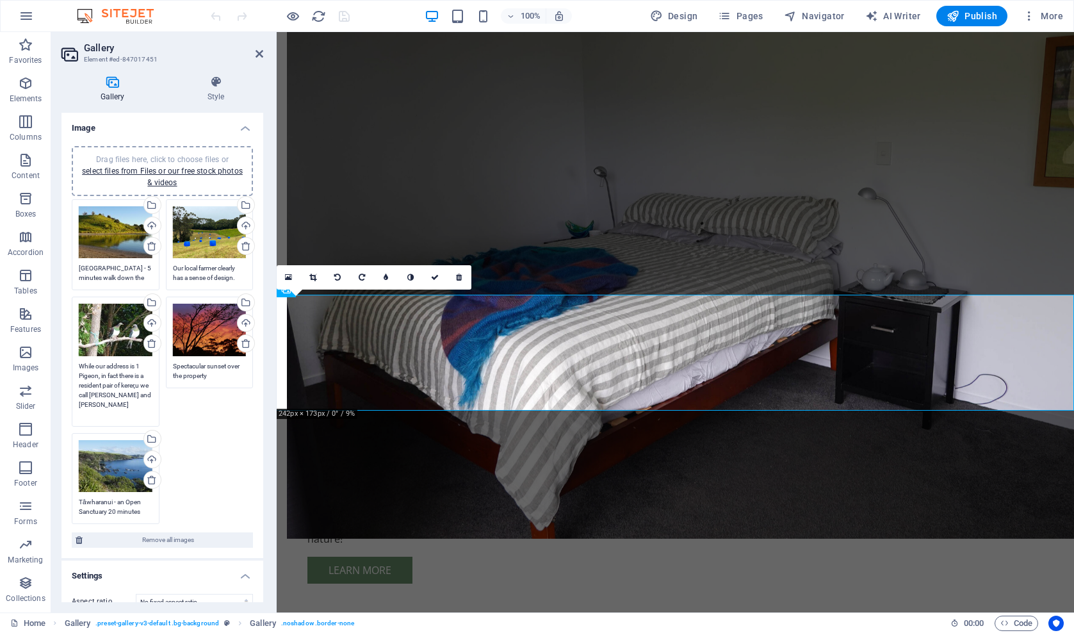
click at [113, 370] on textarea "While our address is 1 Pigeon, in fact there is a resident pair of kerer,u we c…" at bounding box center [116, 390] width 74 height 58
click at [142, 384] on textarea "While our address is 1 Pigeon, in fact there is a resident pair of kerer,u we c…" at bounding box center [116, 390] width 74 height 58
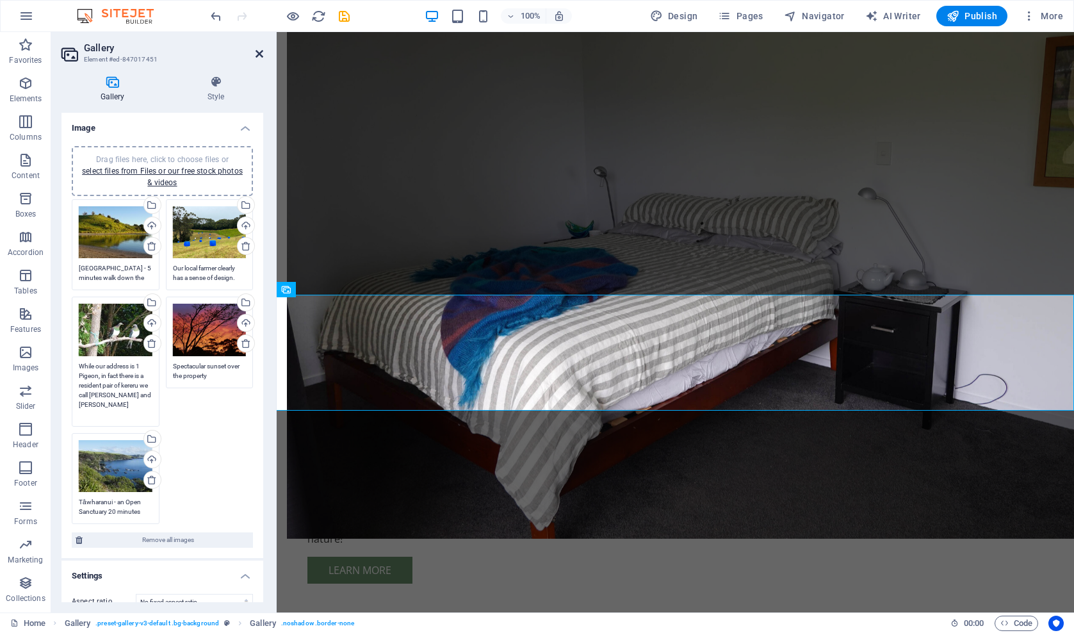
type textarea "While our address is 1 Pigeon, in fact there is a resident pair of kereru we ca…"
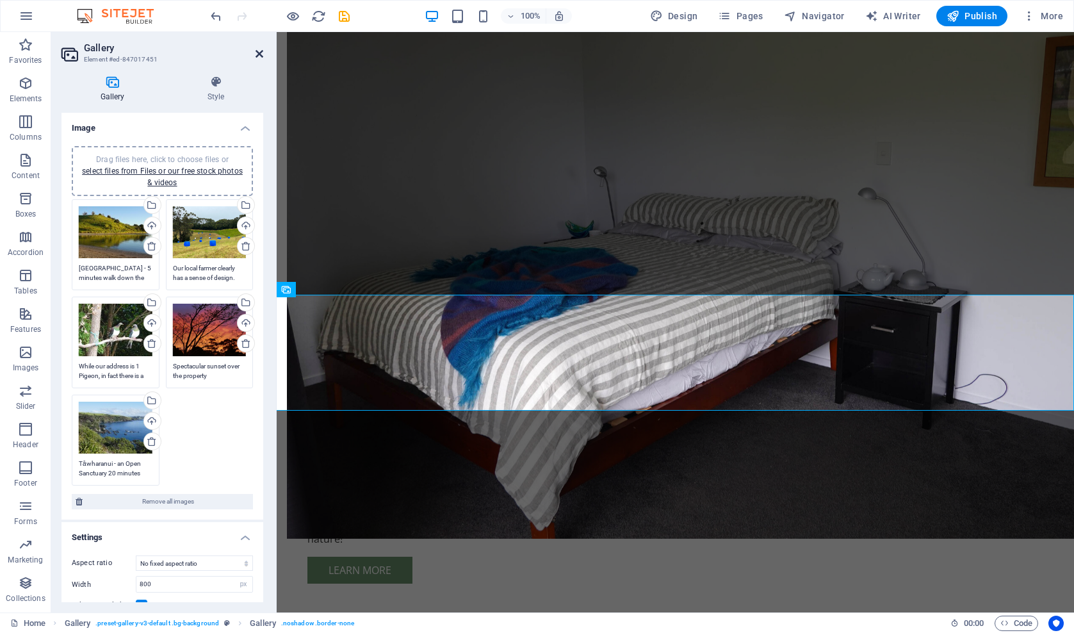
click at [263, 52] on icon at bounding box center [260, 54] width 8 height 10
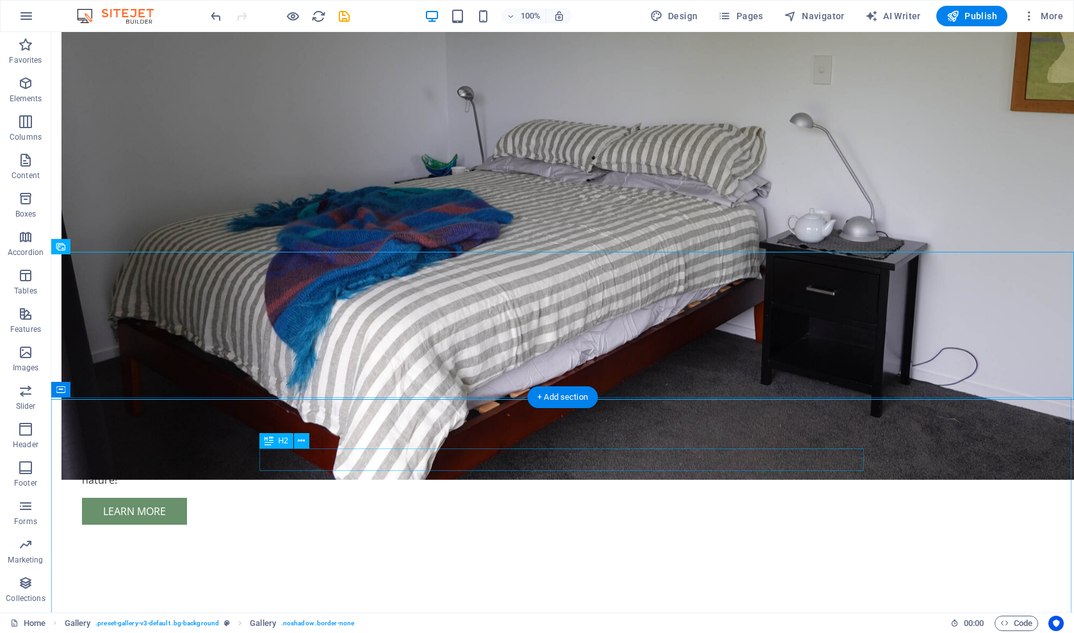
scroll to position [1115, 0]
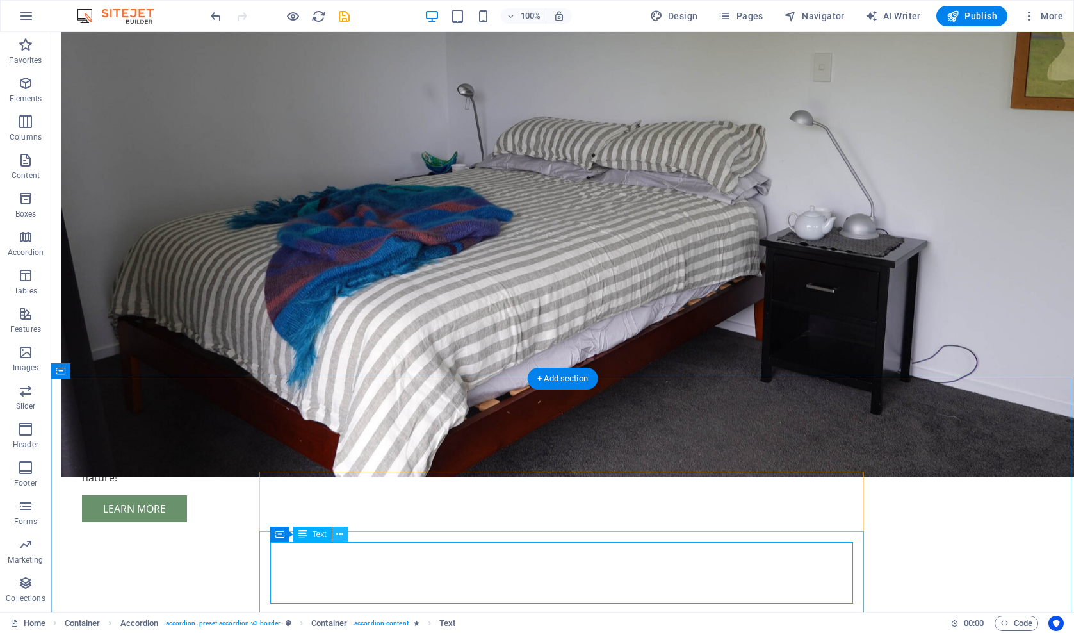
click at [338, 532] on icon at bounding box center [339, 534] width 7 height 13
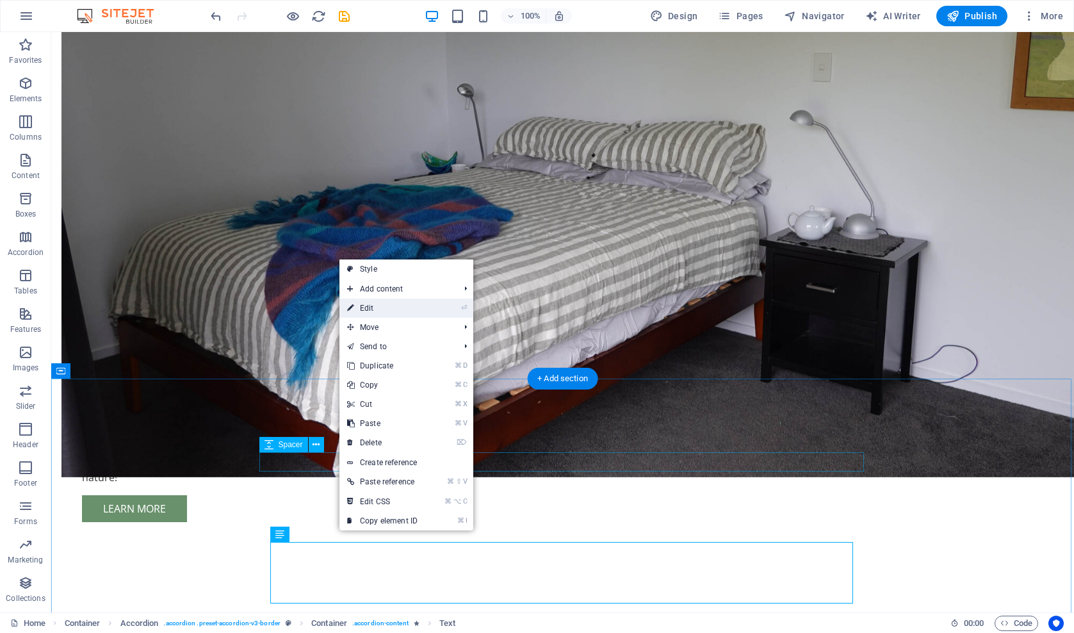
click at [372, 313] on link "⏎ Edit" at bounding box center [383, 308] width 86 height 19
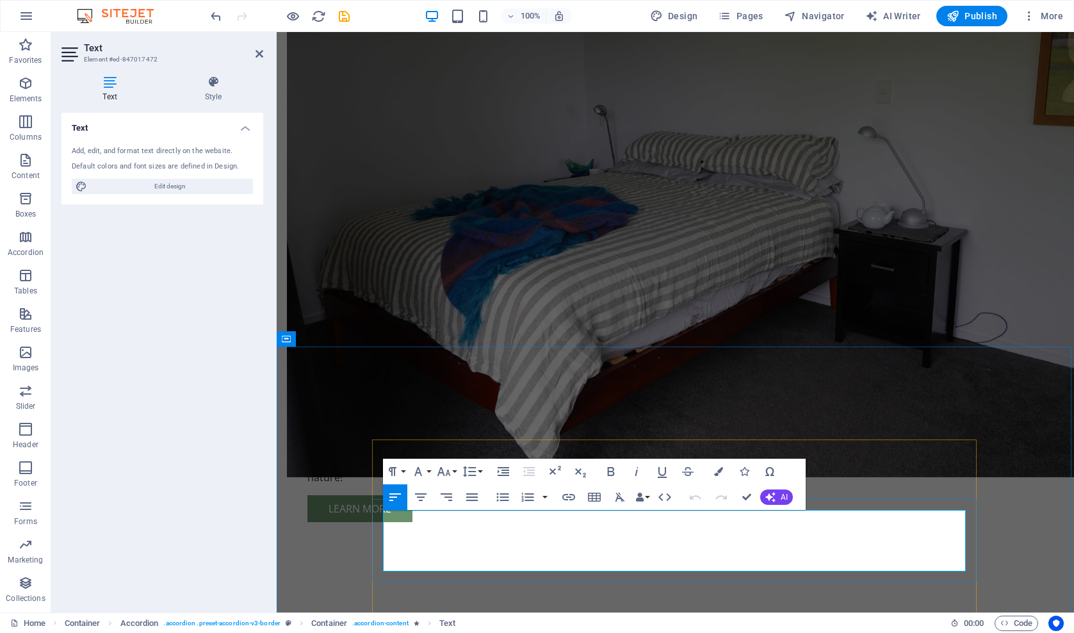
click at [259, 55] on icon at bounding box center [260, 54] width 8 height 10
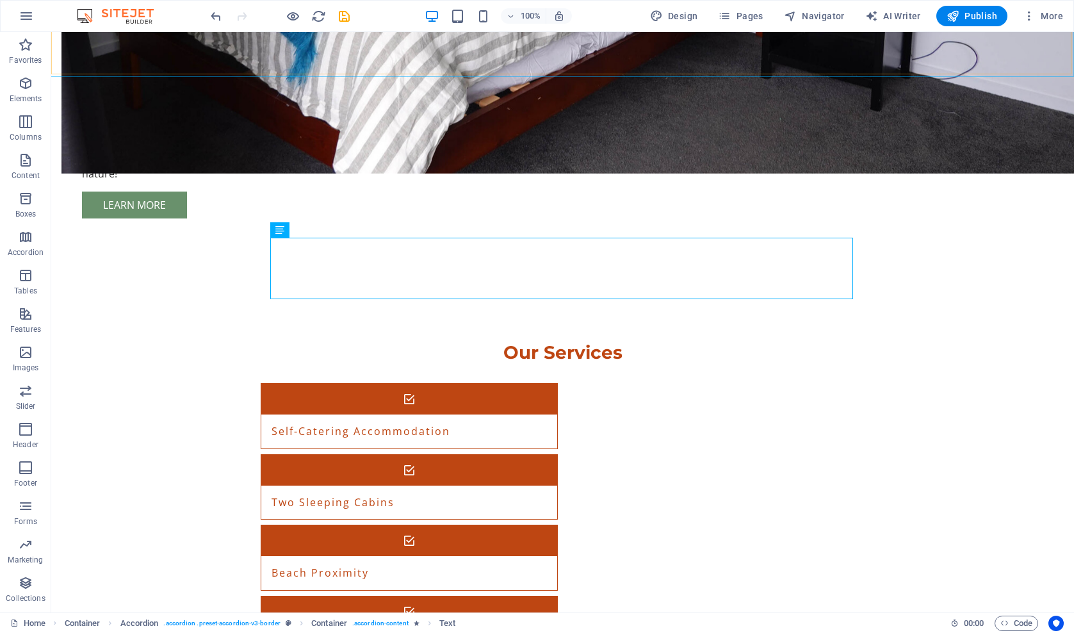
scroll to position [1420, 0]
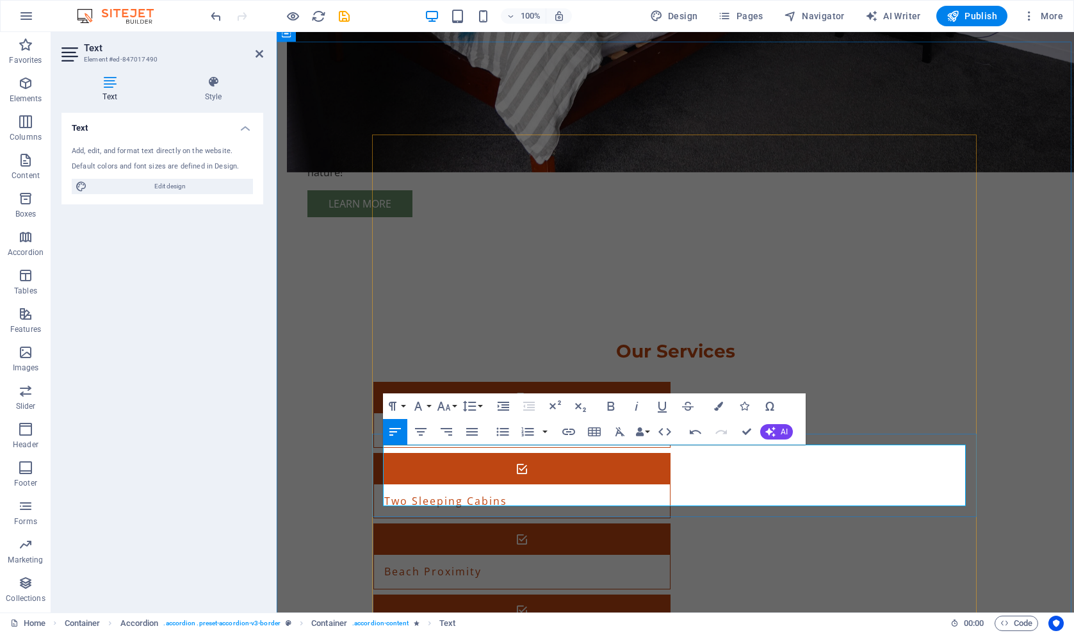
click at [258, 56] on icon at bounding box center [260, 54] width 8 height 10
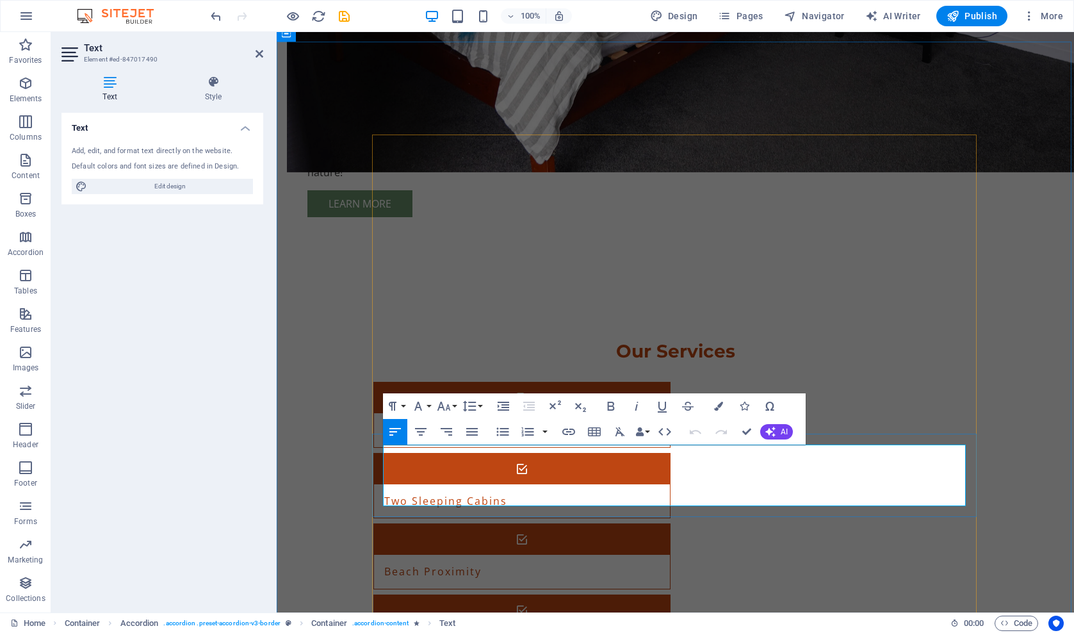
click at [258, 54] on icon at bounding box center [260, 54] width 8 height 10
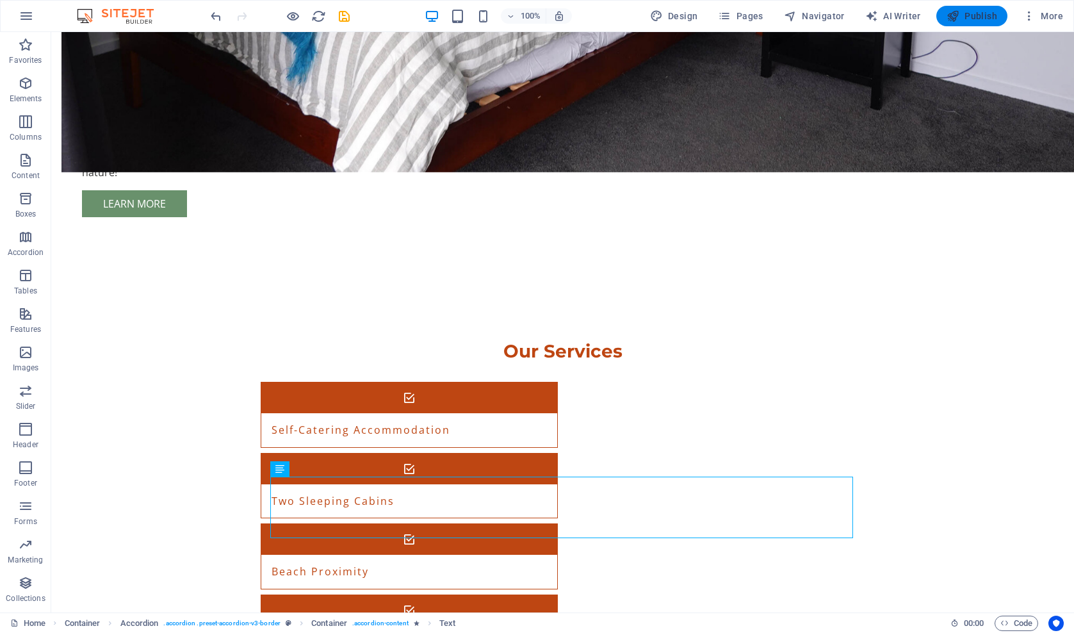
click at [963, 19] on span "Publish" at bounding box center [972, 16] width 51 height 13
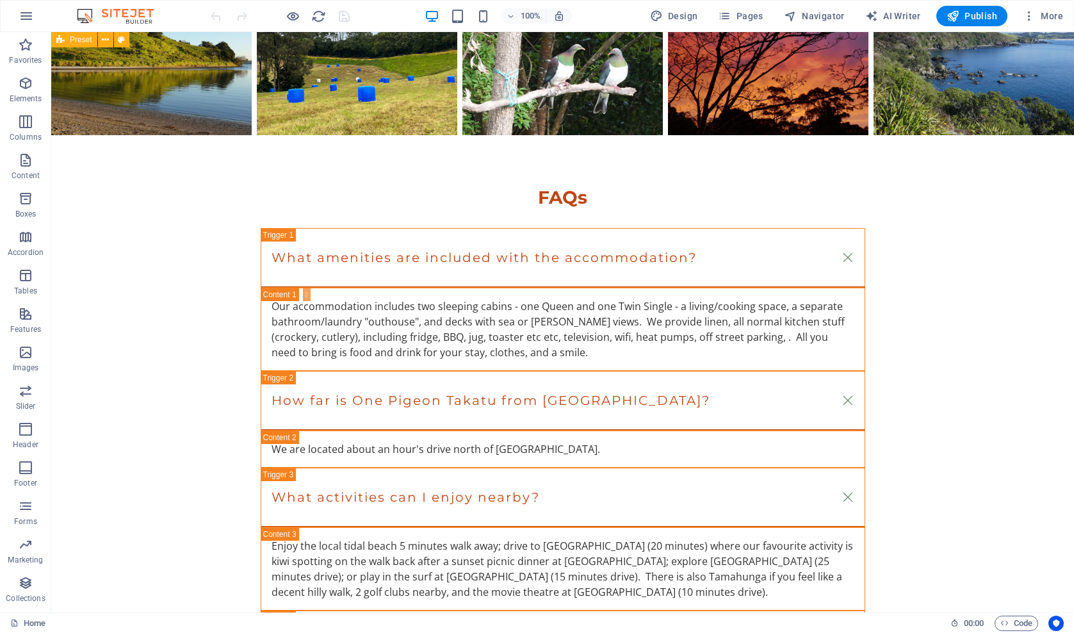
scroll to position [2308, 0]
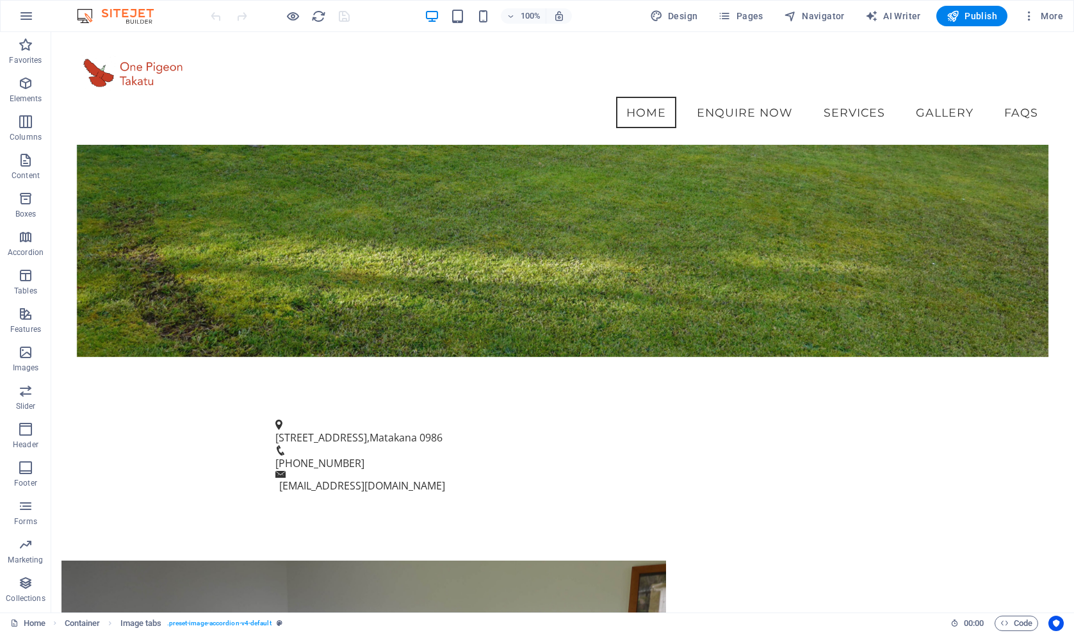
scroll to position [419, 0]
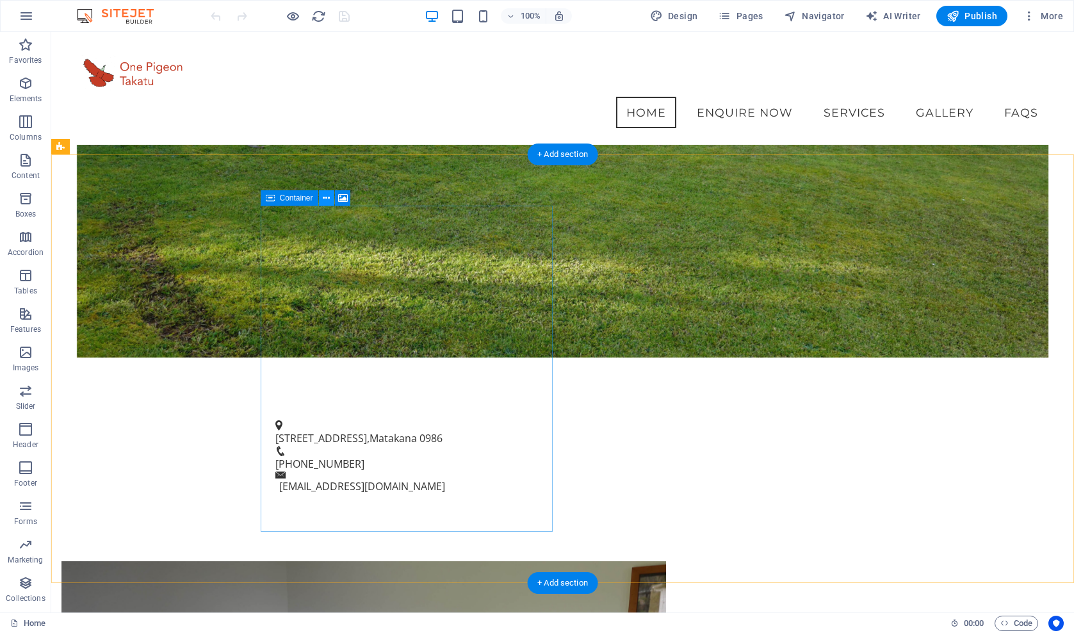
click at [327, 197] on icon at bounding box center [326, 198] width 7 height 13
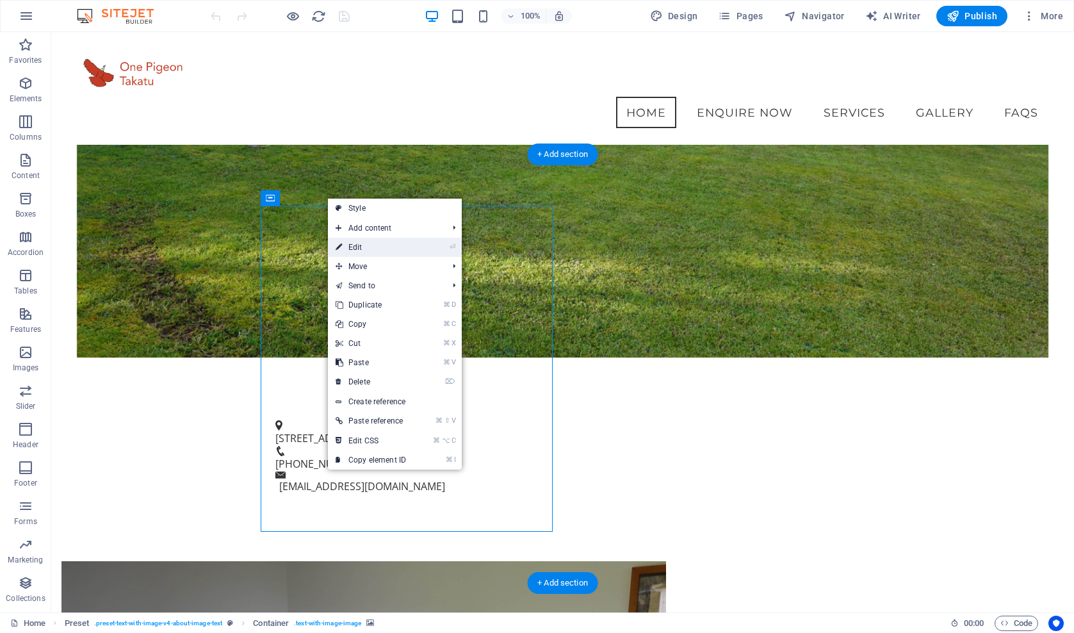
click at [354, 248] on link "⏎ Edit" at bounding box center [371, 247] width 86 height 19
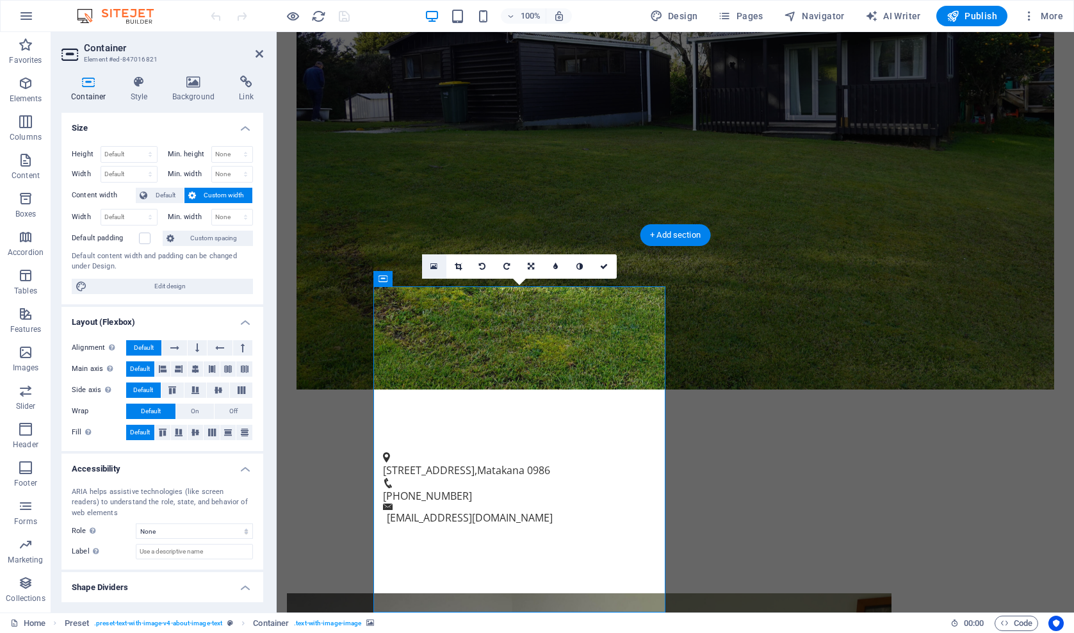
click at [434, 265] on icon at bounding box center [433, 266] width 7 height 9
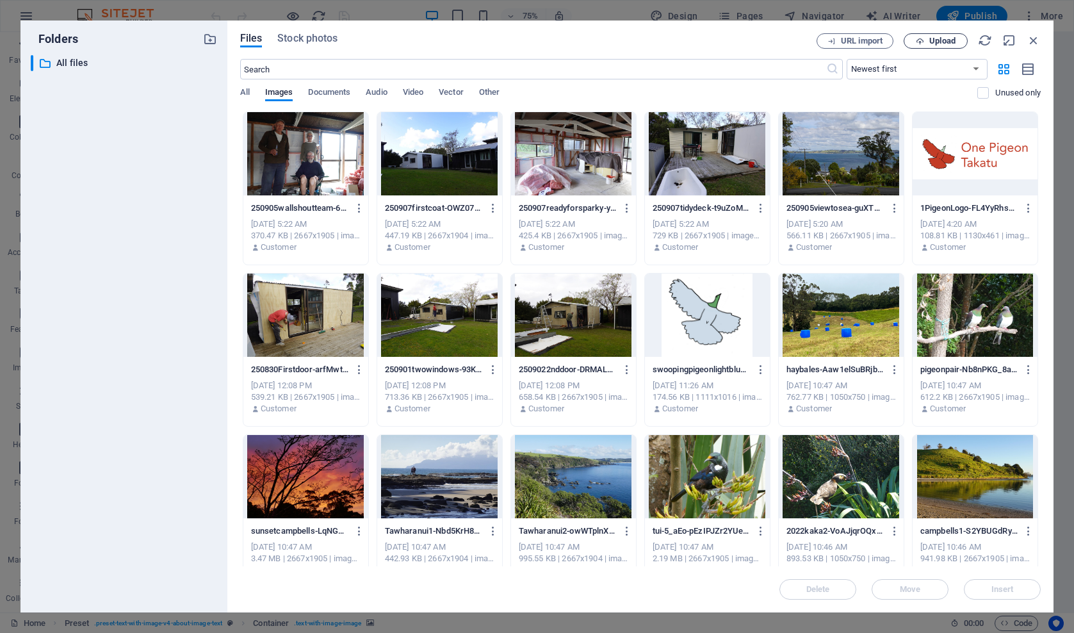
click at [938, 41] on span "Upload" at bounding box center [943, 41] width 26 height 8
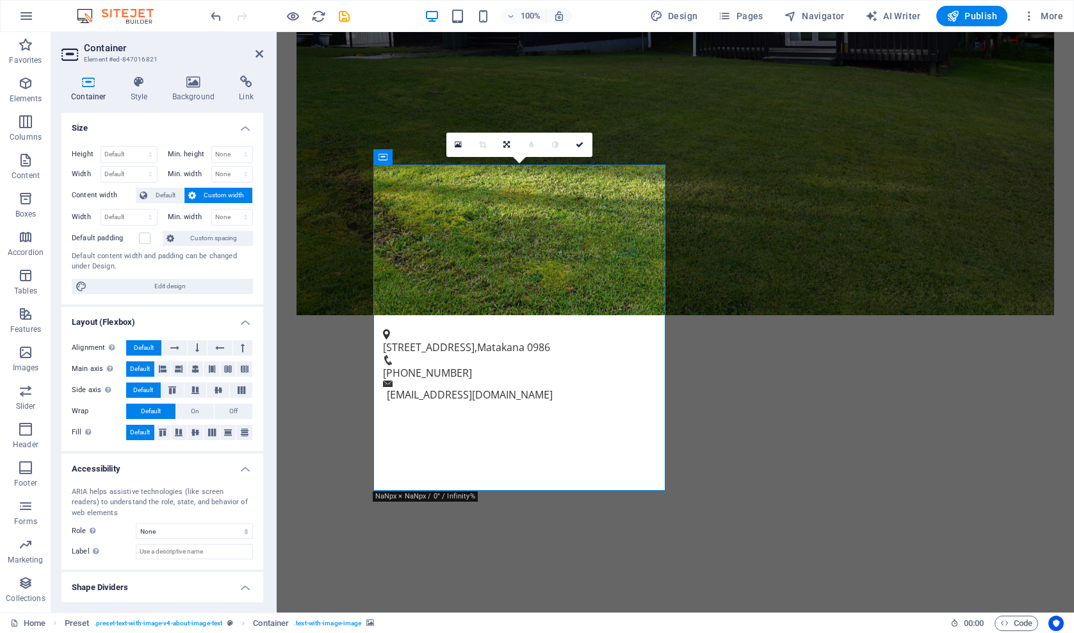
scroll to position [543, 0]
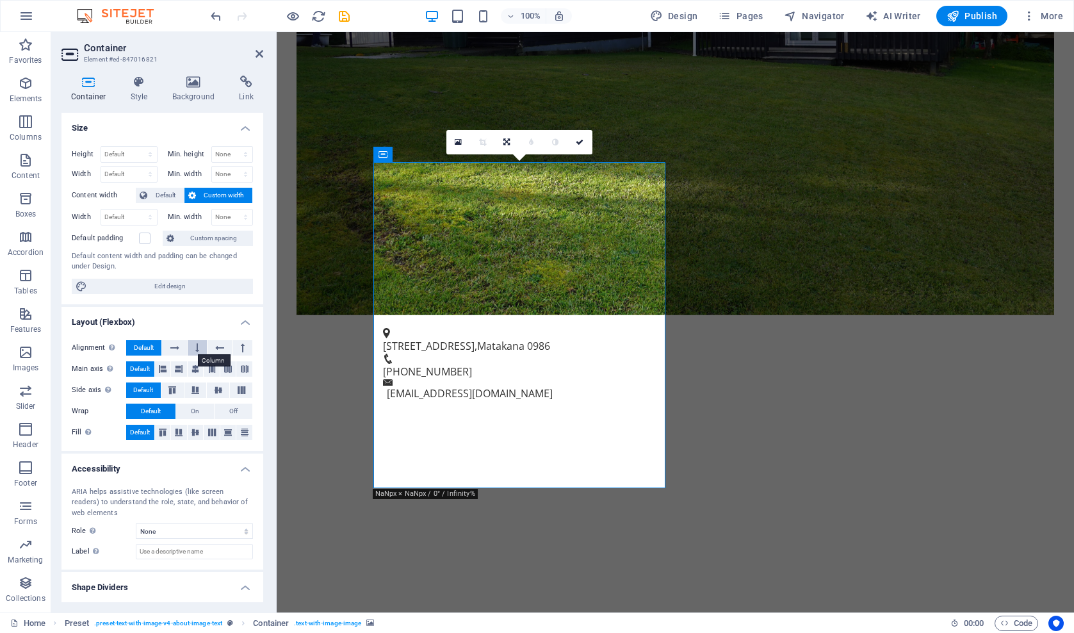
click at [199, 346] on button at bounding box center [197, 347] width 19 height 15
select select "px"
click at [215, 152] on input "0" at bounding box center [232, 154] width 41 height 15
click at [217, 152] on input "400" at bounding box center [232, 154] width 41 height 15
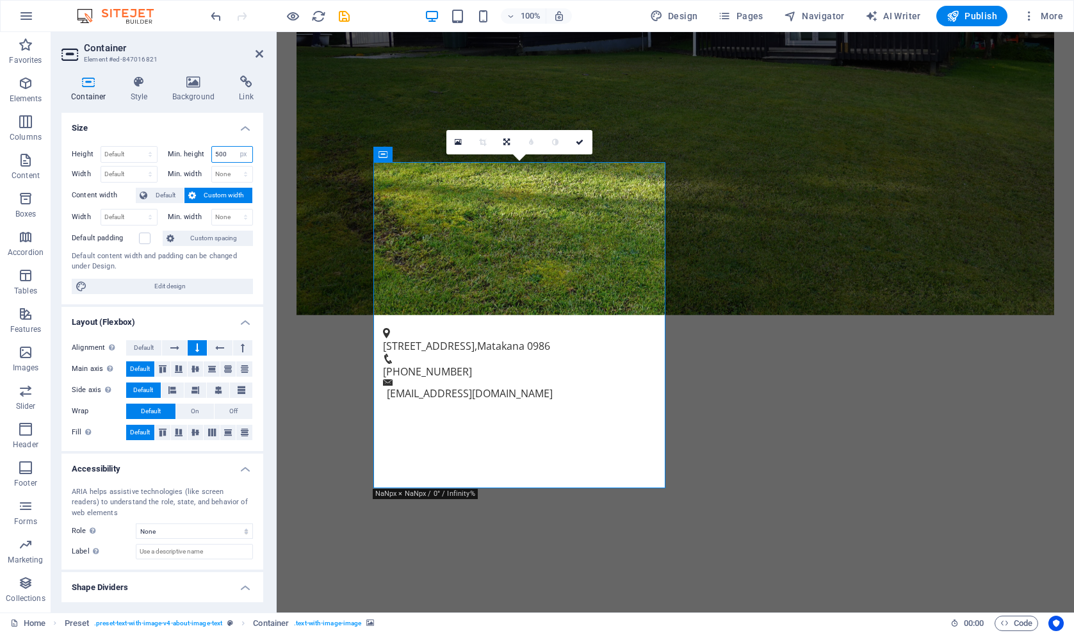
type input "500"
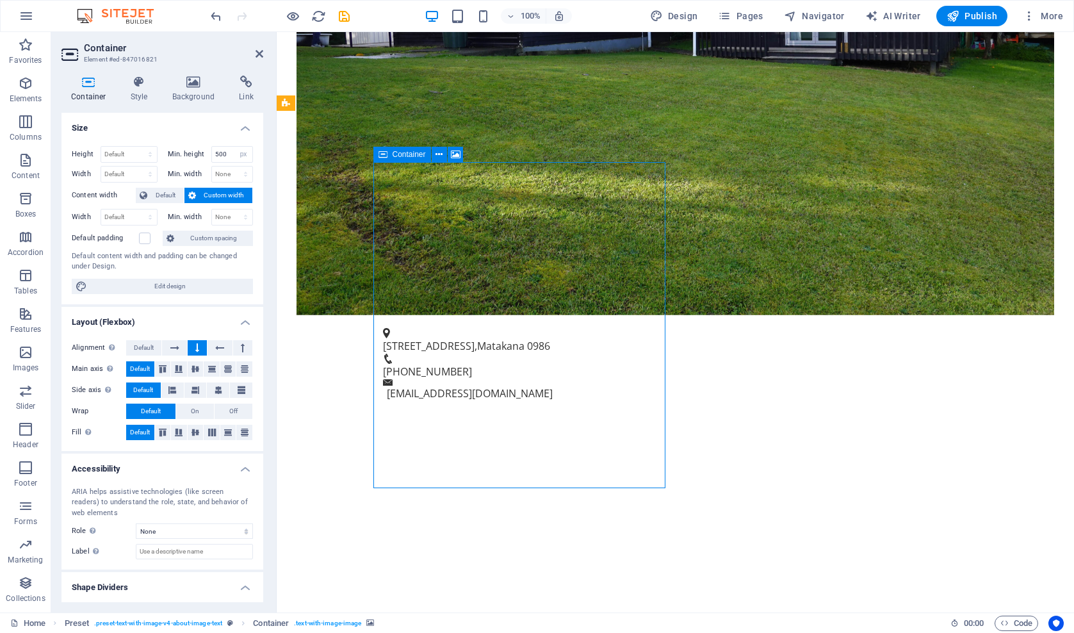
drag, startPoint x: 431, startPoint y: 184, endPoint x: 429, endPoint y: 207, distance: 23.1
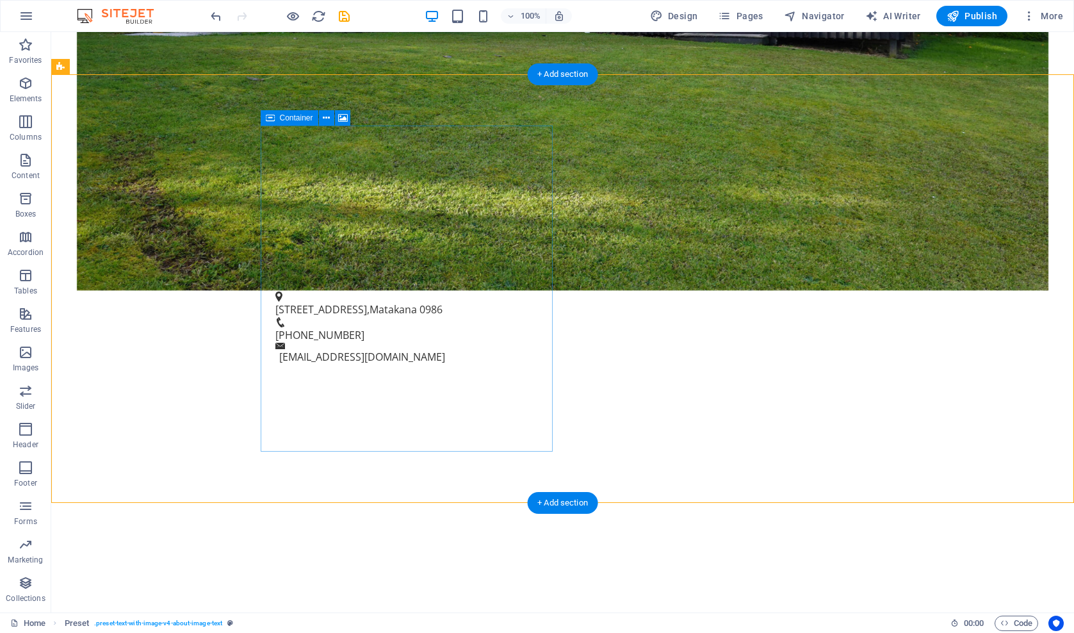
scroll to position [586, 0]
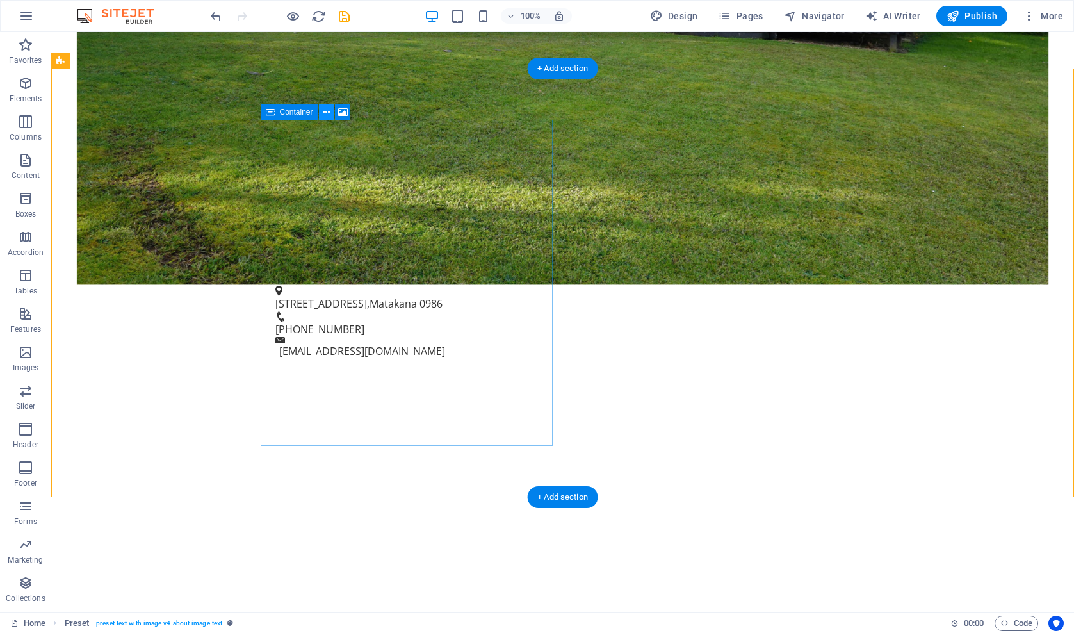
click at [327, 113] on icon at bounding box center [326, 112] width 7 height 13
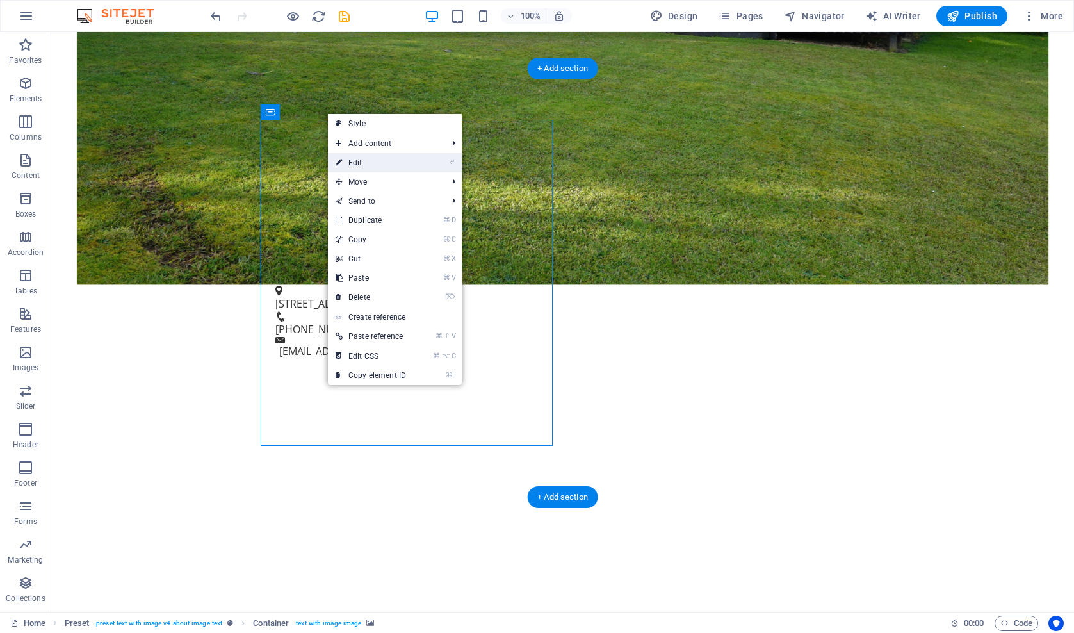
click at [352, 161] on link "⏎ Edit" at bounding box center [371, 162] width 86 height 19
select select "px"
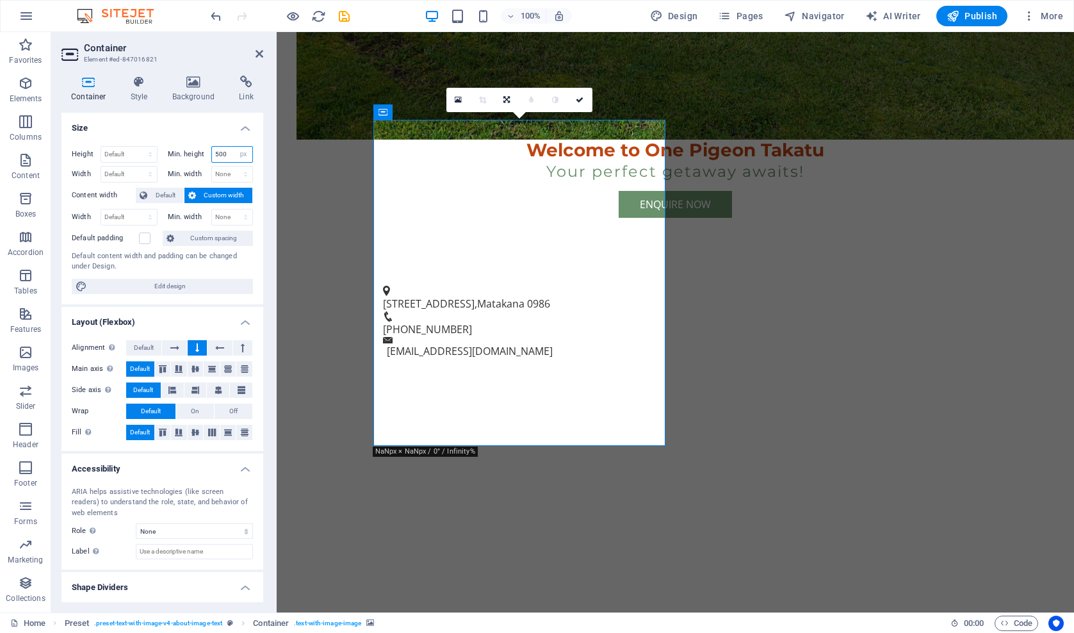
click at [218, 152] on input "500" at bounding box center [232, 154] width 41 height 15
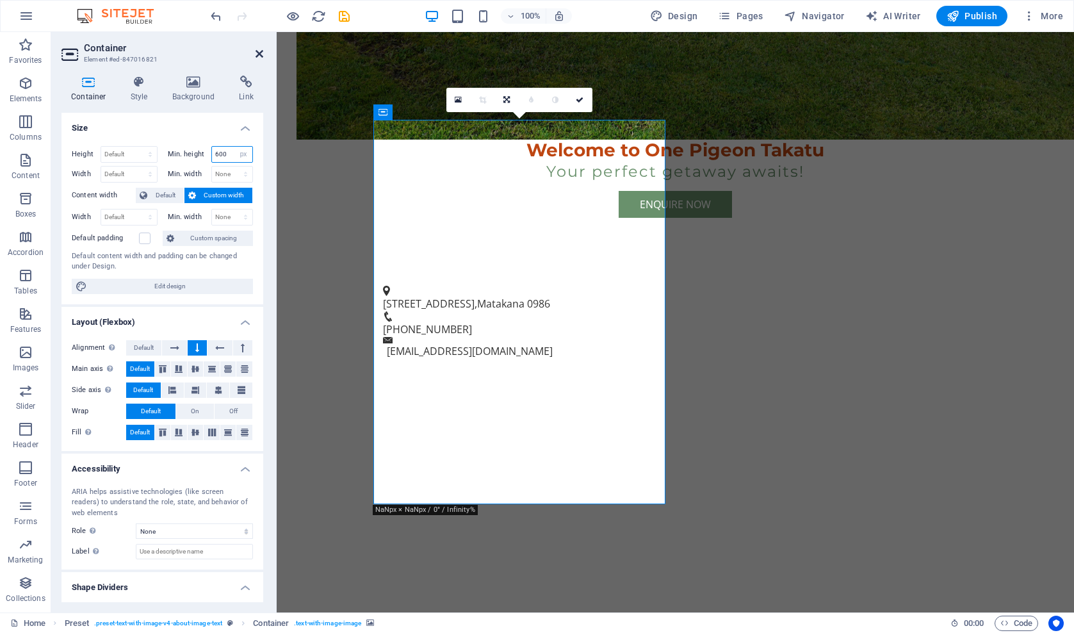
type input "600"
click at [259, 51] on icon at bounding box center [260, 54] width 8 height 10
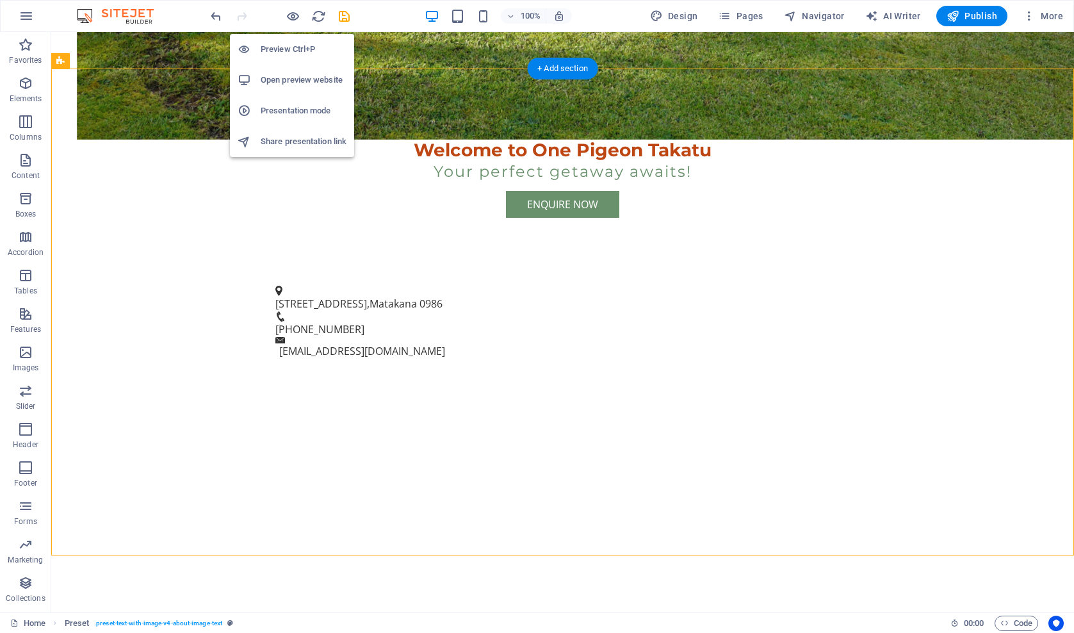
click at [285, 48] on h6 "Preview Ctrl+P" at bounding box center [304, 49] width 86 height 15
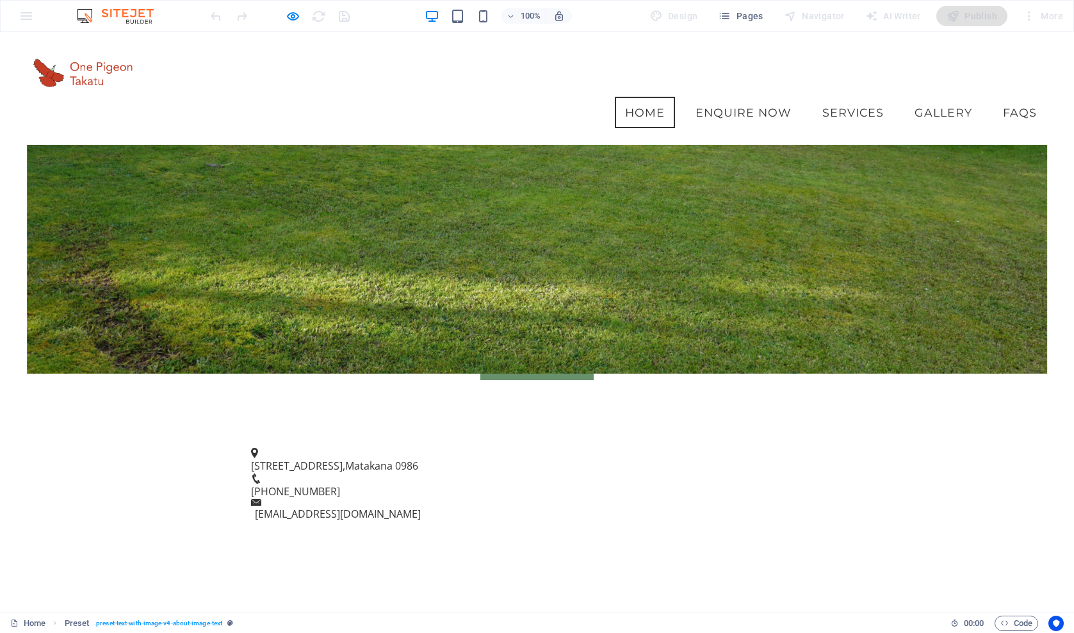
scroll to position [391, 0]
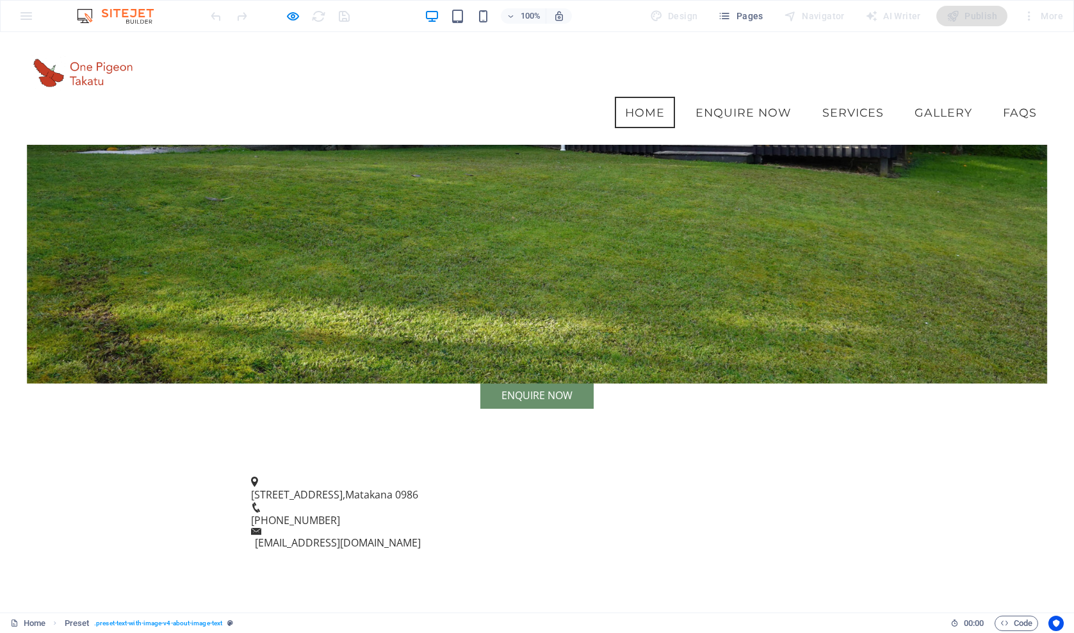
scroll to position [311, 0]
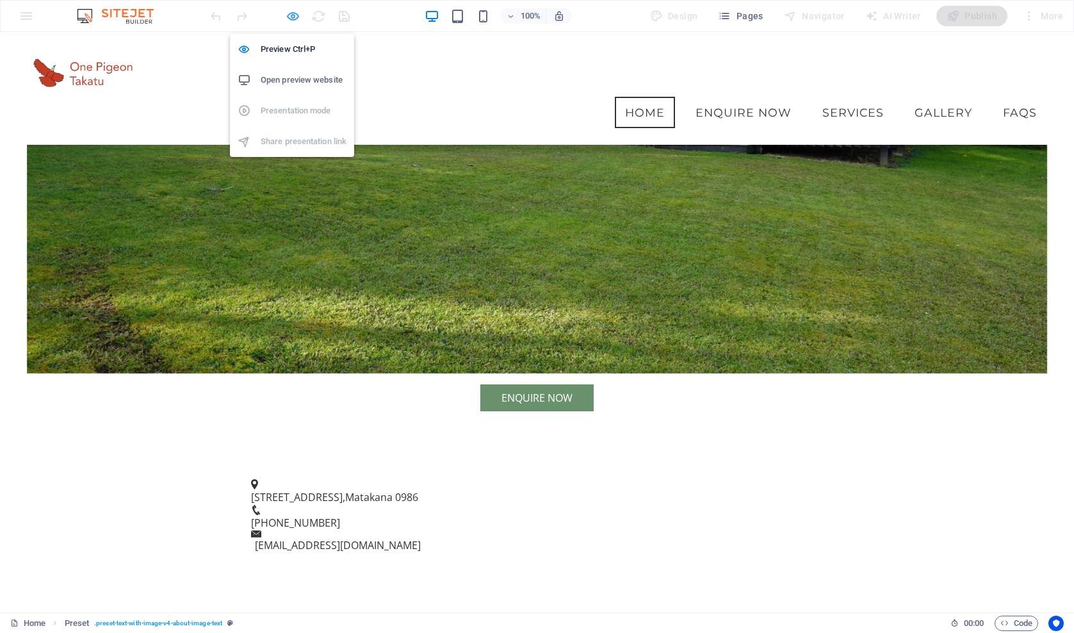
click at [294, 16] on icon "button" at bounding box center [293, 16] width 15 height 15
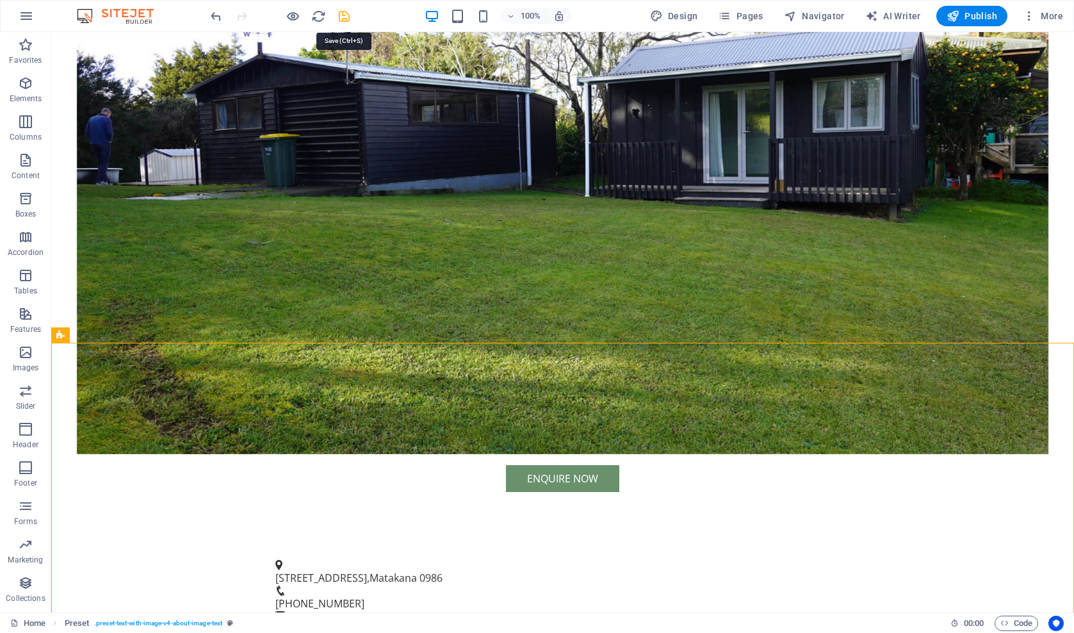
click at [343, 15] on icon "save" at bounding box center [344, 16] width 15 height 15
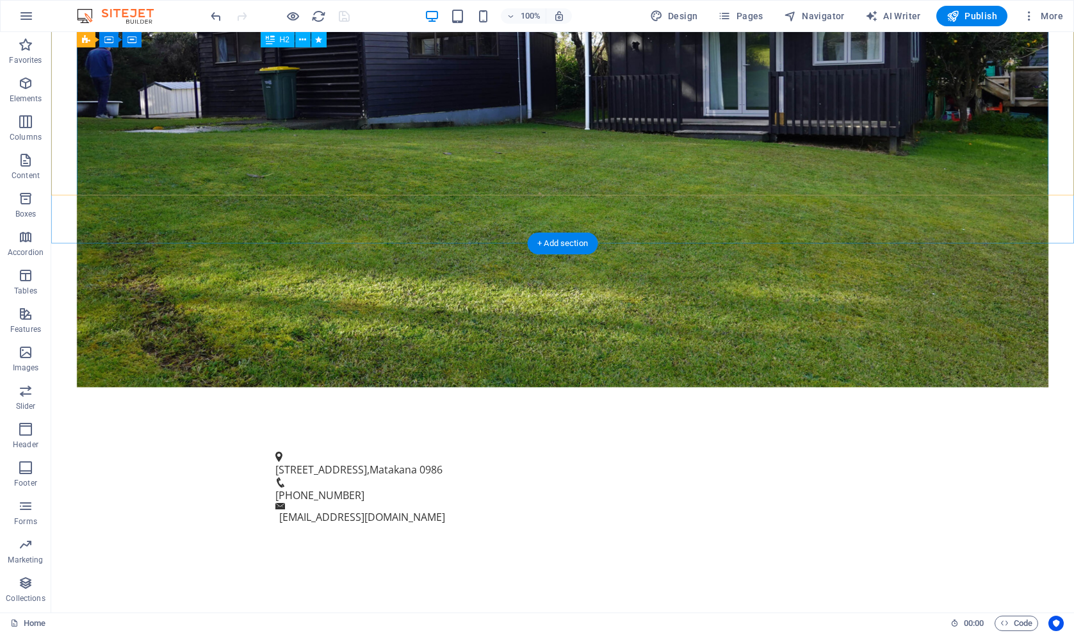
scroll to position [423, 0]
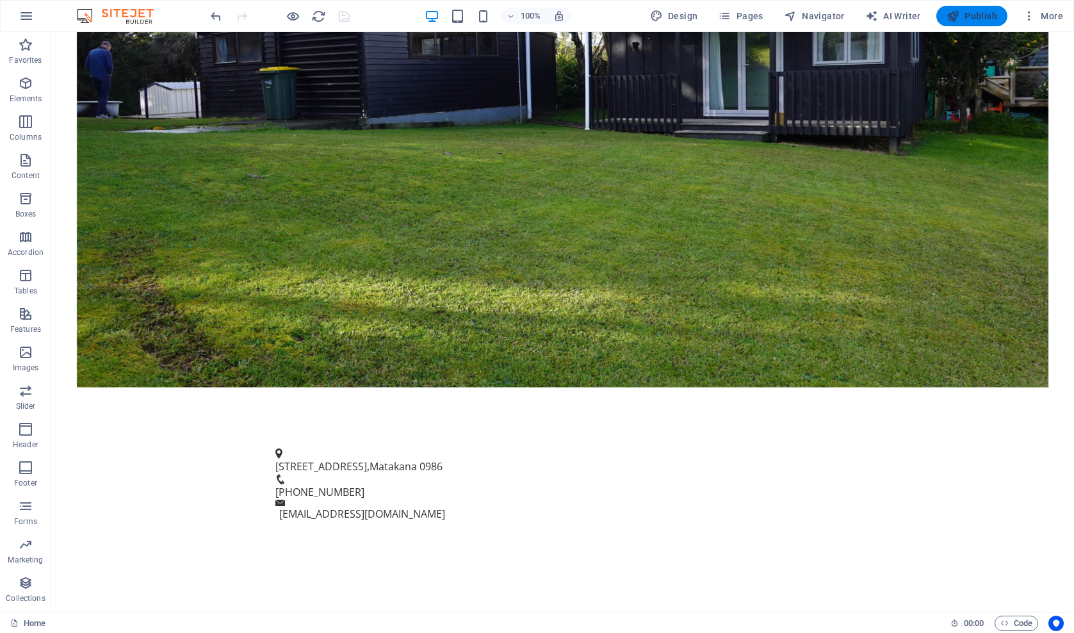
click at [979, 19] on span "Publish" at bounding box center [972, 16] width 51 height 13
